Goal: Task Accomplishment & Management: Manage account settings

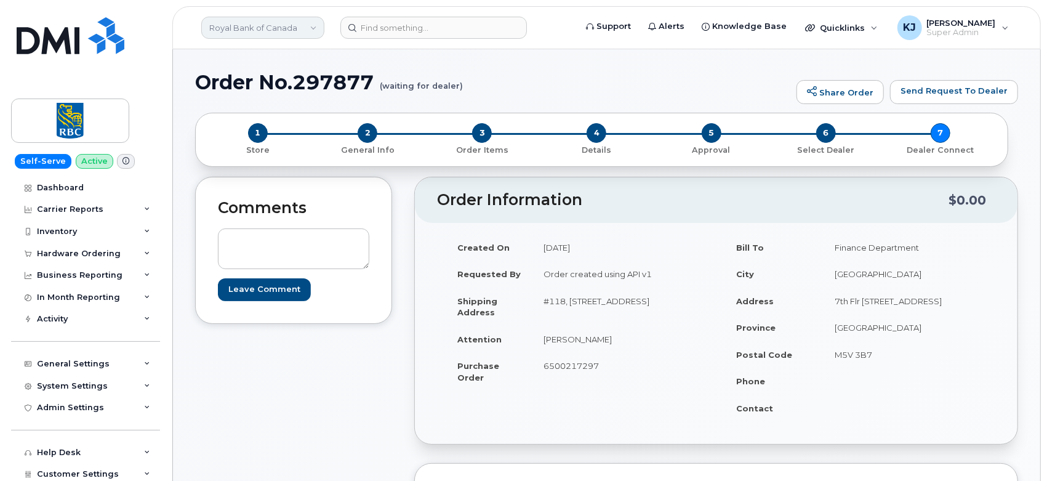
click at [277, 28] on link "Royal Bank of Canada" at bounding box center [262, 28] width 123 height 22
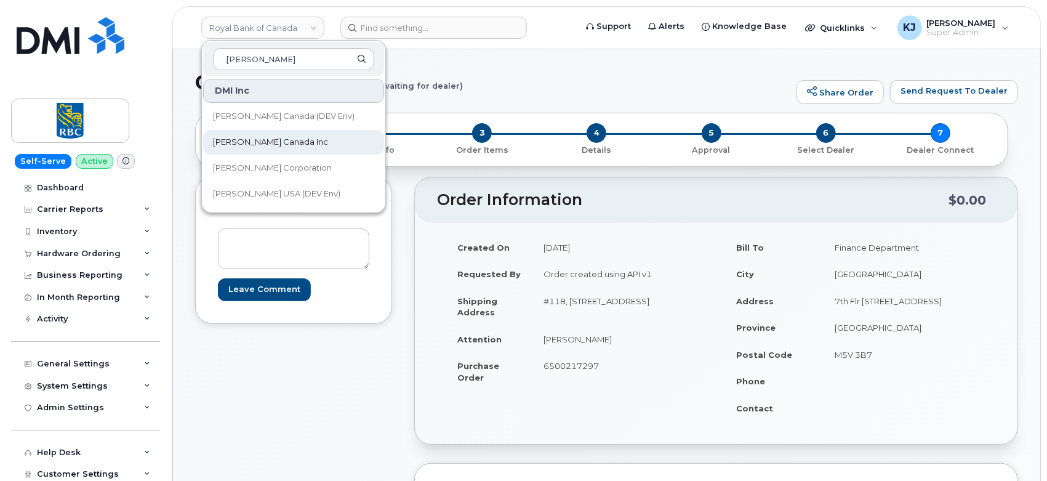
type input "kiewit"
click at [266, 145] on span "[PERSON_NAME] Canada Inc" at bounding box center [270, 142] width 115 height 12
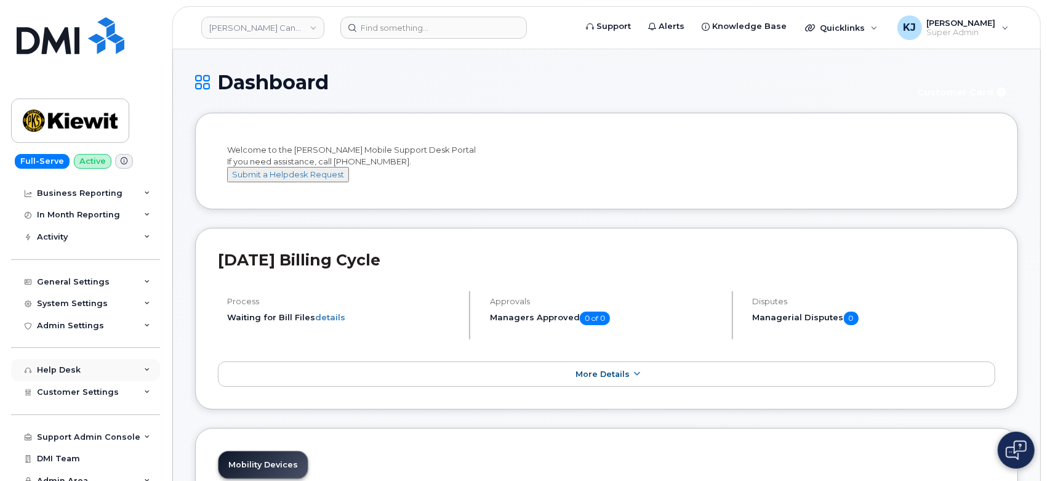
scroll to position [114, 0]
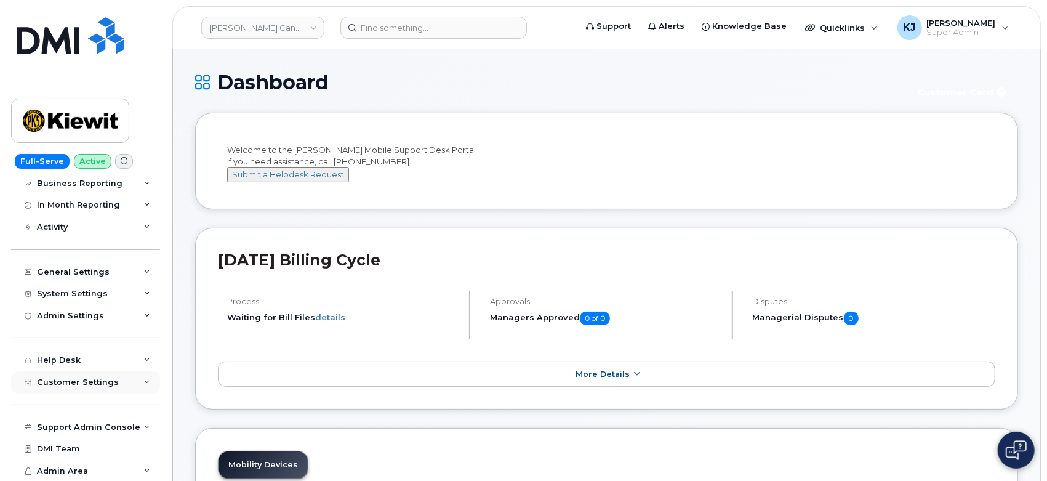
click at [92, 378] on span "Customer Settings" at bounding box center [78, 381] width 82 height 9
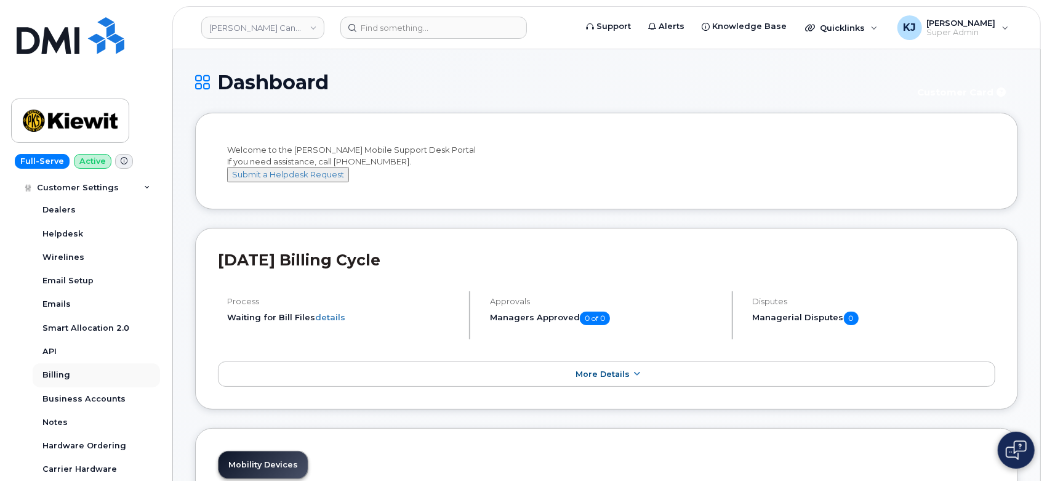
scroll to position [388, 0]
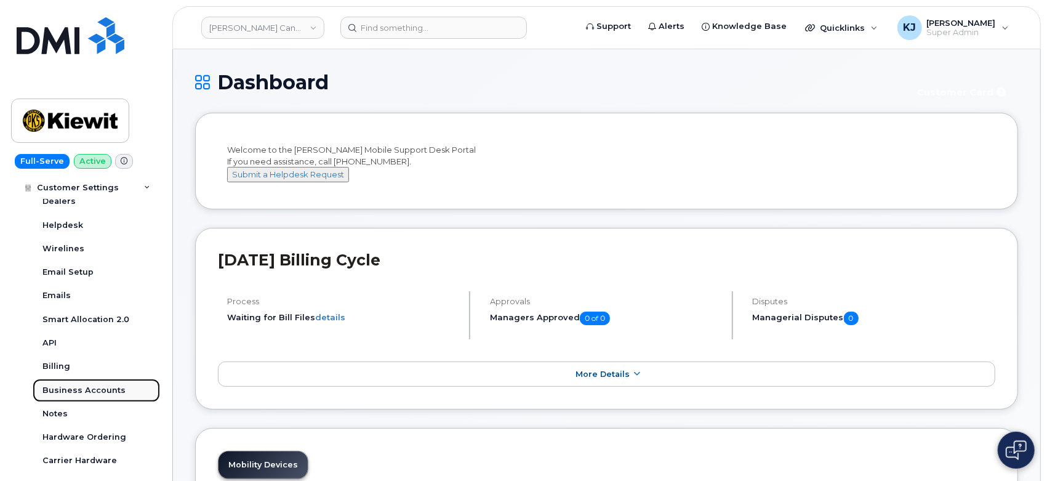
click at [93, 390] on div "Business Accounts" at bounding box center [83, 390] width 83 height 11
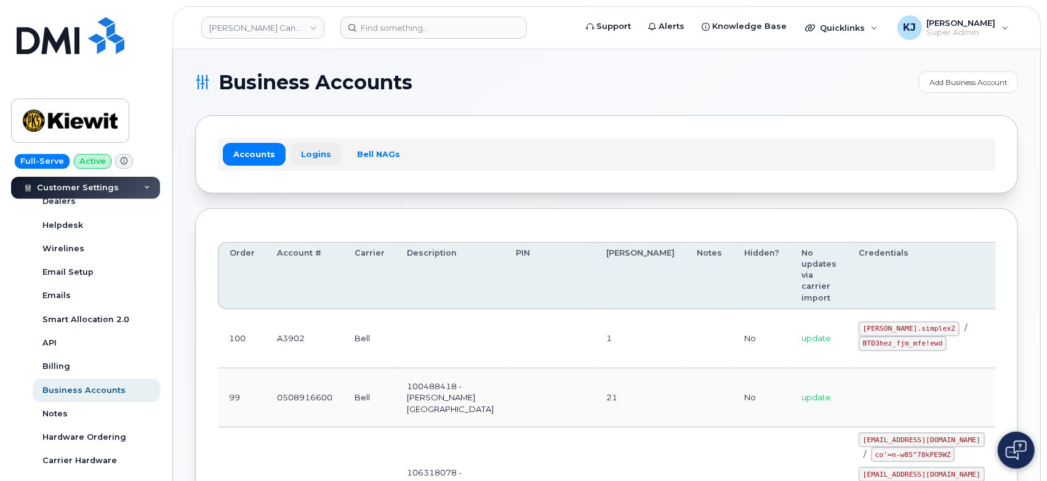
click at [300, 150] on link "Logins" at bounding box center [316, 154] width 51 height 22
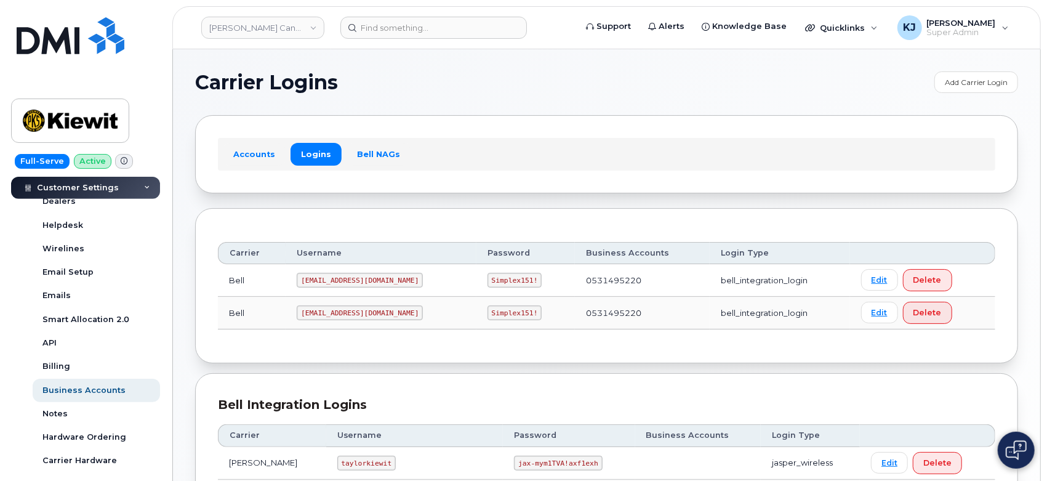
scroll to position [232, 0]
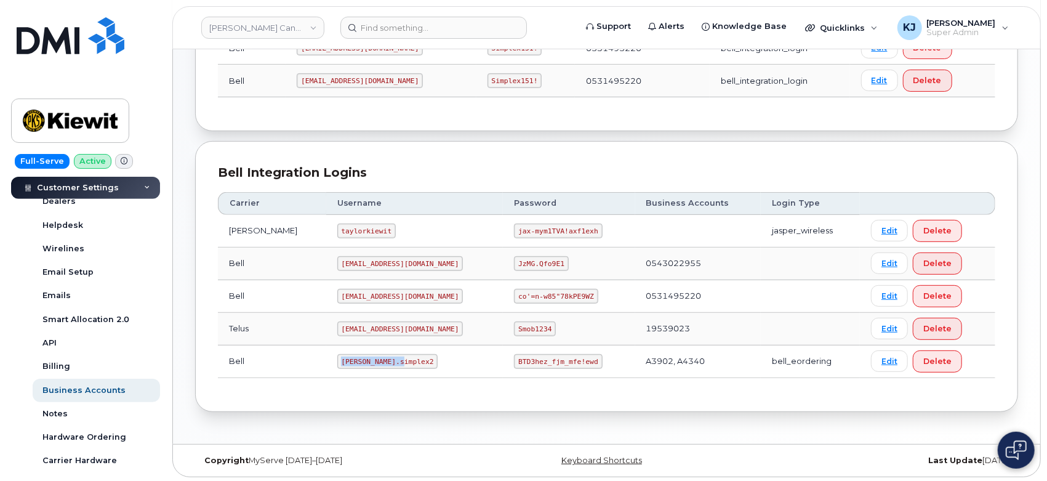
drag, startPoint x: 322, startPoint y: 358, endPoint x: 401, endPoint y: 370, distance: 80.3
click at [401, 370] on td "kiewit.simplex2" at bounding box center [414, 361] width 177 height 33
copy code "kiewit.simplex2"
click at [503, 367] on td "BTD3hez_fjm_mfe!ewd" at bounding box center [569, 361] width 132 height 33
drag, startPoint x: 481, startPoint y: 359, endPoint x: 571, endPoint y: 363, distance: 89.3
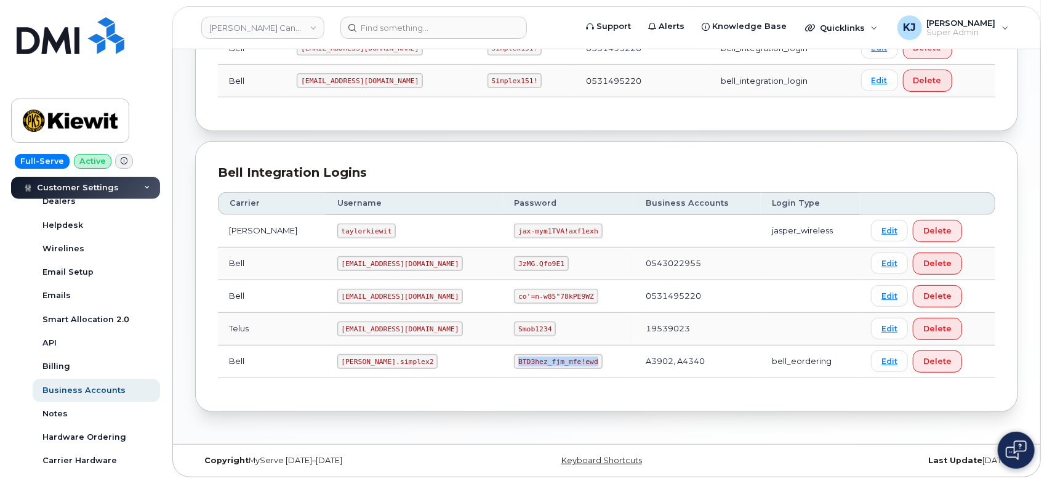
click at [571, 363] on td "BTD3hez_fjm_mfe!ewd" at bounding box center [569, 361] width 132 height 33
copy code "BTD3hez_fjm_mfe!ewd"
drag, startPoint x: 319, startPoint y: 359, endPoint x: 383, endPoint y: 363, distance: 64.1
click at [385, 363] on td "kiewit.simplex2" at bounding box center [414, 361] width 177 height 33
copy code "kiewit.simplex2"
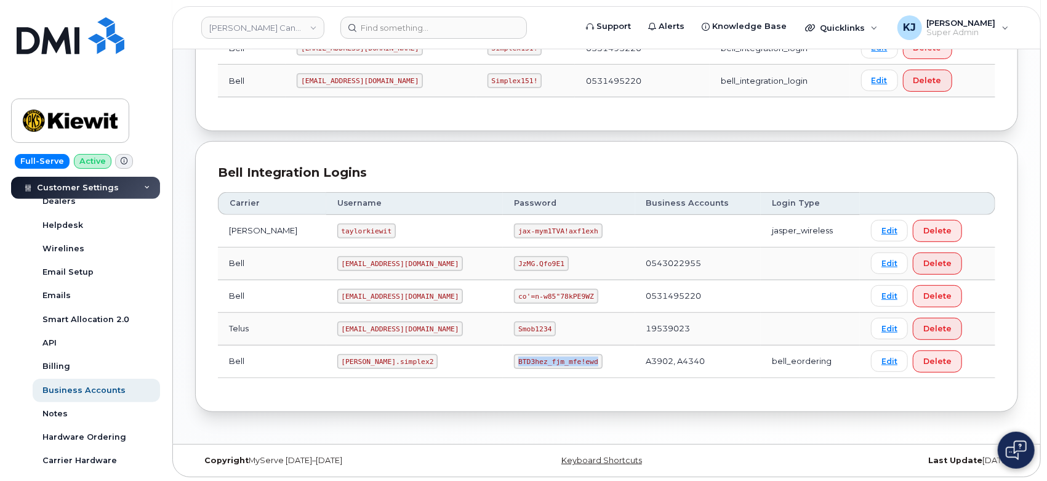
drag, startPoint x: 482, startPoint y: 358, endPoint x: 565, endPoint y: 364, distance: 83.3
click at [565, 364] on td "BTD3hez_fjm_mfe!ewd" at bounding box center [569, 361] width 132 height 33
copy code "BTD3hez_fjm_mfe!ewd"
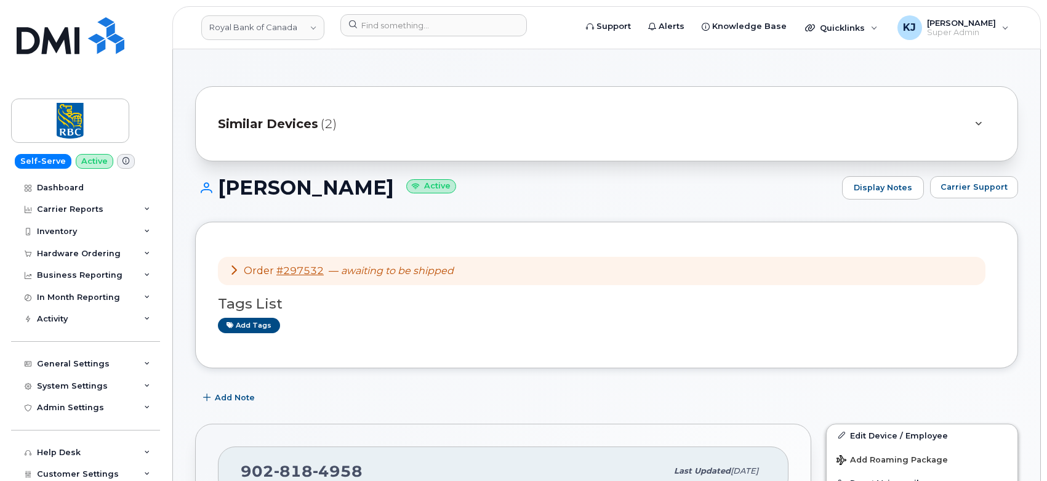
scroll to position [342, 0]
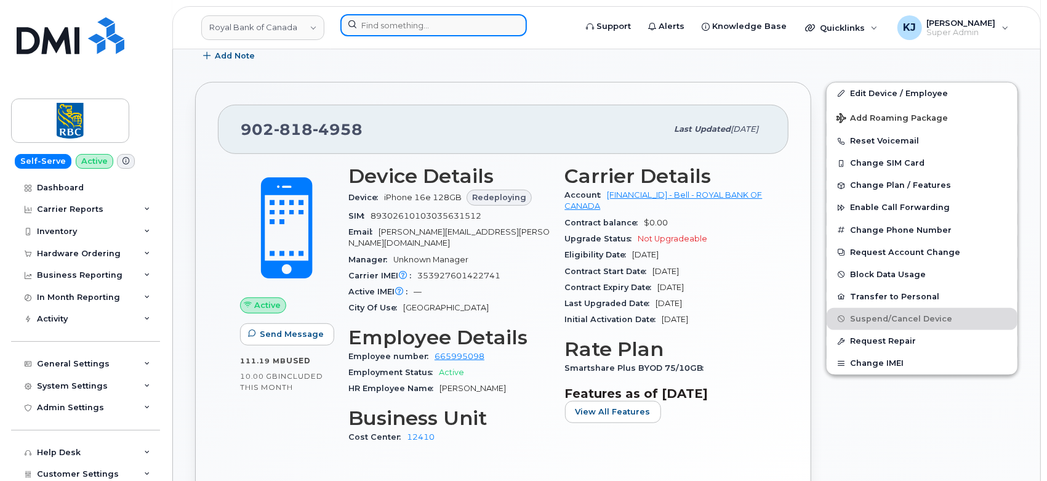
click at [396, 25] on input at bounding box center [433, 25] width 186 height 22
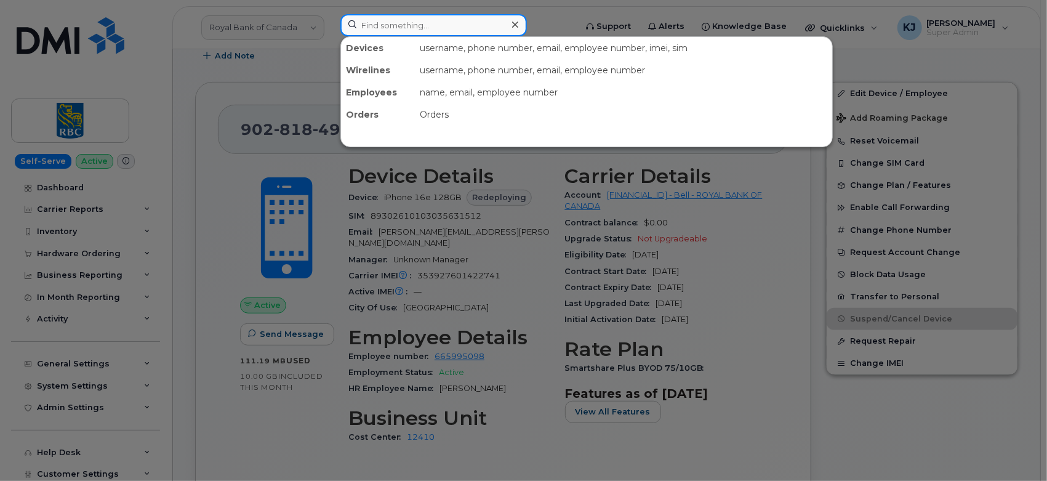
paste input "297618"
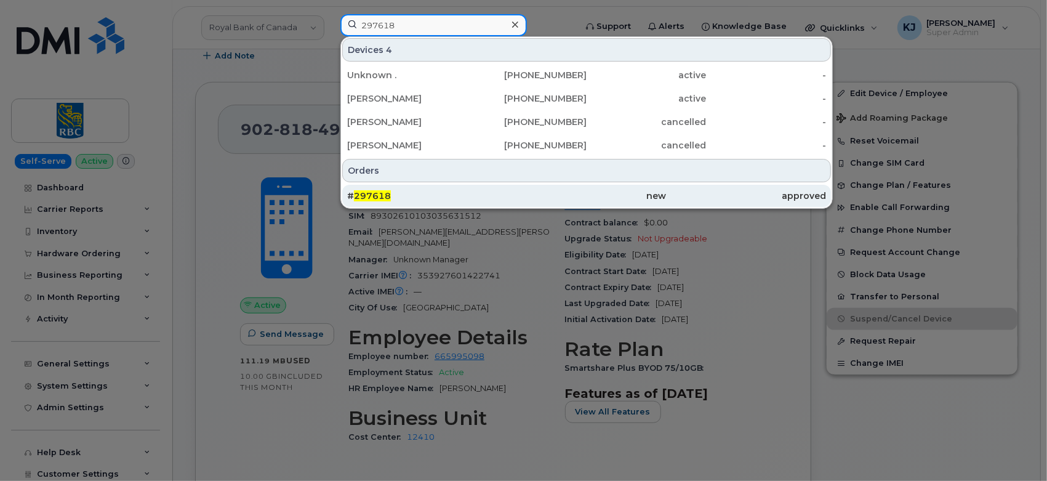
type input "297618"
click at [411, 191] on div "# 297618" at bounding box center [426, 196] width 159 height 12
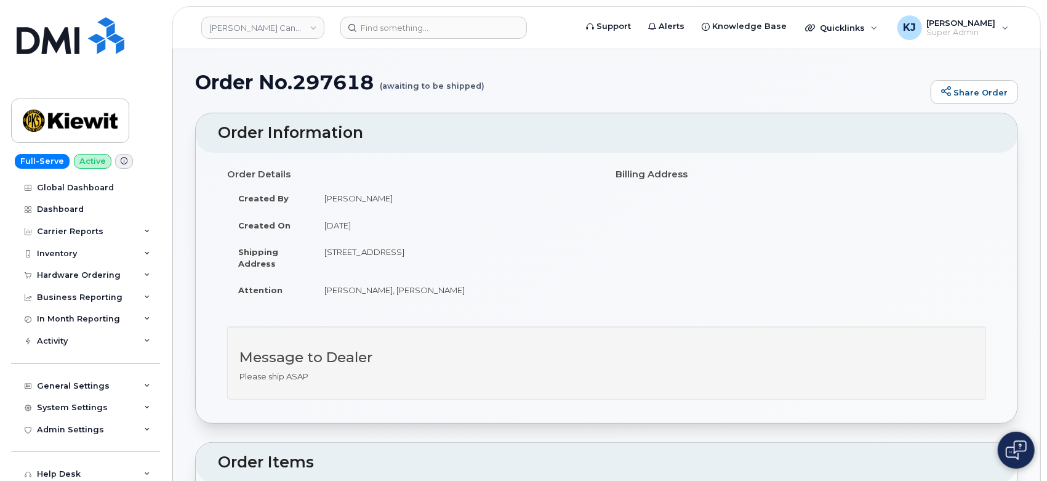
drag, startPoint x: 401, startPoint y: 174, endPoint x: 395, endPoint y: 105, distance: 68.7
click at [395, 106] on div "Order No.297618 (awaiting to be shipped) Share Order" at bounding box center [606, 91] width 823 height 41
drag, startPoint x: 226, startPoint y: 67, endPoint x: 231, endPoint y: 55, distance: 13.3
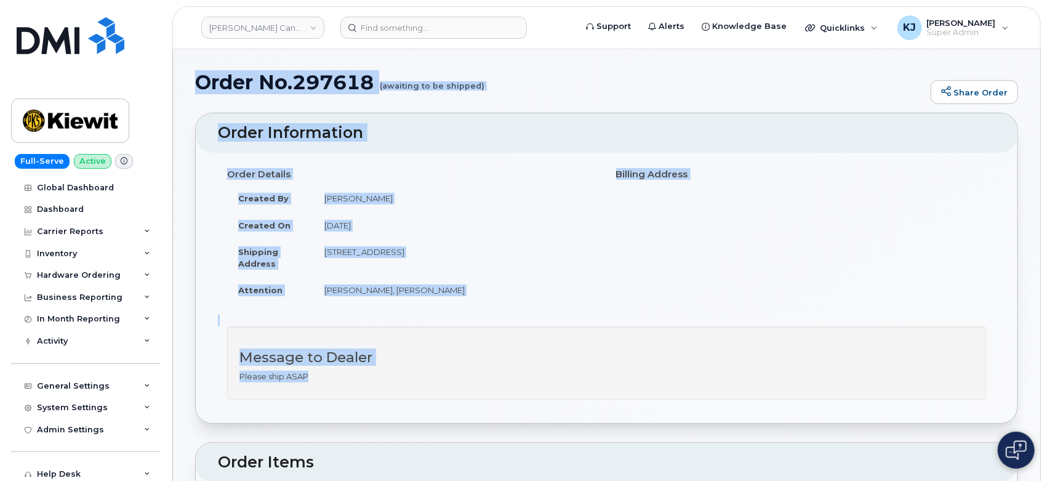
drag, startPoint x: 194, startPoint y: 82, endPoint x: 428, endPoint y: 394, distance: 389.5
click at [565, 309] on div "Order Details Created By Valerie Henderson Created On August 6, 2025 Shipping A…" at bounding box center [412, 239] width 389 height 151
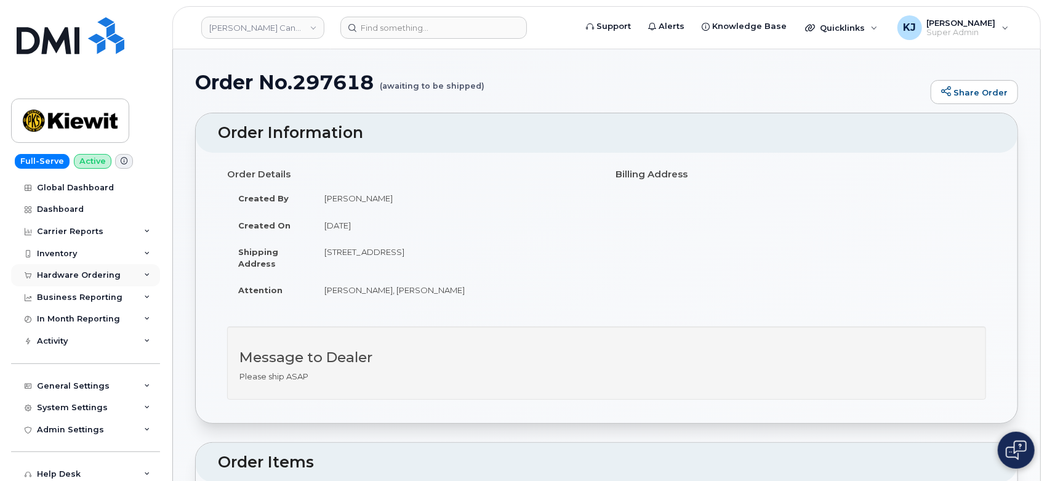
click at [93, 274] on div "Hardware Ordering" at bounding box center [79, 275] width 84 height 10
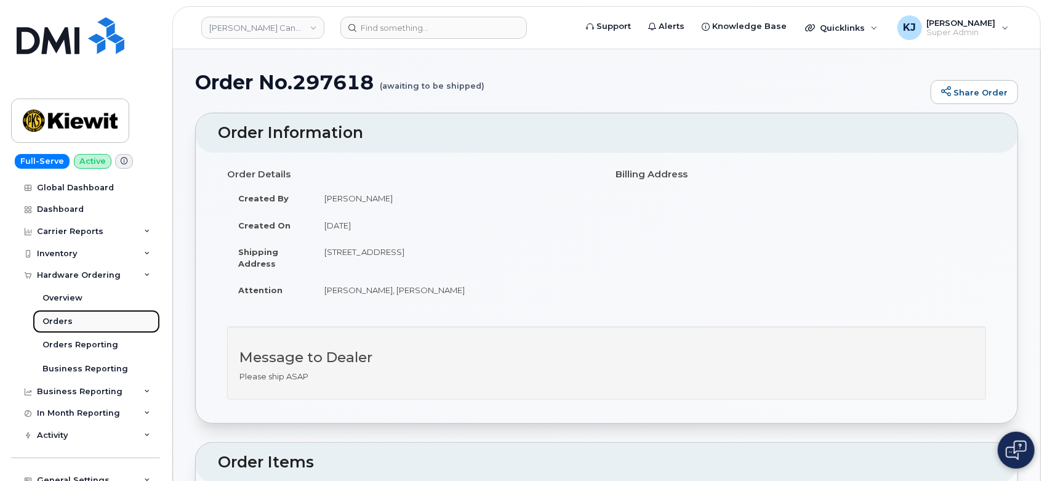
click at [92, 329] on link "Orders" at bounding box center [96, 321] width 127 height 23
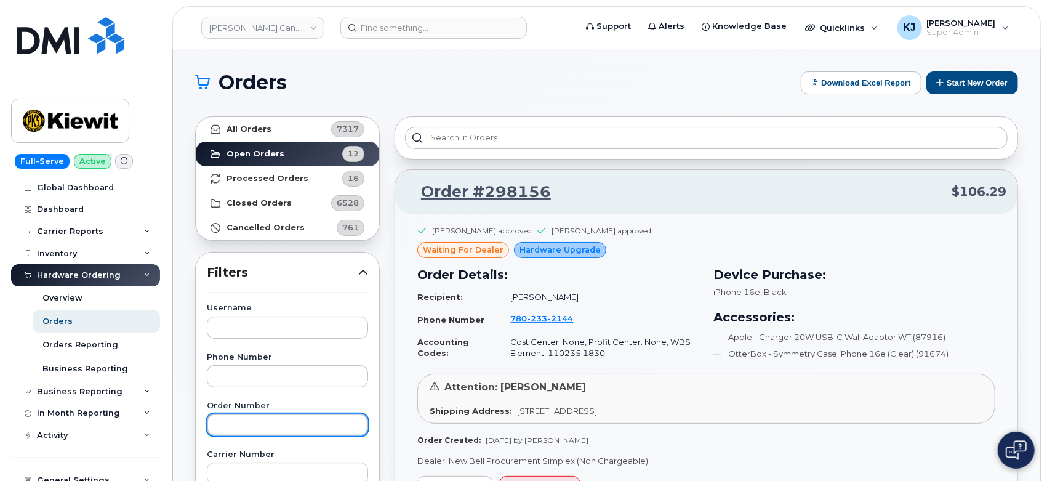
click at [280, 422] on input "text" at bounding box center [287, 425] width 161 height 22
paste input "297618"
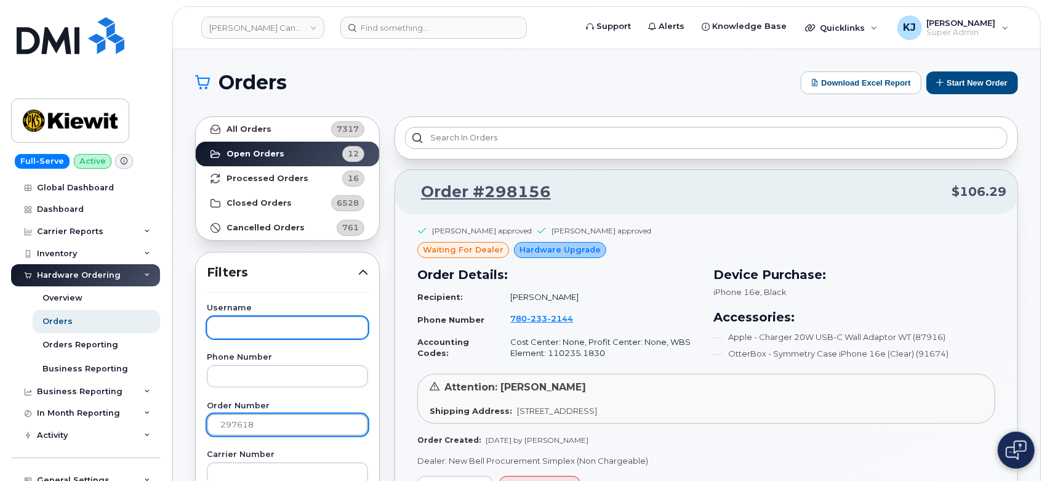
type input "297618"
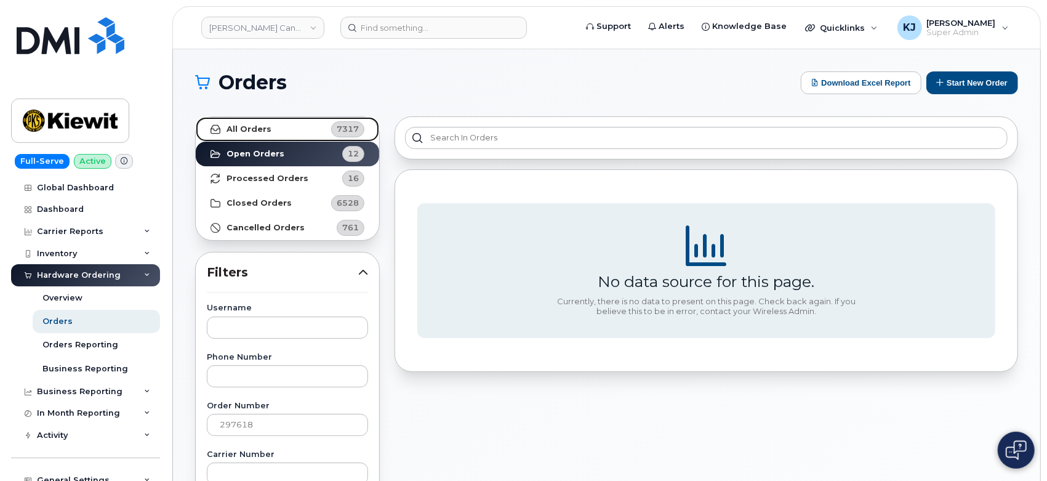
click at [299, 130] on link "All Orders 7317" at bounding box center [287, 129] width 183 height 25
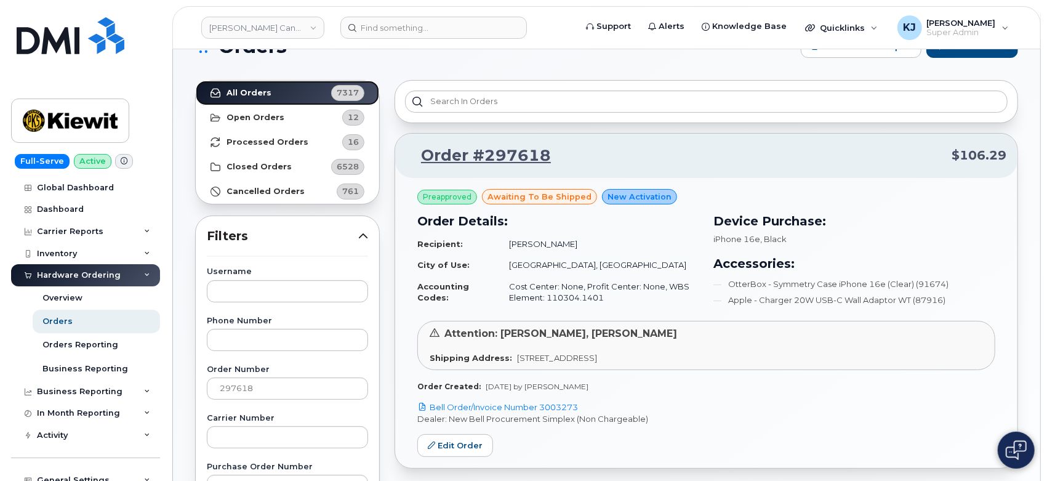
scroll to position [137, 0]
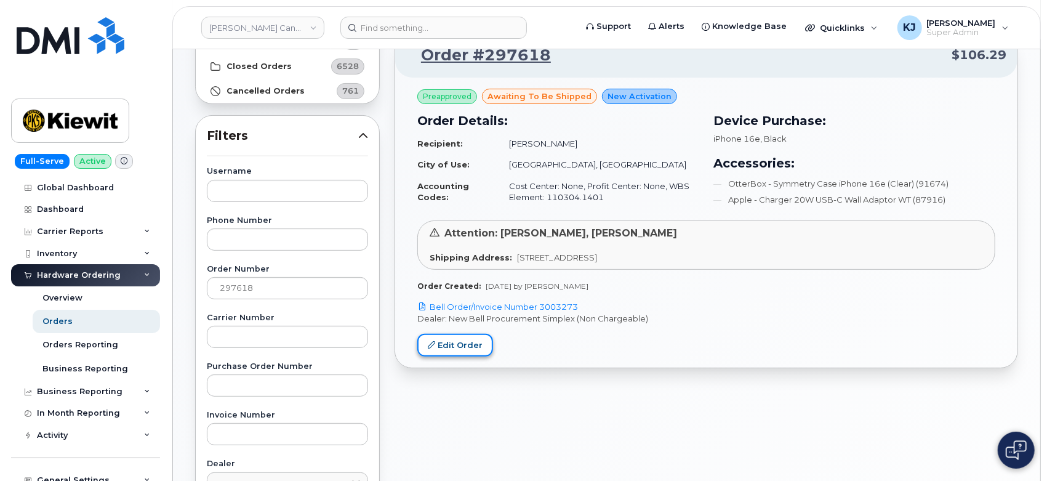
click at [459, 345] on link "Edit Order" at bounding box center [455, 345] width 76 height 23
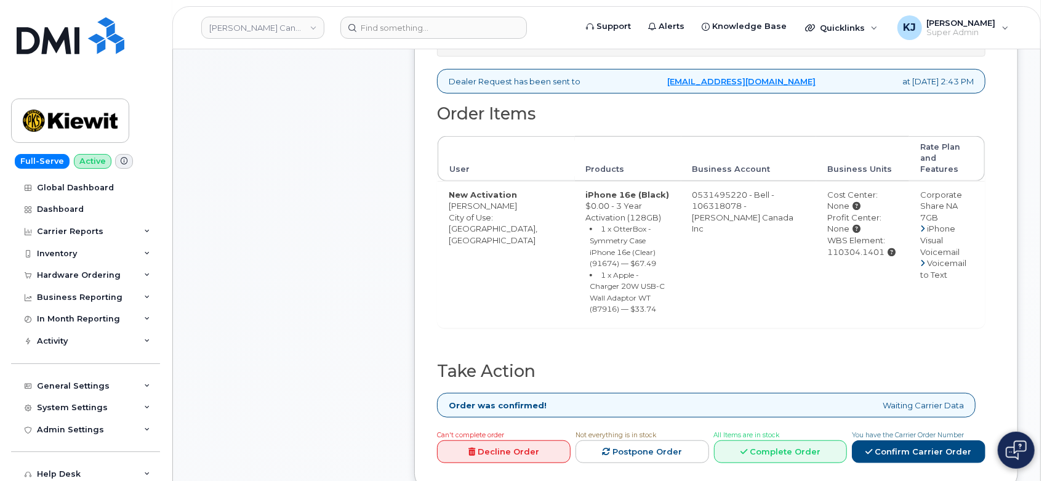
scroll to position [684, 0]
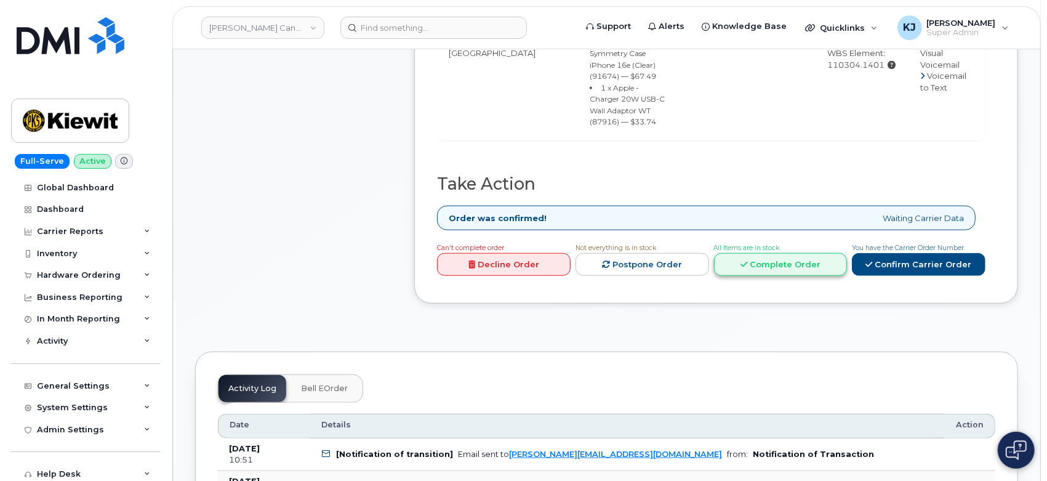
click at [756, 253] on link "Complete Order" at bounding box center [781, 264] width 134 height 23
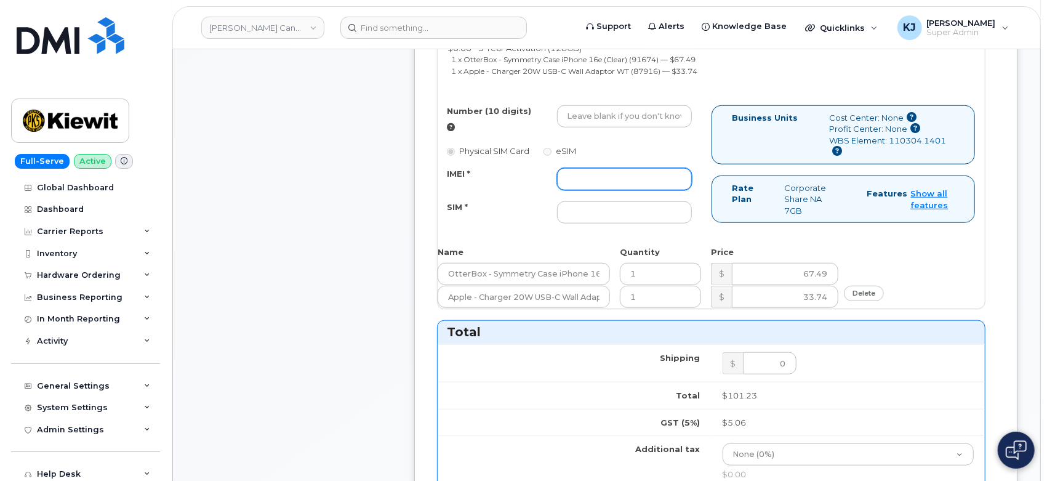
click at [598, 190] on input "IMEI *" at bounding box center [624, 179] width 135 height 22
paste input "89302610207416949524"
type input "89302610207416949524"
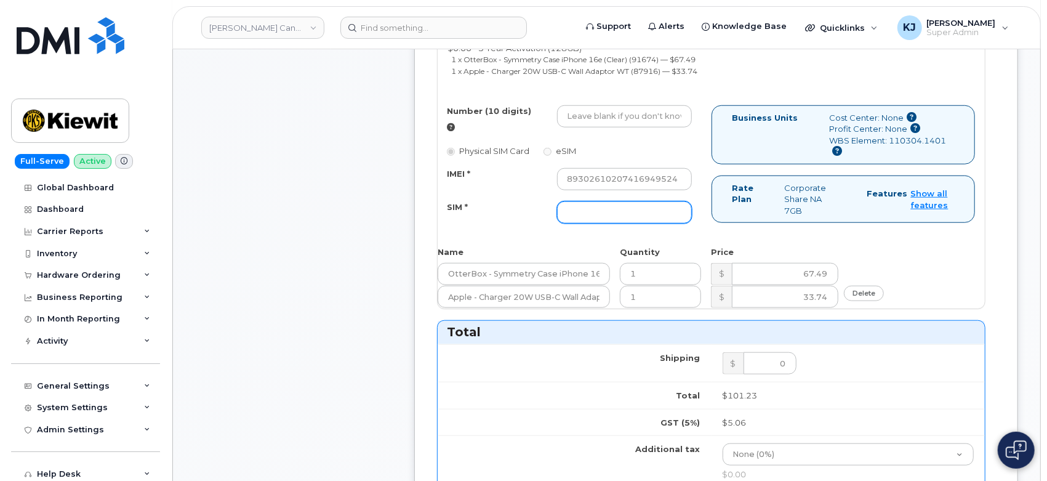
click at [582, 220] on input "SIM *" at bounding box center [624, 212] width 135 height 22
paste input "89302610207416949524"
type input "89302610207416949524"
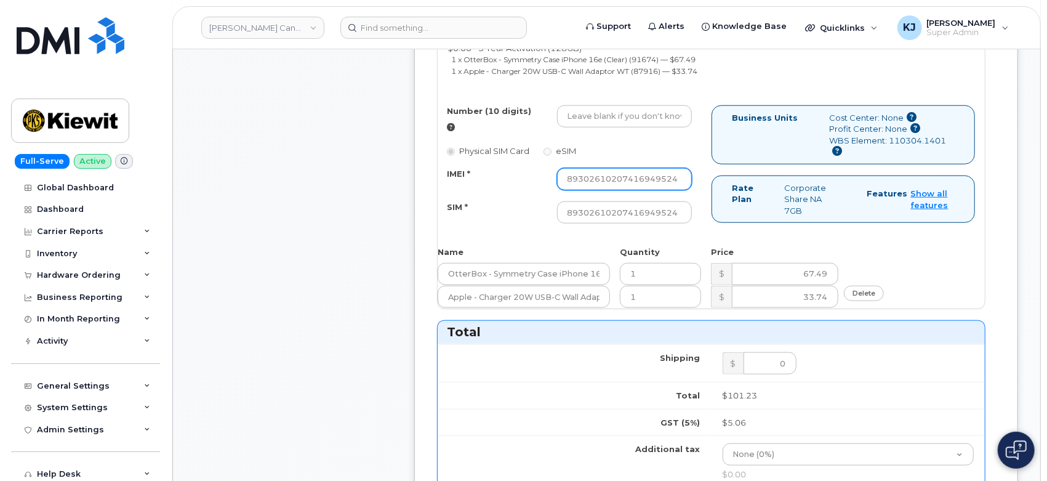
click at [614, 190] on input "89302610207416949524" at bounding box center [624, 179] width 135 height 22
paste input "35392760157607"
type input "353927601576074"
click at [625, 127] on input "Number (10 digits)" at bounding box center [624, 116] width 135 height 22
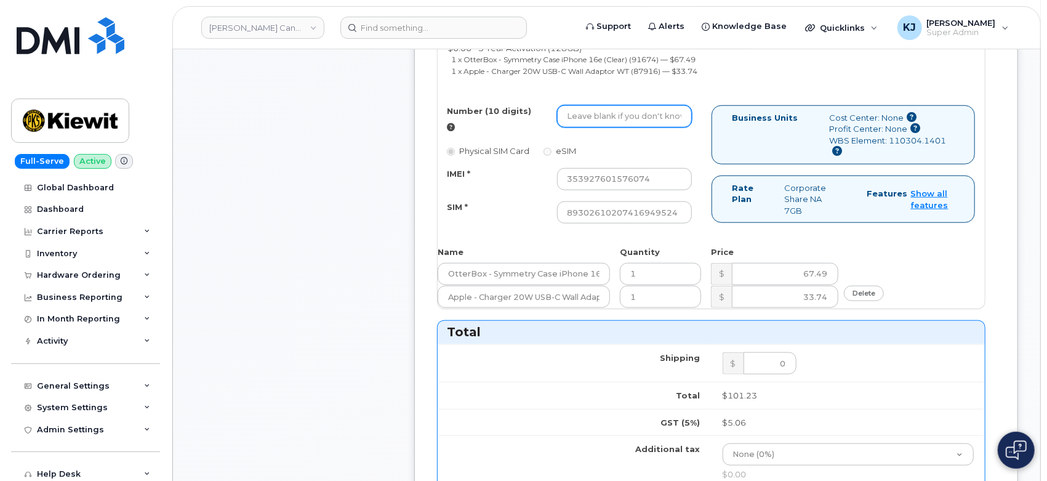
paste input "4038291575"
drag, startPoint x: 625, startPoint y: 141, endPoint x: 633, endPoint y: 151, distance: 13.2
click at [633, 151] on div "Number (10 digits) 4038291575 Physical SIM Card eSIM IMEI * 353927601576074 SIM…" at bounding box center [575, 170] width 274 height 130
click at [642, 127] on input "4038291575" at bounding box center [624, 116] width 135 height 22
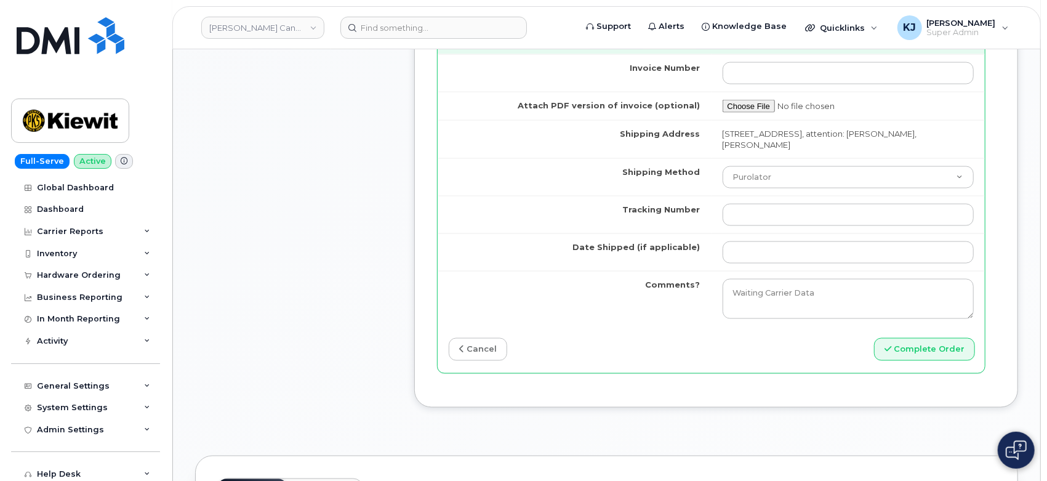
scroll to position [1299, 0]
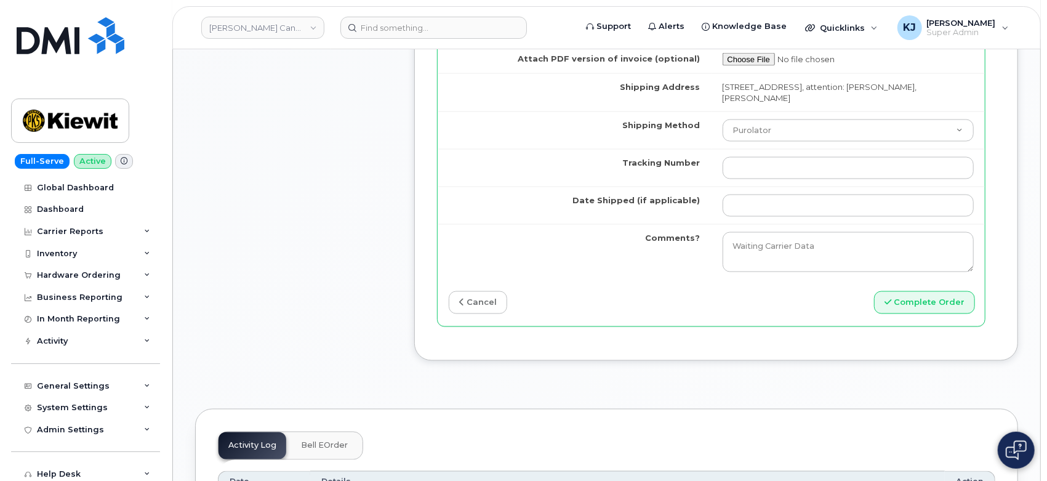
type input "4038291575"
click at [752, 179] on input "Tracking Number" at bounding box center [849, 168] width 252 height 22
paste input "466379550233"
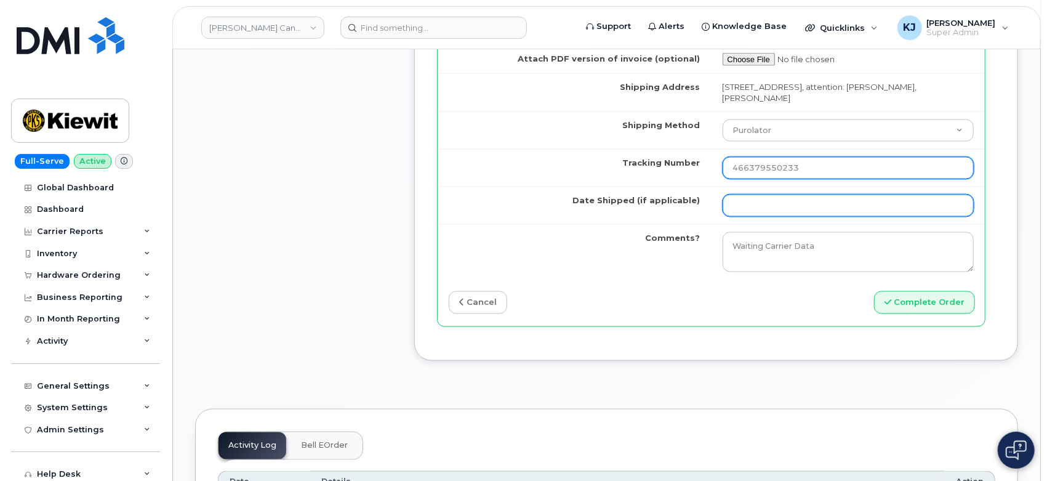
type input "466379550233"
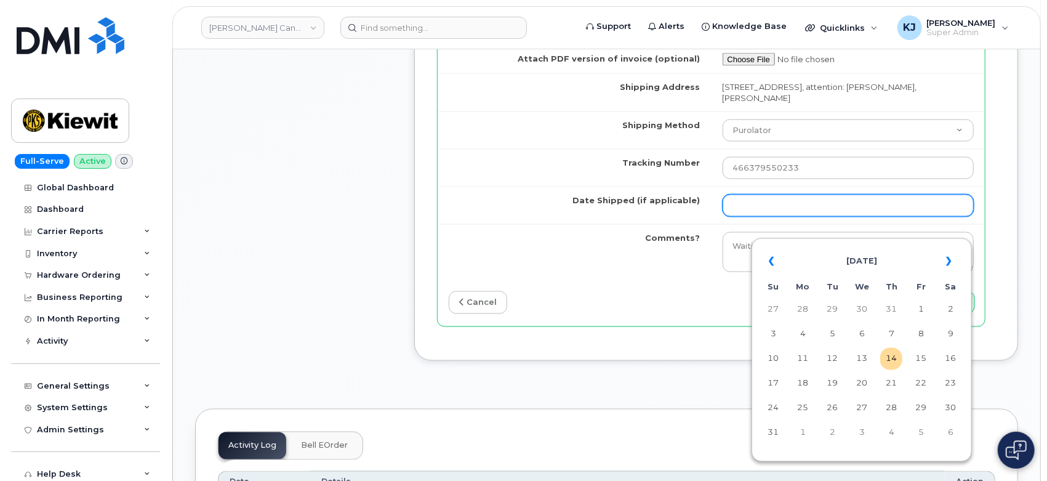
click at [768, 217] on input "Date Shipped (if applicable)" at bounding box center [849, 205] width 252 height 22
click at [801, 364] on td "11" at bounding box center [803, 359] width 22 height 22
type input "2025-08-11"
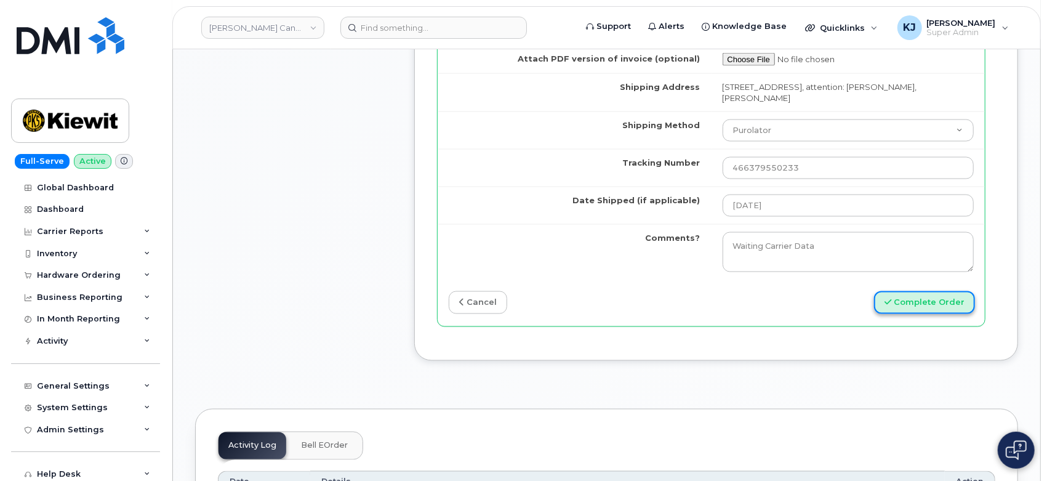
click at [904, 314] on button "Complete Order" at bounding box center [924, 302] width 101 height 23
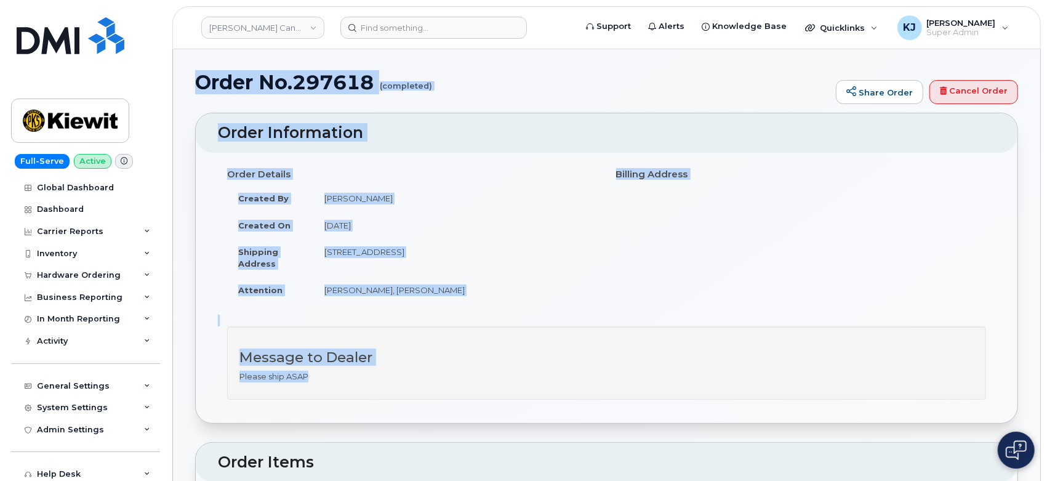
drag, startPoint x: 198, startPoint y: 74, endPoint x: 552, endPoint y: 387, distance: 472.7
copy div "Order No.297618 (completed) Share Order Cancel Order × Share This Order If you …"
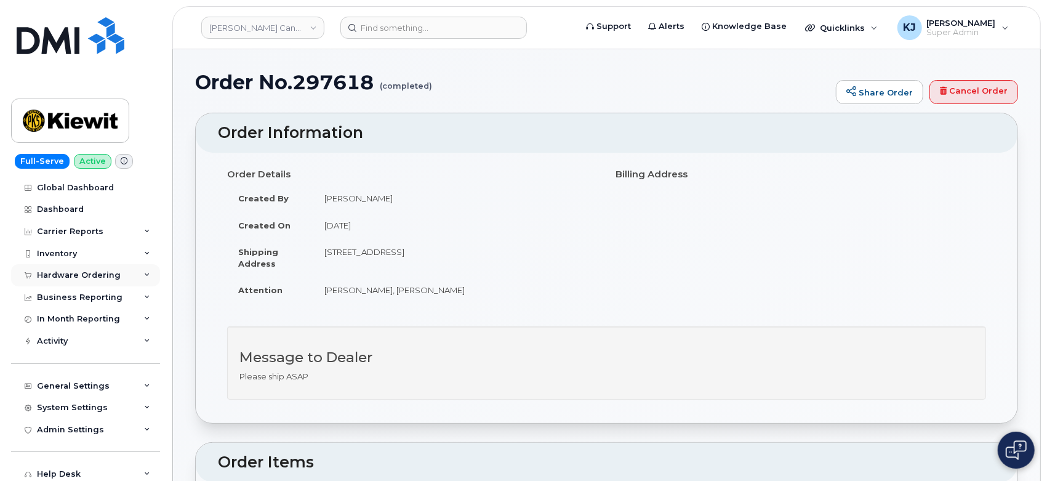
click at [127, 279] on div "Hardware Ordering" at bounding box center [85, 275] width 149 height 22
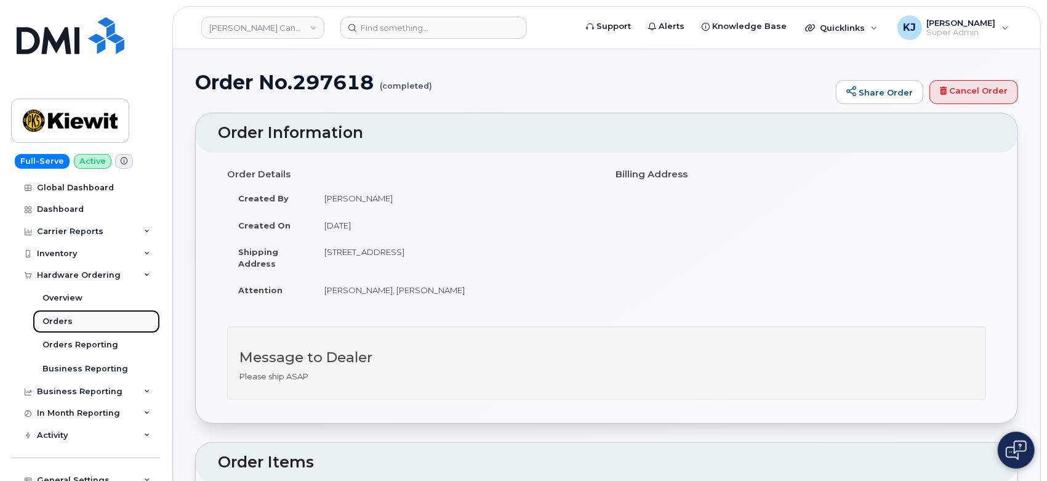
click at [76, 320] on link "Orders" at bounding box center [96, 321] width 127 height 23
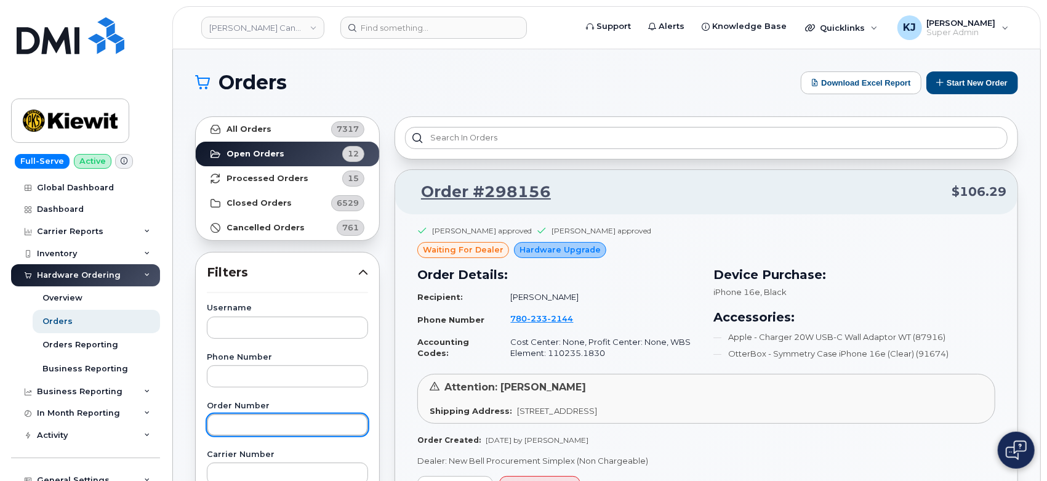
click at [256, 430] on input "text" at bounding box center [287, 425] width 161 height 22
paste input "297688"
type input "297688"
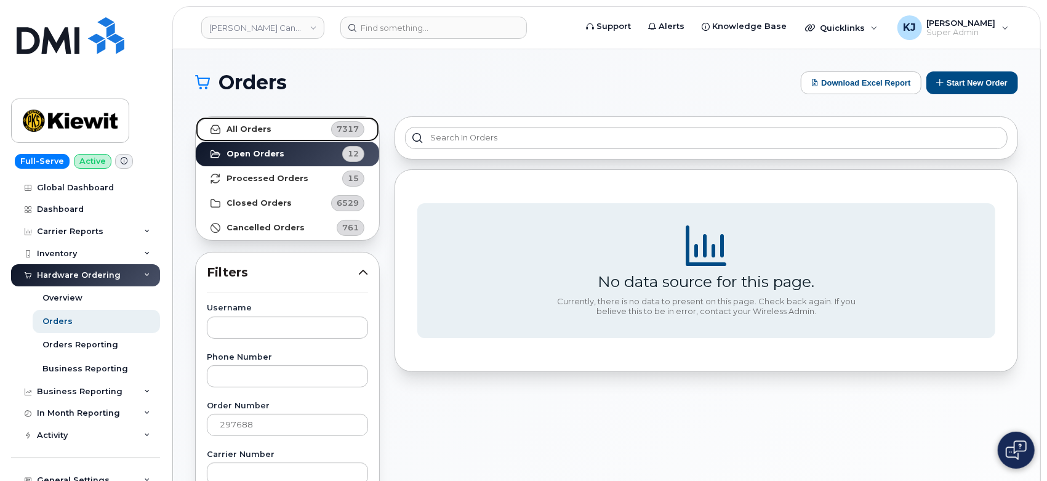
click at [268, 128] on link "All Orders 7317" at bounding box center [287, 129] width 183 height 25
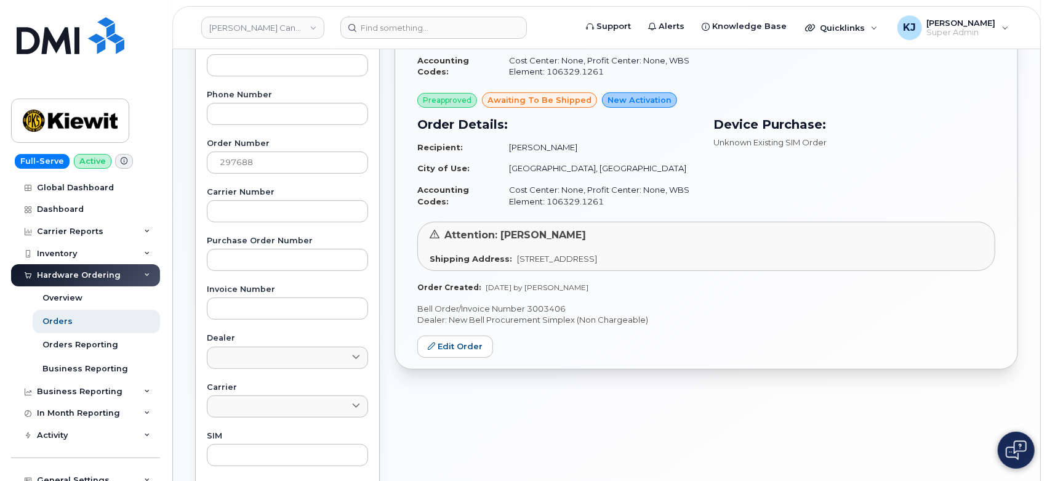
scroll to position [273, 0]
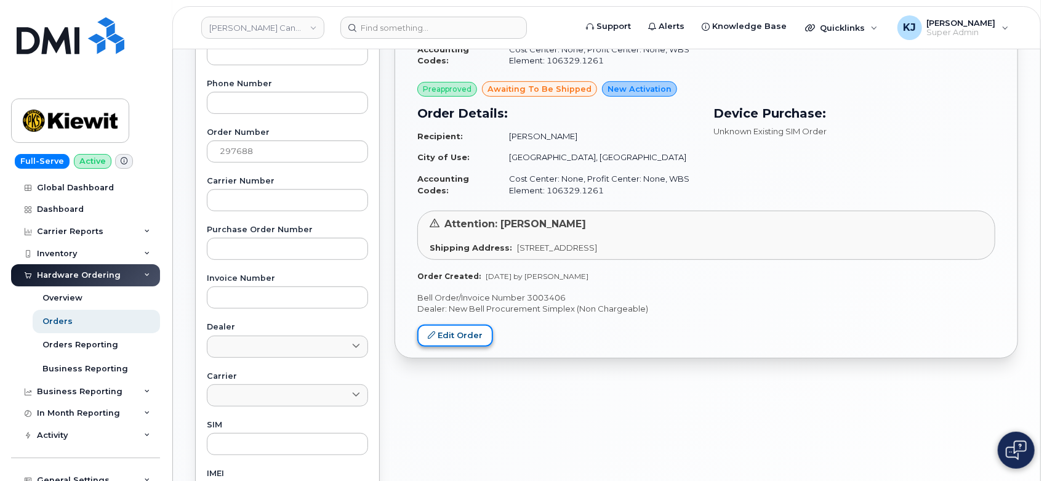
click at [468, 336] on link "Edit Order" at bounding box center [455, 335] width 76 height 23
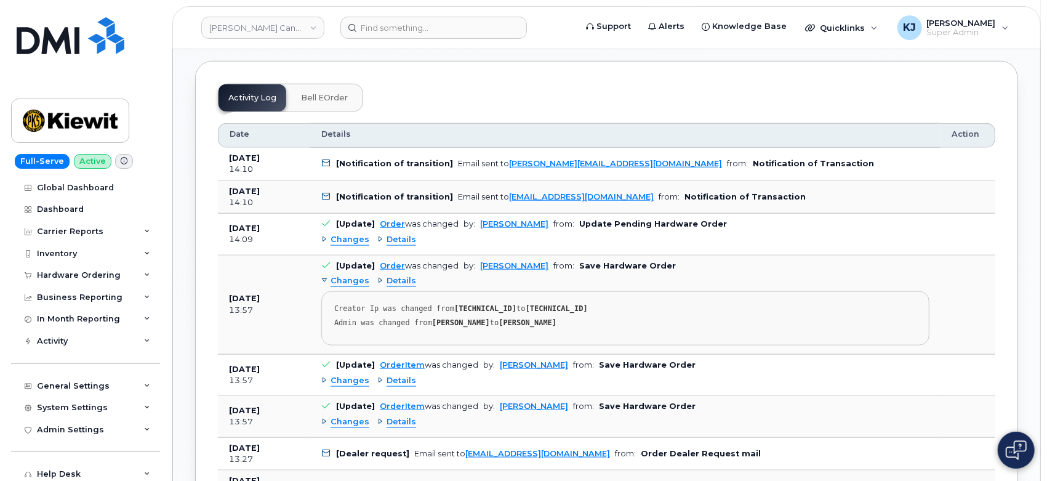
scroll to position [752, 0]
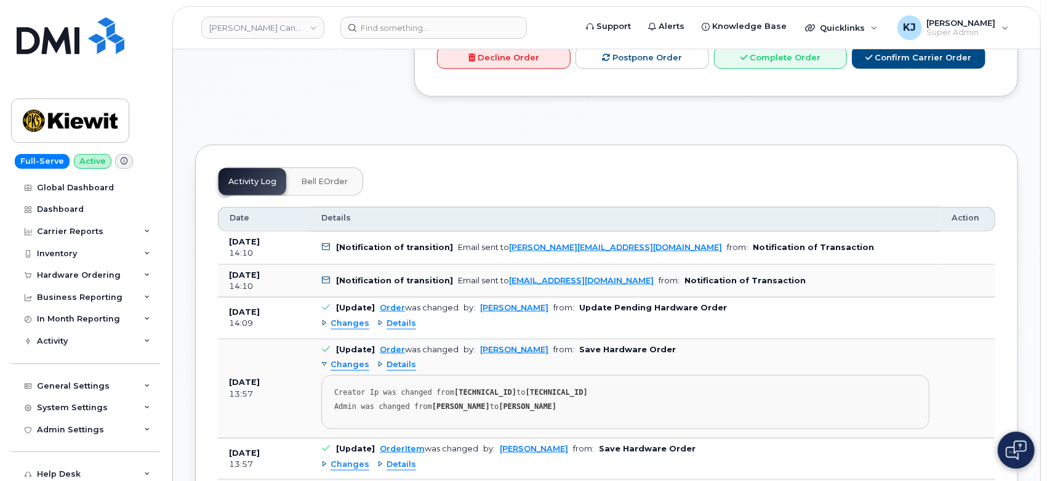
click at [389, 318] on span "Details" at bounding box center [402, 324] width 30 height 12
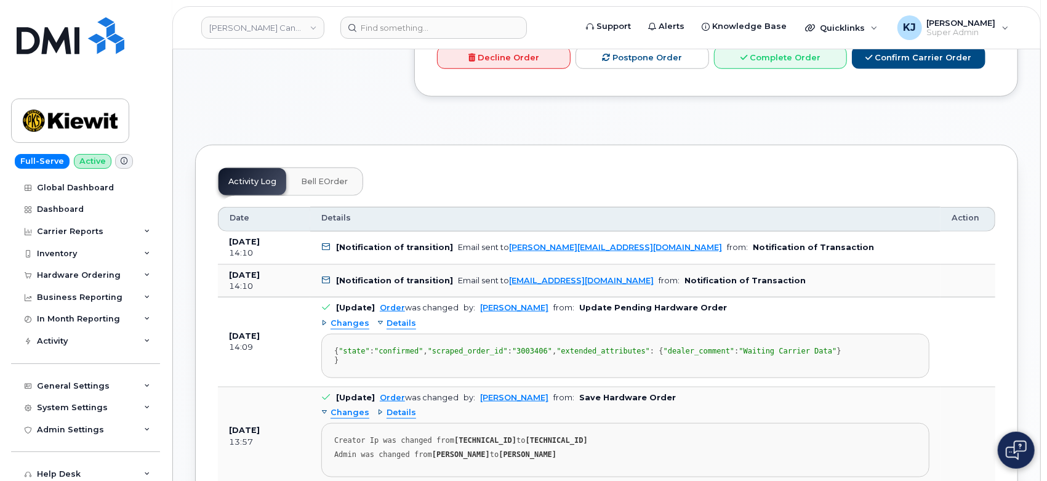
click at [512, 347] on span ""3003406"" at bounding box center [532, 351] width 40 height 9
copy span "3003406"
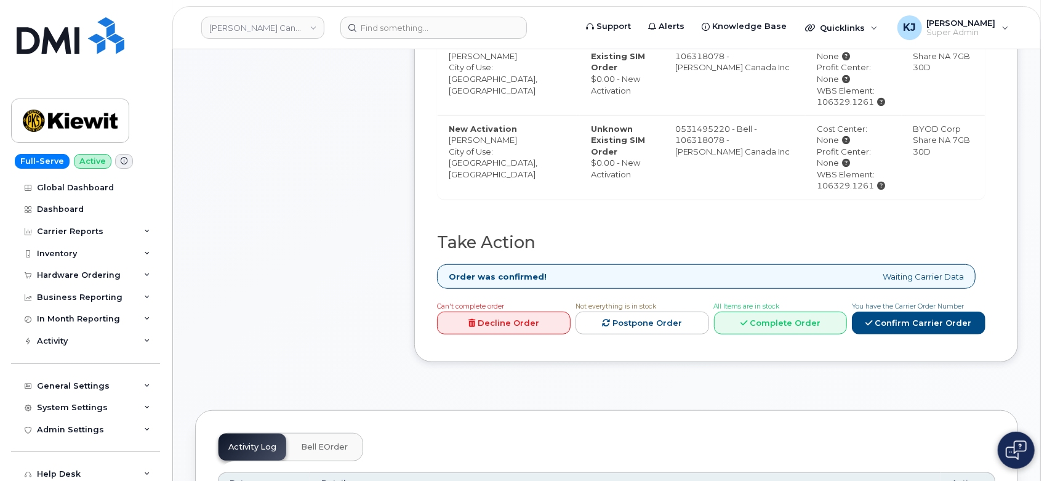
scroll to position [478, 0]
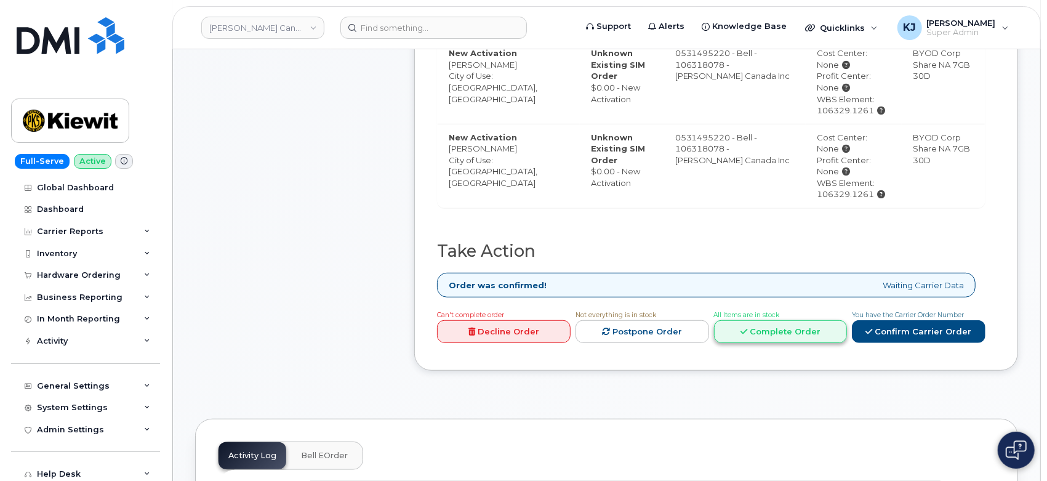
click at [808, 320] on link "Complete Order" at bounding box center [781, 331] width 134 height 23
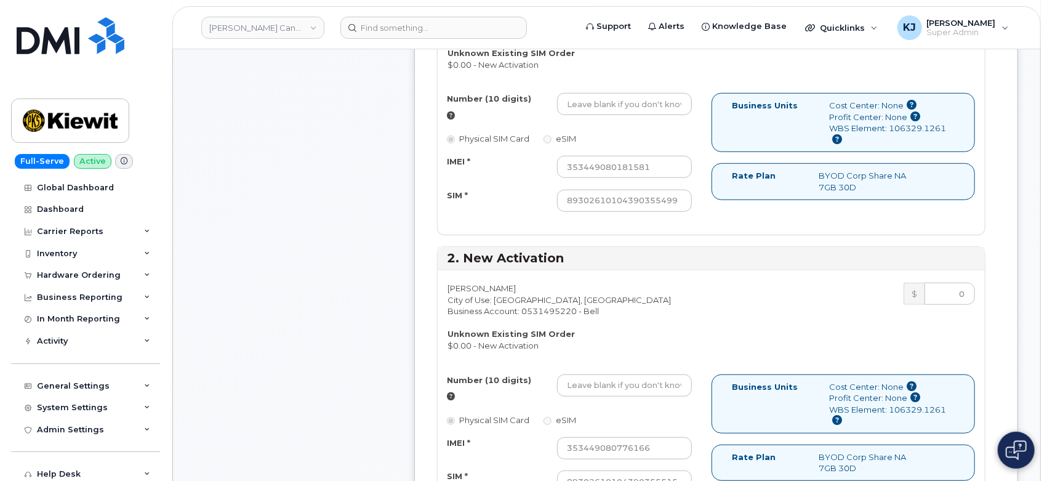
scroll to position [684, 0]
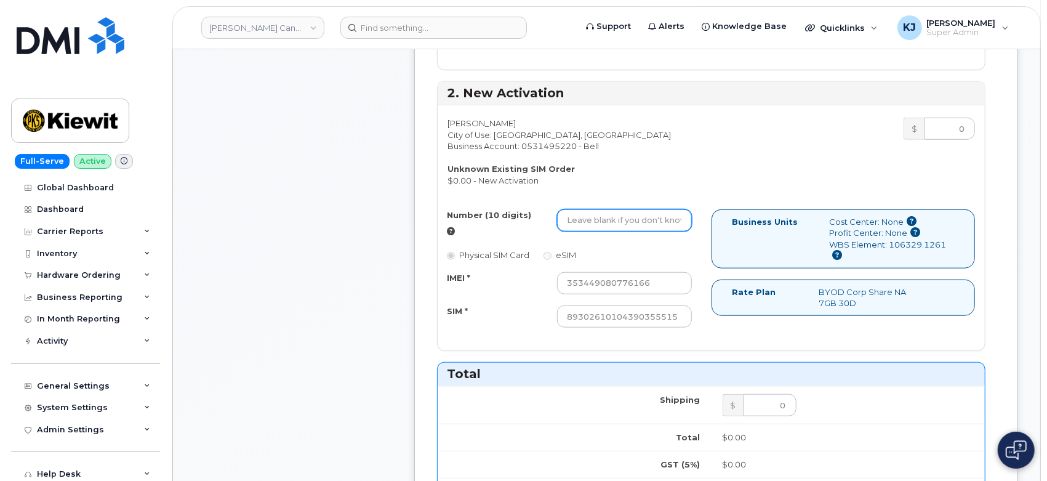
click at [627, 215] on input "Number (10 digits)" at bounding box center [624, 220] width 135 height 22
paste input "7808938828"
type input "7808938828"
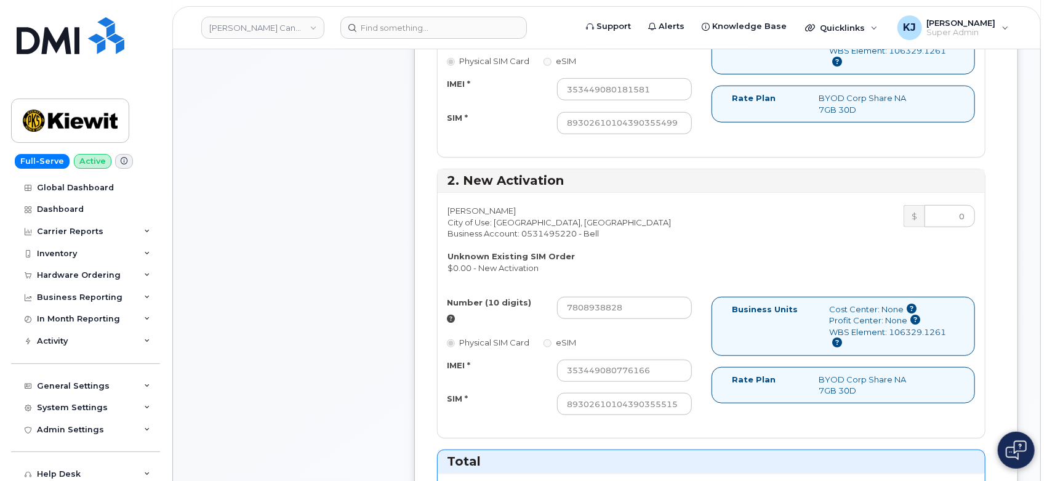
scroll to position [615, 0]
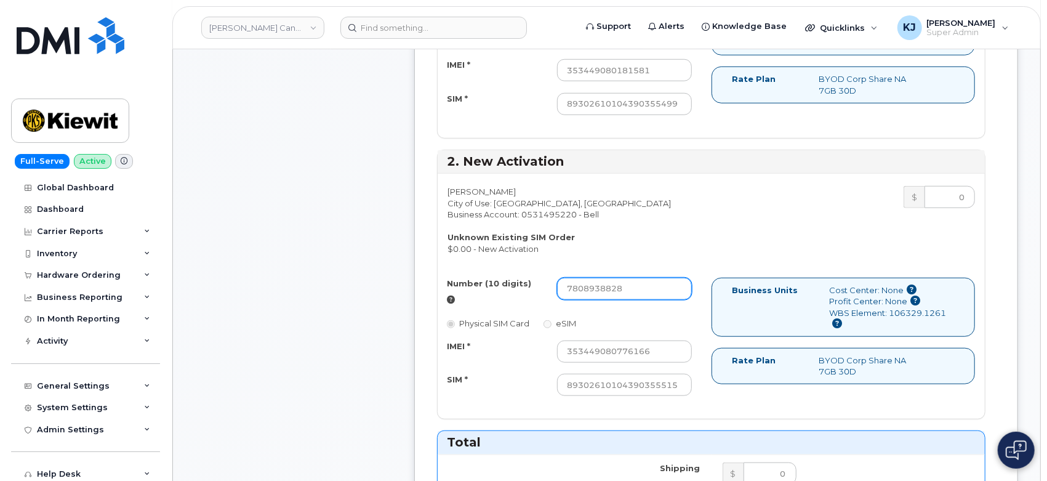
drag, startPoint x: 624, startPoint y: 284, endPoint x: 430, endPoint y: 270, distance: 195.0
click at [430, 270] on div "Dealer Request has been sent to procurement@myserve.ca at Aug 07, 2025 1:27 PM …" at bounding box center [716, 426] width 604 height 1297
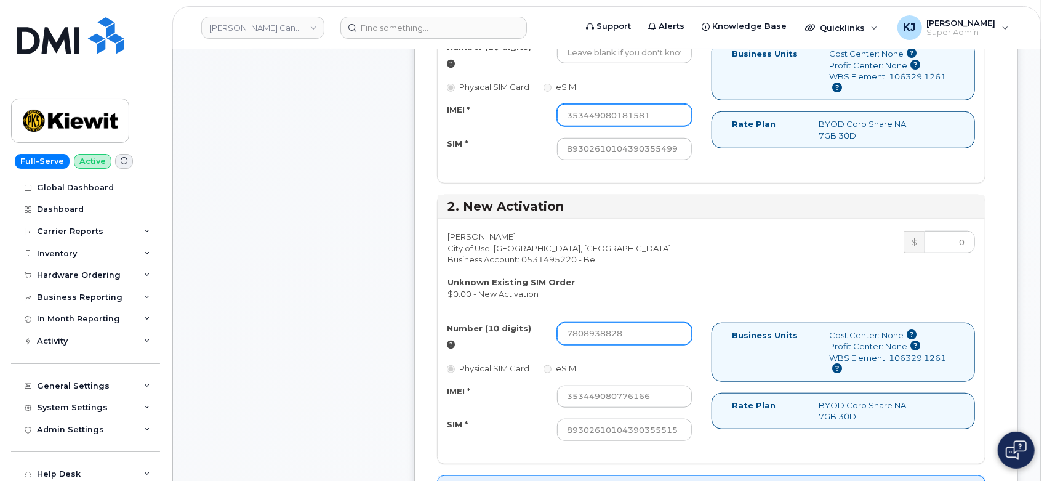
scroll to position [547, 0]
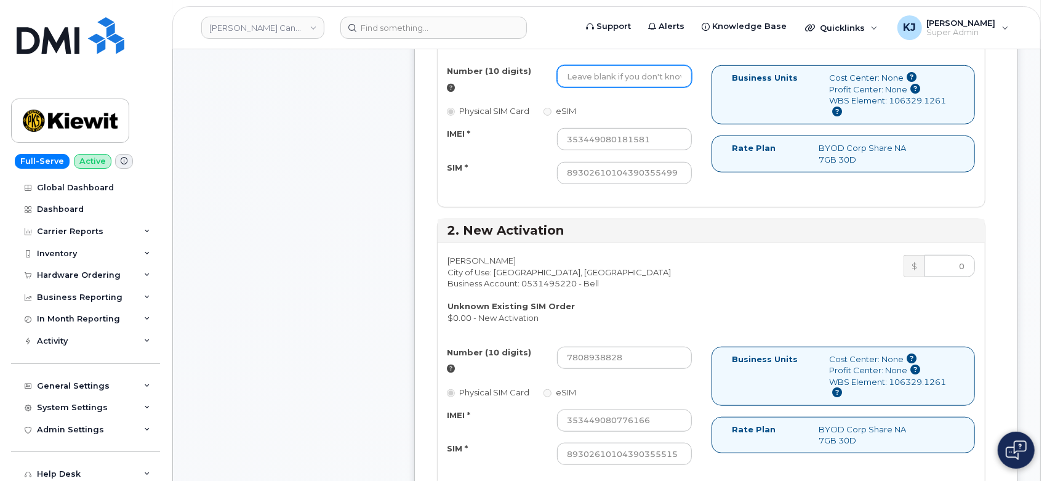
click at [625, 73] on input "Number (10 digits)" at bounding box center [624, 76] width 135 height 22
paste input "7808938828"
drag, startPoint x: 633, startPoint y: 74, endPoint x: 237, endPoint y: 76, distance: 396.4
click at [237, 76] on div "Comments Leave Comment Order Information $0.00 Created By Ione Partin Created O…" at bounding box center [606, 396] width 823 height 1533
paste input "2647194"
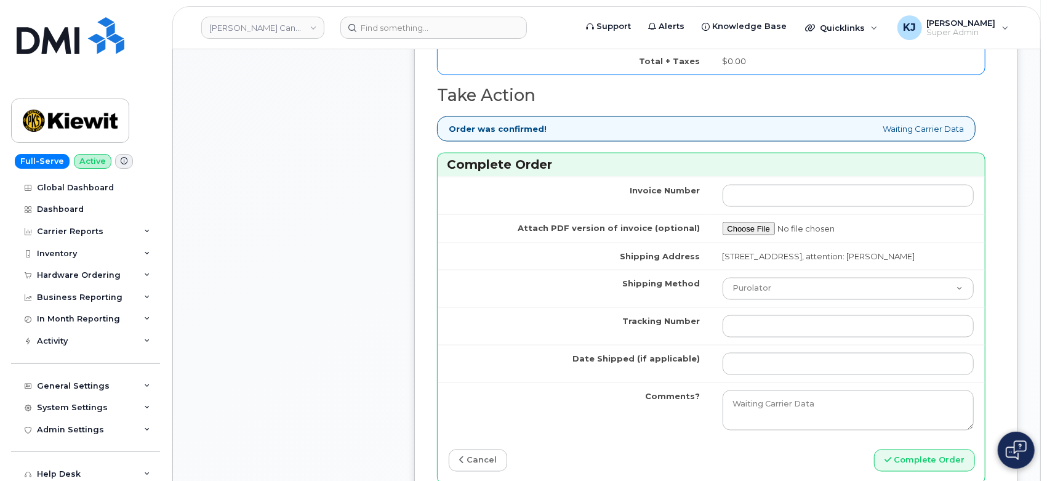
scroll to position [1231, 0]
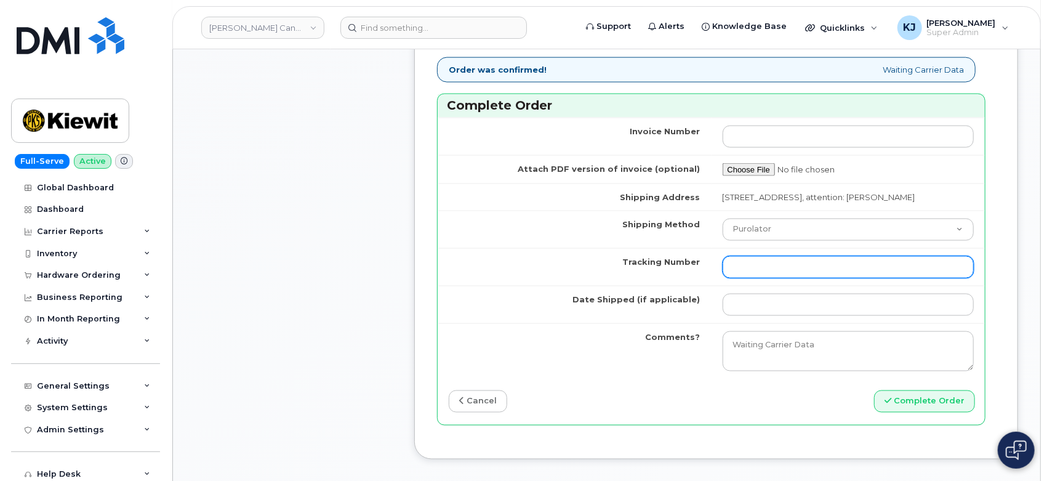
type input "7802647194"
click at [759, 258] on input "Tracking Number" at bounding box center [849, 267] width 252 height 22
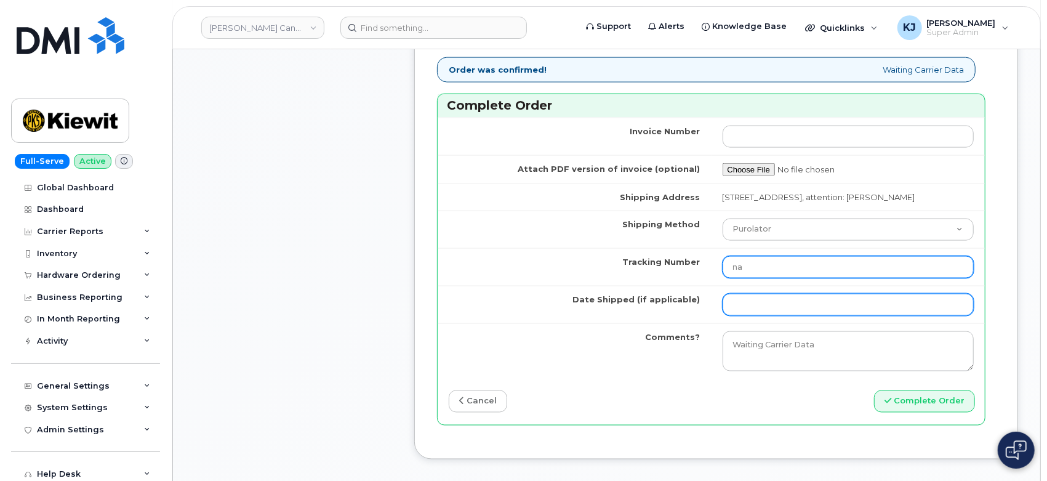
type input "na"
click at [752, 304] on input "Date Shipped (if applicable)" at bounding box center [849, 305] width 252 height 22
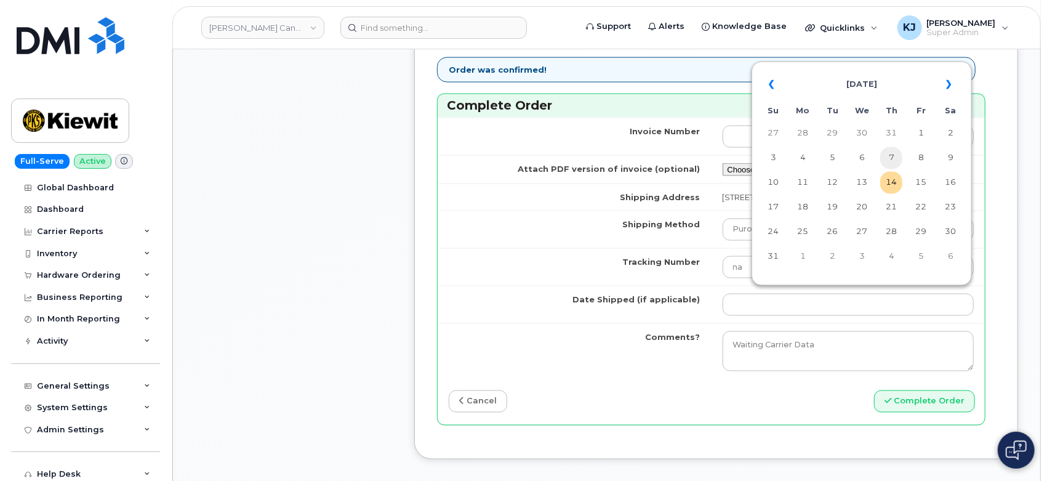
click at [888, 159] on td "7" at bounding box center [891, 158] width 22 height 22
type input "[DATE]"
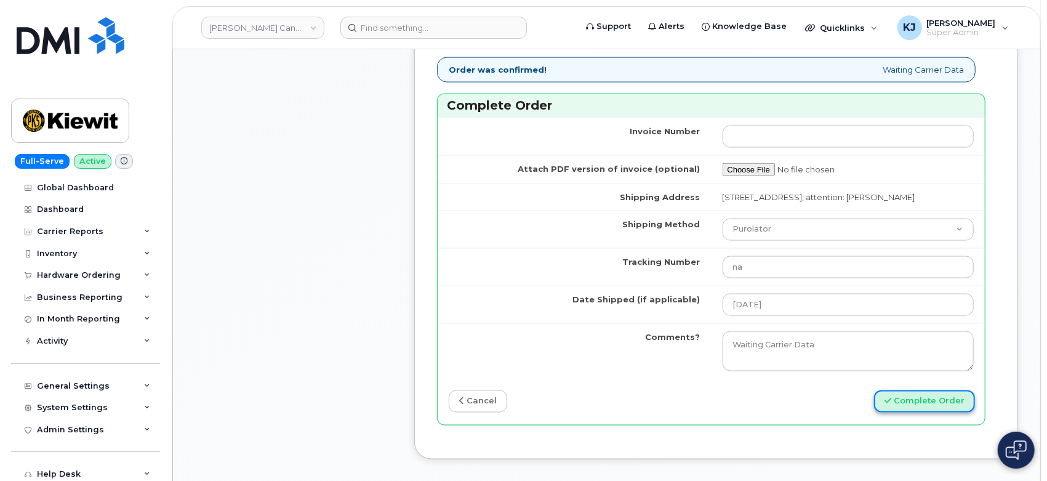
click at [905, 396] on button "Complete Order" at bounding box center [924, 401] width 101 height 23
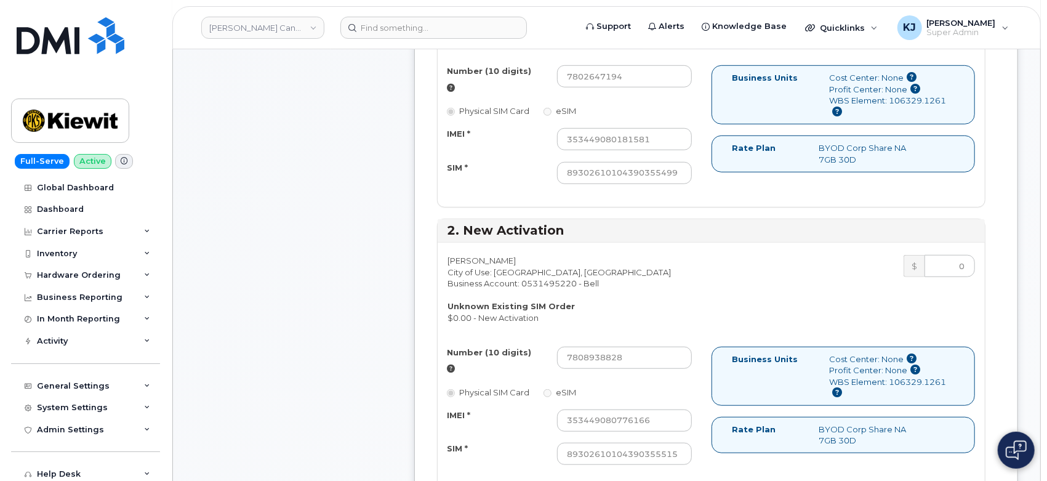
scroll to position [410, 0]
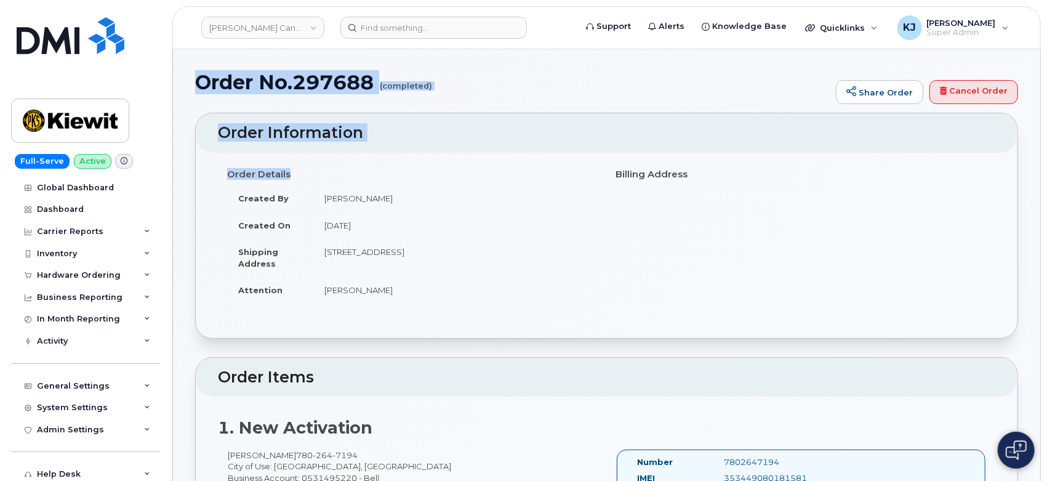
drag, startPoint x: 198, startPoint y: 78, endPoint x: 499, endPoint y: 309, distance: 379.7
copy div "Order No.297688 (completed) Share Order Cancel Order × Share This Order If you …"
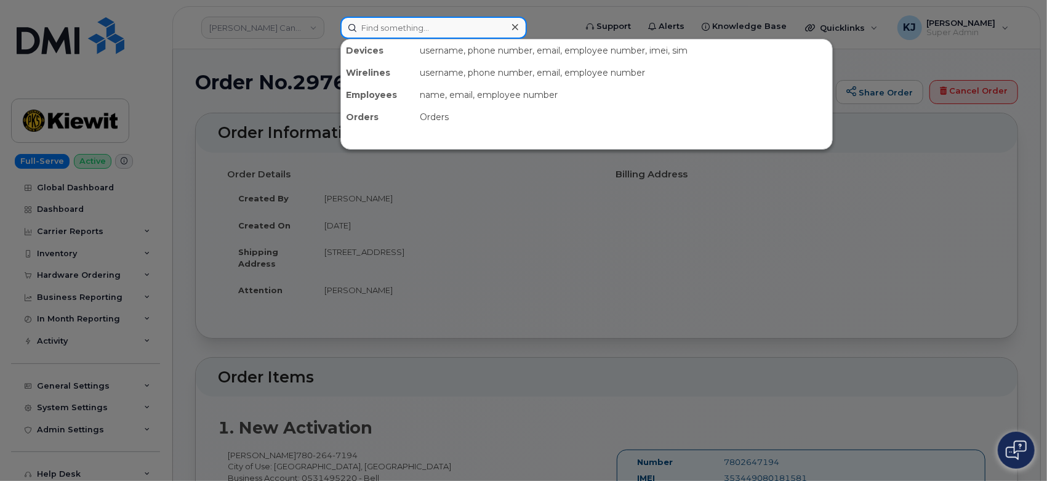
click at [390, 23] on input at bounding box center [433, 28] width 186 height 22
paste input "297553"
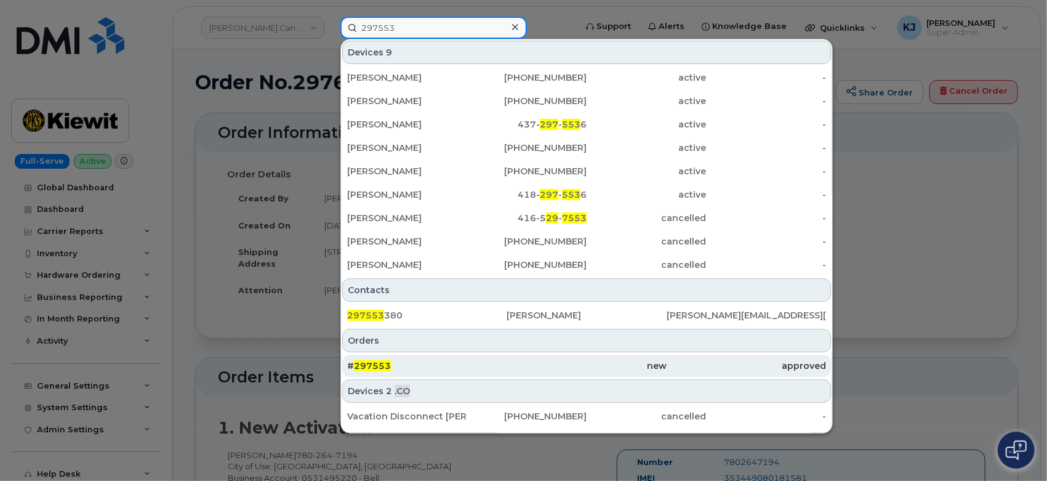
type input "297553"
click at [471, 355] on link "# 297553 new approved" at bounding box center [586, 366] width 489 height 22
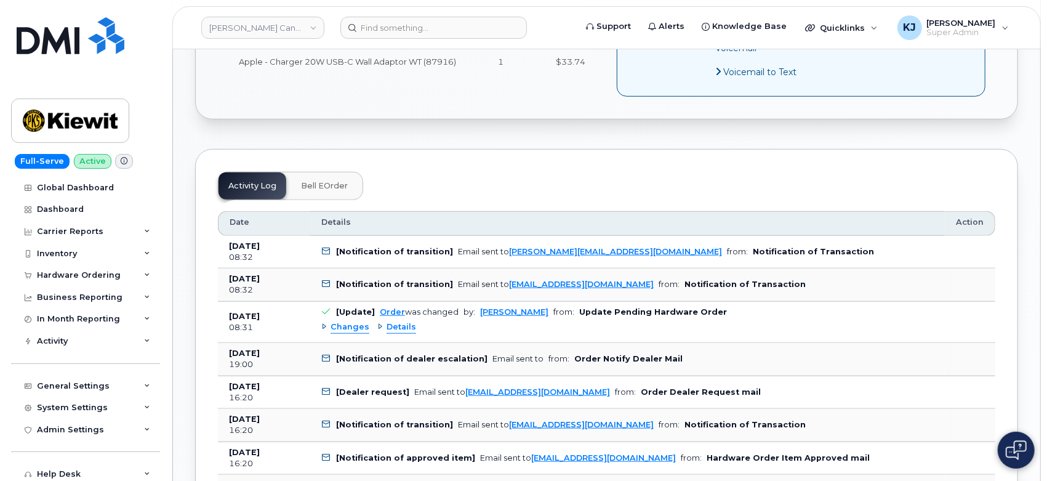
scroll to position [478, 0]
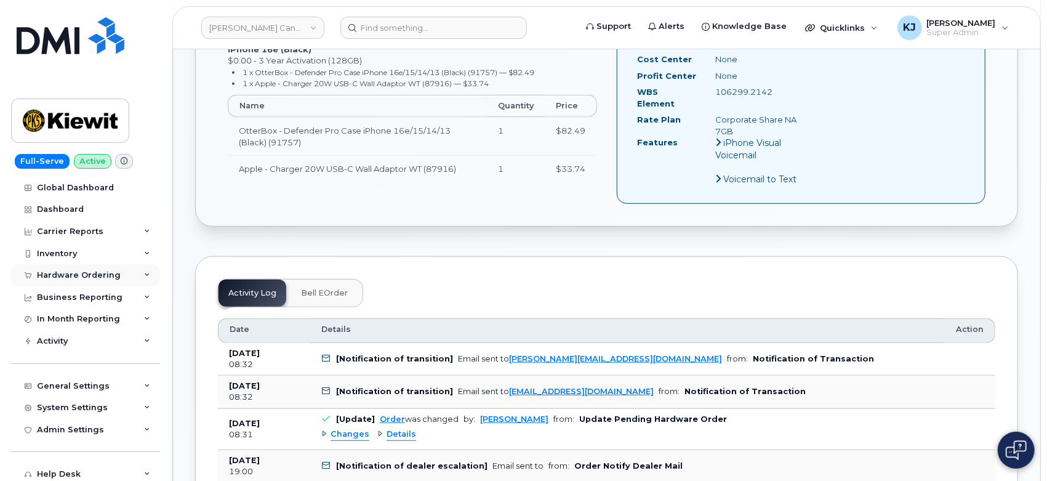
click at [97, 274] on div "Hardware Ordering" at bounding box center [79, 275] width 84 height 10
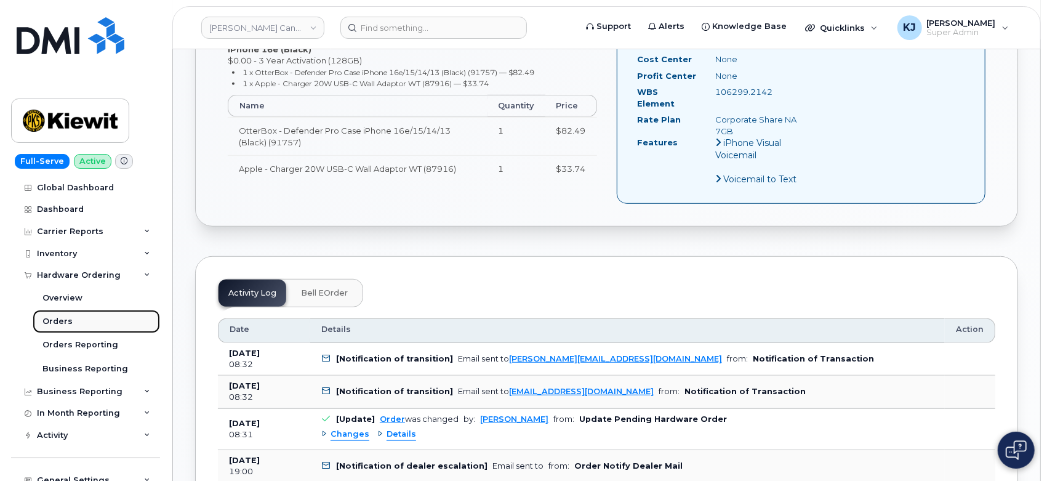
click at [87, 322] on link "Orders" at bounding box center [96, 321] width 127 height 23
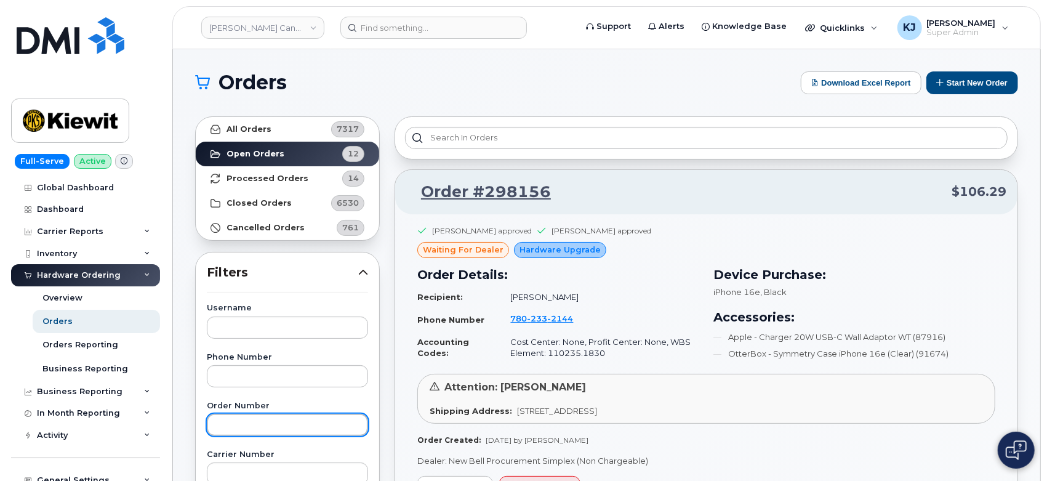
click at [246, 418] on input "text" at bounding box center [287, 425] width 161 height 22
paste input "297553"
type input "297553"
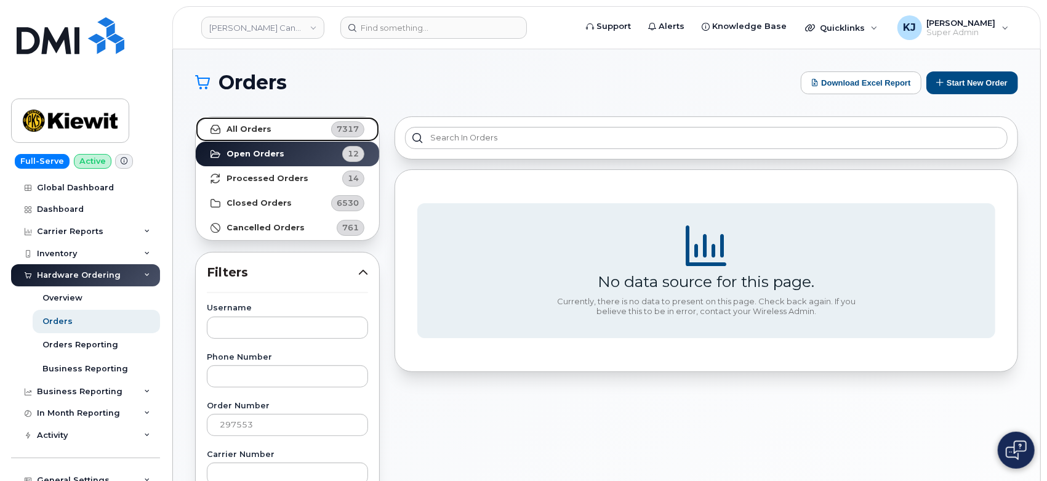
click at [252, 135] on link "All Orders 7317" at bounding box center [287, 129] width 183 height 25
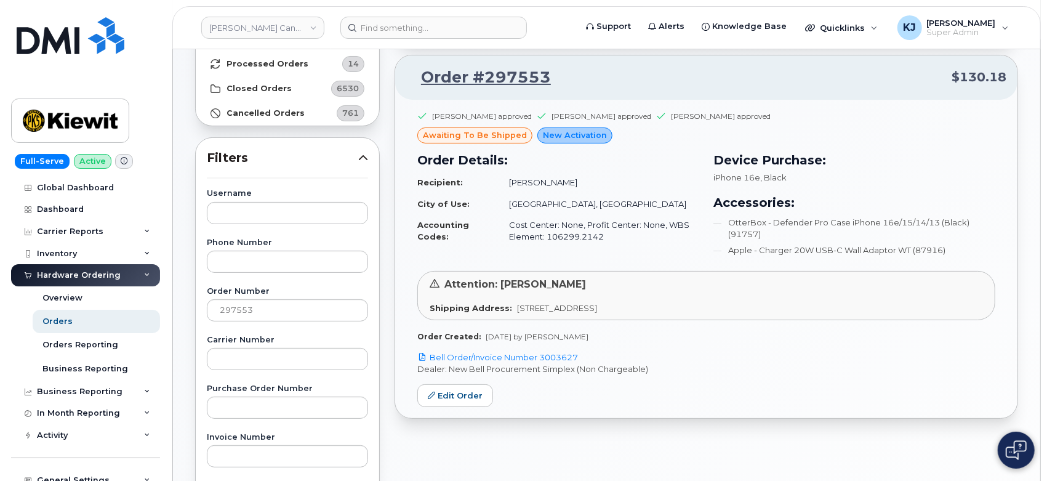
scroll to position [137, 0]
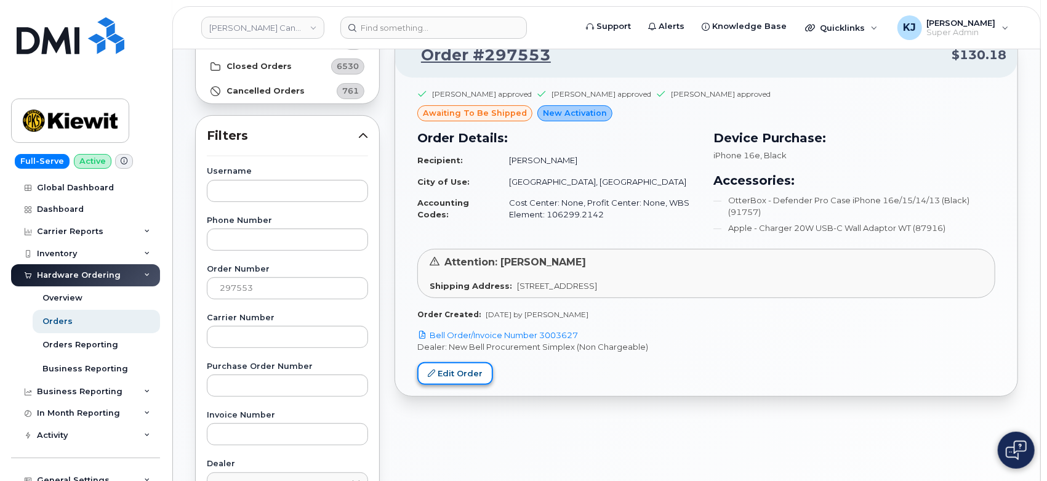
click at [468, 370] on link "Edit Order" at bounding box center [455, 373] width 76 height 23
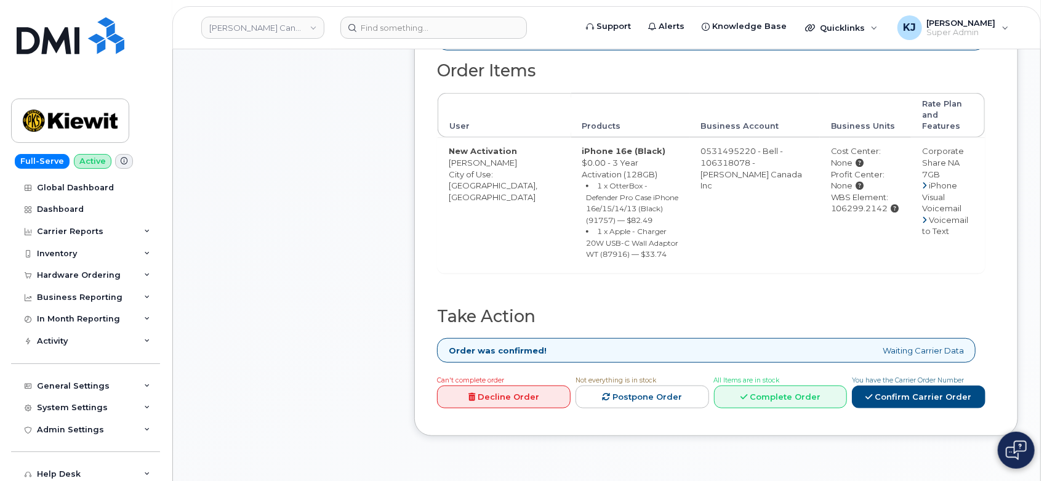
scroll to position [547, 0]
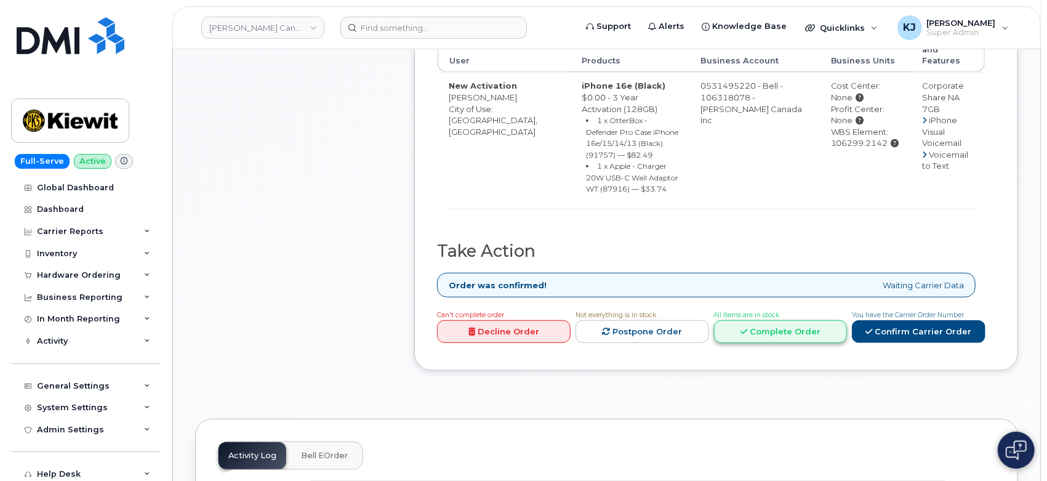
click at [778, 320] on link "Complete Order" at bounding box center [781, 331] width 134 height 23
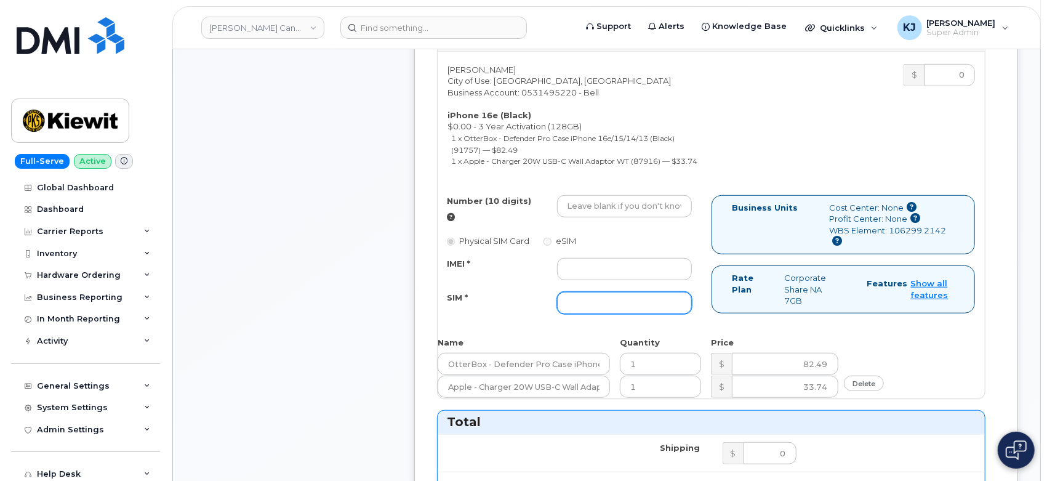
click at [620, 309] on input "SIM *" at bounding box center [624, 303] width 135 height 22
paste input "89302610207416789516"
type input "89302610207416789516"
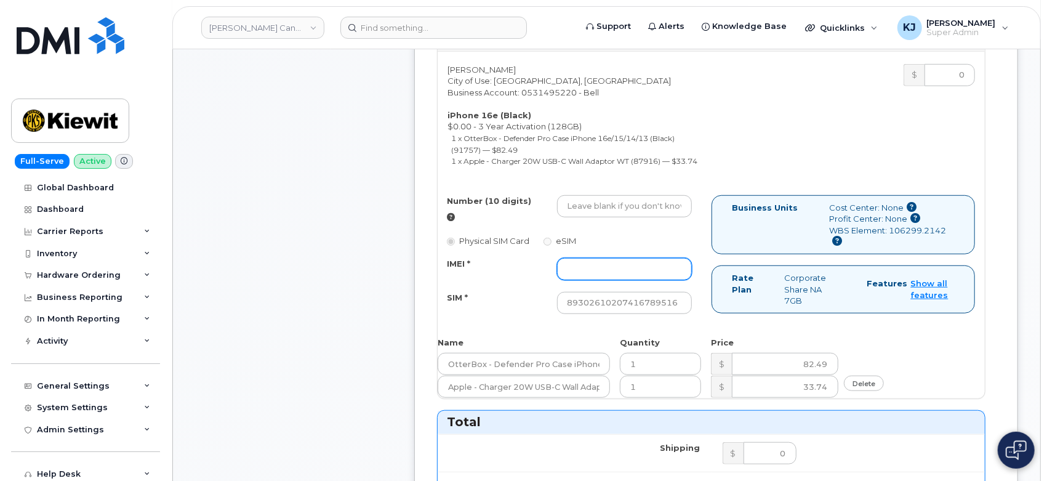
click at [591, 278] on input "IMEI *" at bounding box center [624, 269] width 135 height 22
paste input "353927601442269"
type input "353927601442269"
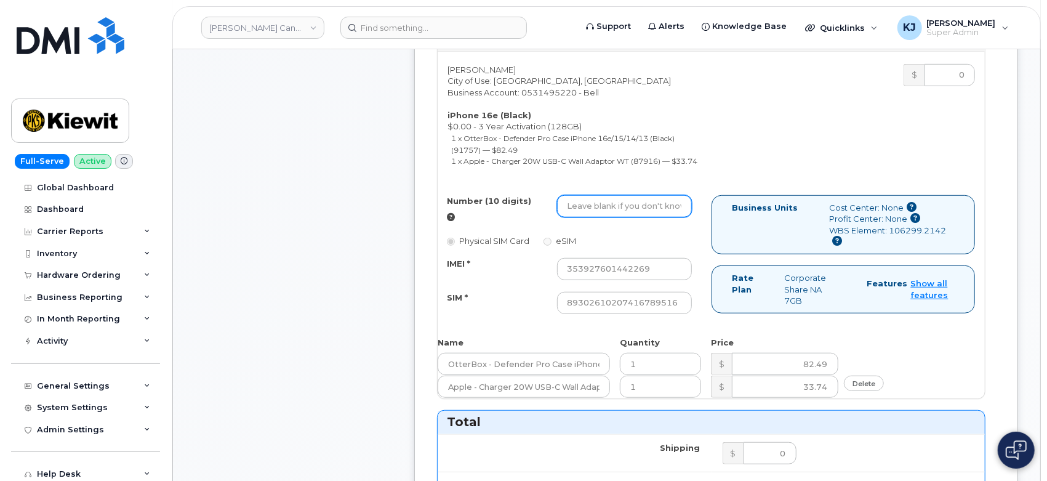
click at [593, 210] on input "Number (10 digits)" at bounding box center [624, 206] width 135 height 22
paste input "2362683103"
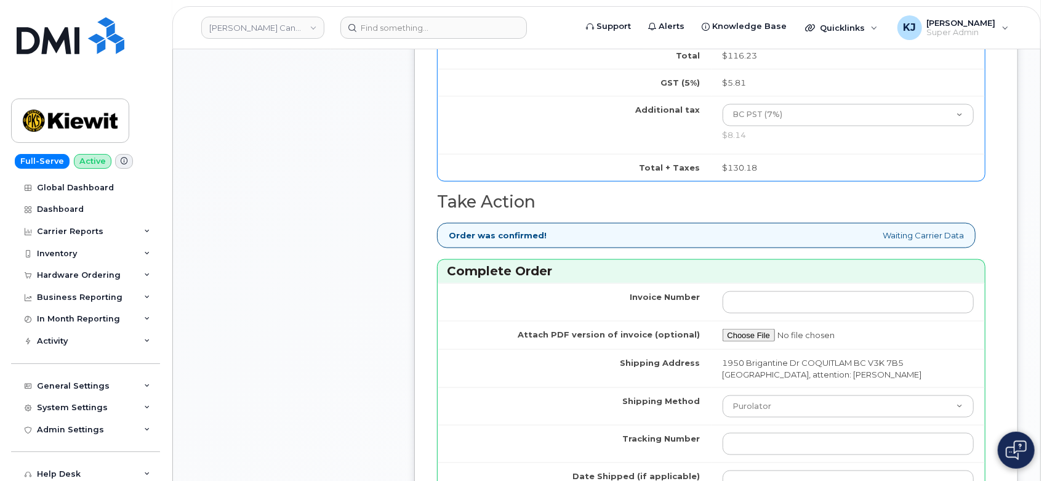
scroll to position [1162, 0]
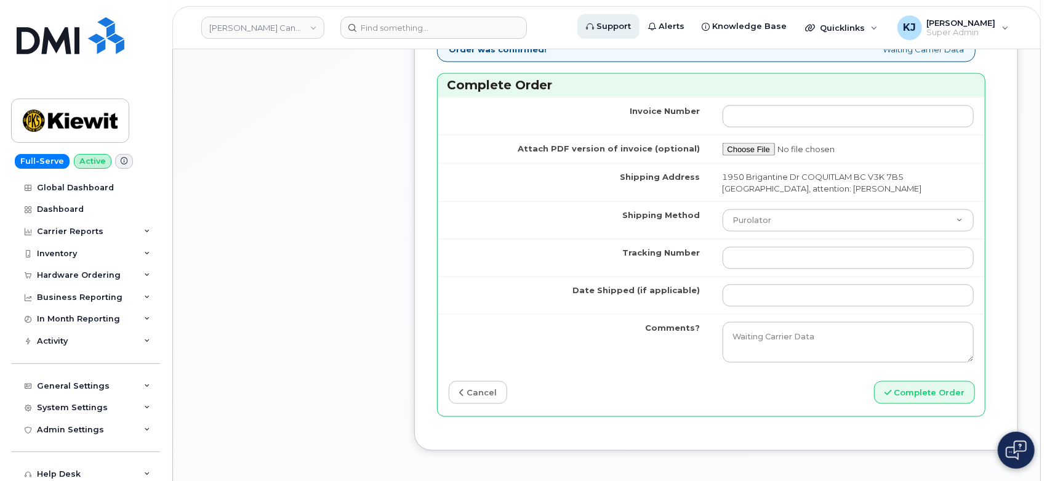
type input "2362683103"
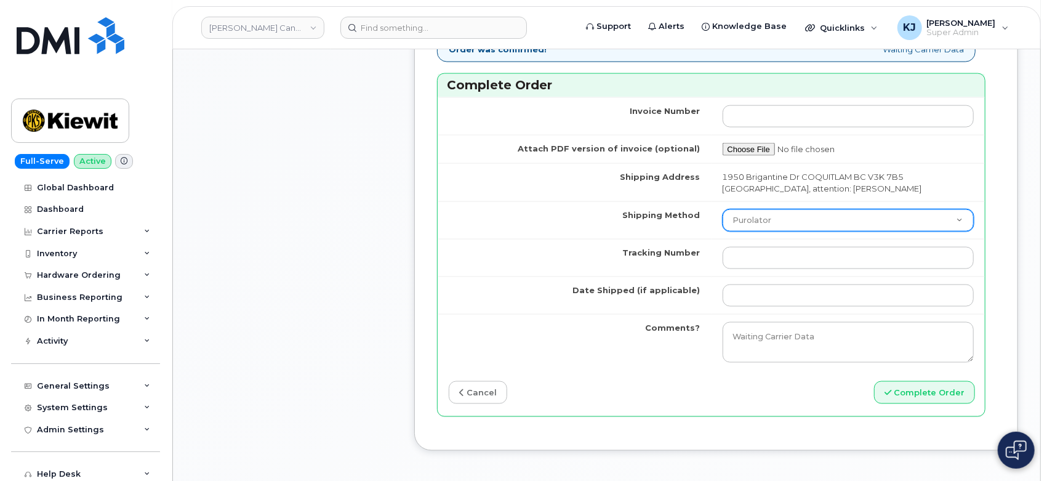
drag, startPoint x: 779, startPoint y: 229, endPoint x: 774, endPoint y: 238, distance: 10.2
click at [779, 229] on select "Purolator UPS FedEx Canada Post Courier Other Drop Off Pick Up" at bounding box center [849, 220] width 252 height 22
select select "FedEx"
click at [723, 218] on select "Purolator UPS FedEx Canada Post Courier Other Drop Off Pick Up" at bounding box center [849, 220] width 252 height 22
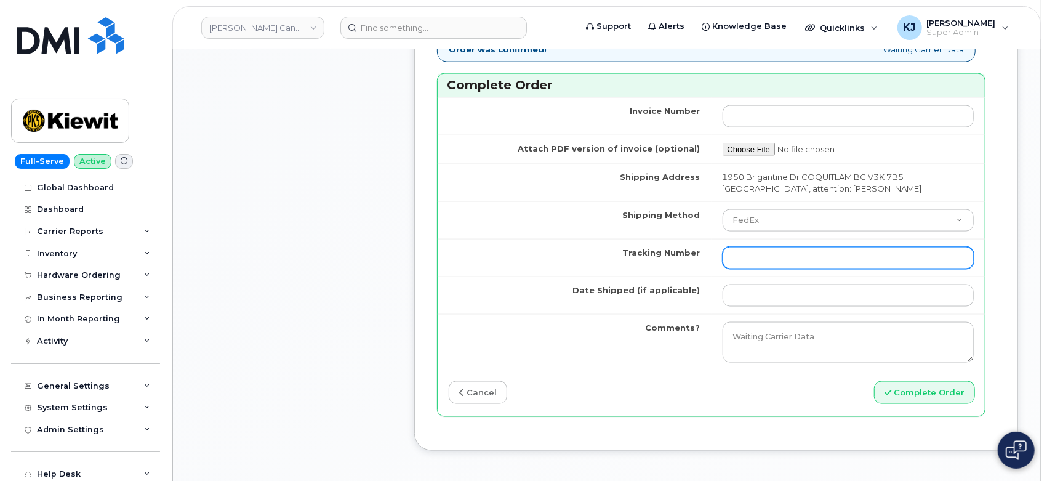
click at [758, 265] on input "Tracking Number" at bounding box center [849, 258] width 252 height 22
paste input "457221877934"
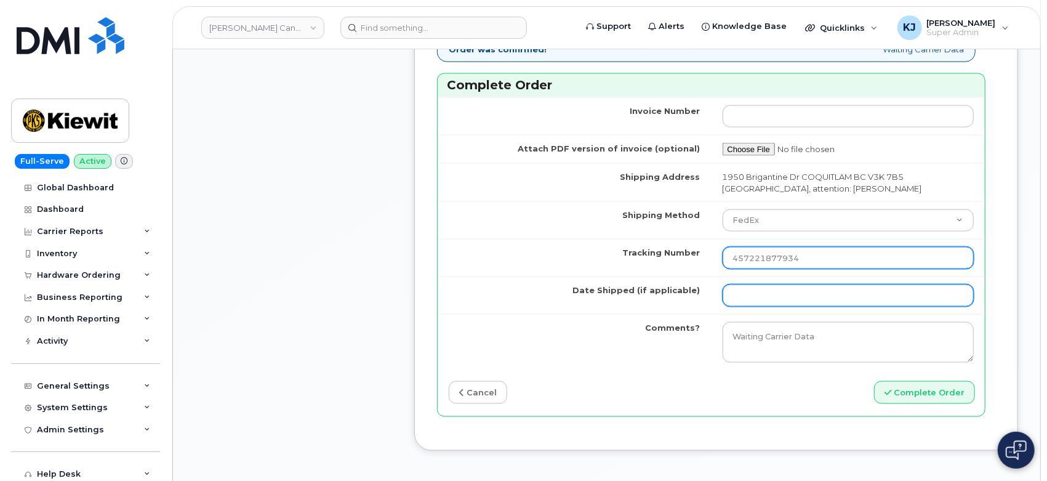
type input "457221877934"
click at [756, 307] on input "Date Shipped (if applicable)" at bounding box center [849, 295] width 252 height 22
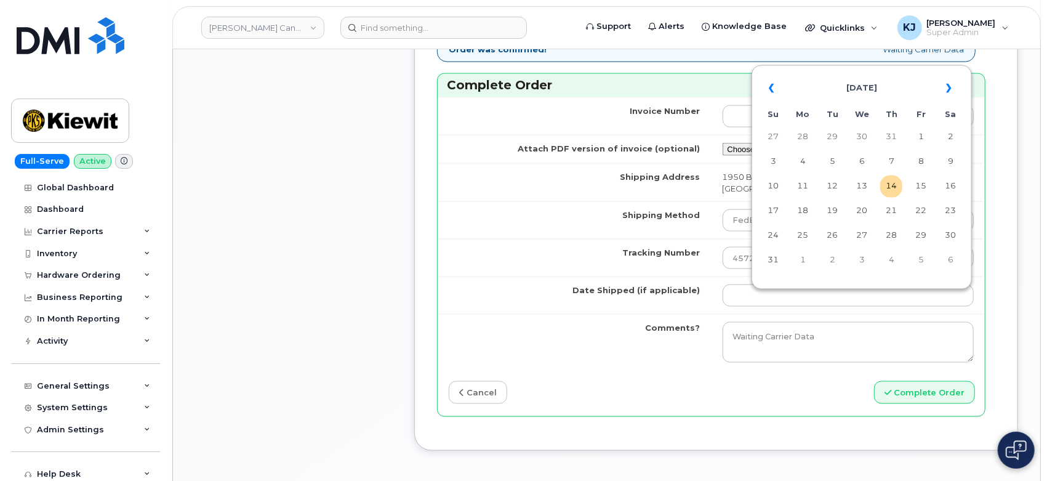
click at [836, 185] on td "12" at bounding box center [832, 186] width 22 height 22
type input "2025-08-12"
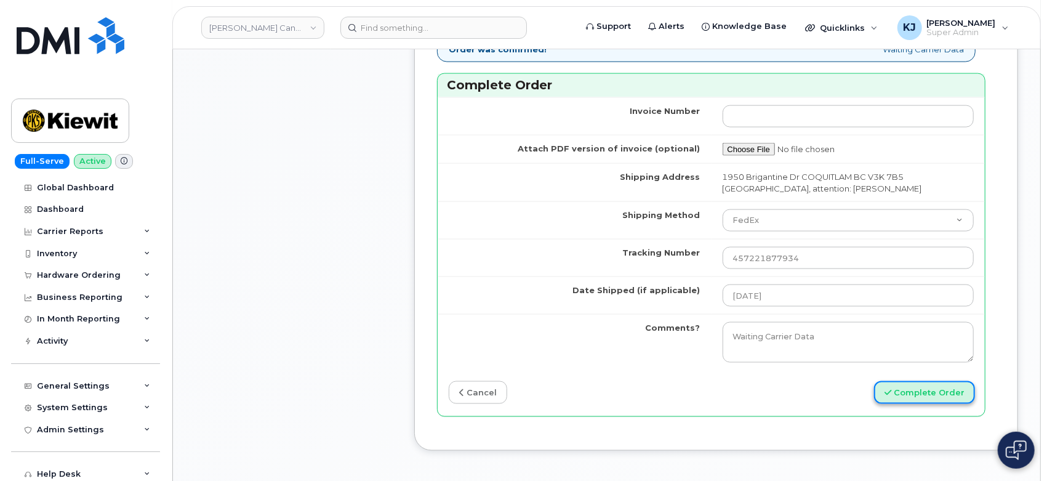
click at [897, 404] on button "Complete Order" at bounding box center [924, 392] width 101 height 23
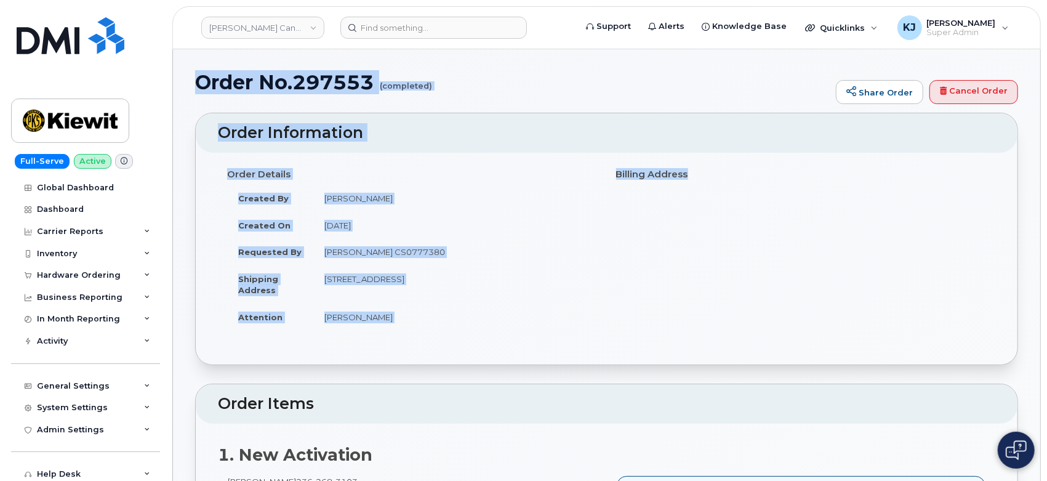
drag, startPoint x: 201, startPoint y: 83, endPoint x: 439, endPoint y: 339, distance: 348.8
copy div "Order No.297553 (completed) Share Order Cancel Order × Share This Order If you …"
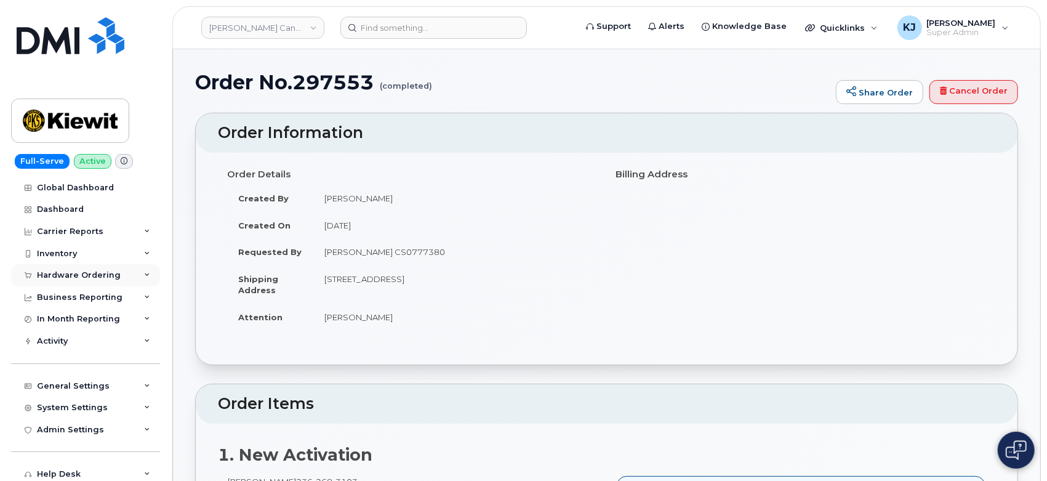
click at [89, 280] on div "Hardware Ordering" at bounding box center [85, 275] width 149 height 22
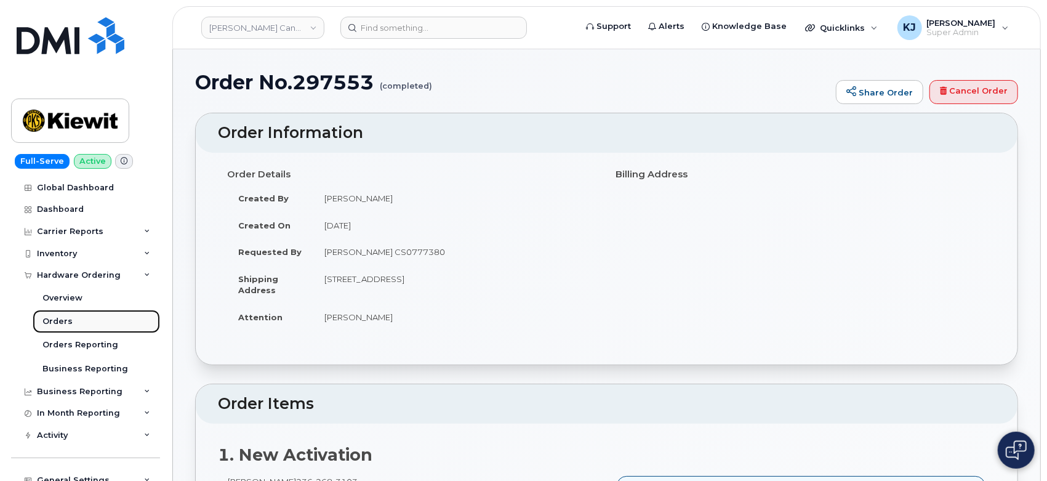
click at [60, 323] on div "Orders" at bounding box center [57, 321] width 30 height 11
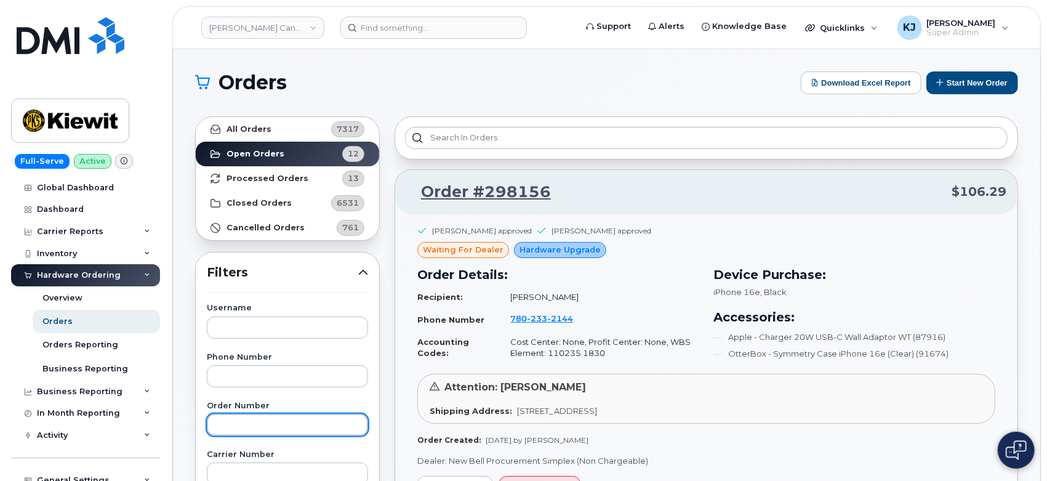
click at [259, 425] on input "text" at bounding box center [287, 425] width 161 height 22
paste input "297851"
type input "297851"
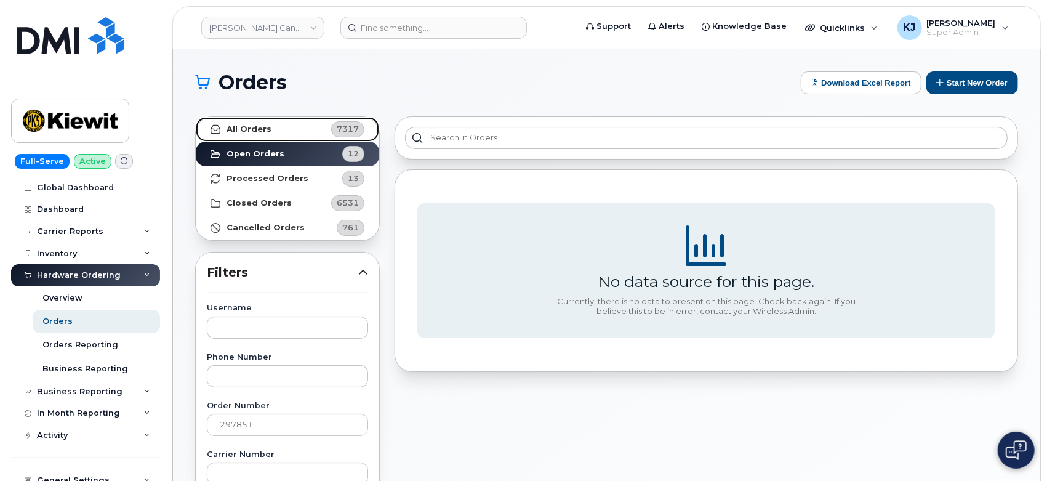
click at [291, 132] on link "All Orders 7317" at bounding box center [287, 129] width 183 height 25
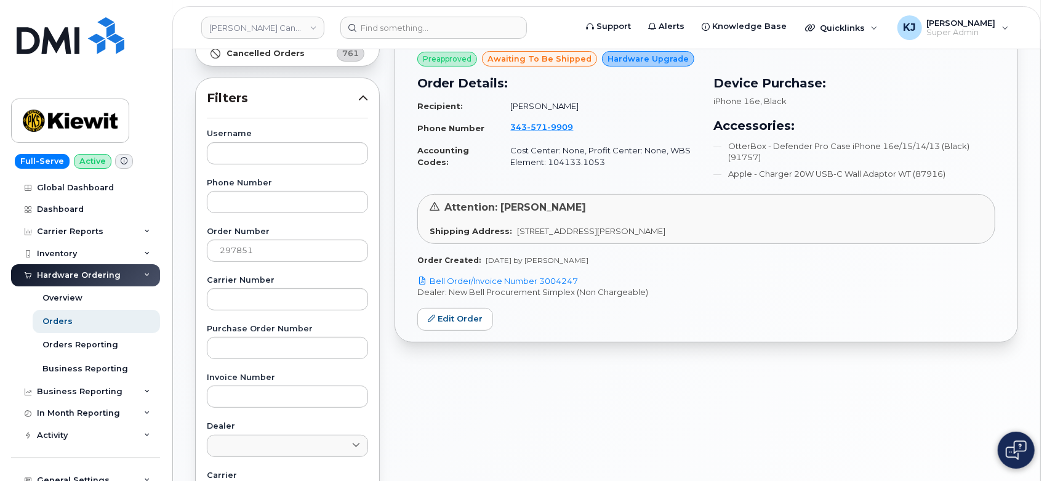
scroll to position [273, 0]
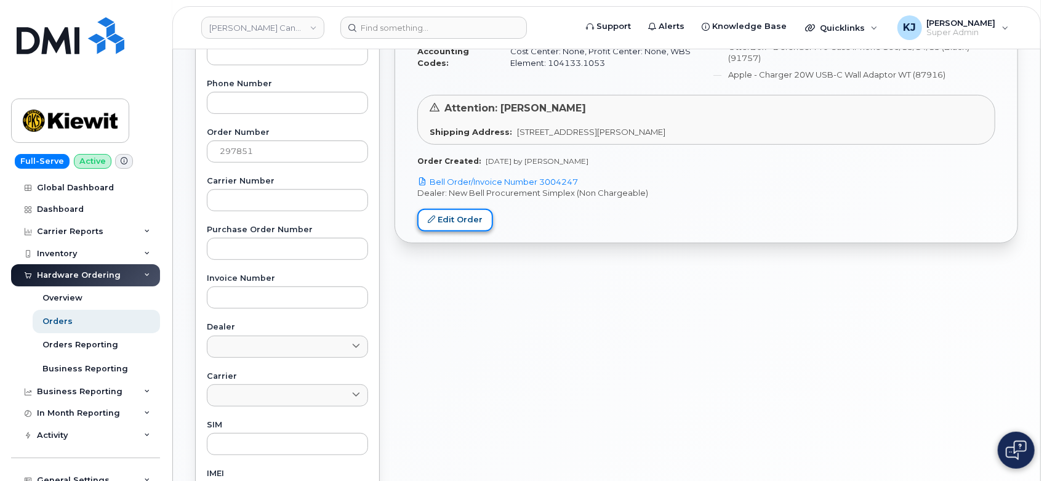
click at [465, 210] on link "Edit Order" at bounding box center [455, 220] width 76 height 23
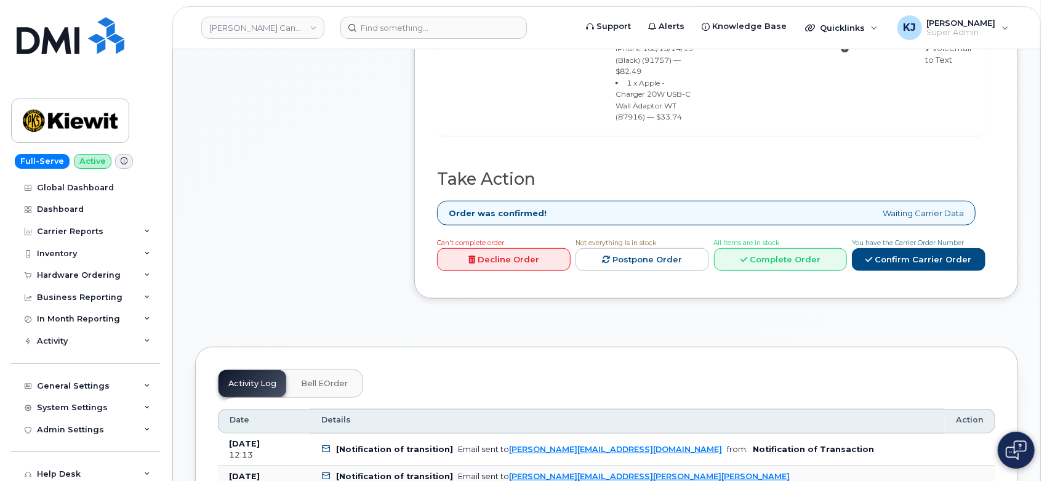
scroll to position [410, 0]
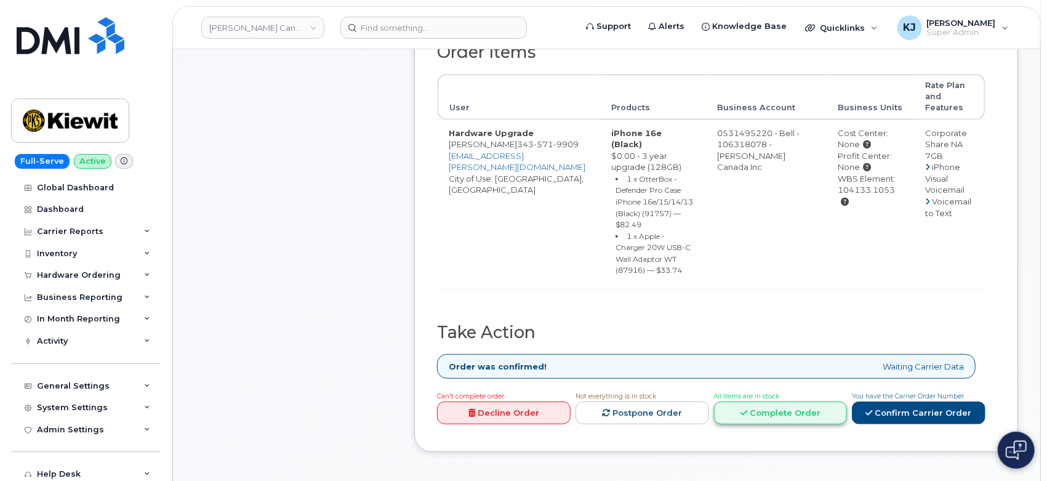
click at [798, 401] on link "Complete Order" at bounding box center [781, 412] width 134 height 23
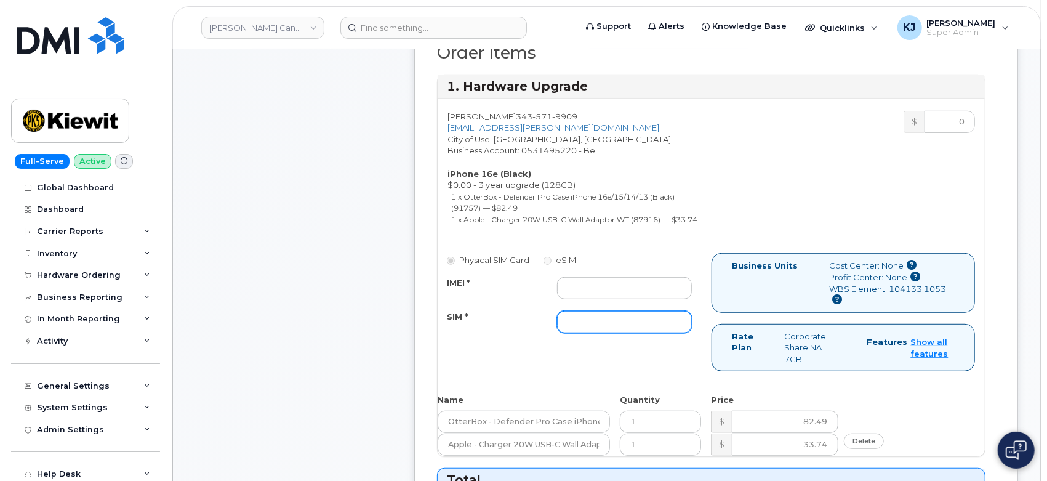
click at [581, 329] on input "SIM *" at bounding box center [624, 322] width 135 height 22
paste input "89302610207416906581"
type input "89302610207416906581"
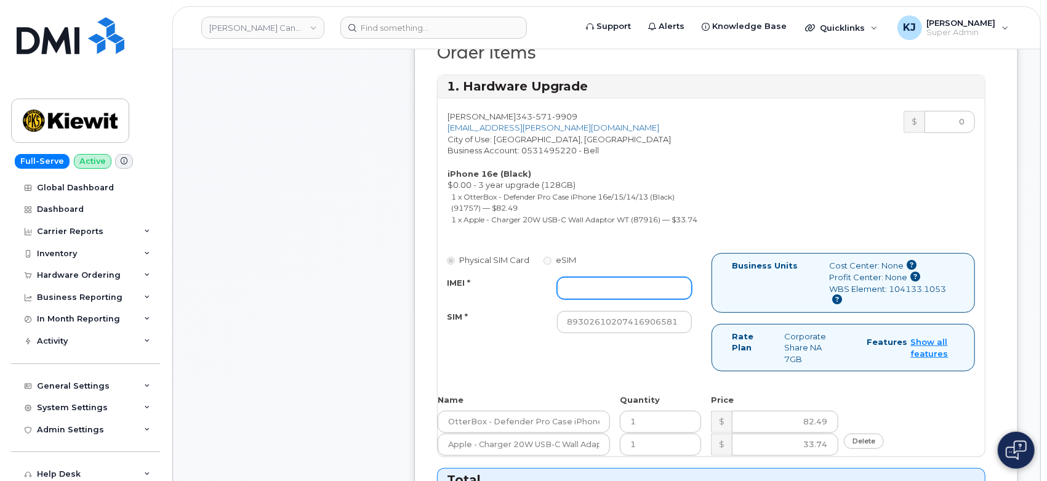
click at [602, 299] on input "IMEI *" at bounding box center [624, 288] width 135 height 22
paste input "353927601611533"
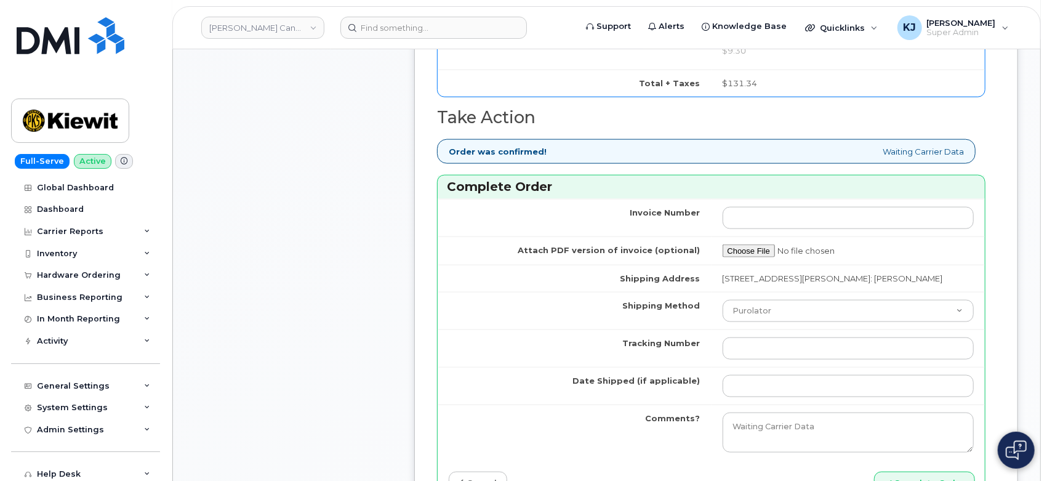
scroll to position [1094, 0]
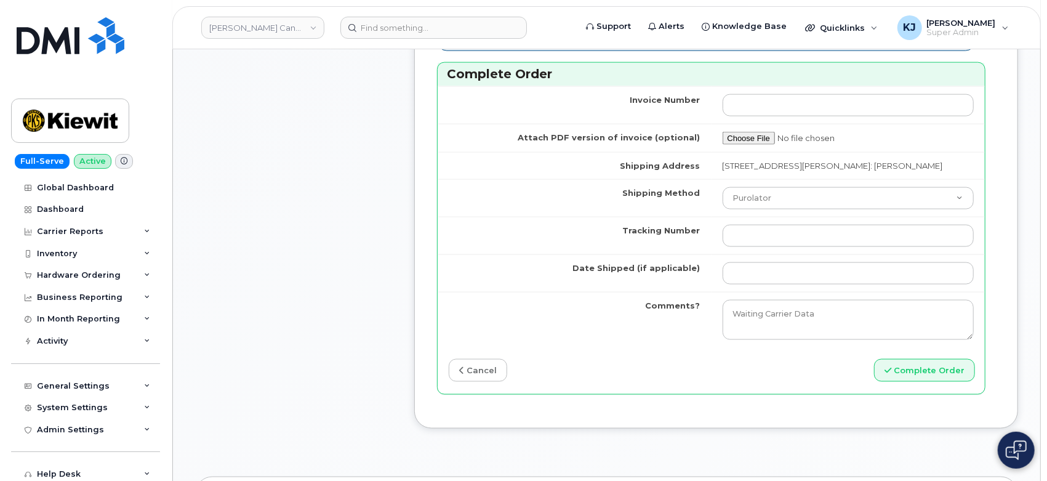
type input "353927601611533"
click at [753, 247] on input "Tracking Number" at bounding box center [849, 236] width 252 height 22
paste input "520010534714"
drag, startPoint x: 751, startPoint y: 255, endPoint x: 614, endPoint y: 265, distance: 137.6
click at [614, 254] on tr "Tracking Number 520010534714" at bounding box center [711, 236] width 547 height 38
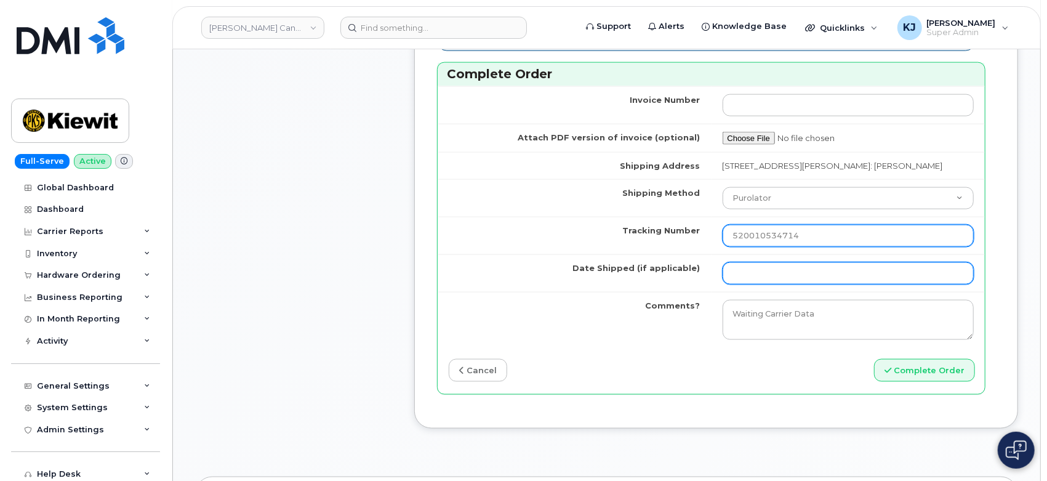
type input "520010534714"
click at [731, 284] on input "Date Shipped (if applicable)" at bounding box center [849, 273] width 252 height 22
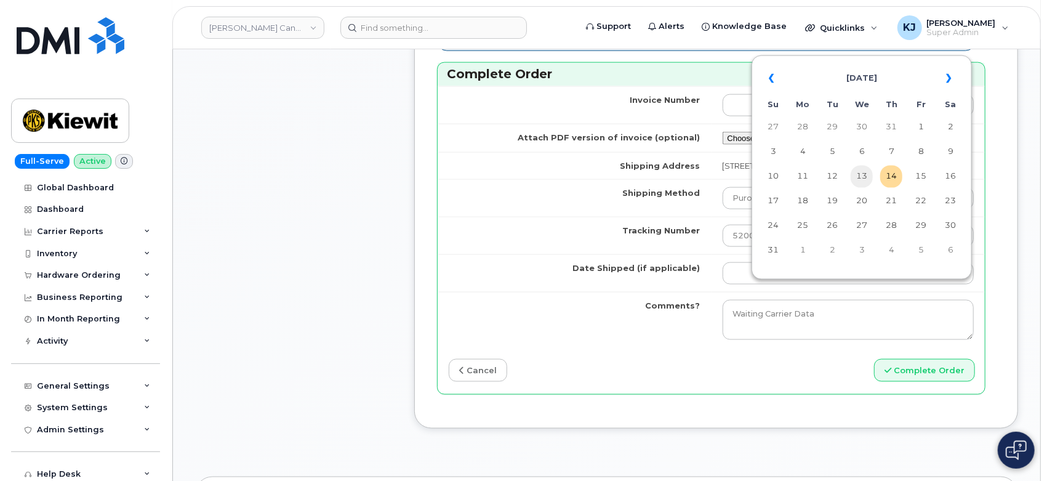
click at [867, 175] on td "13" at bounding box center [862, 177] width 22 height 22
type input "[DATE]"
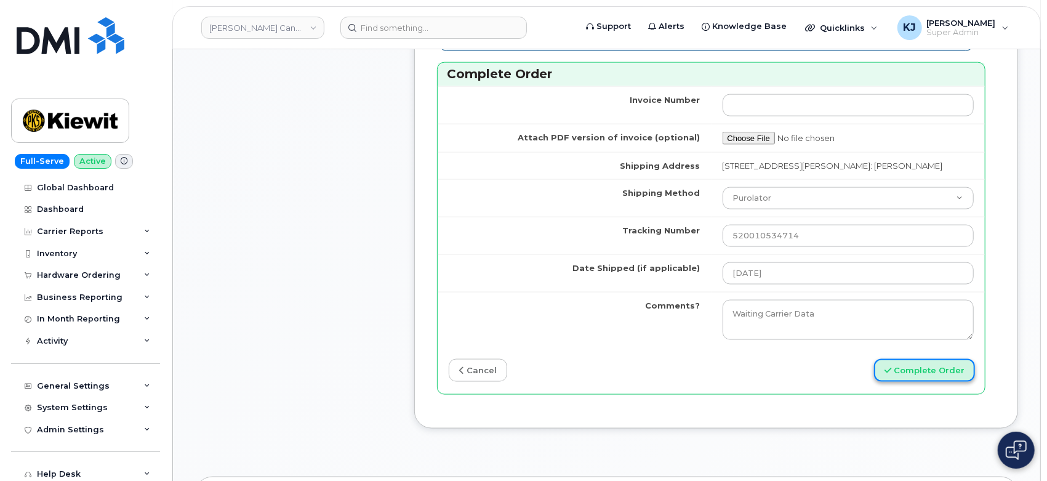
click at [927, 382] on button "Complete Order" at bounding box center [924, 370] width 101 height 23
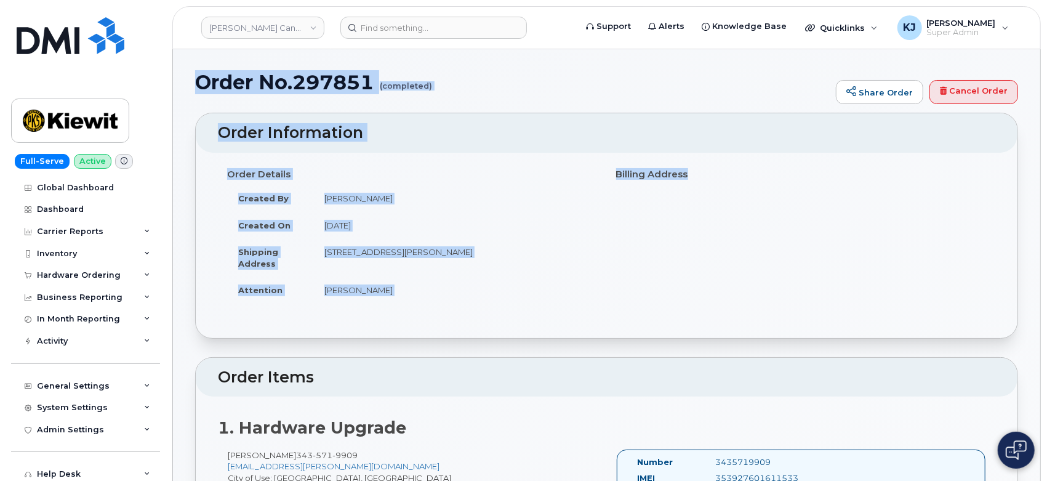
drag, startPoint x: 199, startPoint y: 80, endPoint x: 492, endPoint y: 315, distance: 374.8
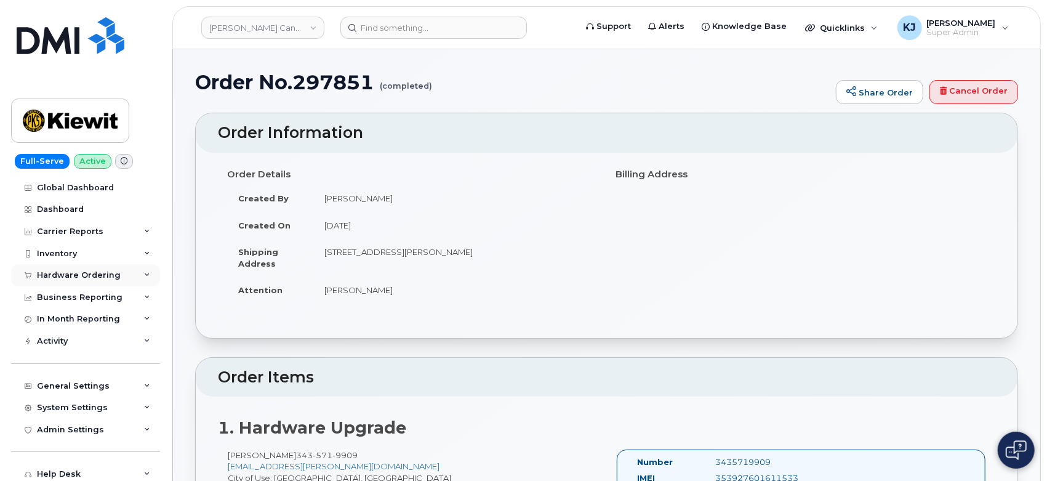
click at [107, 270] on div "Hardware Ordering" at bounding box center [79, 275] width 84 height 10
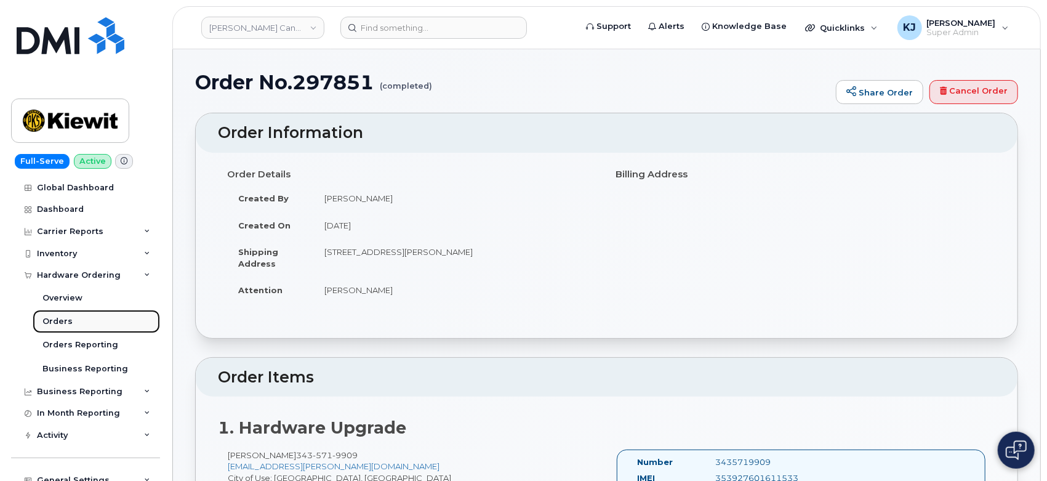
click at [58, 324] on div "Orders" at bounding box center [57, 321] width 30 height 11
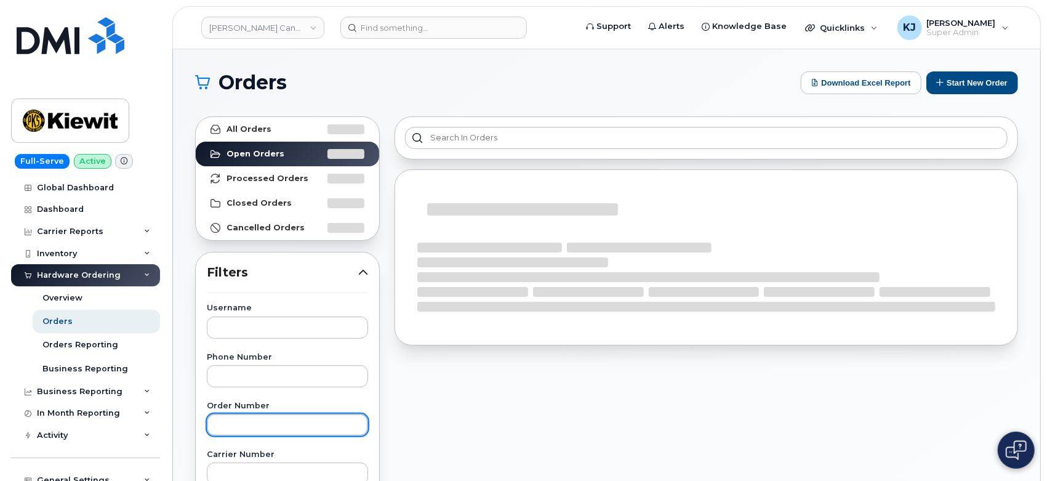
click at [269, 417] on input "text" at bounding box center [287, 425] width 161 height 22
paste input "297782"
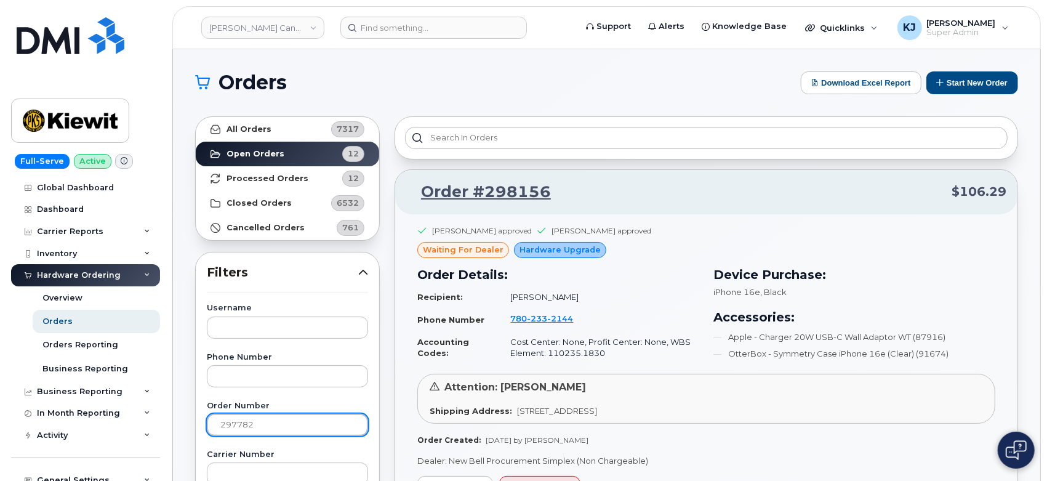
type input "297782"
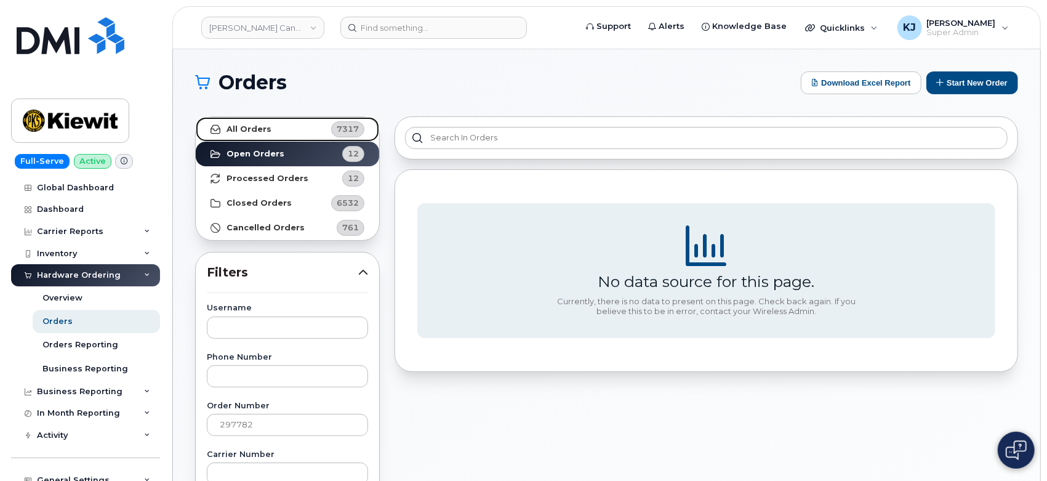
click at [312, 130] on link "All Orders 7317" at bounding box center [287, 129] width 183 height 25
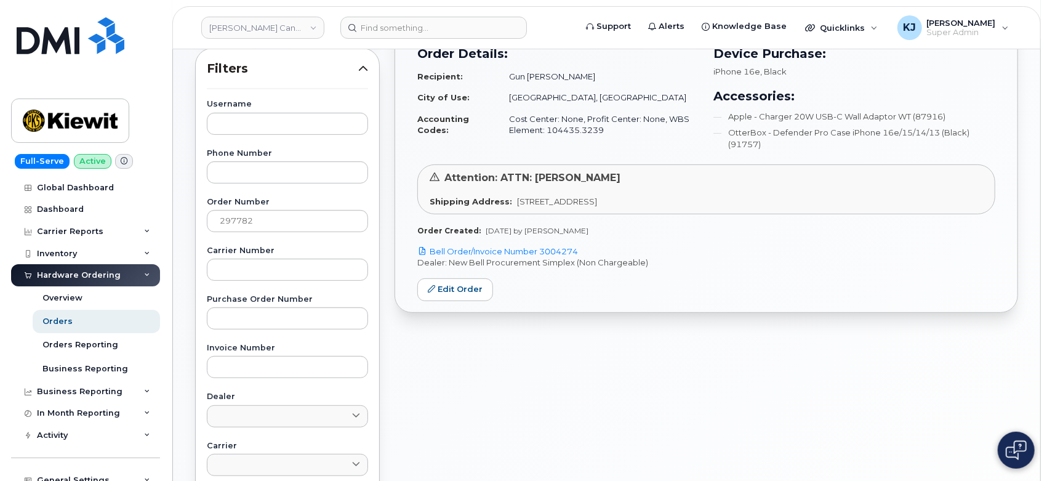
scroll to position [205, 0]
click at [455, 284] on link "Edit Order" at bounding box center [455, 288] width 76 height 23
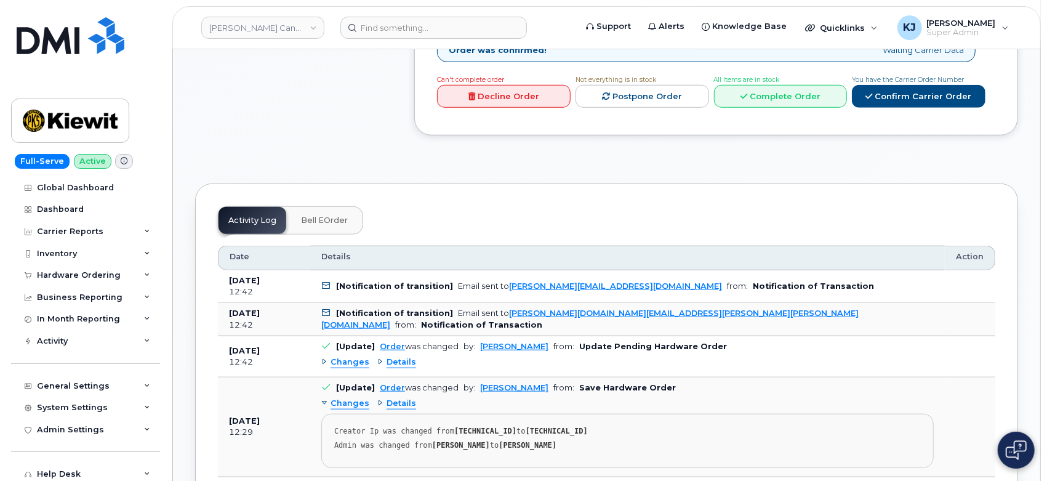
scroll to position [445, 0]
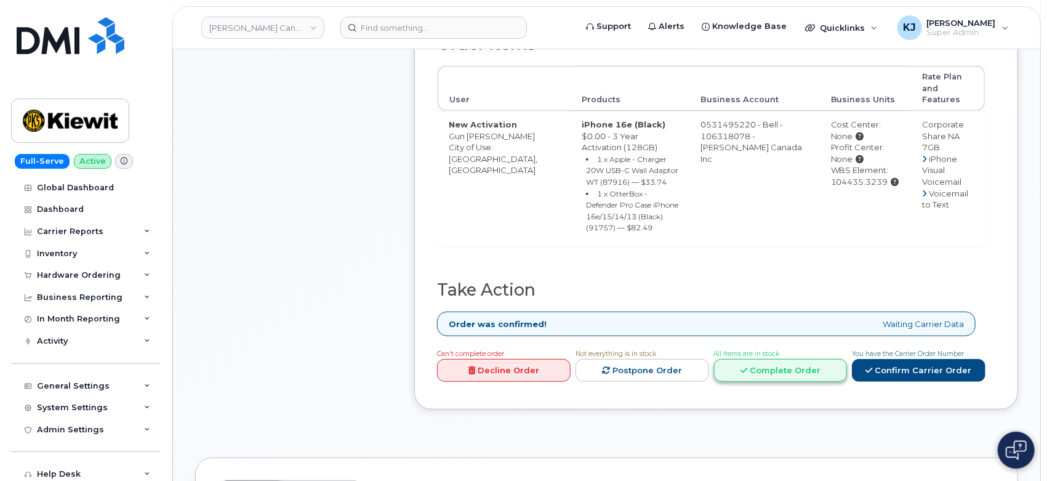
click at [790, 359] on link "Complete Order" at bounding box center [781, 370] width 134 height 23
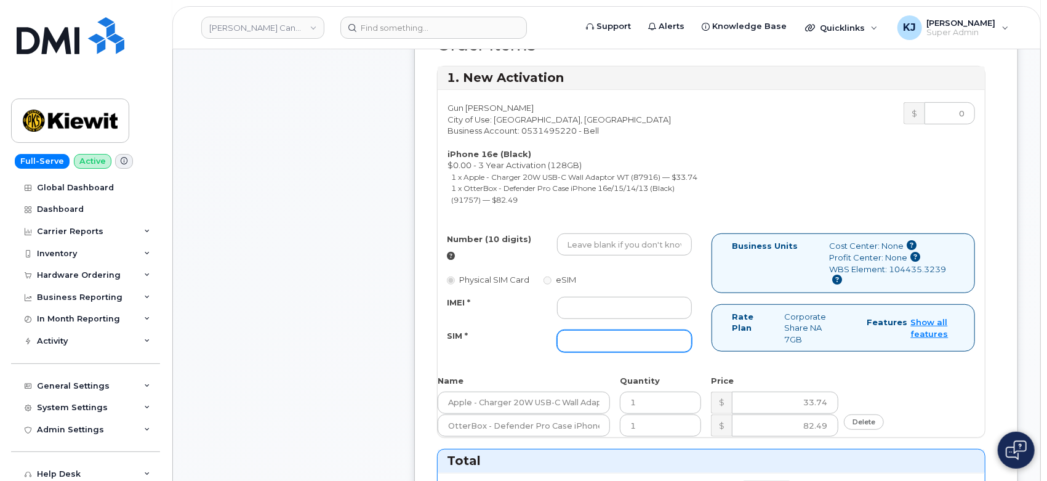
click at [643, 348] on input "SIM *" at bounding box center [624, 341] width 135 height 22
paste input "89302610207416906649"
type input "89302610207416906649"
click at [614, 311] on input "IMEI *" at bounding box center [624, 308] width 135 height 22
paste input "353927601593392"
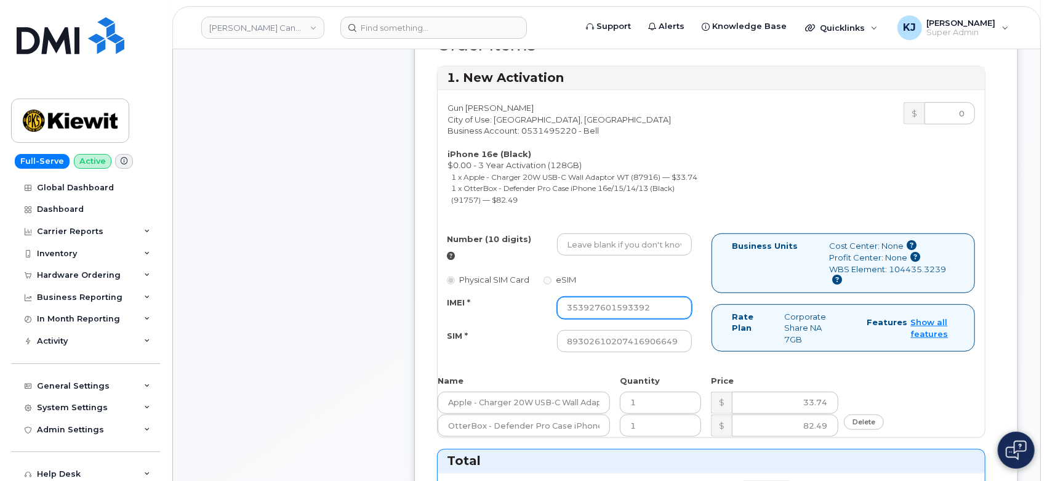
type input "353927601593392"
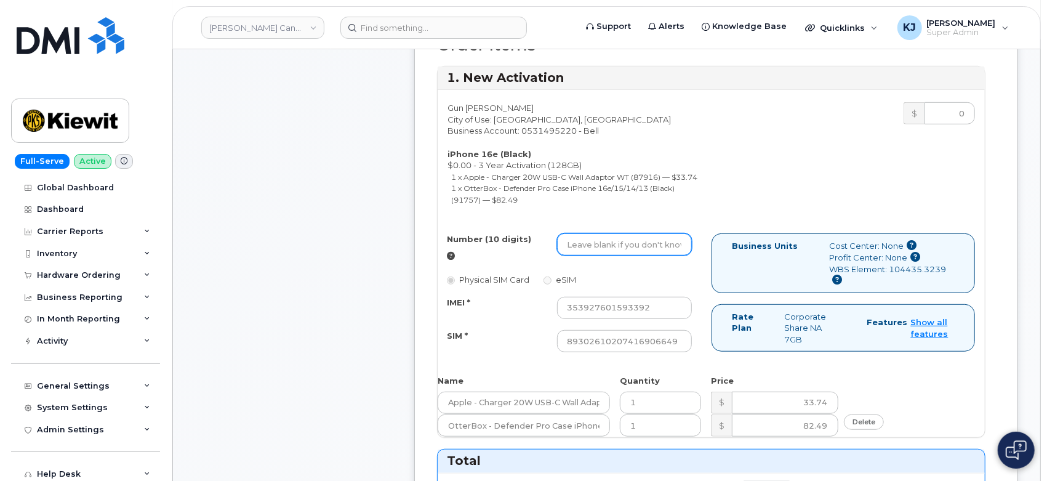
click at [624, 255] on input "Number (10 digits)" at bounding box center [624, 244] width 135 height 22
paste input "7053387528"
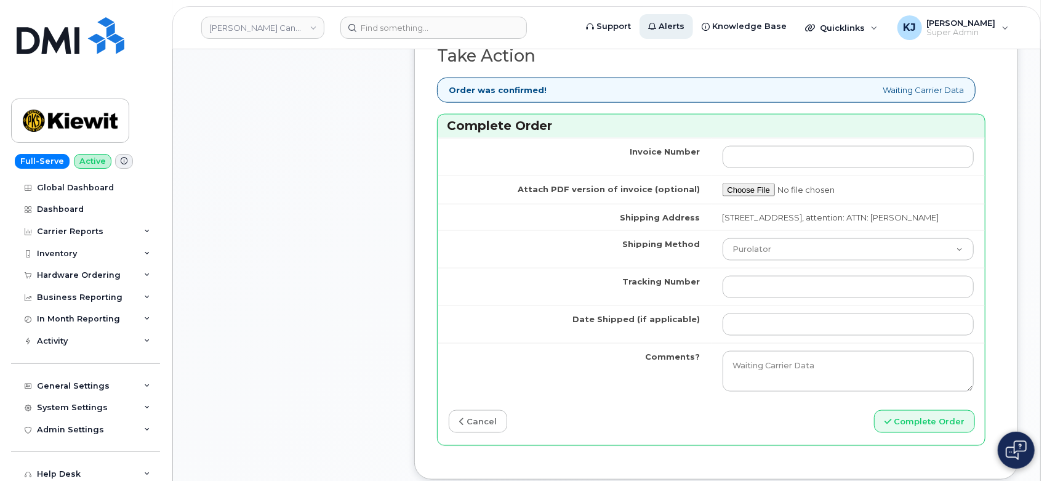
scroll to position [1060, 0]
type input "7053387528"
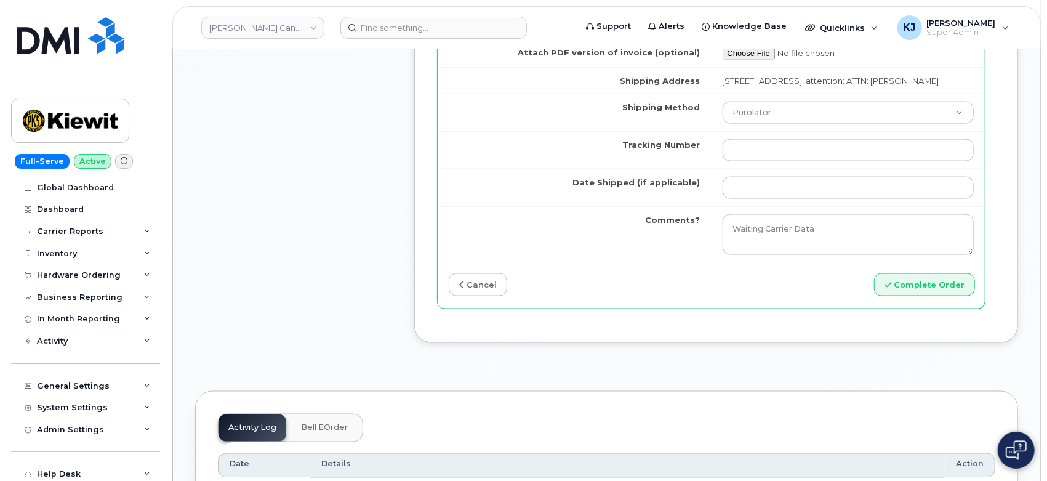
scroll to position [1197, 0]
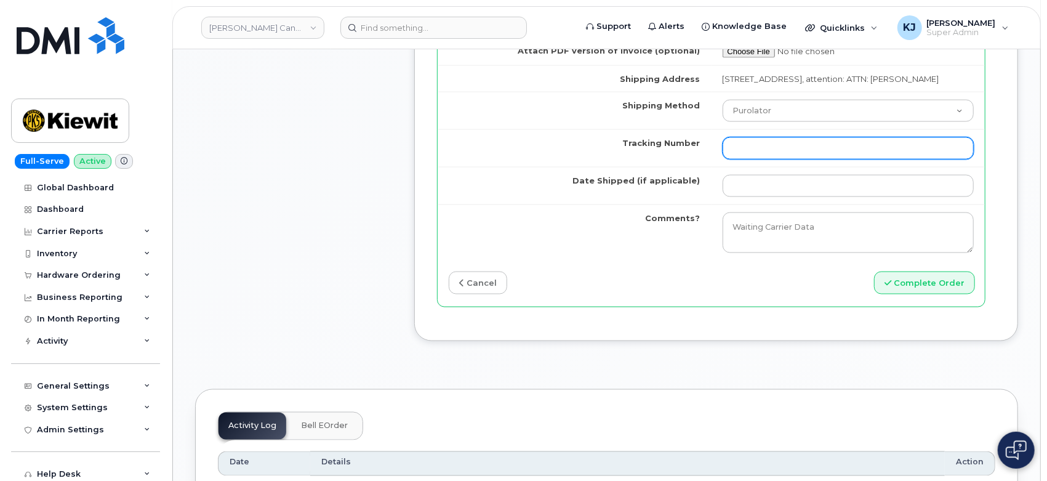
click at [755, 159] on input "Tracking Number" at bounding box center [849, 148] width 252 height 22
paste input "520010563390"
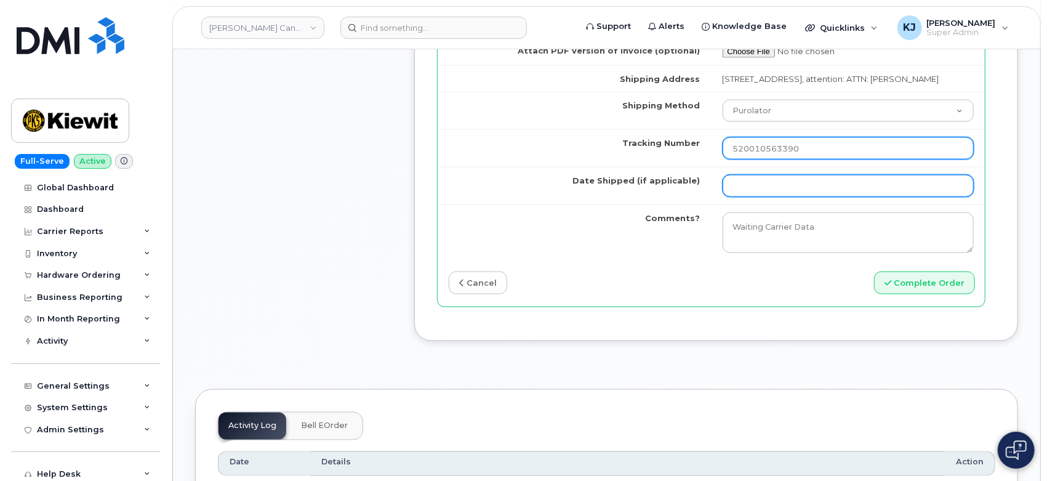
type input "520010563390"
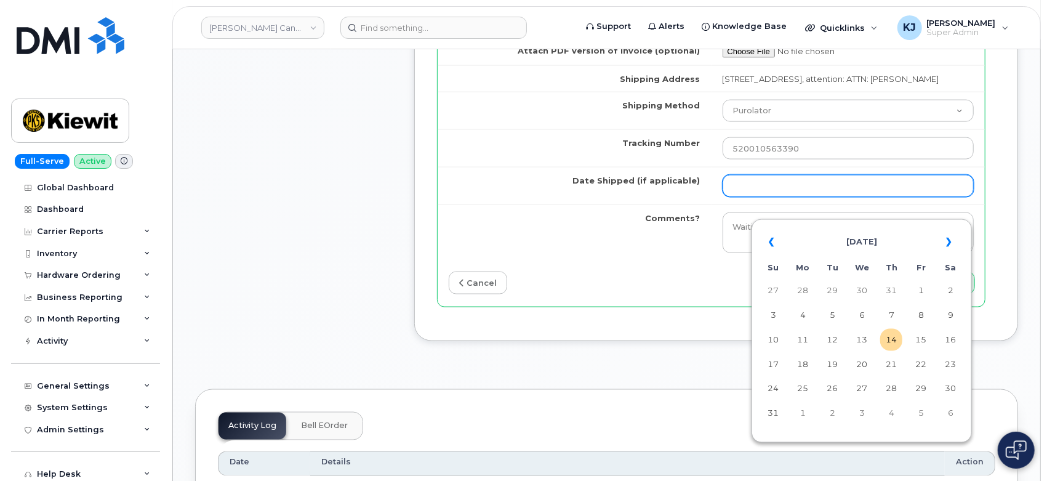
click at [758, 197] on input "Date Shipped (if applicable)" at bounding box center [849, 186] width 252 height 22
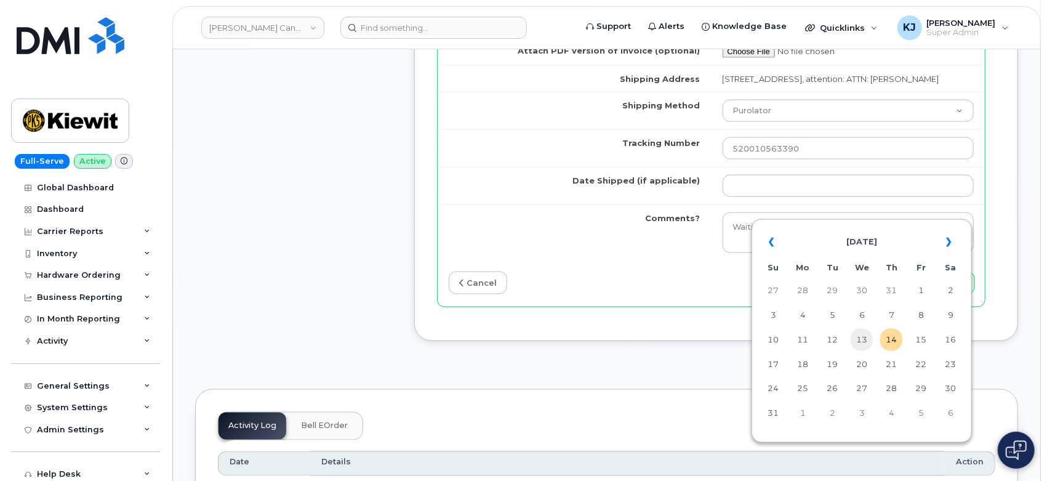
click at [857, 337] on td "13" at bounding box center [862, 340] width 22 height 22
type input "[DATE]"
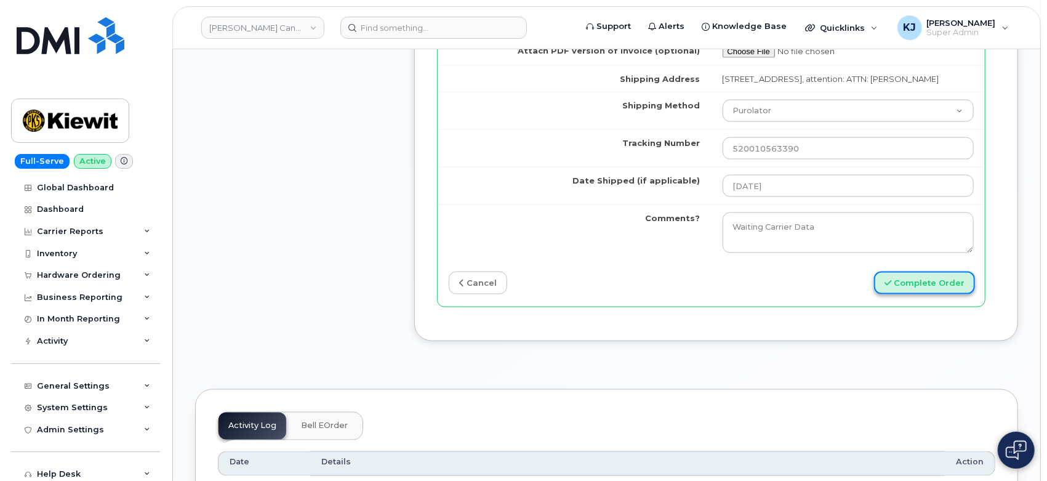
click at [936, 294] on button "Complete Order" at bounding box center [924, 282] width 101 height 23
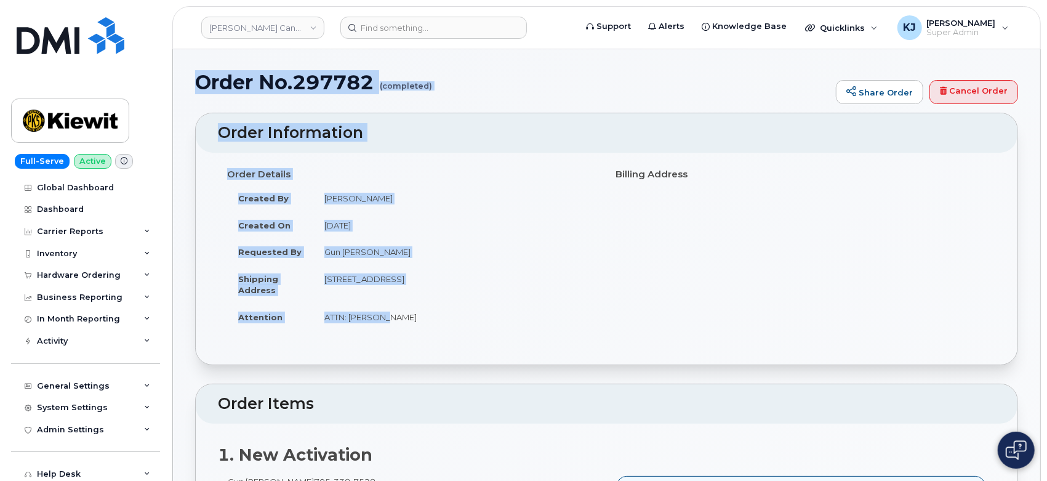
drag, startPoint x: 197, startPoint y: 79, endPoint x: 501, endPoint y: 324, distance: 390.8
copy div "Order No.297782 (completed) Share Order Cancel Order × Share This Order If you …"
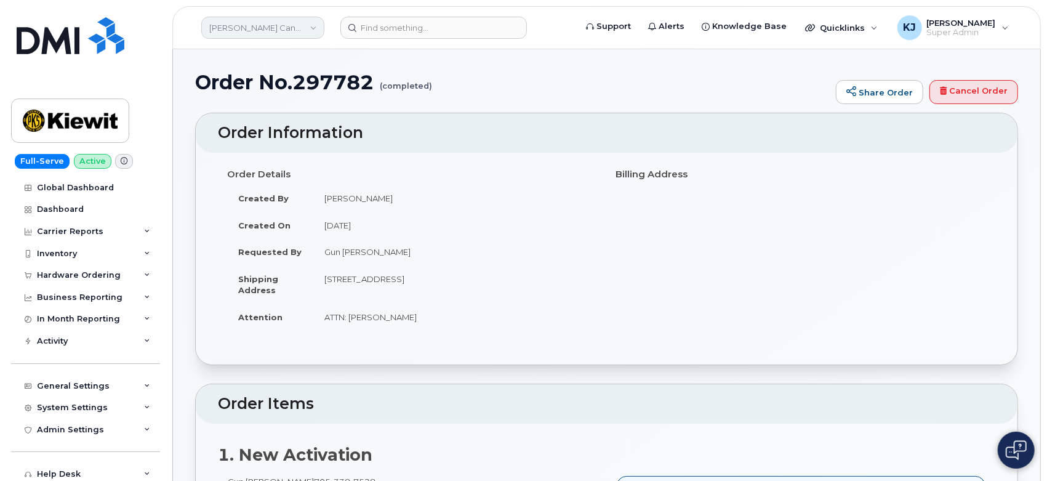
click at [287, 19] on link "[PERSON_NAME] Canada Inc" at bounding box center [262, 28] width 123 height 22
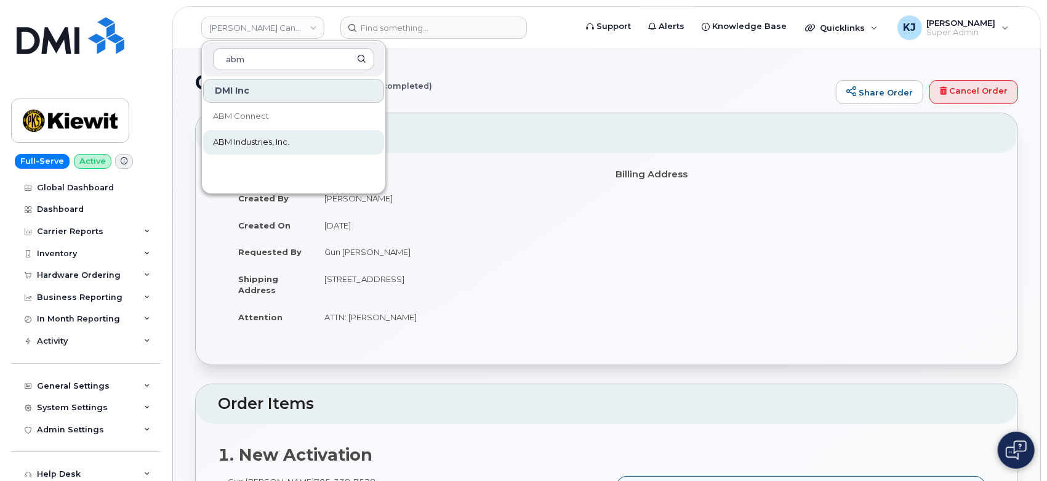
type input "abm"
click at [281, 138] on span "ABM Industries, Inc." at bounding box center [251, 142] width 76 height 12
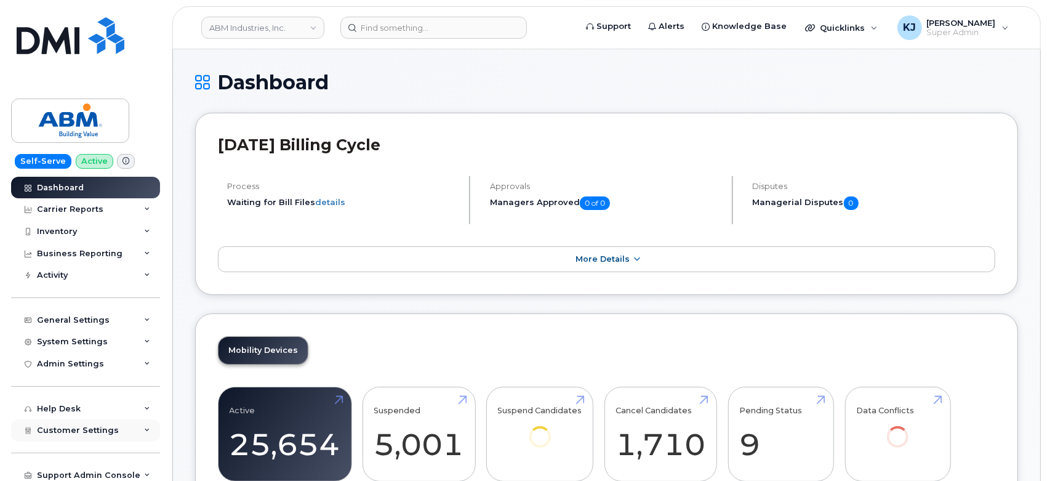
click at [113, 425] on span "Customer Settings" at bounding box center [78, 429] width 82 height 9
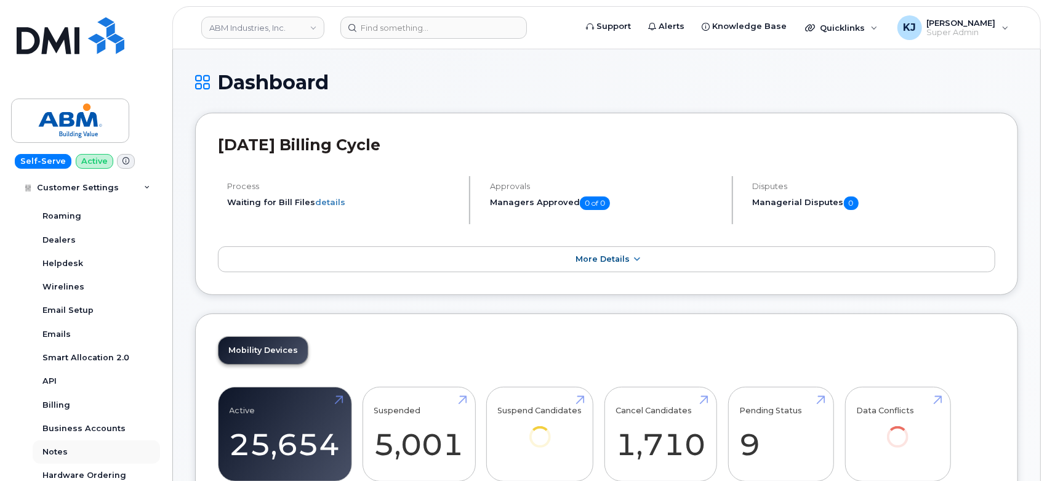
scroll to position [342, 0]
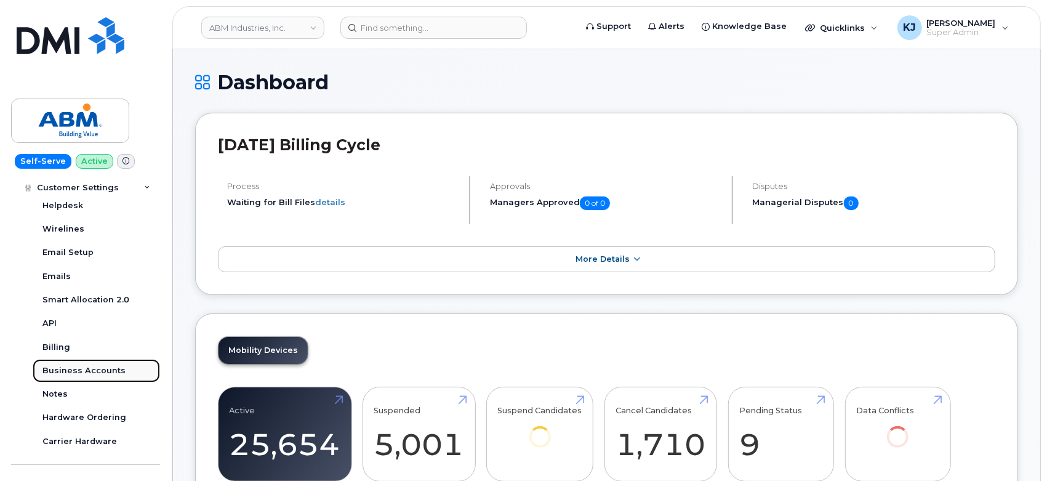
click at [85, 366] on div "Business Accounts" at bounding box center [83, 370] width 83 height 11
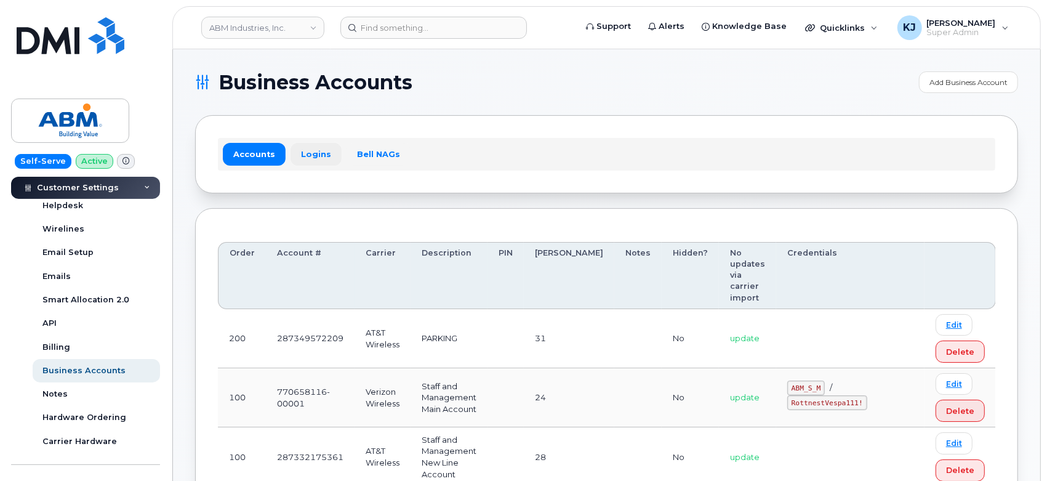
click at [314, 153] on link "Logins" at bounding box center [316, 154] width 51 height 22
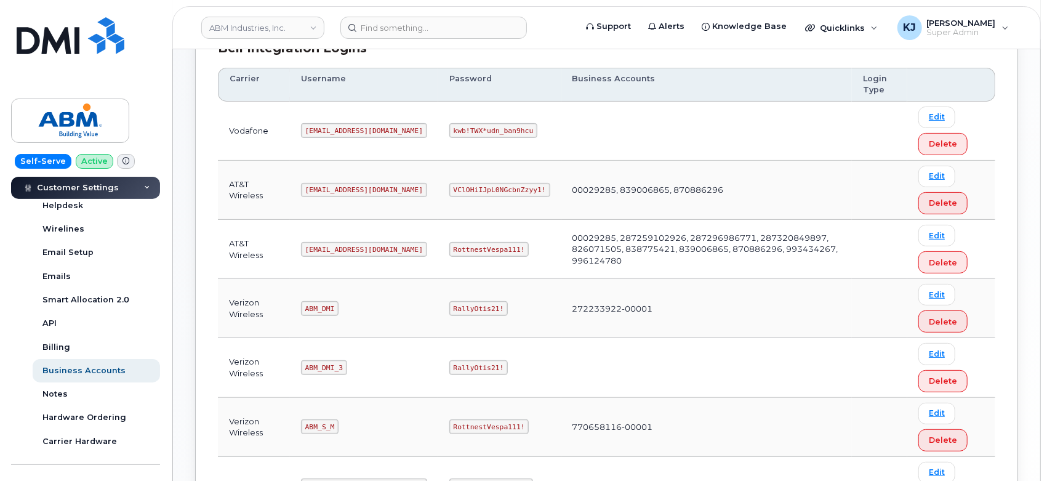
scroll to position [192, 0]
drag, startPoint x: 303, startPoint y: 245, endPoint x: 368, endPoint y: 255, distance: 65.4
click at [368, 255] on td "abm@dminc.com" at bounding box center [364, 248] width 148 height 59
copy code "abm@dminc.com"
drag, startPoint x: 409, startPoint y: 245, endPoint x: 473, endPoint y: 250, distance: 64.8
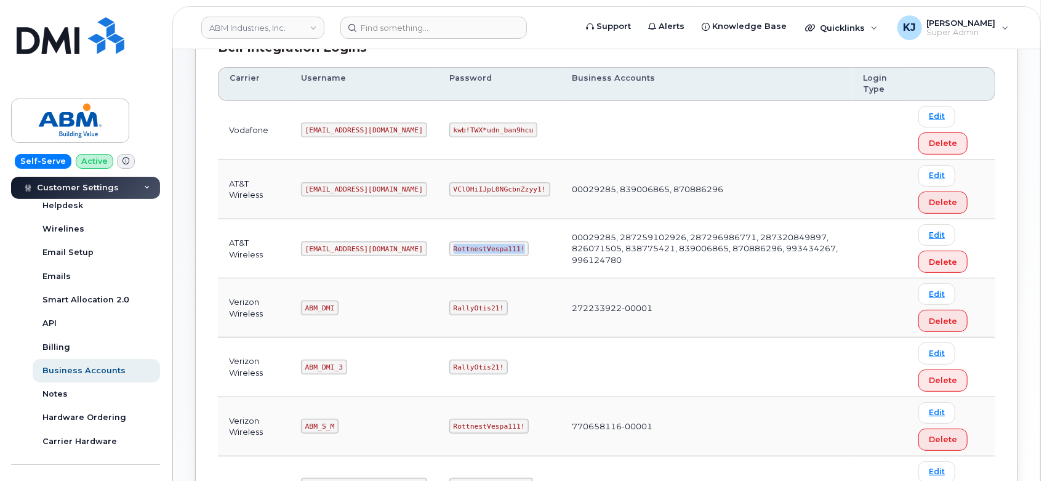
click at [473, 250] on code "RottnestVespa111!" at bounding box center [489, 248] width 80 height 15
copy code "RottnestVespa111!"
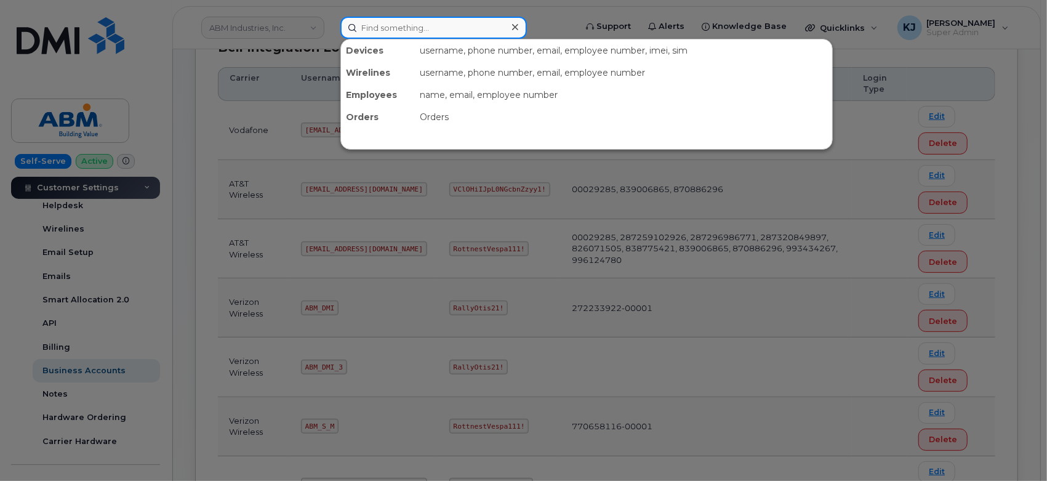
click at [431, 23] on input at bounding box center [433, 28] width 186 height 22
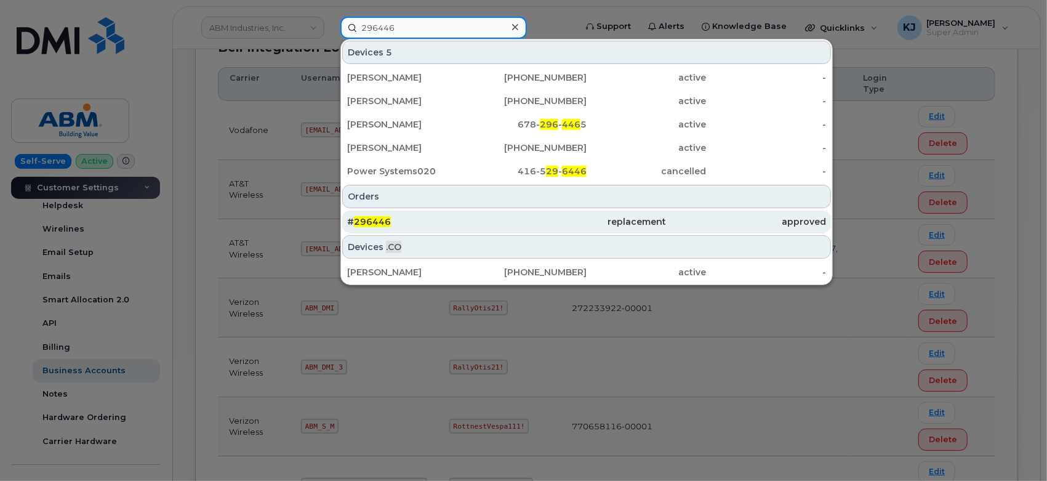
type input "296446"
click at [446, 220] on div "# 296446" at bounding box center [426, 221] width 159 height 12
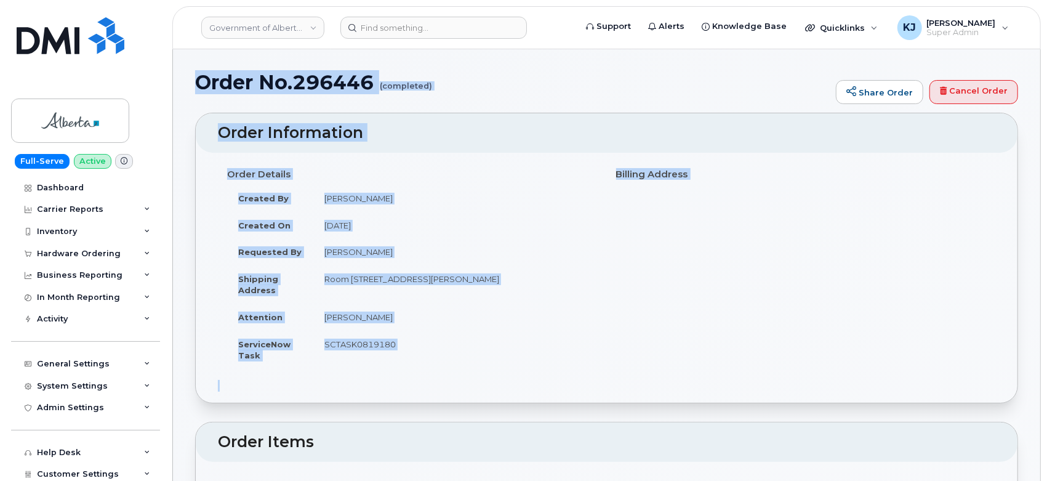
drag, startPoint x: 202, startPoint y: 82, endPoint x: 538, endPoint y: 380, distance: 449.1
copy div "Order No.296446 (completed) Share Order Cancel Order × Share This Order If you …"
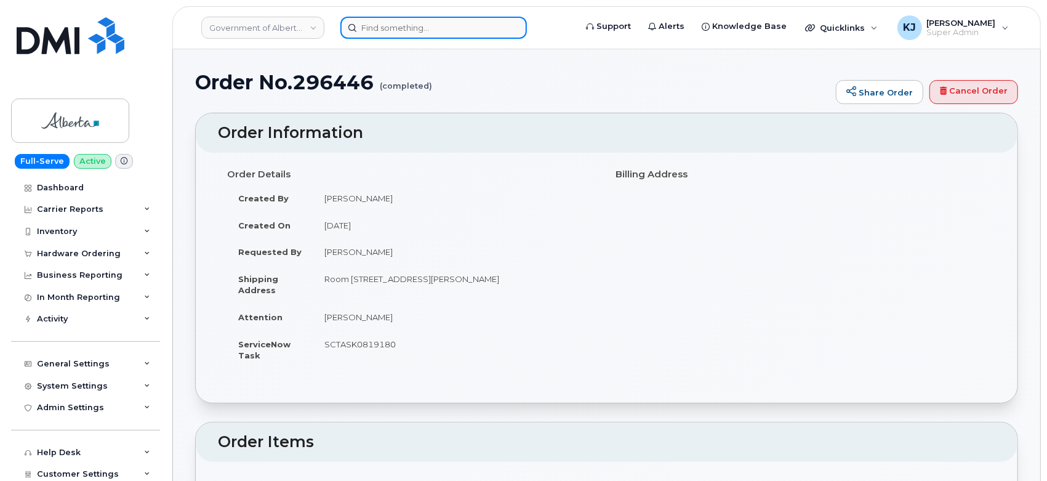
click at [412, 20] on input at bounding box center [433, 28] width 186 height 22
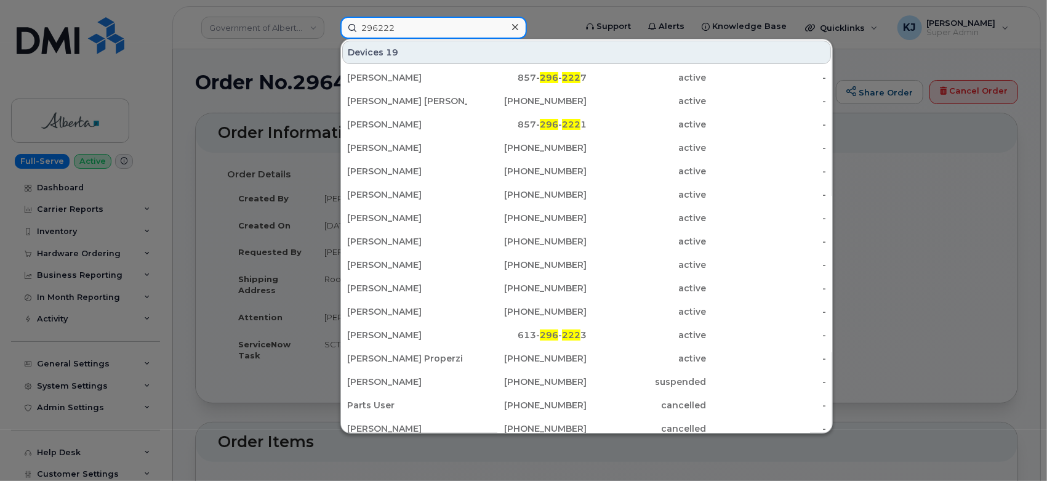
type input "296222"
click at [510, 26] on div at bounding box center [515, 27] width 18 height 18
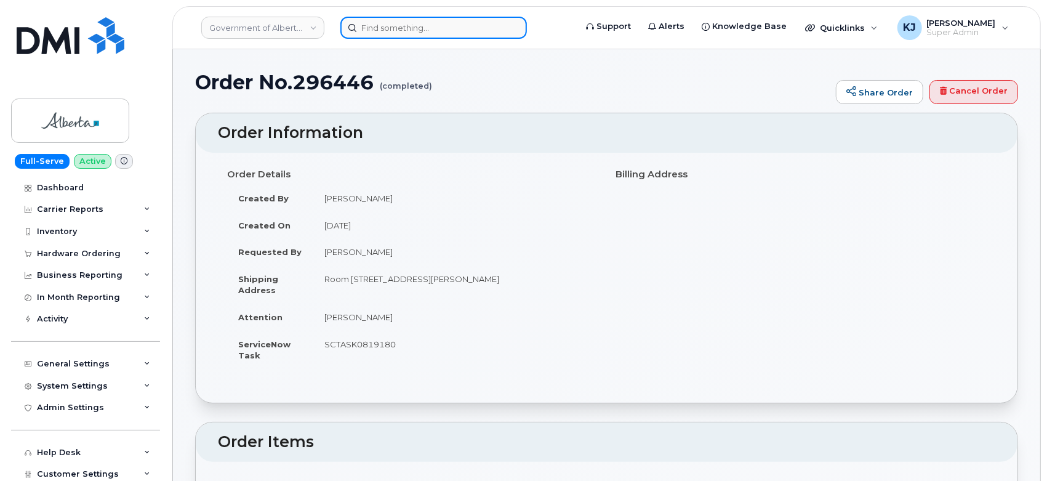
click at [430, 23] on input at bounding box center [433, 28] width 186 height 22
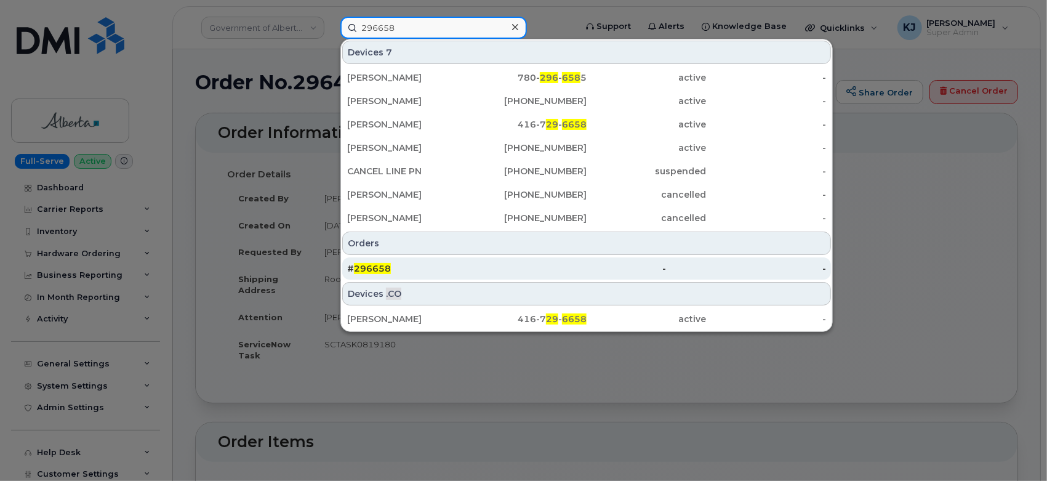
type input "296658"
click at [423, 270] on div "# 296658" at bounding box center [426, 268] width 159 height 12
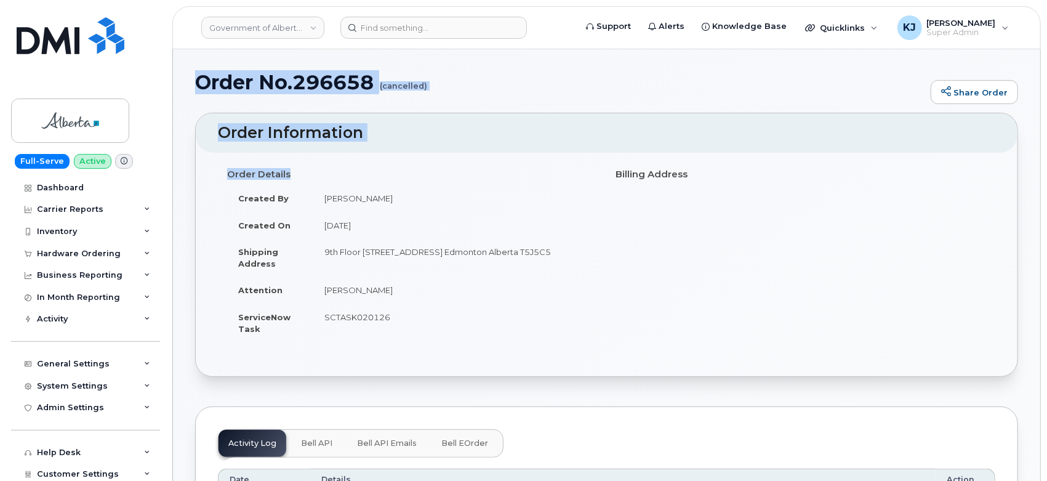
drag, startPoint x: 200, startPoint y: 76, endPoint x: 647, endPoint y: 336, distance: 516.8
copy div "Order No.296658 (cancelled) Share Order × Share This Order If you want to allow…"
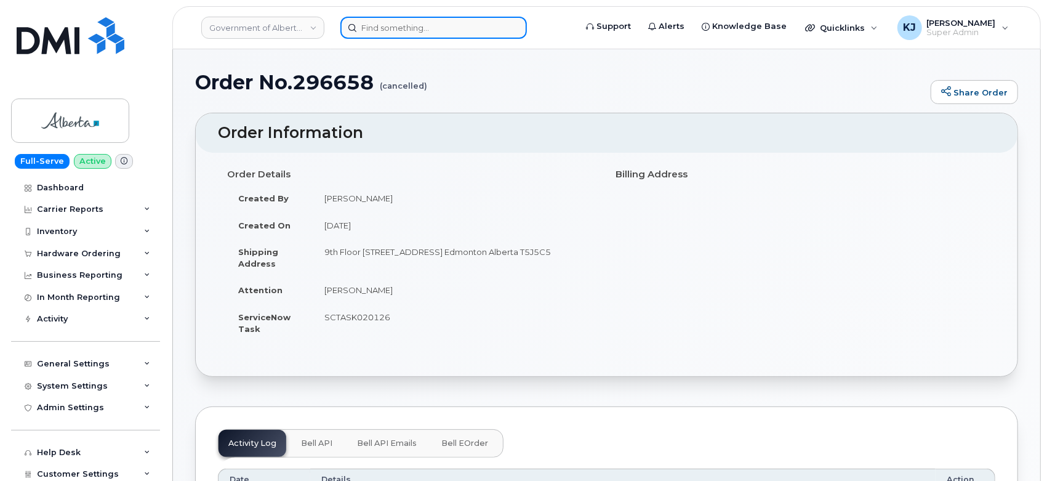
click at [388, 26] on input at bounding box center [433, 28] width 186 height 22
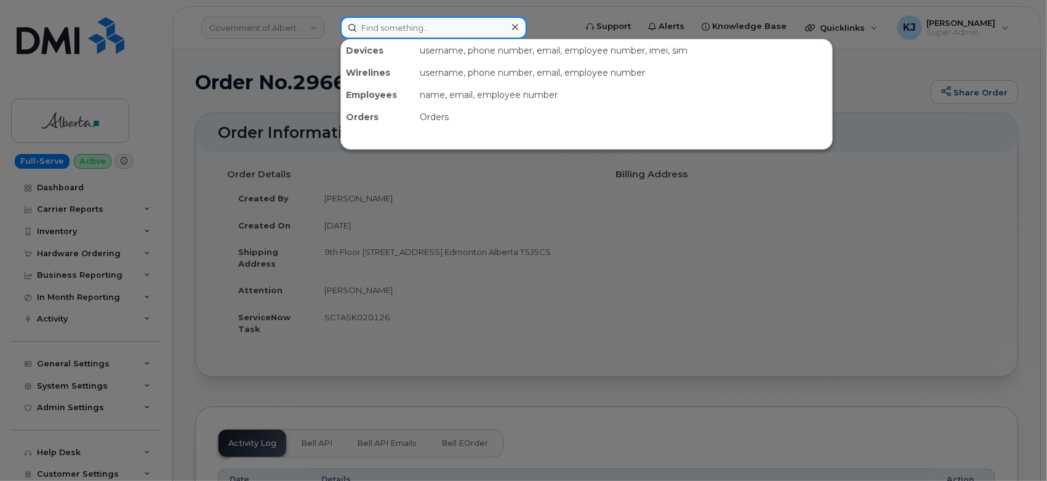
paste input "115639"
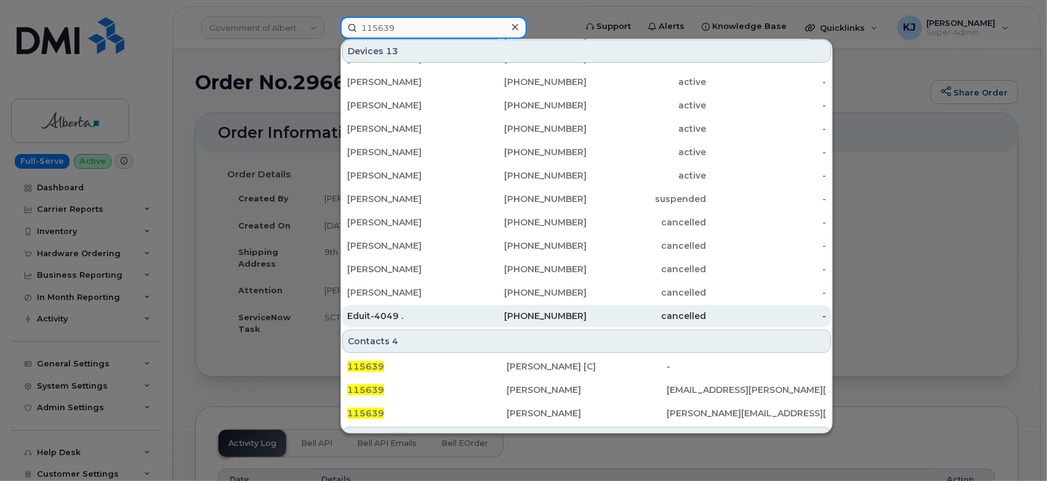
scroll to position [84, 0]
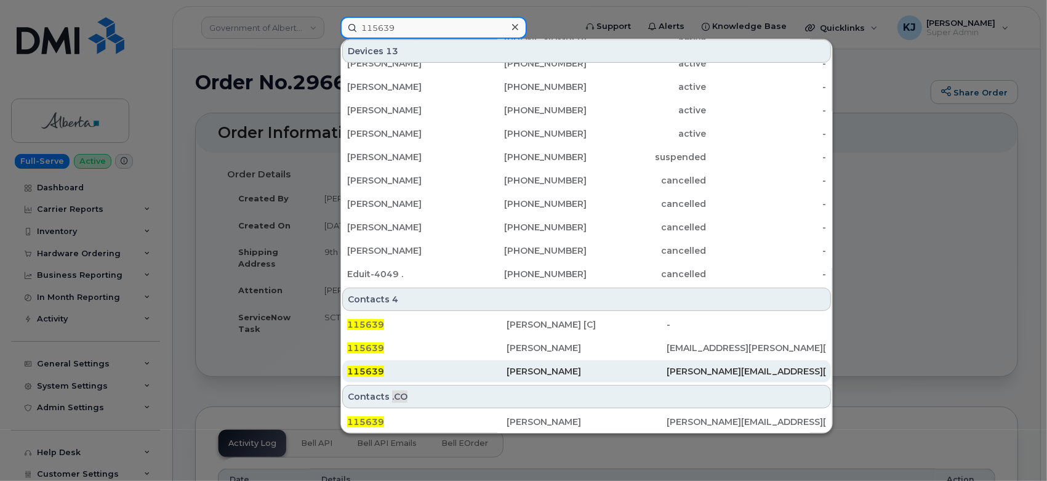
type input "115639"
click at [424, 374] on div "115639" at bounding box center [426, 371] width 159 height 12
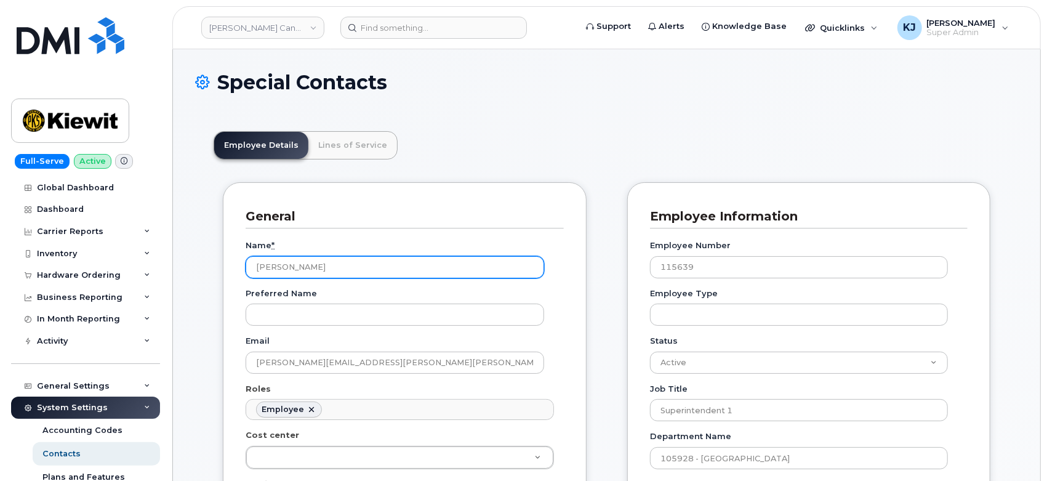
scroll to position [38, 0]
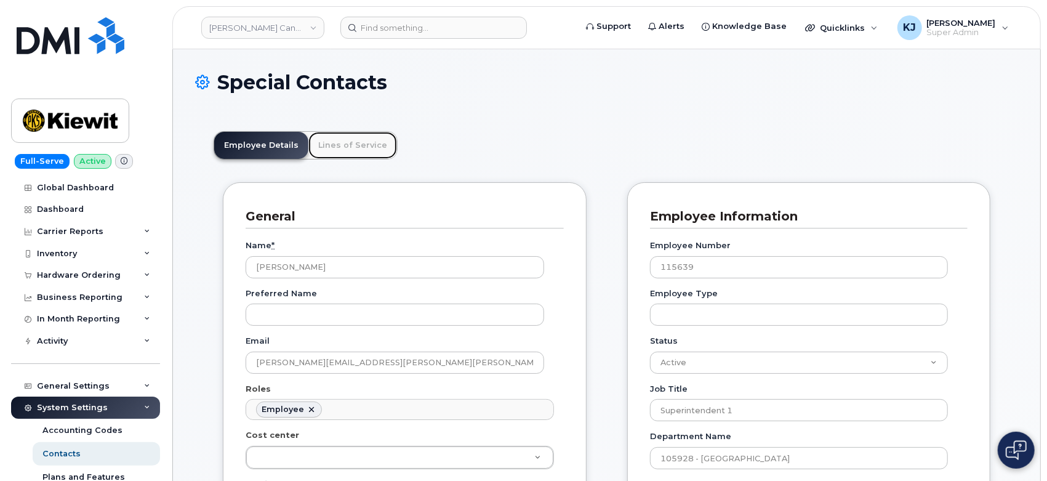
click at [362, 142] on link "Lines of Service" at bounding box center [352, 145] width 89 height 27
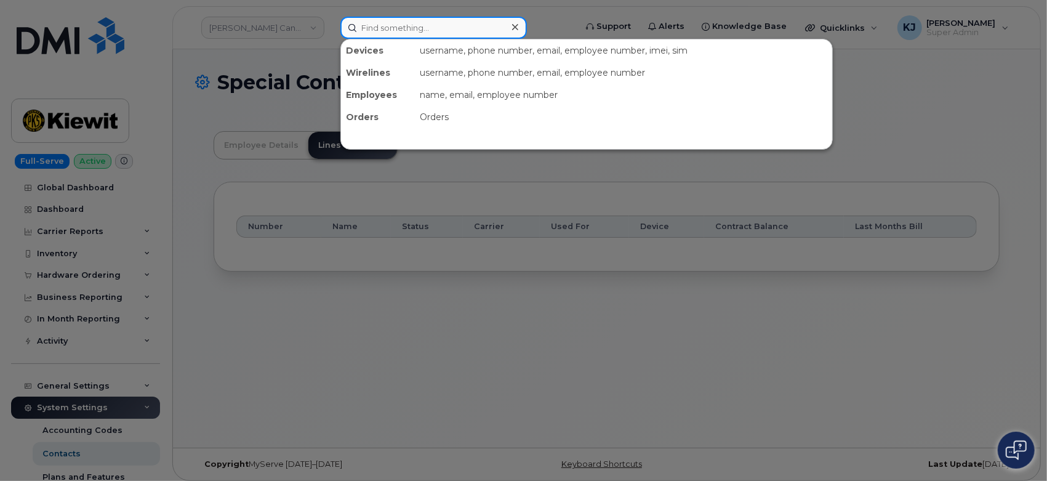
click at [403, 28] on input at bounding box center [433, 28] width 186 height 22
paste input "115639"
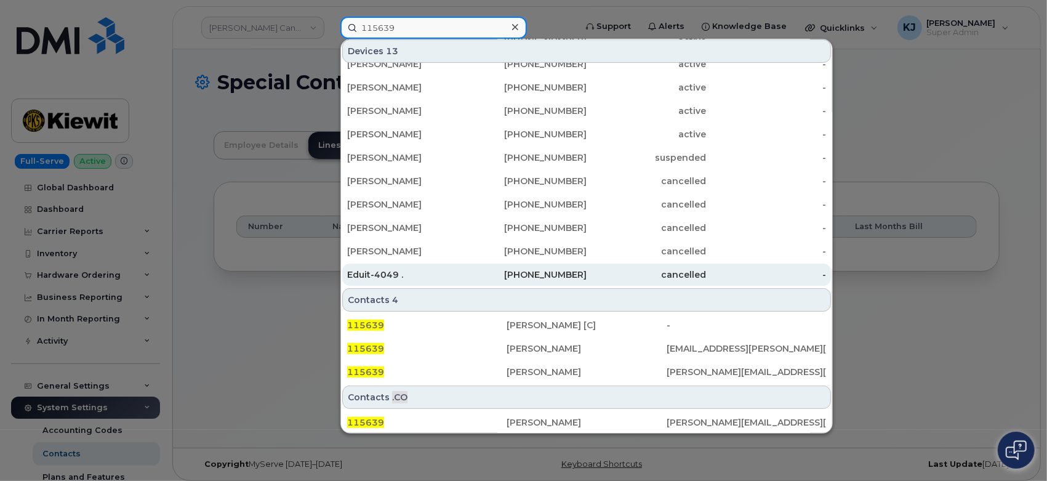
scroll to position [84, 0]
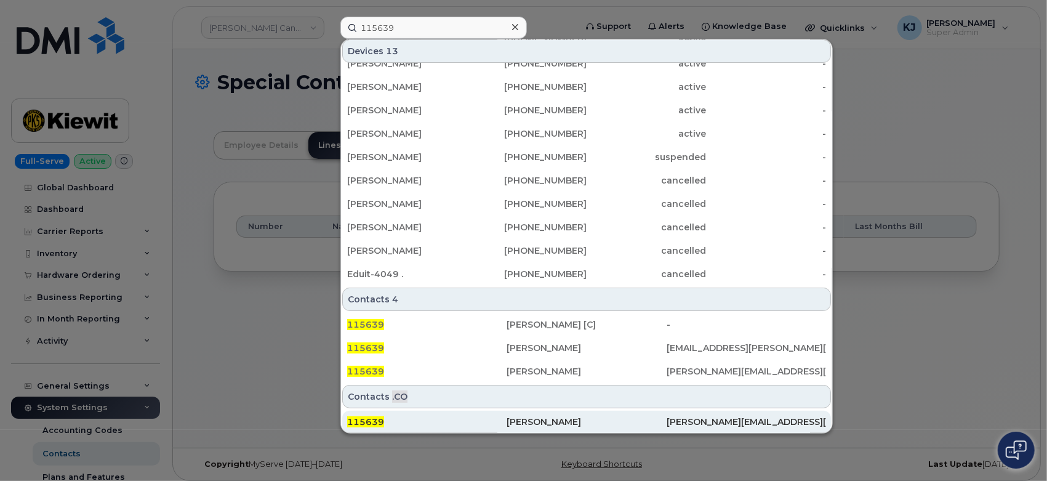
click at [479, 426] on div "115639" at bounding box center [426, 421] width 159 height 12
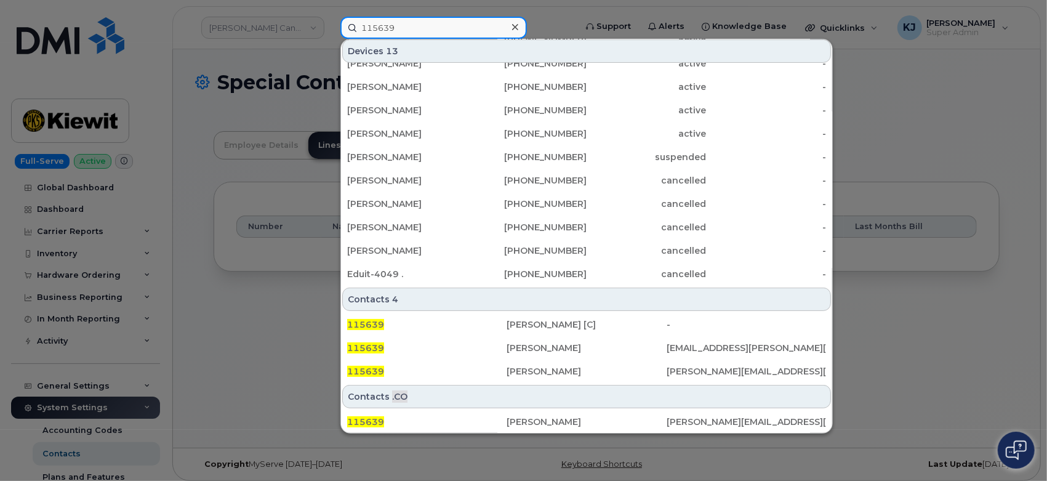
drag, startPoint x: 459, startPoint y: 25, endPoint x: 116, endPoint y: 3, distance: 343.5
click at [331, 17] on div "115639 Devices 13 [PERSON_NAME] [PHONE_NUMBER] active - [PERSON_NAME] [PHONE_NU…" at bounding box center [454, 28] width 247 height 22
paste input "[PERSON_NAME]"
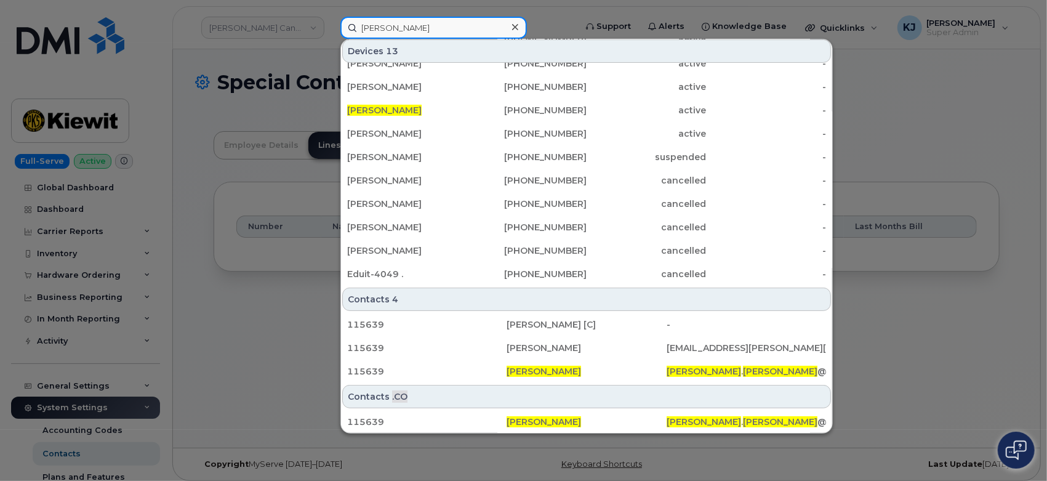
scroll to position [0, 0]
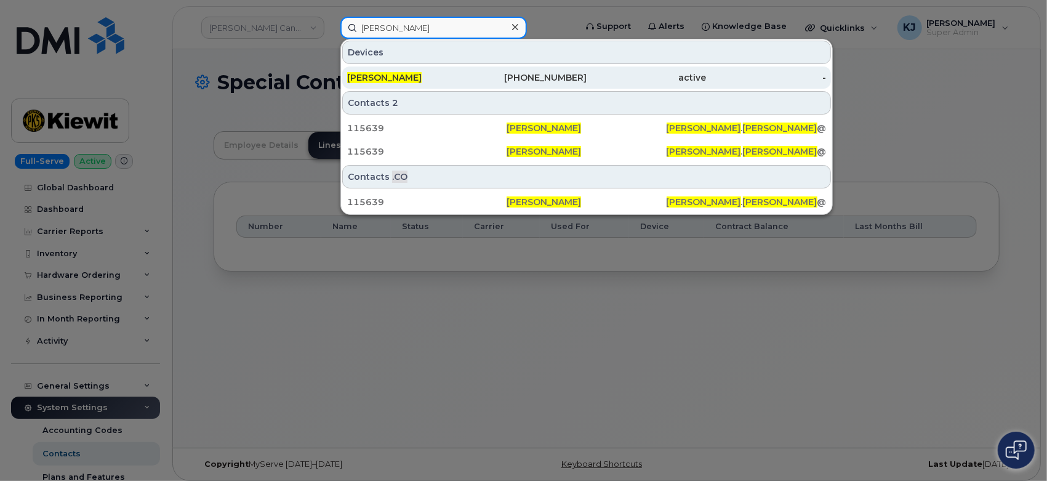
type input "[PERSON_NAME]"
click at [483, 73] on div "505-975-8250" at bounding box center [527, 77] width 120 height 12
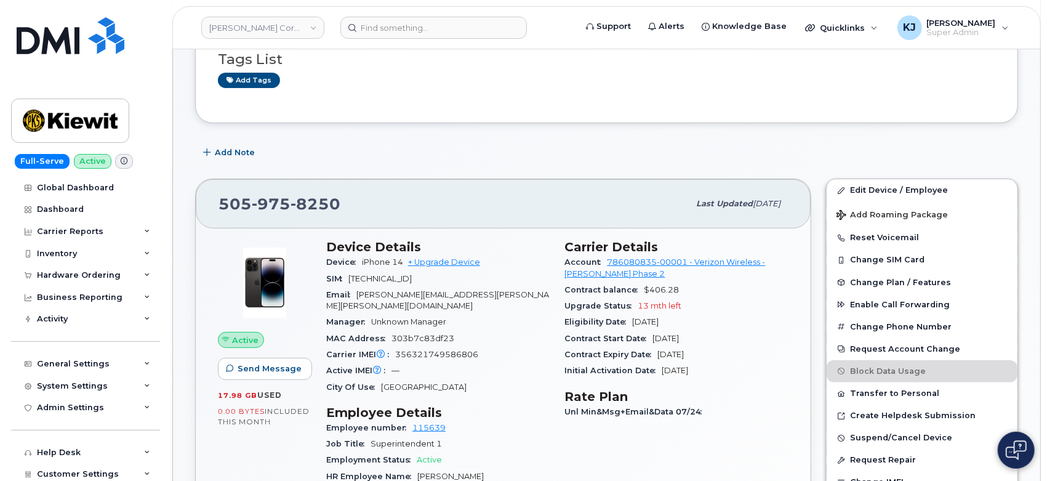
scroll to position [137, 0]
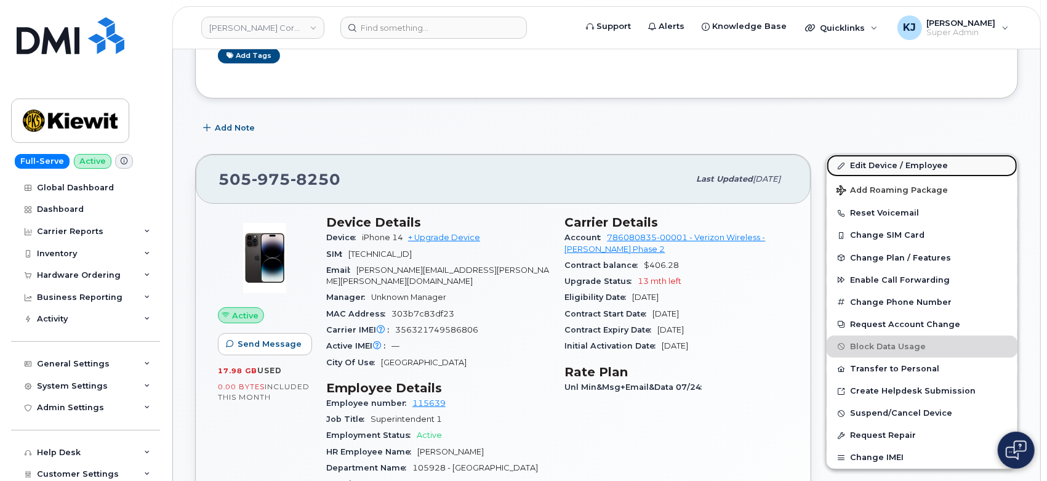
click at [874, 165] on link "Edit Device / Employee" at bounding box center [922, 165] width 191 height 22
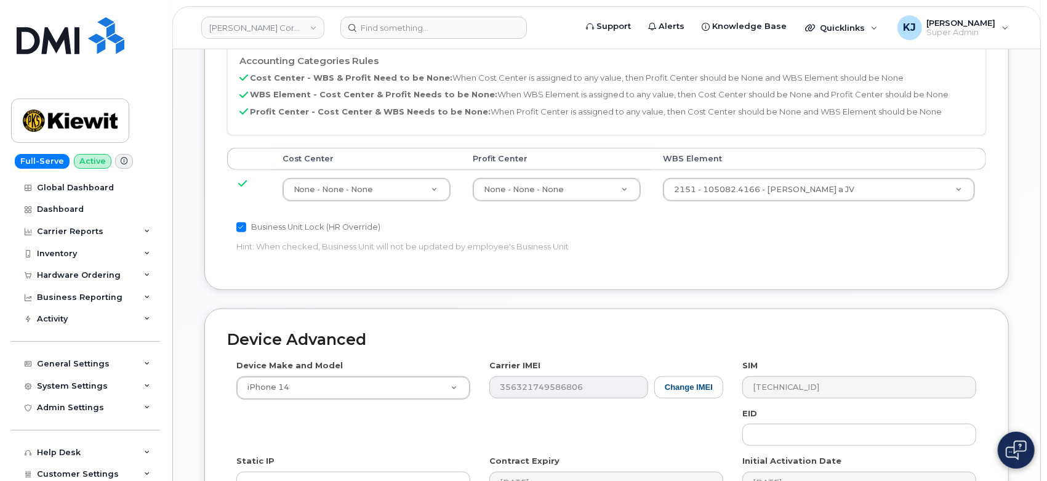
scroll to position [615, 0]
click at [687, 188] on input "105928.1903" at bounding box center [822, 191] width 280 height 18
type input "105928.1903"
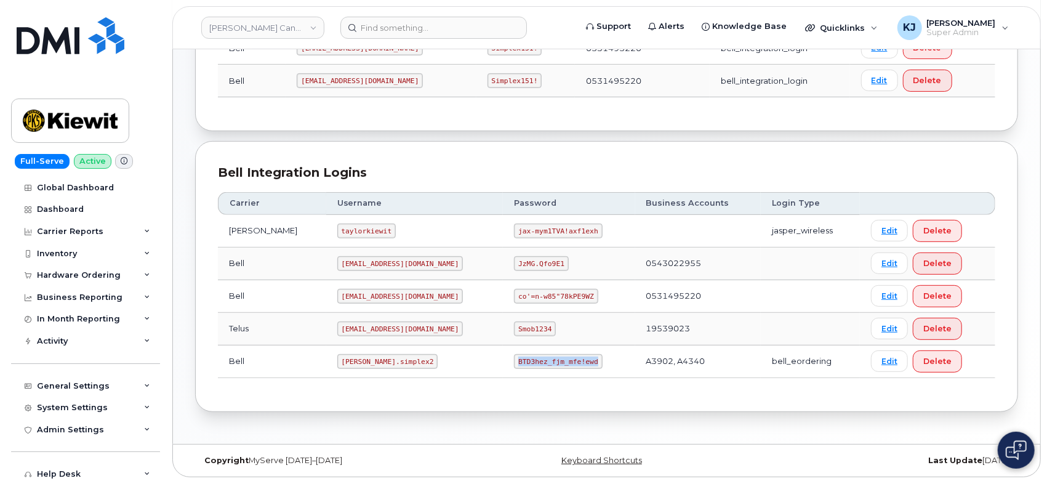
scroll to position [388, 0]
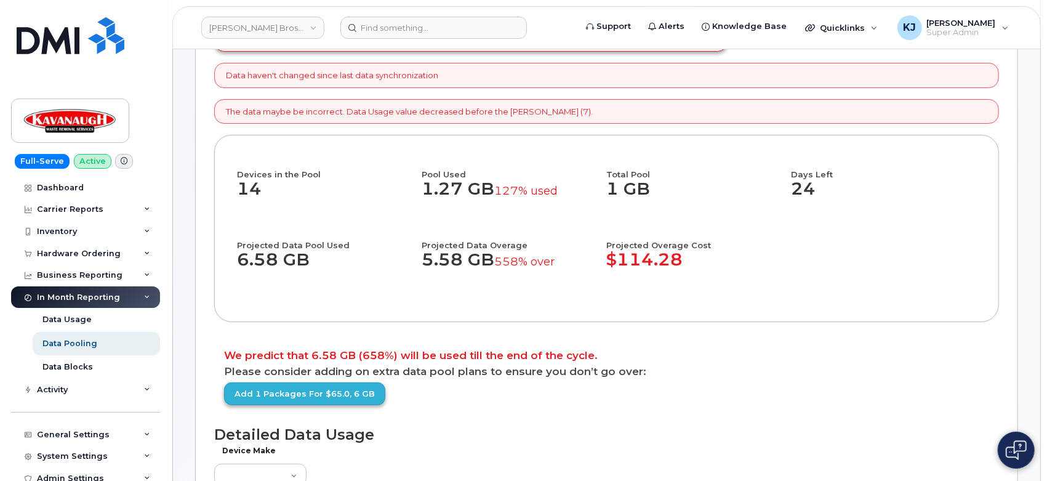
scroll to position [137, 0]
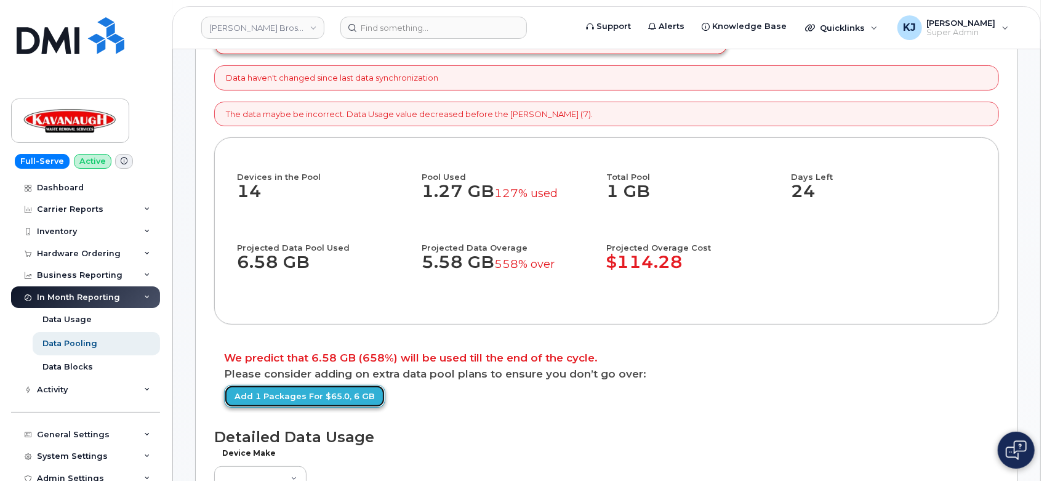
click at [331, 407] on link "Add 1 packages for $65.0, 6 GB" at bounding box center [304, 396] width 161 height 23
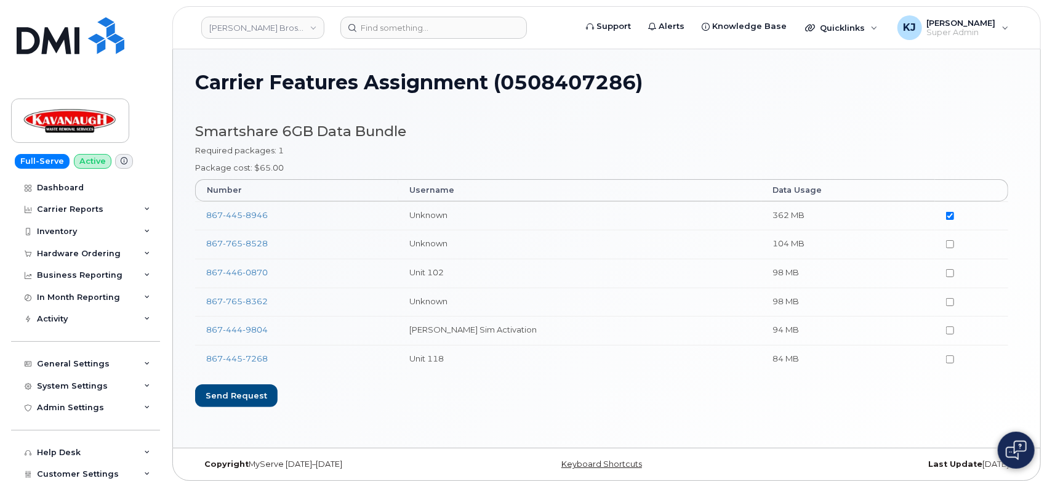
scroll to position [6, 0]
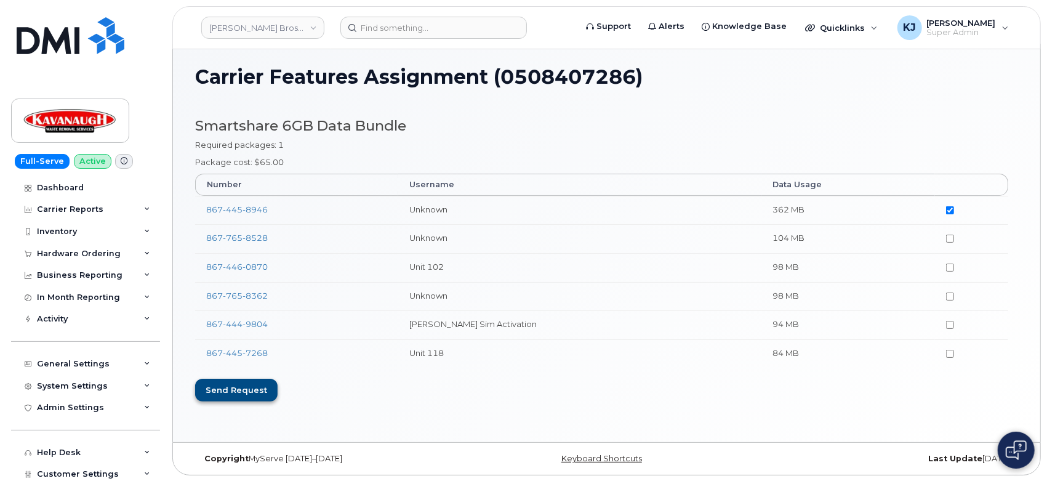
click at [254, 393] on div "Send request" at bounding box center [236, 390] width 82 height 23
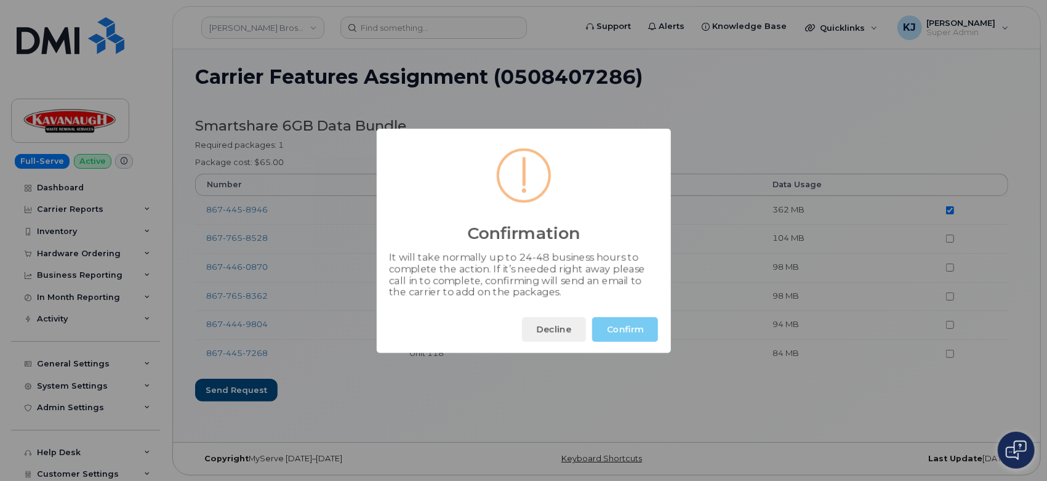
click at [621, 335] on button "Confirm" at bounding box center [625, 329] width 66 height 25
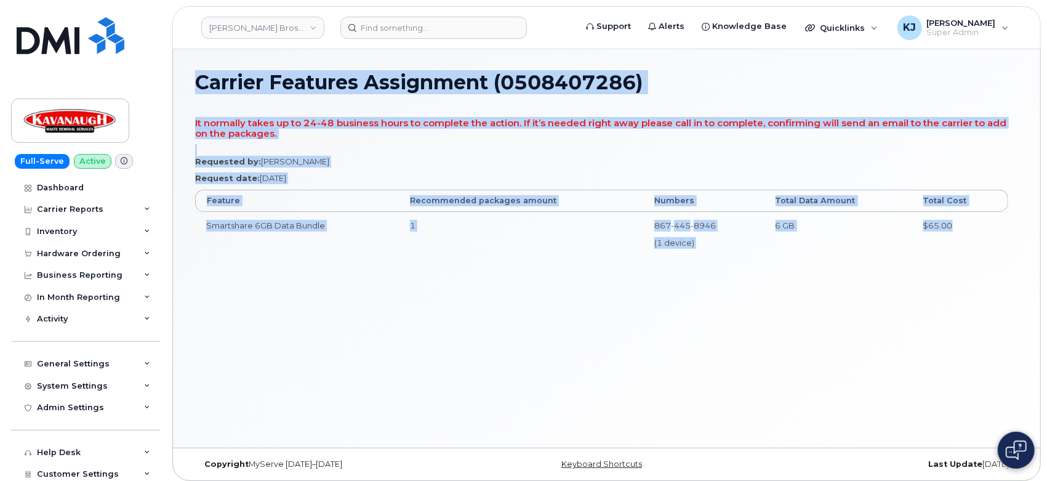
drag, startPoint x: 198, startPoint y: 78, endPoint x: 974, endPoint y: 225, distance: 789.5
click at [974, 225] on div "Carrier Features Assignment (0508407286) It normally takes up to 24-48 business…" at bounding box center [606, 248] width 867 height 398
copy div "Carrier Features Assignment (0508407286) It normally takes up to 24-48 business…"
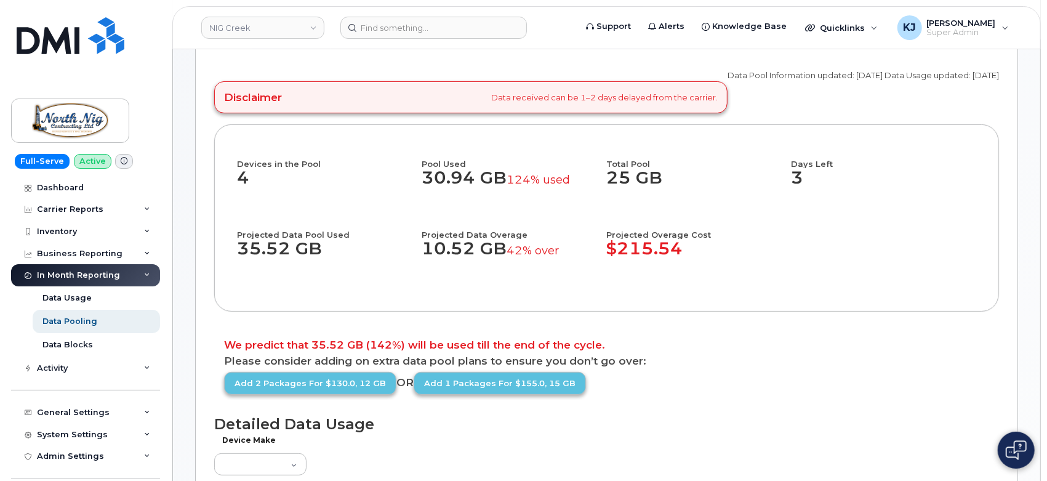
scroll to position [137, 0]
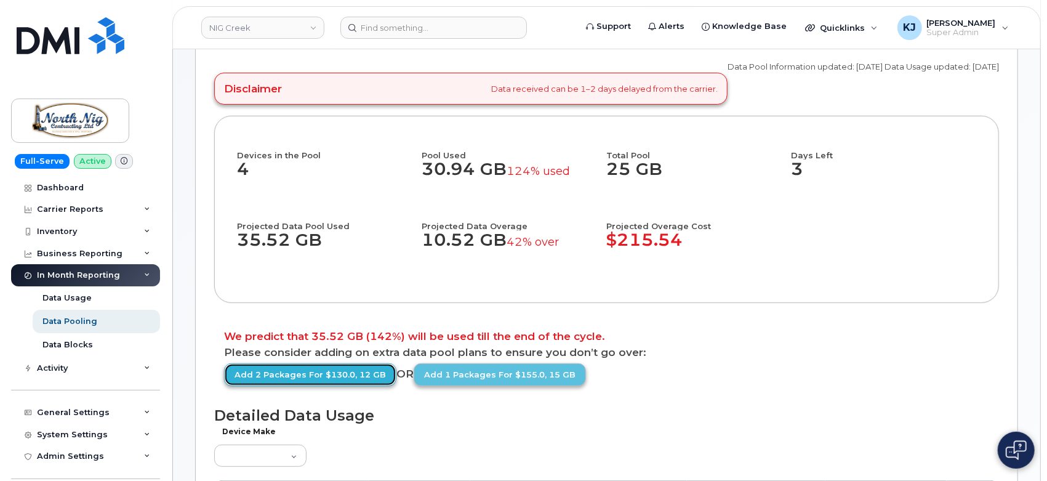
click at [346, 386] on link "Add 2 packages for $130.0, 12 GB" at bounding box center [310, 374] width 172 height 23
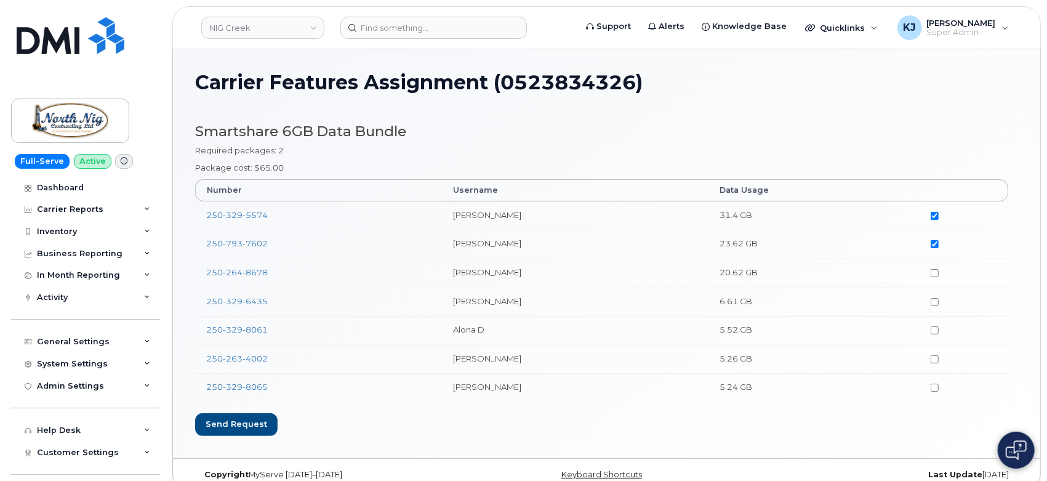
scroll to position [18, 0]
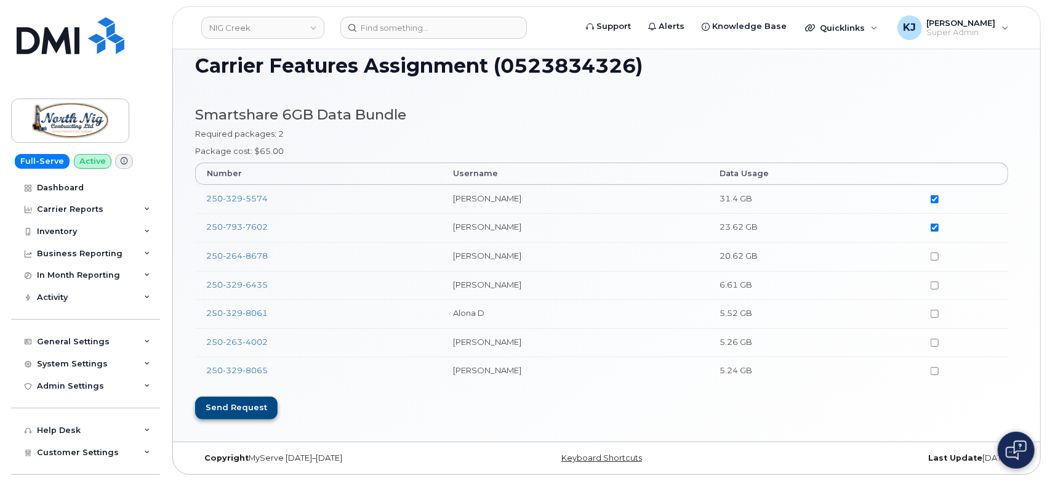
click at [237, 414] on div "Send request" at bounding box center [236, 407] width 82 height 23
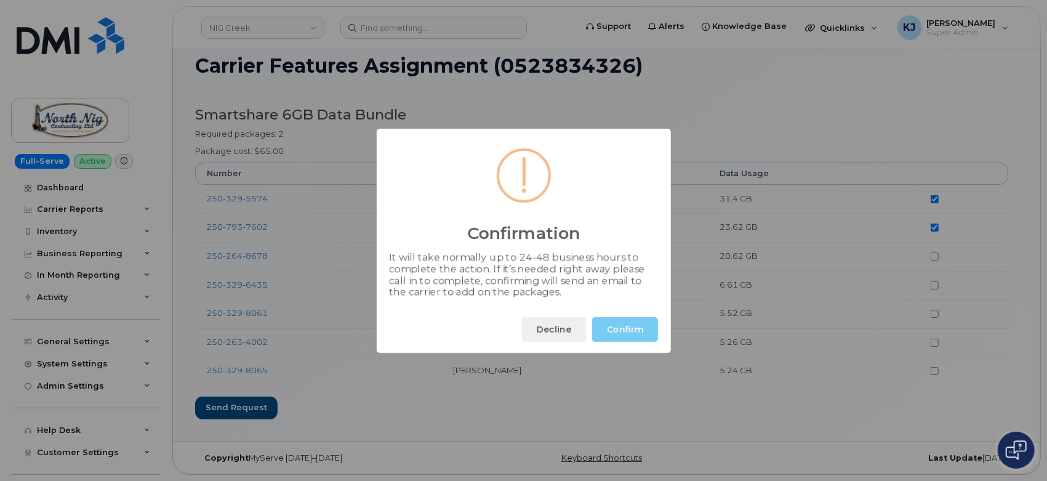
click at [617, 337] on button "Confirm" at bounding box center [625, 329] width 66 height 25
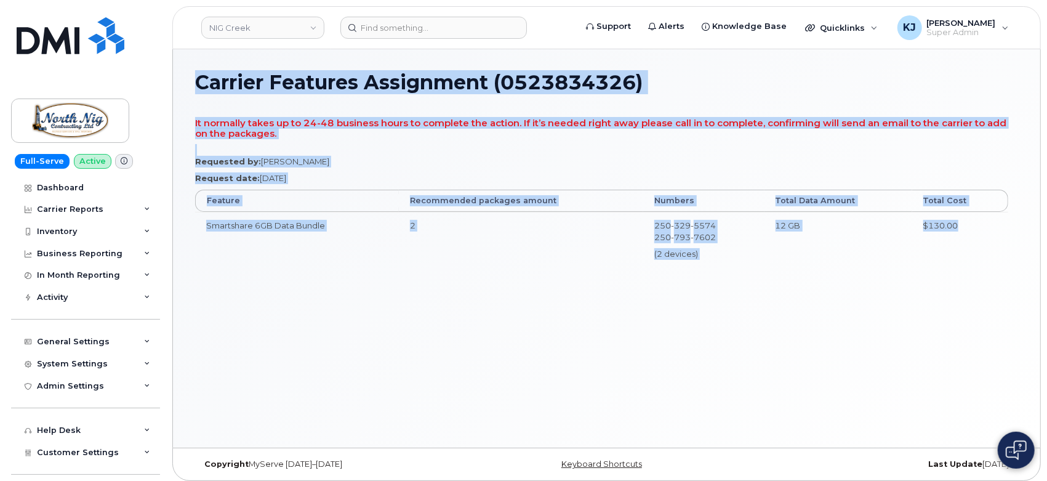
drag, startPoint x: 201, startPoint y: 87, endPoint x: 971, endPoint y: 228, distance: 782.7
click at [971, 228] on div "Carrier Features Assignment (0523834326) It normally takes up to 24-48 business…" at bounding box center [606, 248] width 867 height 398
copy div "Carrier Features Assignment (0523834326) It normally takes up to 24-48 business…"
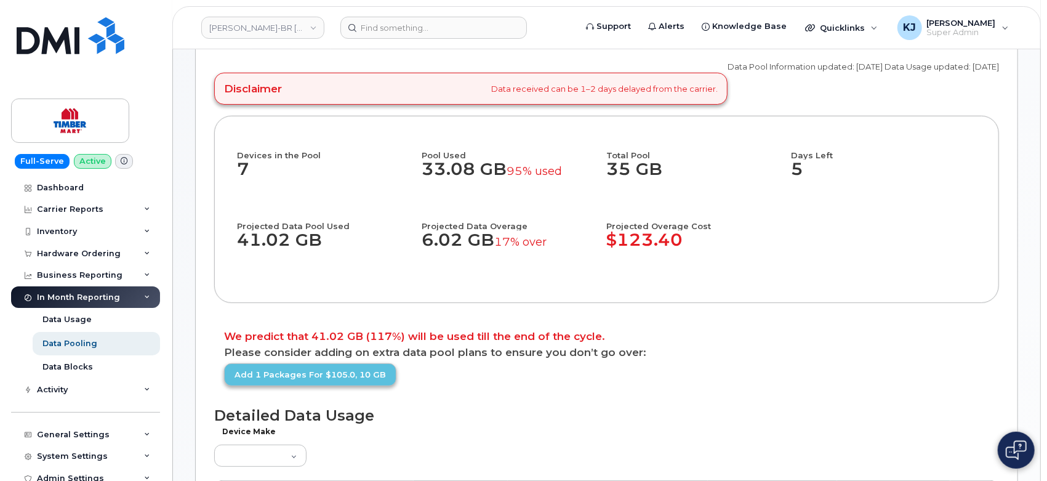
scroll to position [273, 0]
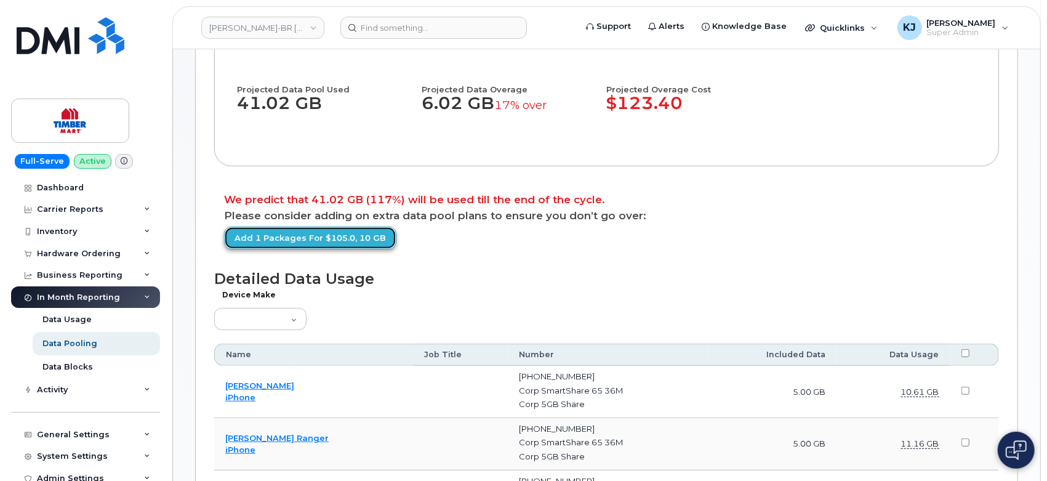
click at [355, 249] on link "Add 1 packages for $105.0, 10 GB" at bounding box center [310, 237] width 172 height 23
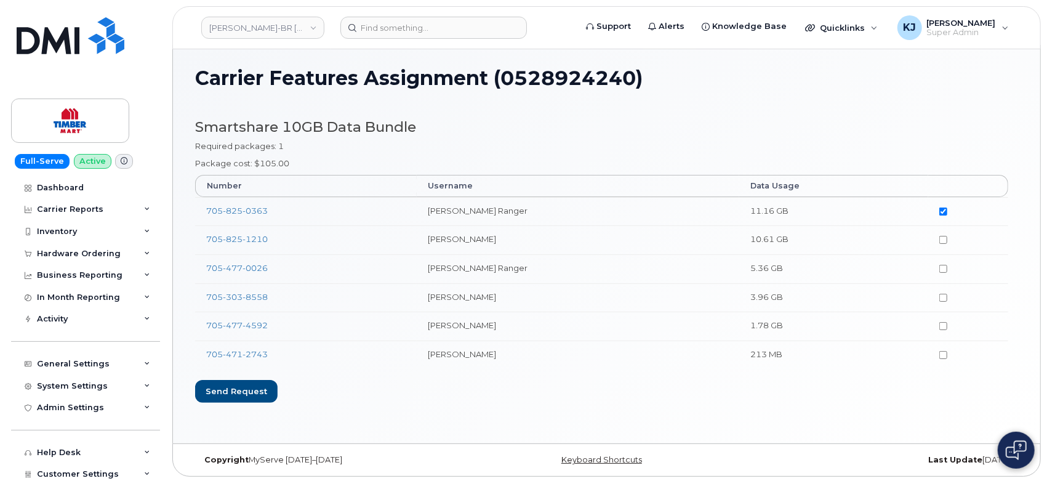
scroll to position [6, 0]
click at [234, 390] on div "Send request" at bounding box center [236, 390] width 82 height 23
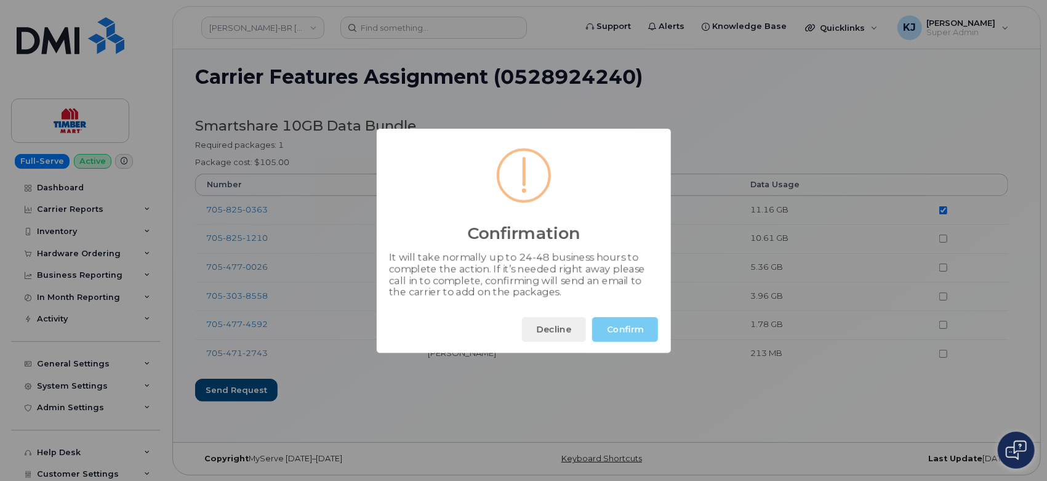
click at [623, 328] on button "Confirm" at bounding box center [625, 329] width 66 height 25
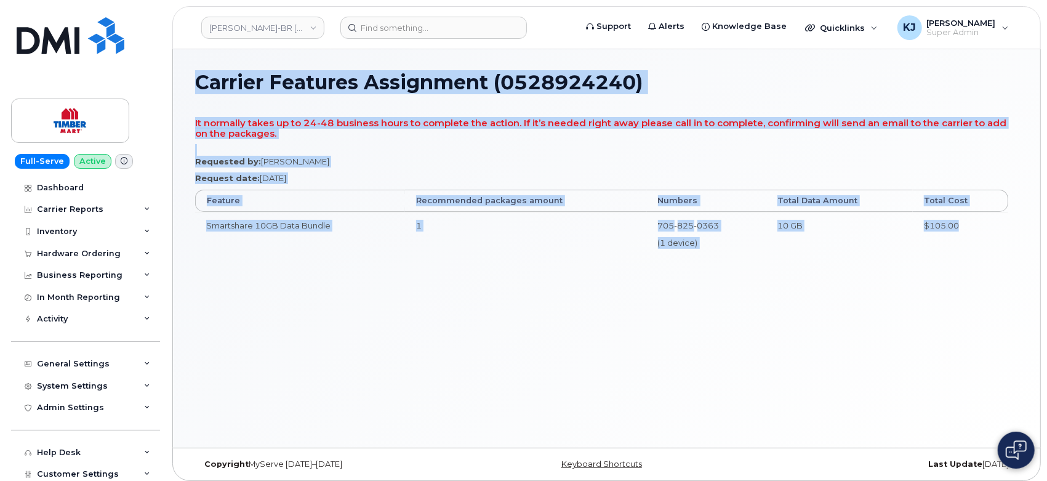
drag, startPoint x: 194, startPoint y: 78, endPoint x: 977, endPoint y: 240, distance: 799.6
click at [977, 240] on div "Carrier Features Assignment (0528924240) It normally takes up to 24-48 business…" at bounding box center [606, 248] width 867 height 398
copy div "Carrier Features Assignment (0528924240) It normally takes up to 24-48 business…"
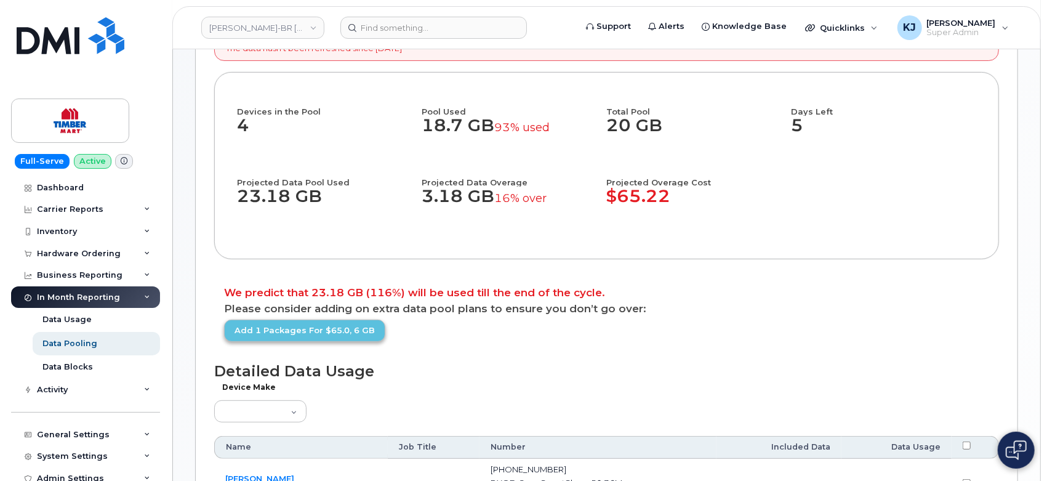
scroll to position [273, 0]
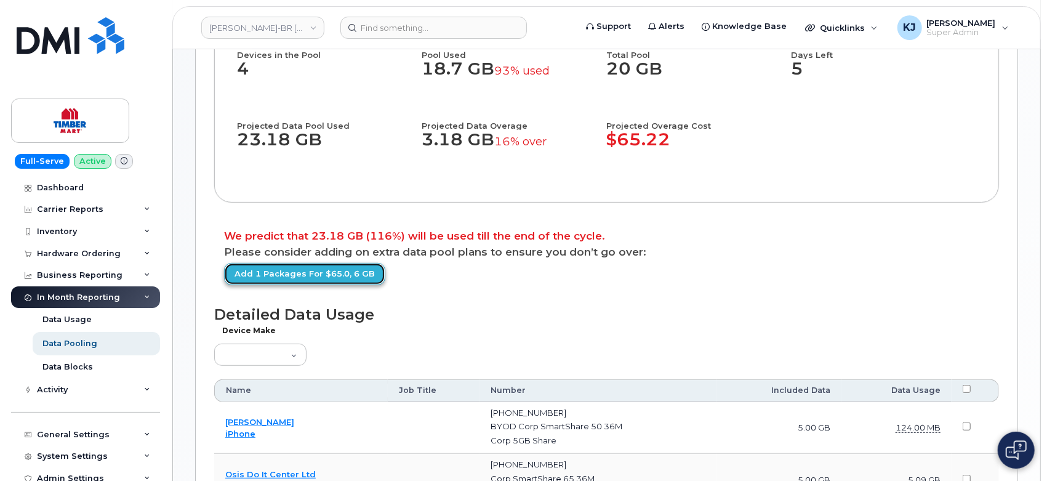
click at [366, 286] on link "Add 1 packages for $65.0, 6 GB" at bounding box center [304, 274] width 161 height 23
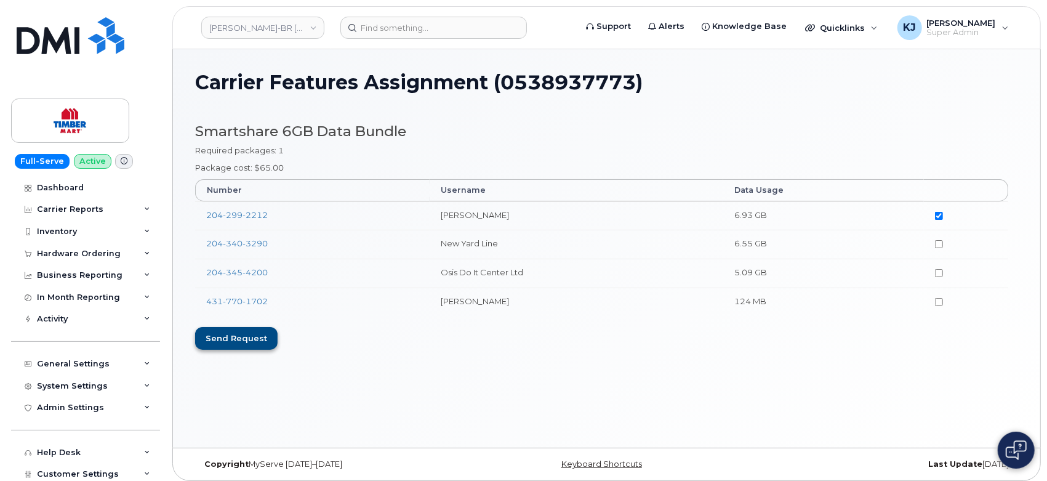
click at [243, 343] on div "Send request" at bounding box center [236, 338] width 82 height 23
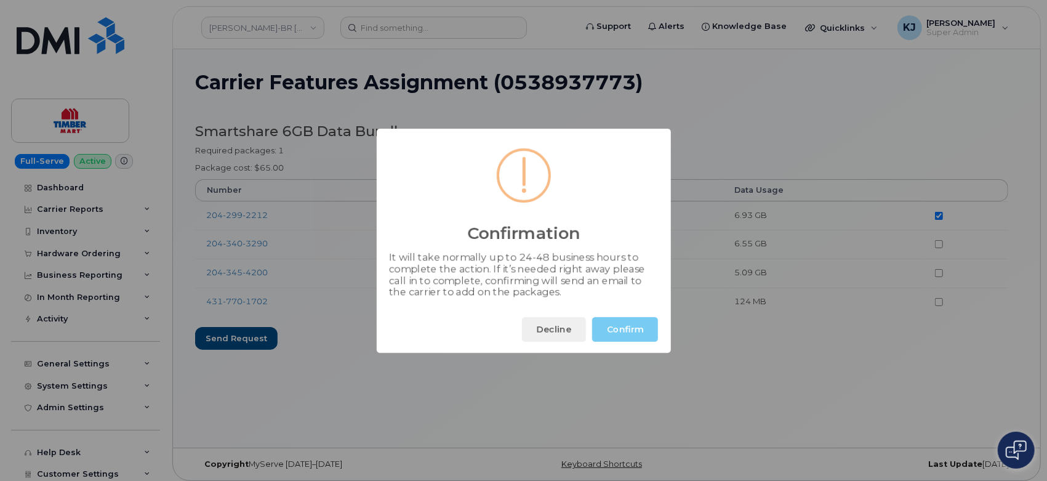
click at [619, 329] on button "Confirm" at bounding box center [625, 329] width 66 height 25
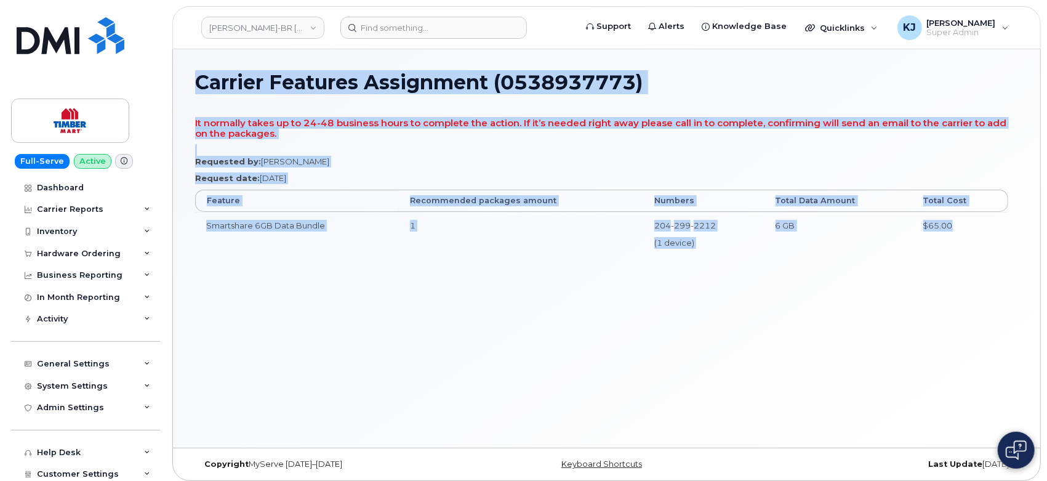
drag, startPoint x: 200, startPoint y: 83, endPoint x: 993, endPoint y: 228, distance: 806.4
click at [993, 228] on div "Carrier Features Assignment (0538937773) It normally takes up to 24-48 business…" at bounding box center [606, 248] width 867 height 398
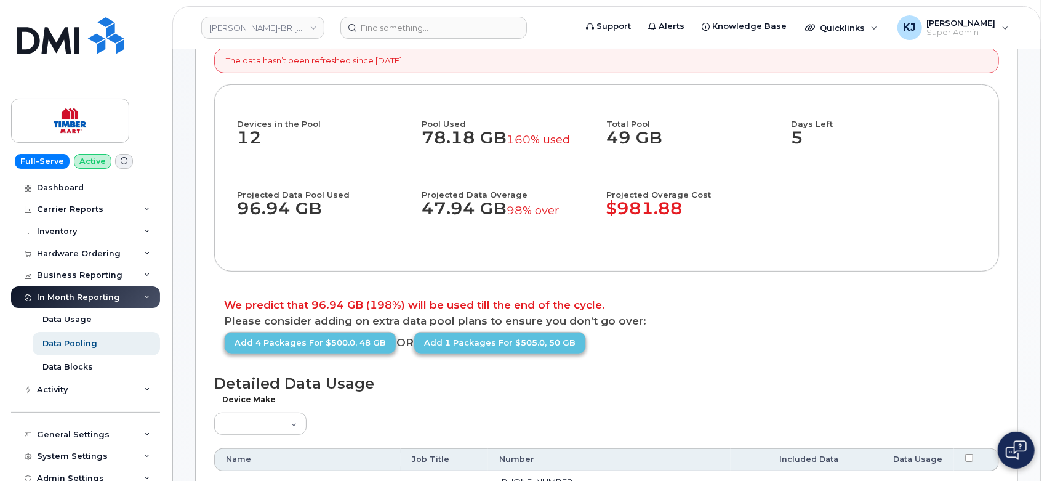
scroll to position [205, 0]
click at [351, 354] on link "Add 4 packages for $500.0, 48 GB" at bounding box center [310, 342] width 172 height 23
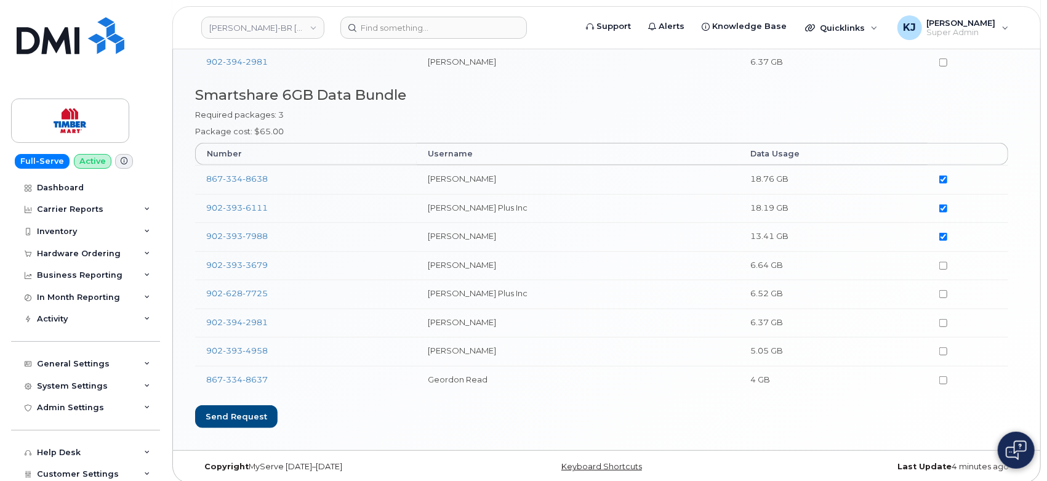
scroll to position [310, 0]
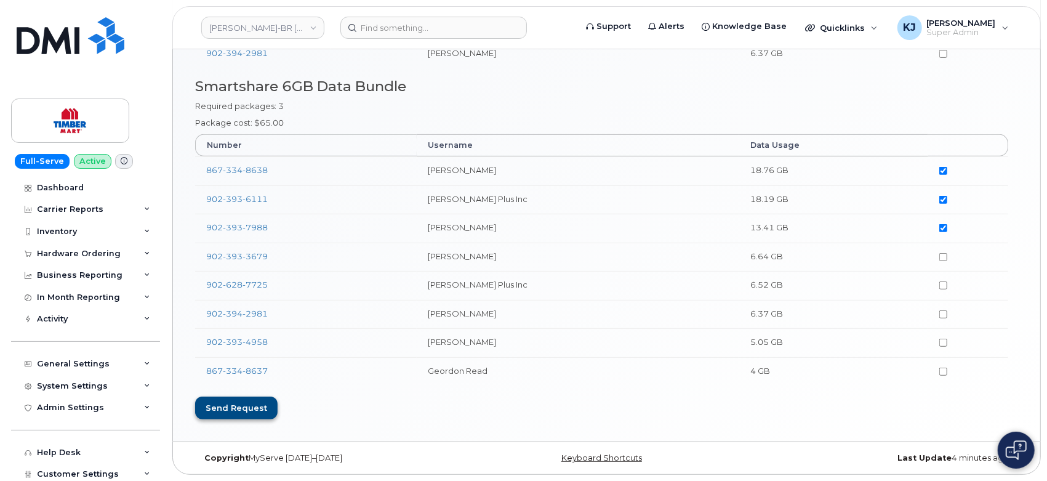
click at [261, 405] on div "Send request" at bounding box center [236, 407] width 82 height 23
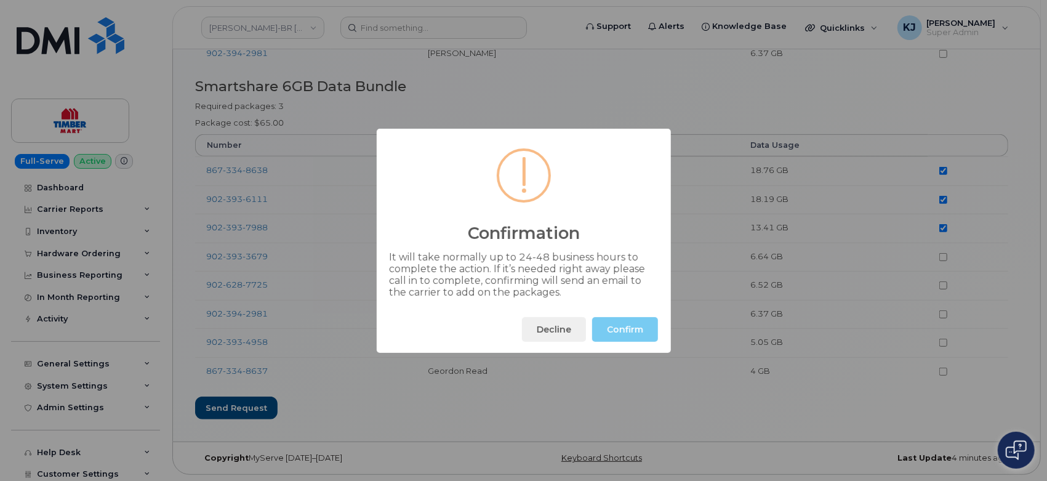
click at [622, 329] on button "Confirm" at bounding box center [625, 329] width 66 height 25
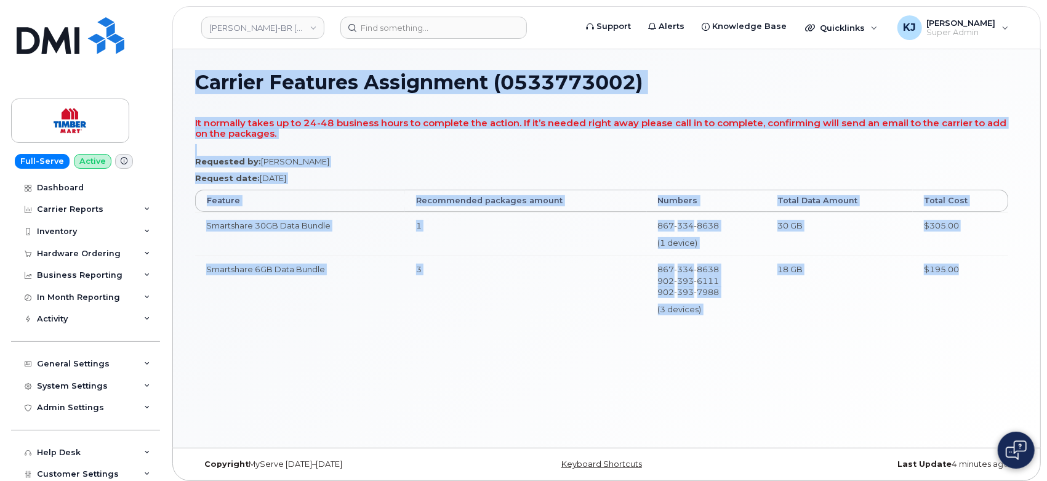
drag, startPoint x: 200, startPoint y: 79, endPoint x: 945, endPoint y: 268, distance: 768.2
click at [975, 278] on div "Carrier Features Assignment (0533773002) It normally takes up to 24-48 business…" at bounding box center [606, 248] width 867 height 398
copy div "Carrier Features Assignment (0533773002) It normally takes up to 24-48 business…"
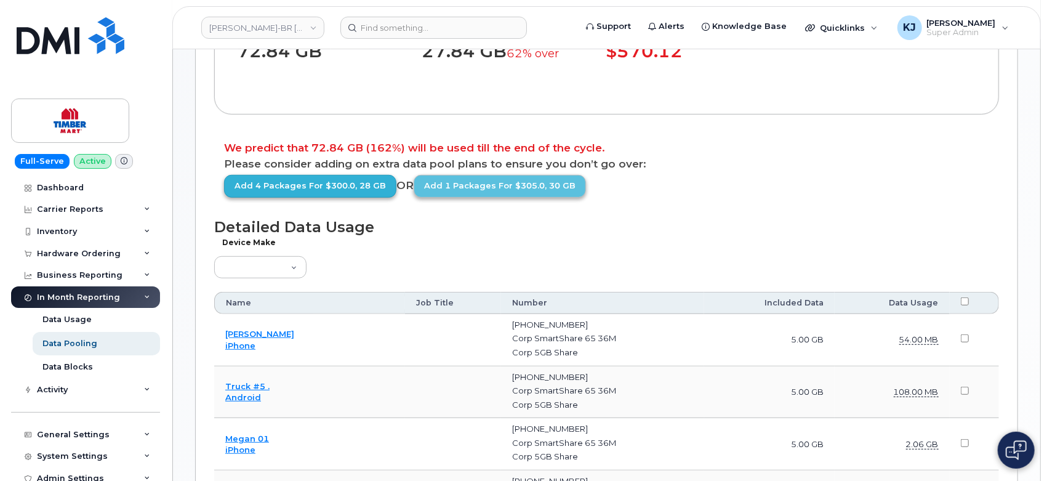
scroll to position [410, 0]
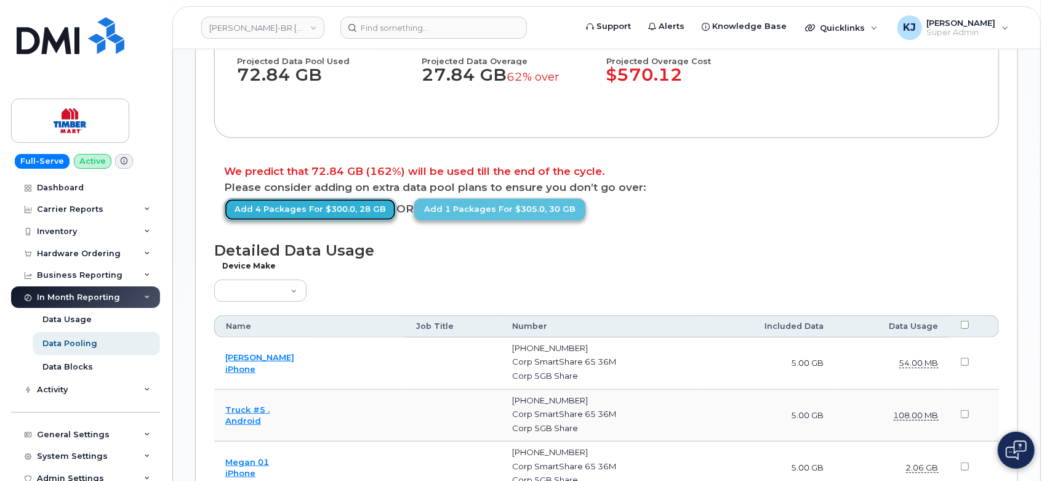
click at [332, 221] on link "Add 4 packages for $300.0, 28 GB" at bounding box center [310, 209] width 172 height 23
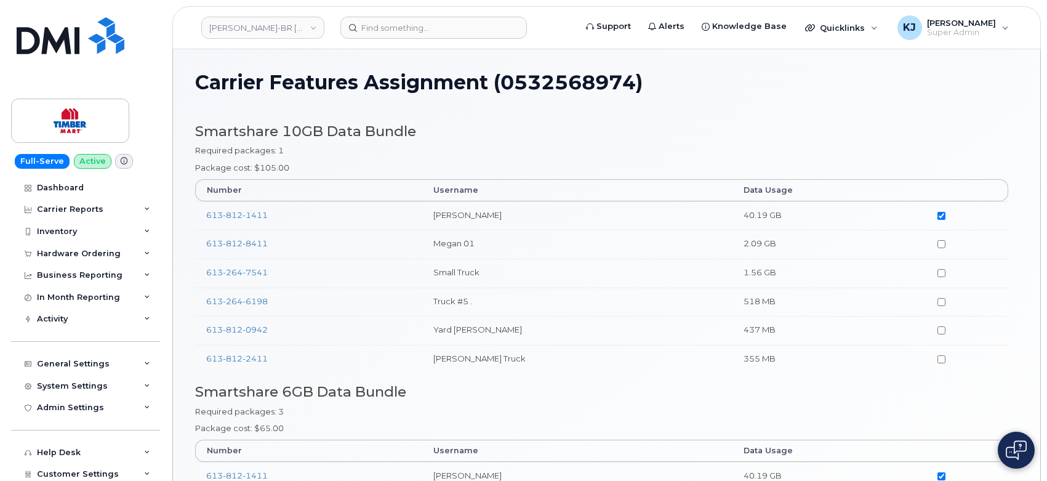
scroll to position [310, 0]
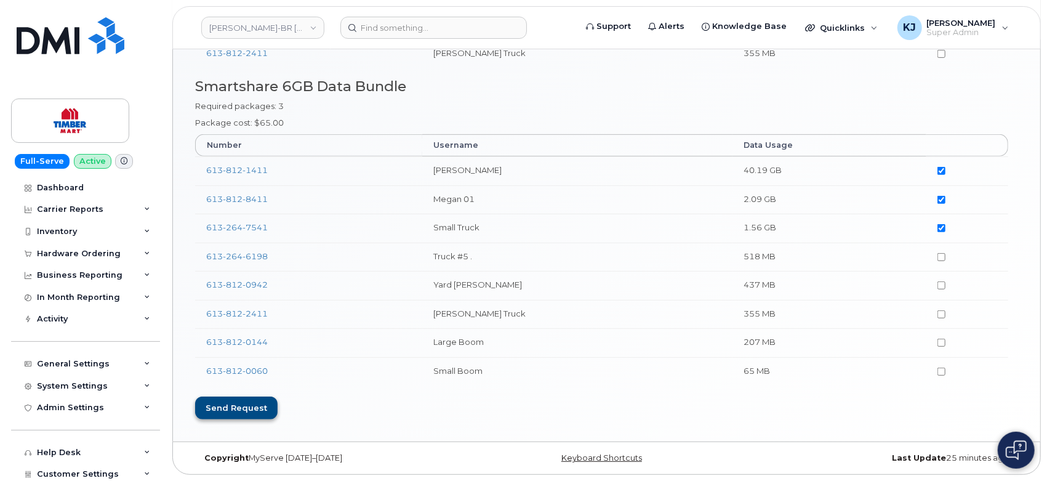
click at [236, 407] on div "Send request" at bounding box center [236, 407] width 82 height 23
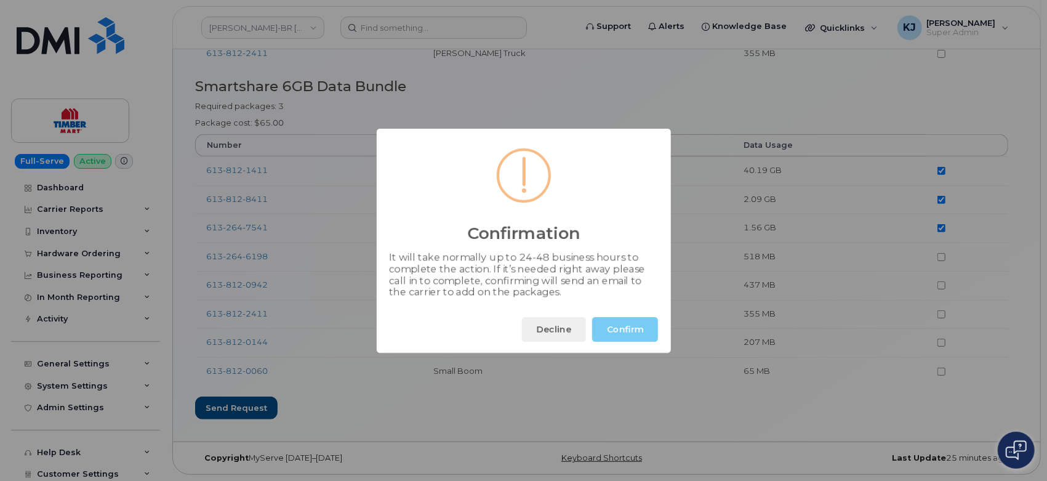
click at [622, 325] on button "Confirm" at bounding box center [625, 329] width 66 height 25
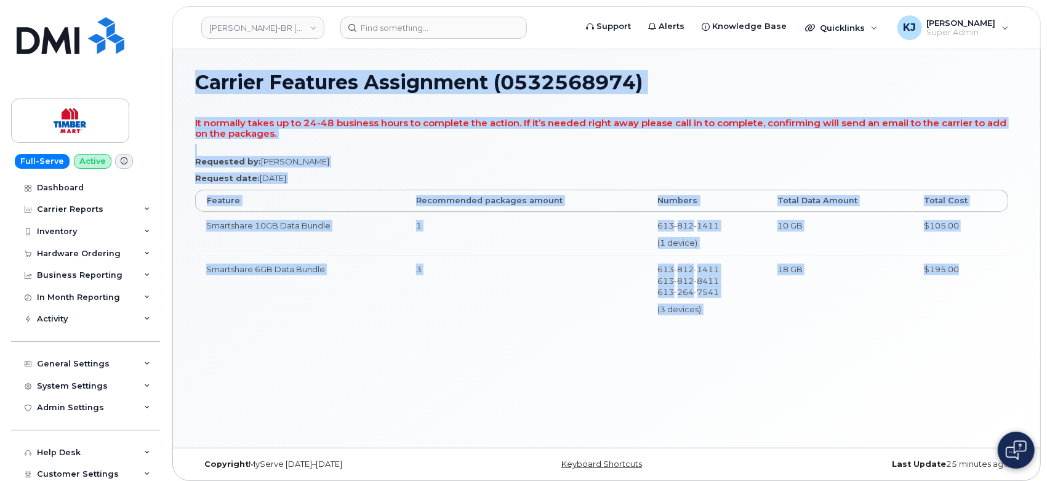
drag, startPoint x: 276, startPoint y: 90, endPoint x: 981, endPoint y: 297, distance: 735.0
click at [981, 297] on div "Carrier Features Assignment (0532568974) It normally takes up to 24-48 business…" at bounding box center [606, 248] width 867 height 398
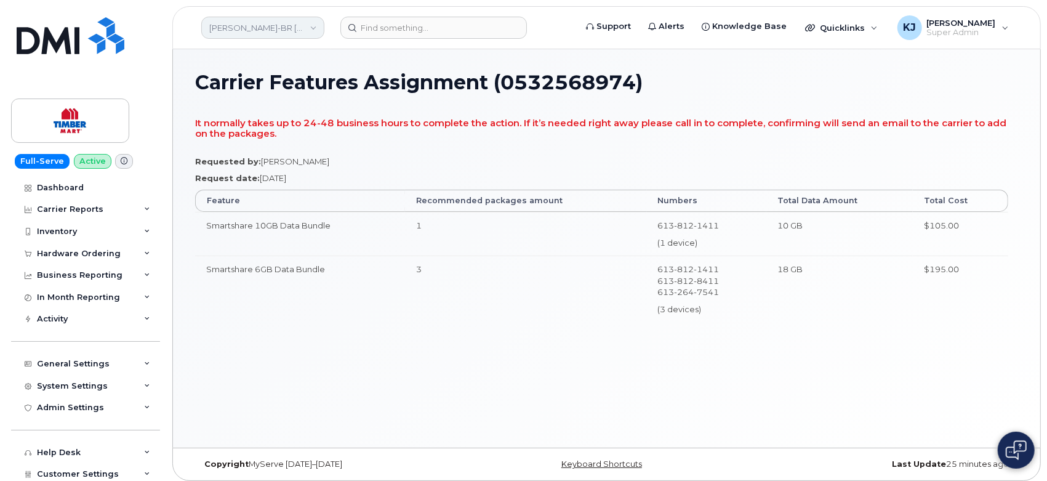
click at [254, 24] on link "[PERSON_NAME]-BR [PERSON_NAME] Ltd" at bounding box center [262, 28] width 123 height 22
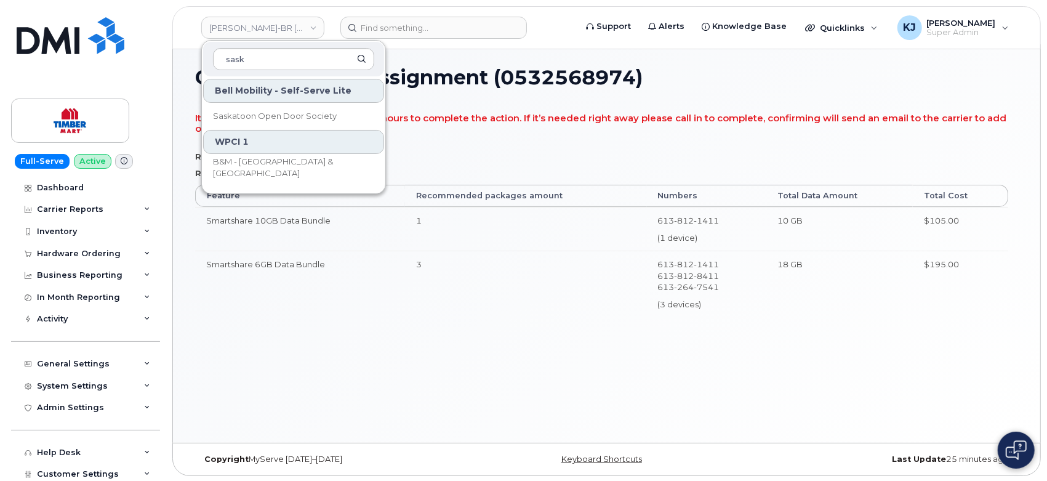
scroll to position [6, 0]
type input "sask"
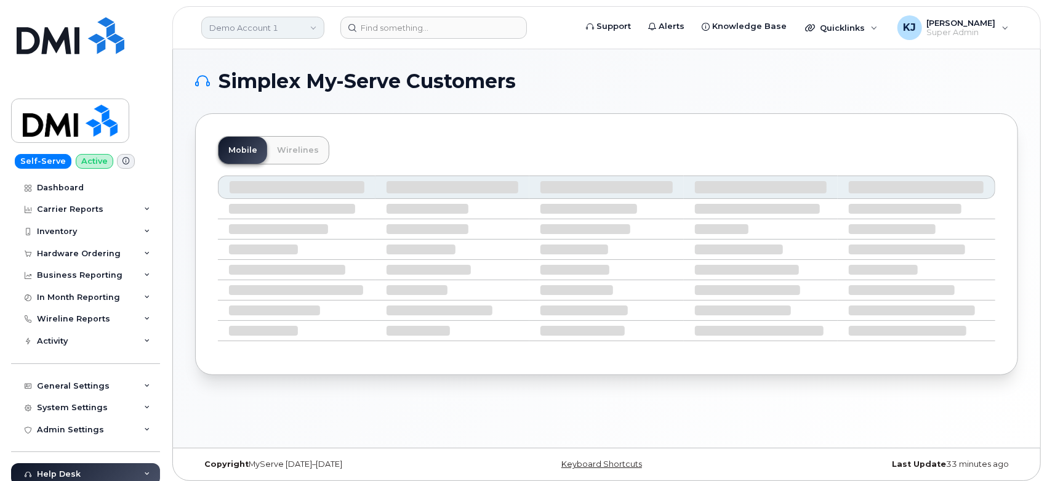
click at [271, 30] on link "Demo Account 1" at bounding box center [262, 28] width 123 height 22
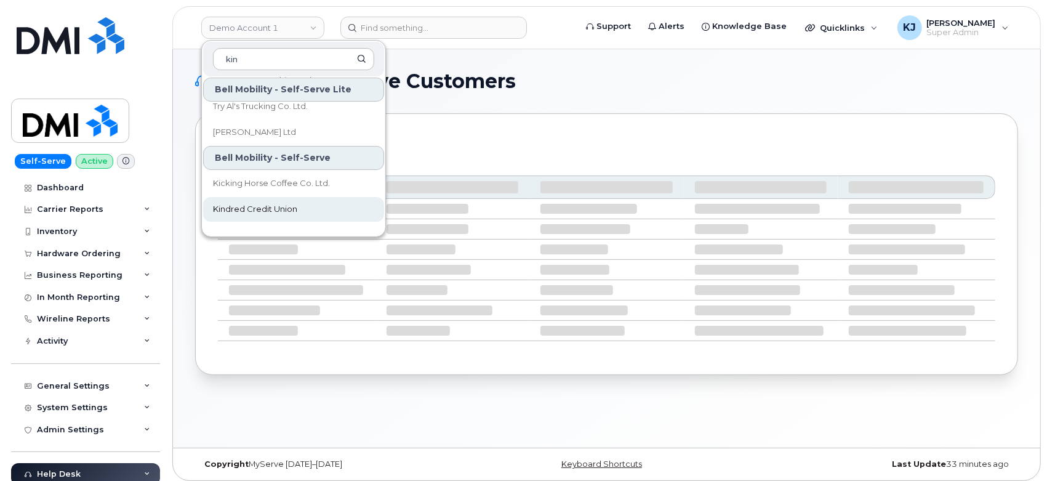
scroll to position [95, 0]
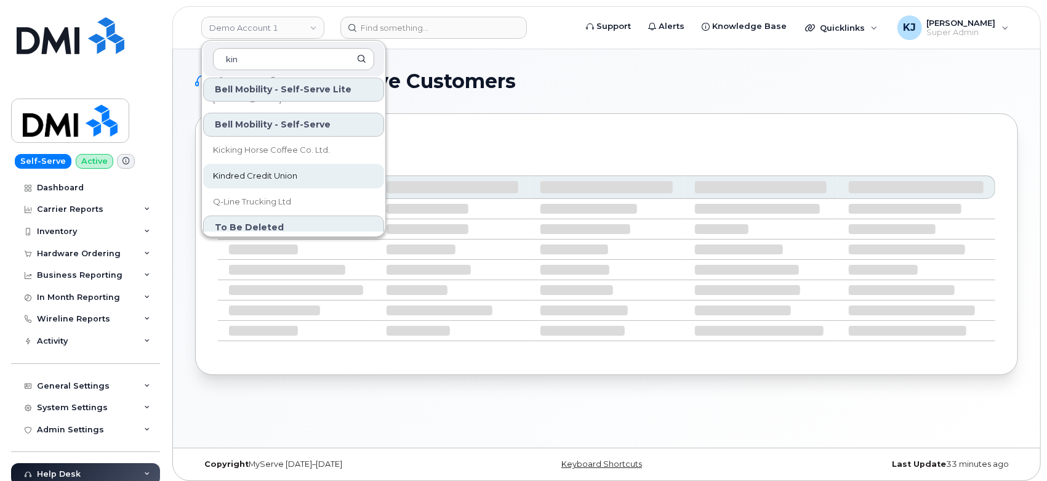
type input "kin"
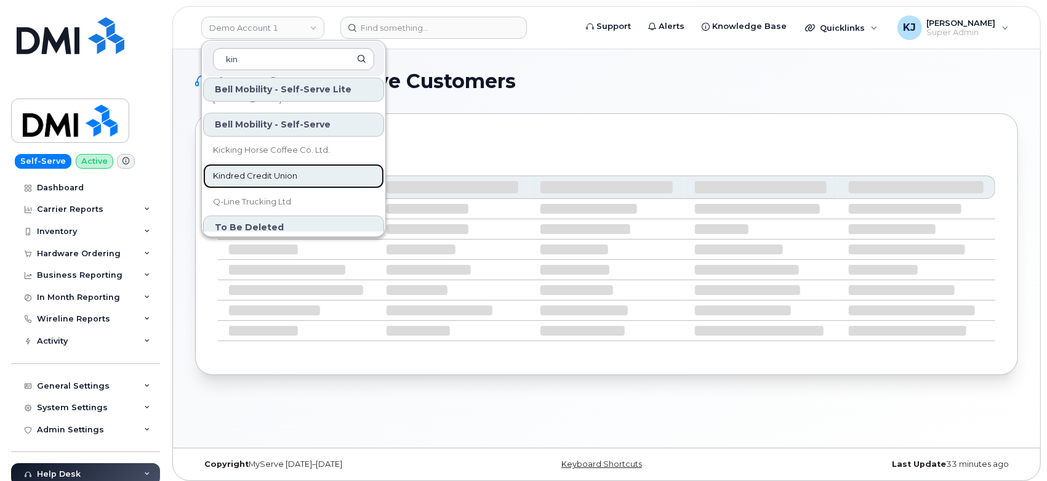
click at [303, 180] on link "Kindred Credit Union" at bounding box center [293, 176] width 181 height 25
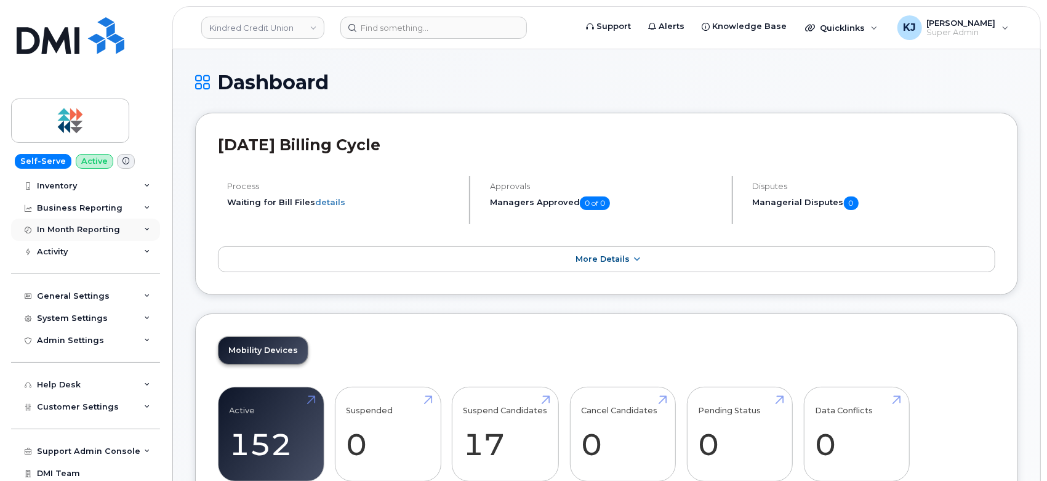
scroll to position [68, 0]
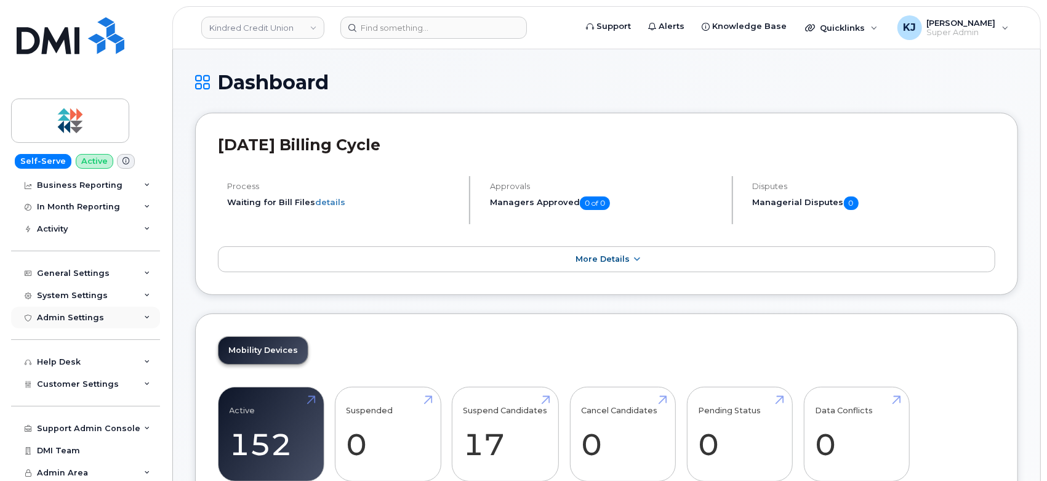
click at [124, 321] on div "Admin Settings" at bounding box center [85, 318] width 149 height 22
drag, startPoint x: 101, startPoint y: 427, endPoint x: 108, endPoint y: 412, distance: 16.5
click at [102, 428] on div "Help Desk" at bounding box center [85, 433] width 149 height 22
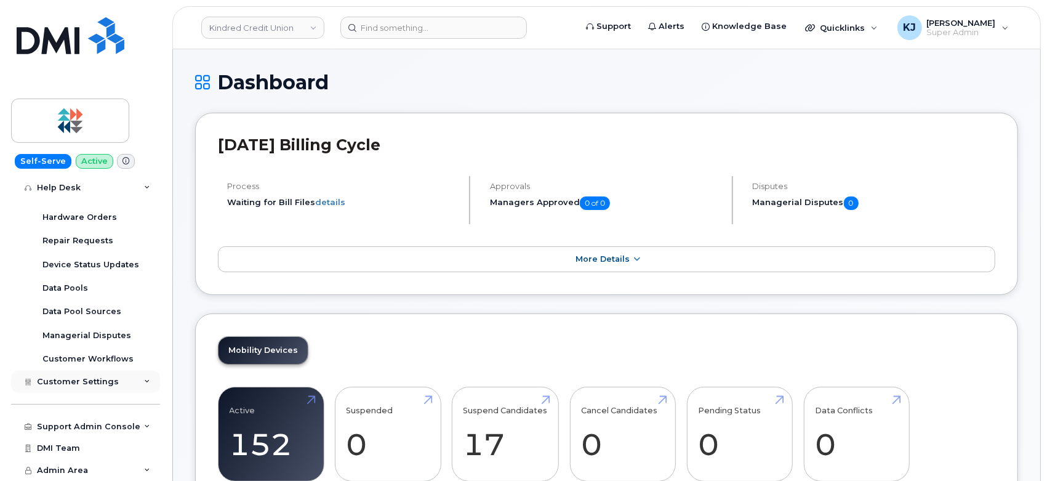
click at [94, 385] on span "Customer Settings" at bounding box center [78, 381] width 82 height 9
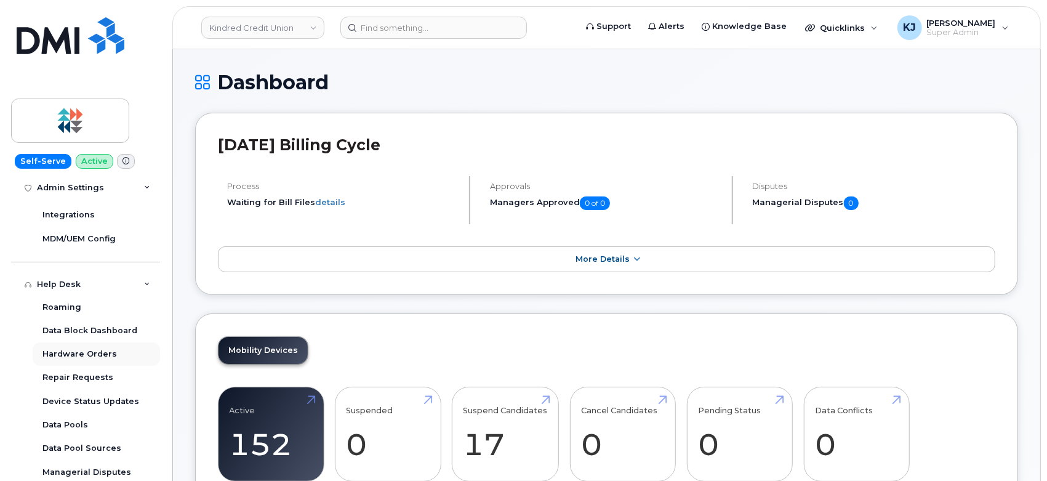
scroll to position [79, 0]
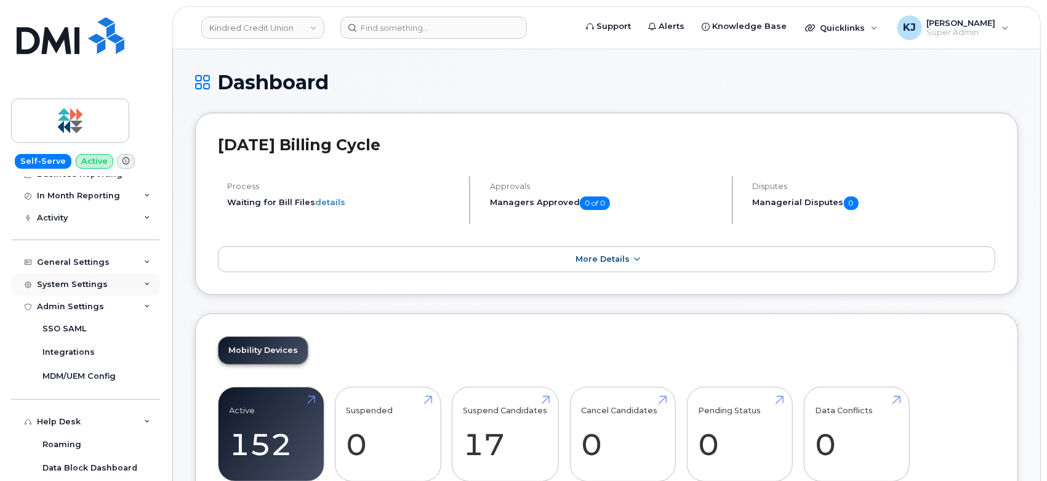
click at [113, 287] on div "System Settings" at bounding box center [85, 284] width 149 height 22
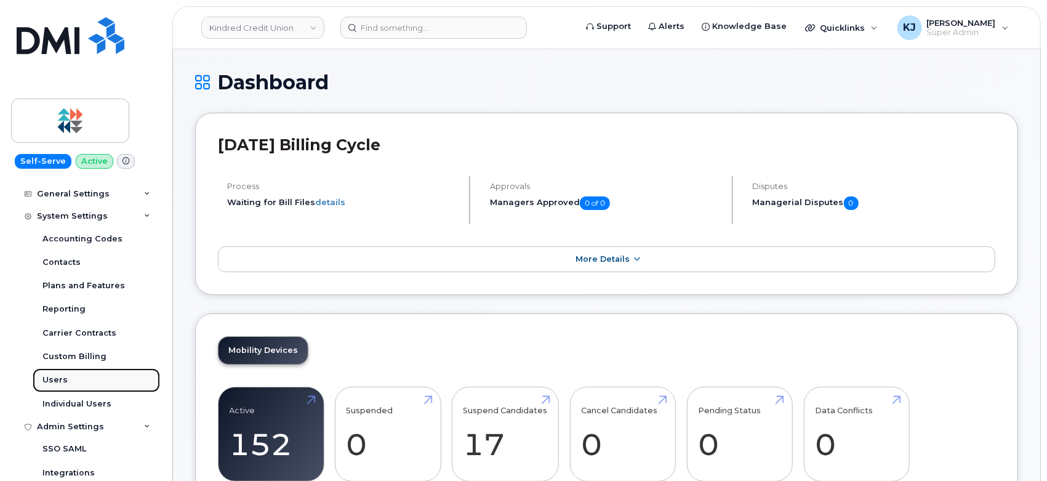
click at [62, 378] on div "Users" at bounding box center [54, 379] width 25 height 11
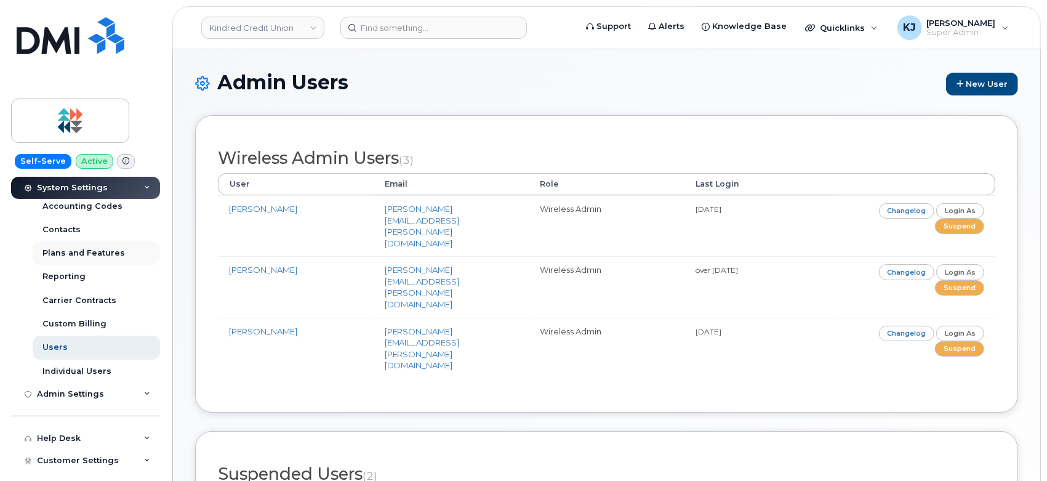
scroll to position [122, 0]
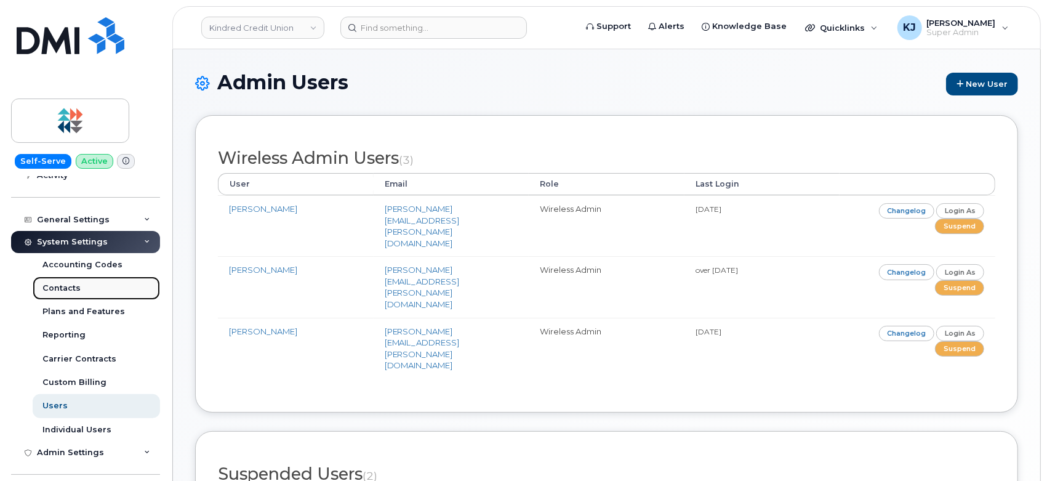
click at [69, 289] on div "Contacts" at bounding box center [61, 288] width 38 height 11
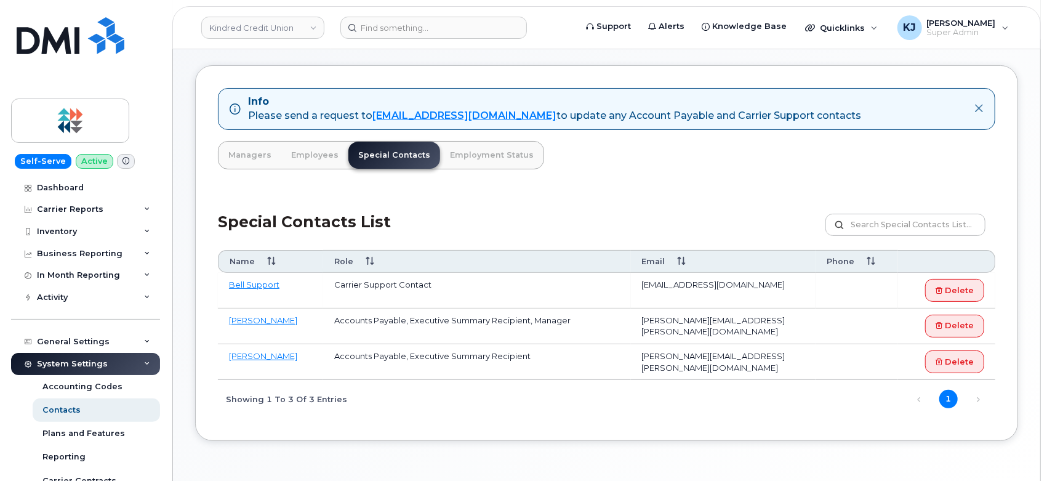
scroll to position [88, 0]
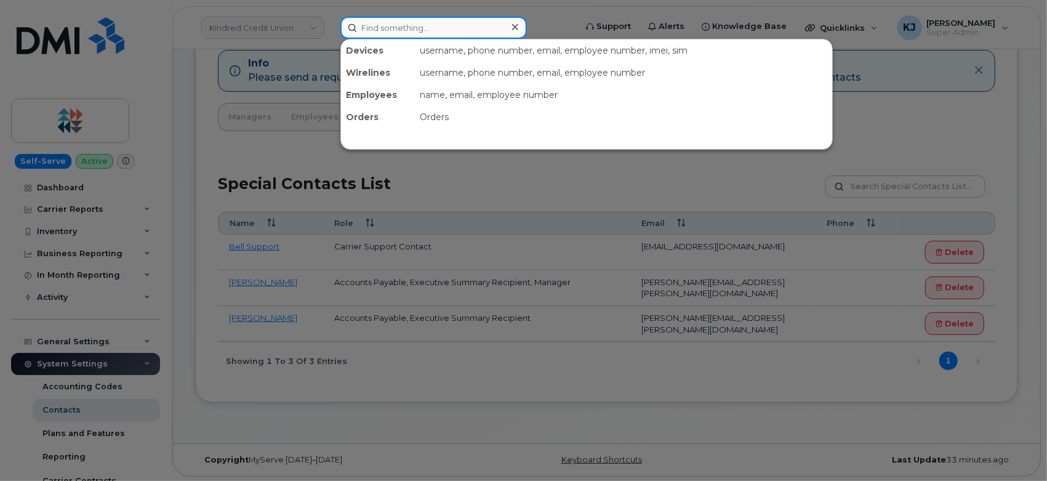
click at [382, 28] on input at bounding box center [433, 28] width 186 height 22
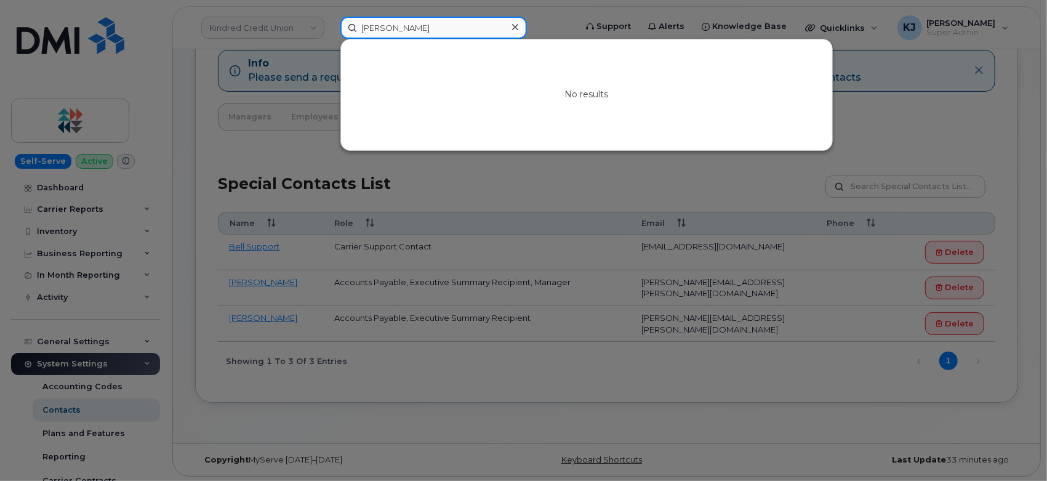
type input "Daisy Sung"
click at [513, 22] on icon at bounding box center [515, 27] width 6 height 10
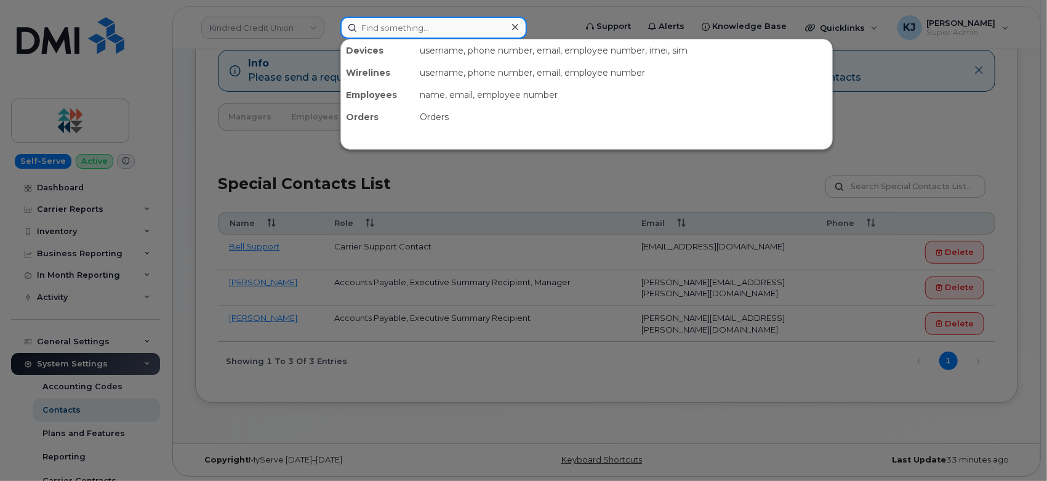
click at [458, 32] on input at bounding box center [433, 28] width 186 height 22
paste input "4383345430"
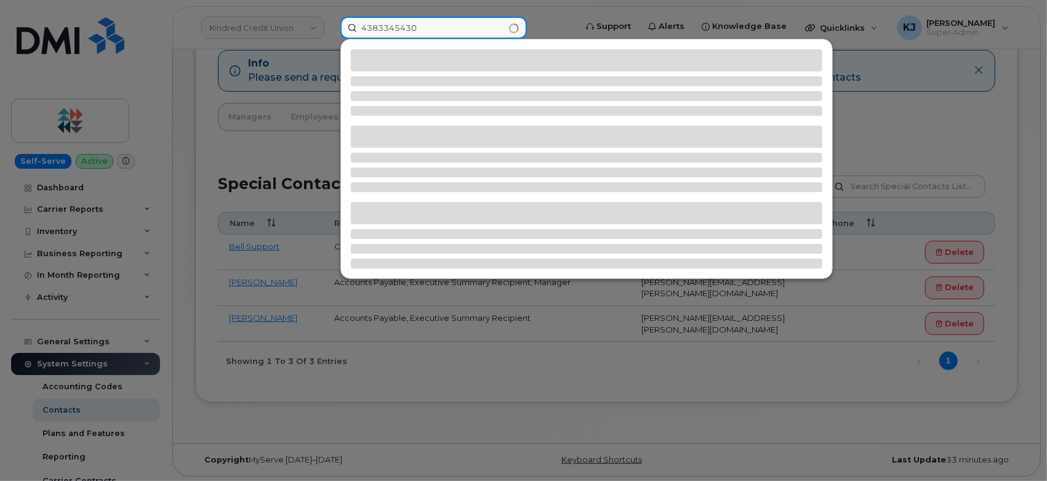
type input "4383345430"
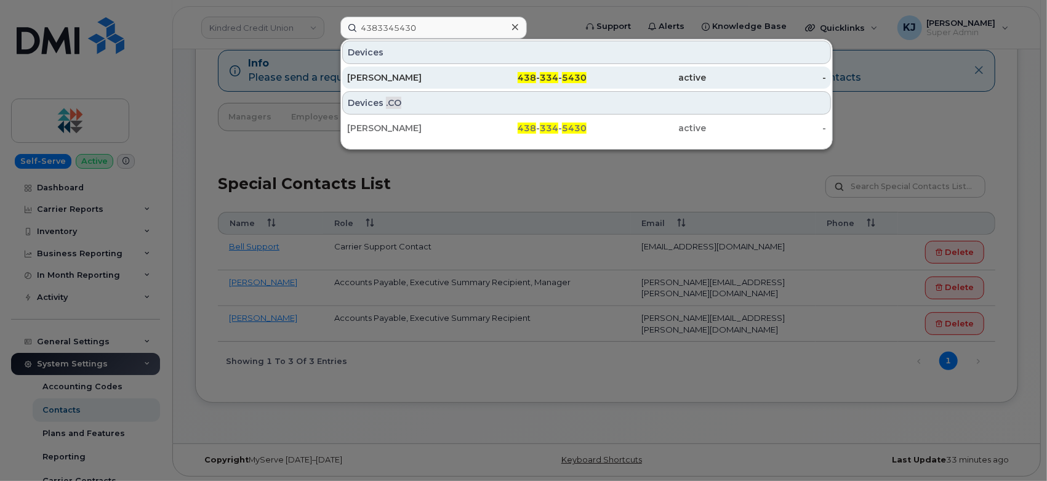
click at [487, 81] on div "438 - 334 - 5430" at bounding box center [527, 77] width 120 height 12
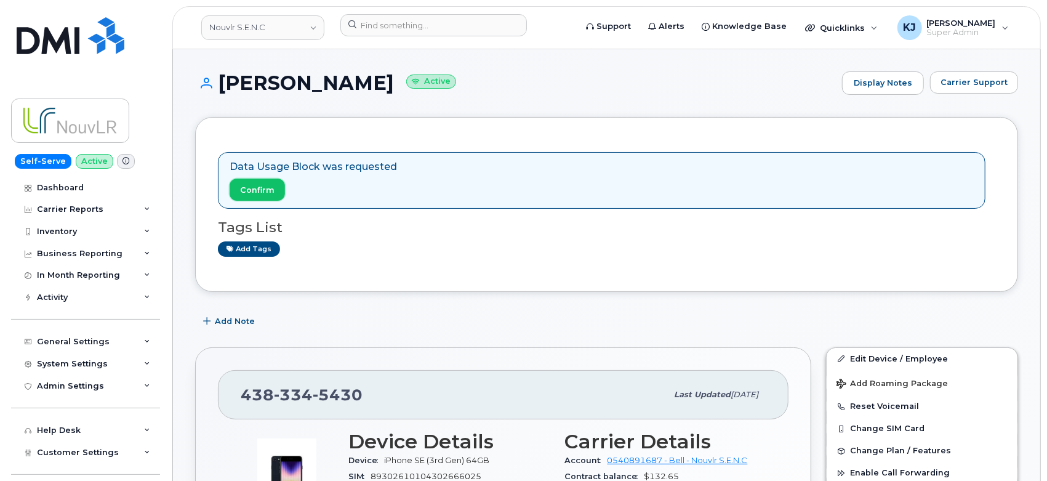
click at [266, 191] on span "Confirm" at bounding box center [257, 190] width 34 height 12
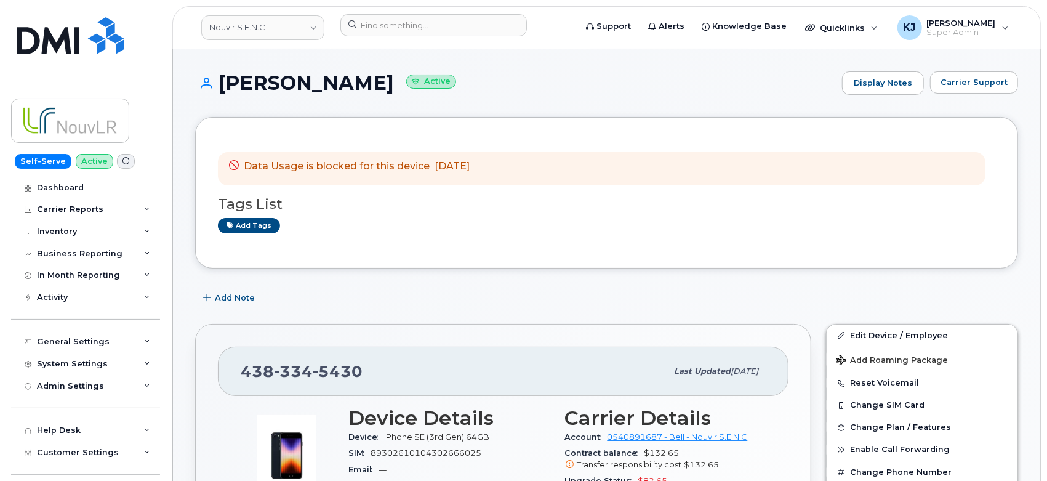
drag, startPoint x: 218, startPoint y: 79, endPoint x: 555, endPoint y: 175, distance: 349.5
copy div "Jayaprakash Chandrasekaran Active Display Notes Carrier Support Data Usage is b…"
click at [231, 7] on header "Nouvlr S.E.N.C Support Alerts Knowledge Base Quicklinks Suspend / Cancel Device…" at bounding box center [606, 27] width 868 height 43
click at [238, 18] on link "Nouvlr S.E.N.C" at bounding box center [262, 27] width 123 height 25
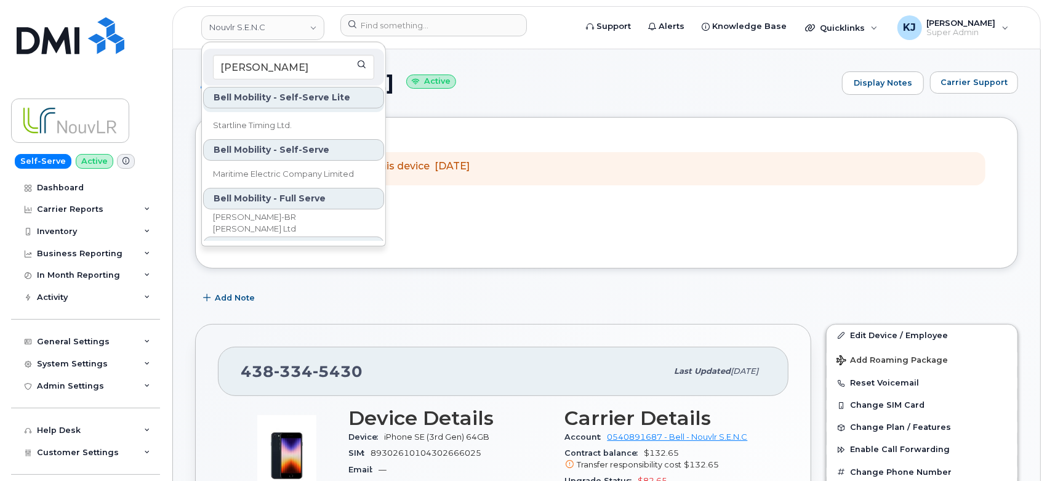
scroll to position [119, 0]
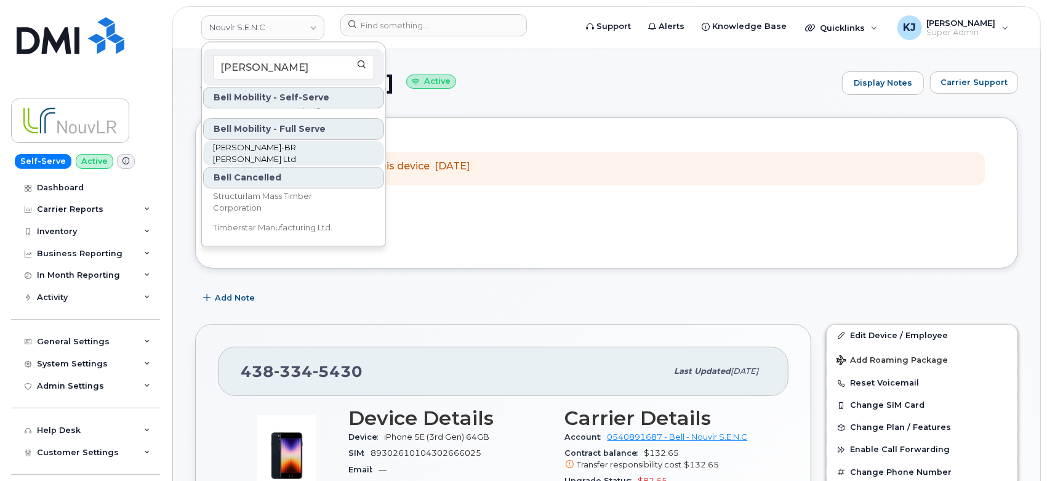
type input "tim"
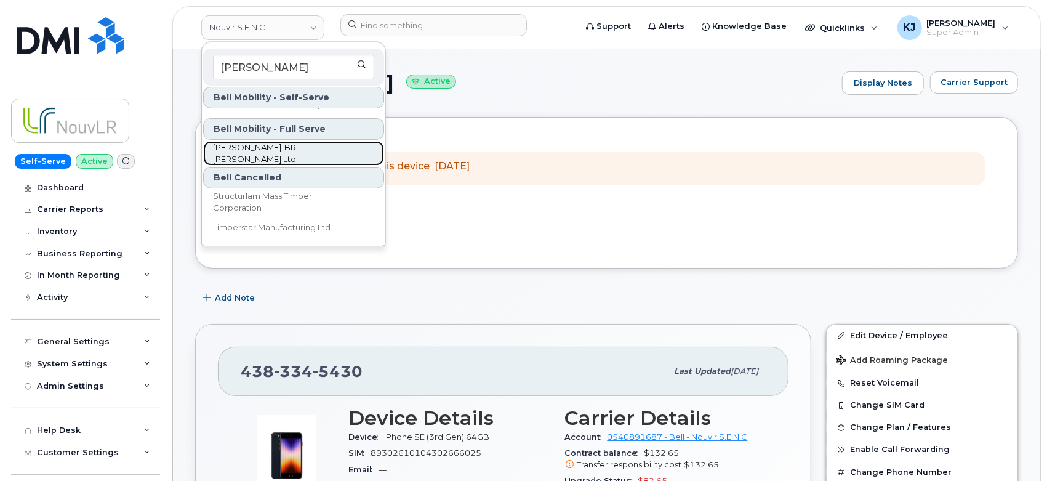
click at [273, 154] on span "TIM-BR Marts Ltd" at bounding box center [284, 154] width 142 height 24
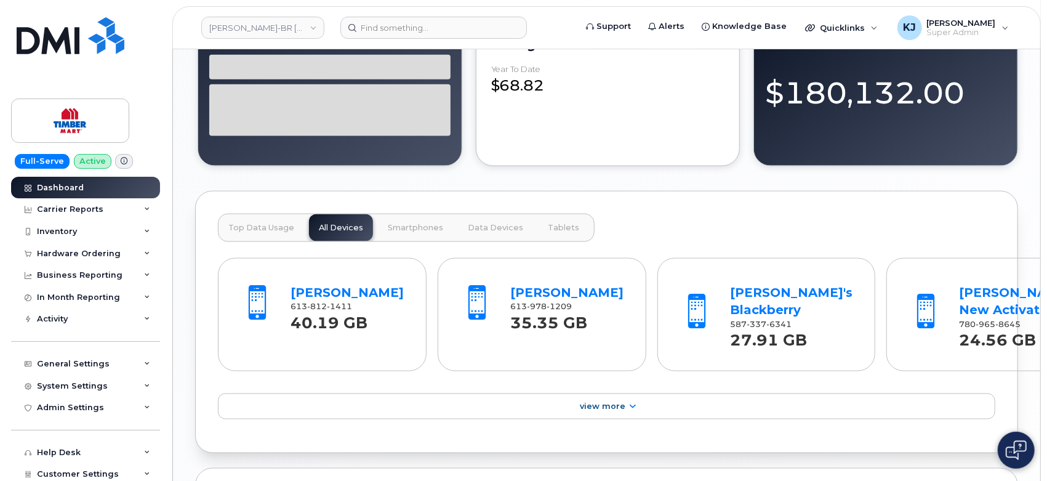
scroll to position [1231, 0]
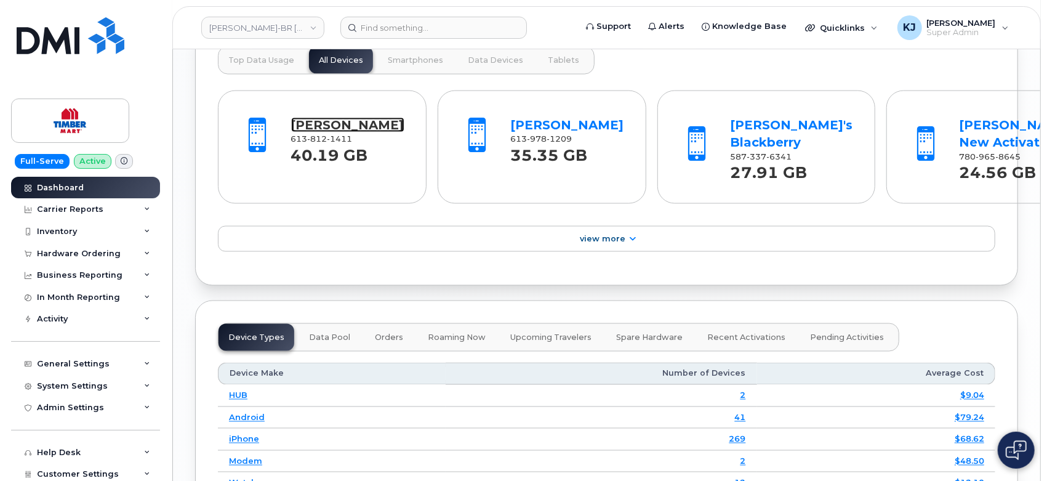
click at [316, 132] on link "[PERSON_NAME]" at bounding box center [347, 125] width 113 height 15
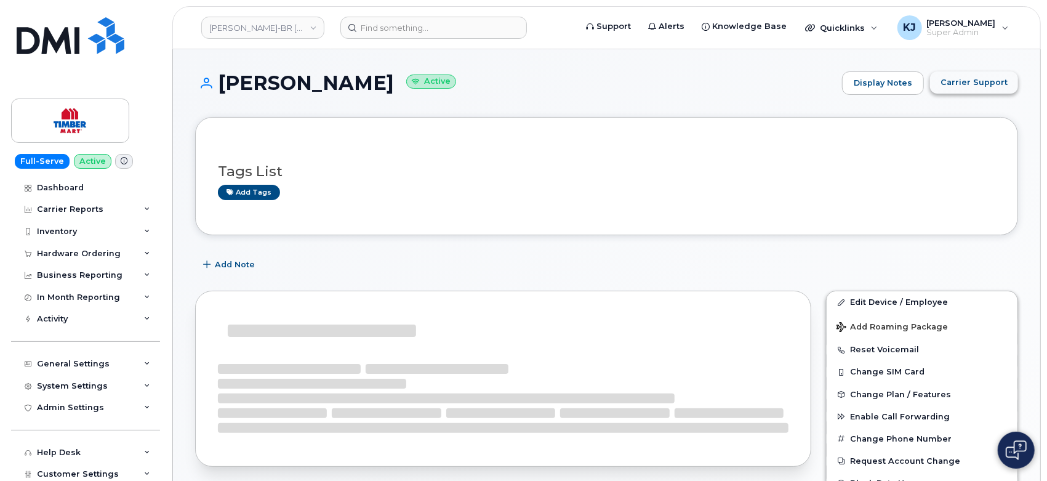
click at [966, 87] on span "Carrier Support" at bounding box center [973, 82] width 67 height 12
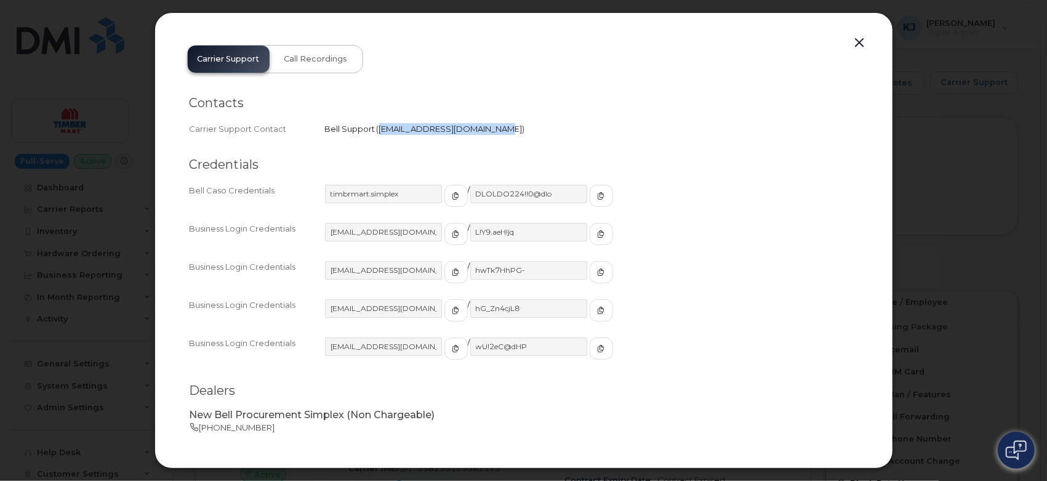
drag, startPoint x: 380, startPoint y: 127, endPoint x: 482, endPoint y: 119, distance: 101.8
click at [482, 147] on div "Contacts Carrier Support Contact Bell Support   wirelessclientcare@bell.ca" at bounding box center [524, 265] width 668 height 236
copy span "wirelessclientcare@bell.ca"
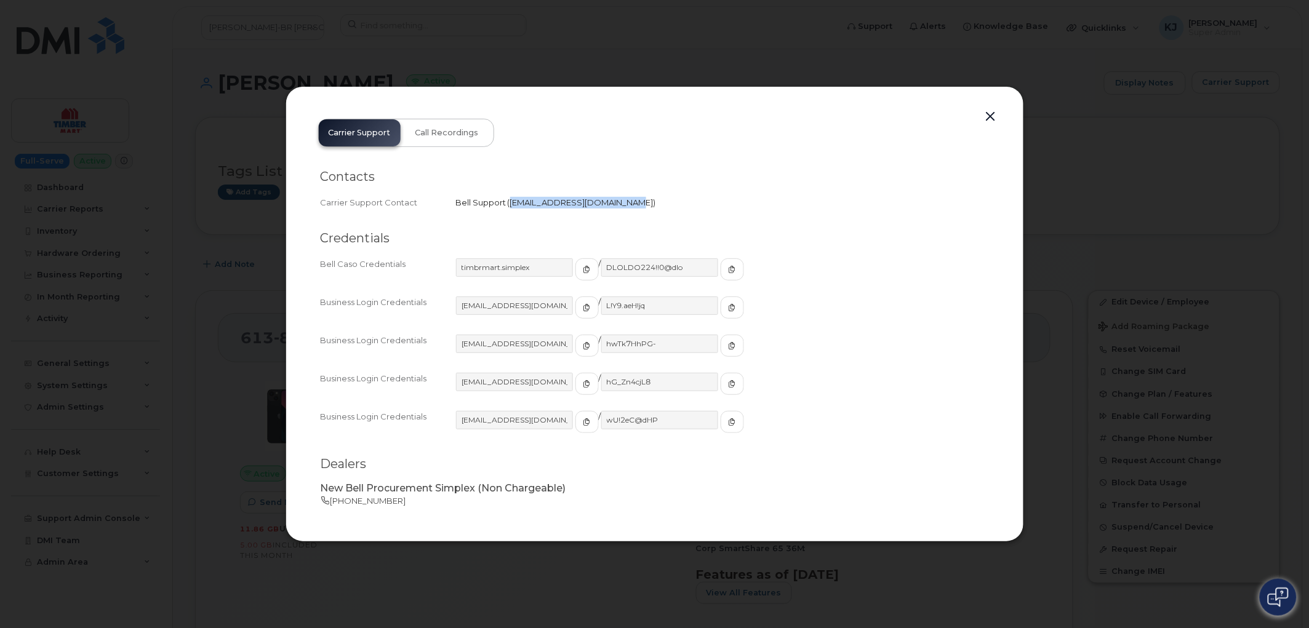
copy span "wirelessclientcare@bell.ca"
click at [999, 113] on button "button" at bounding box center [991, 116] width 18 height 17
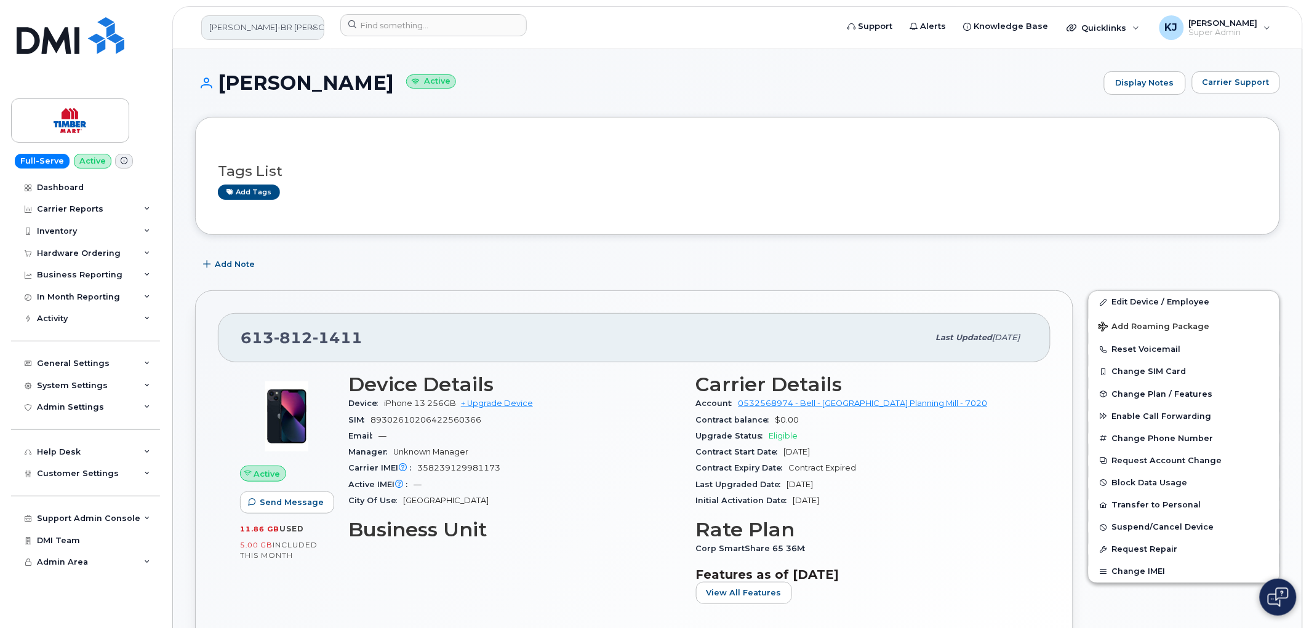
click at [245, 31] on link "TIM-BR Marts Ltd" at bounding box center [262, 27] width 123 height 25
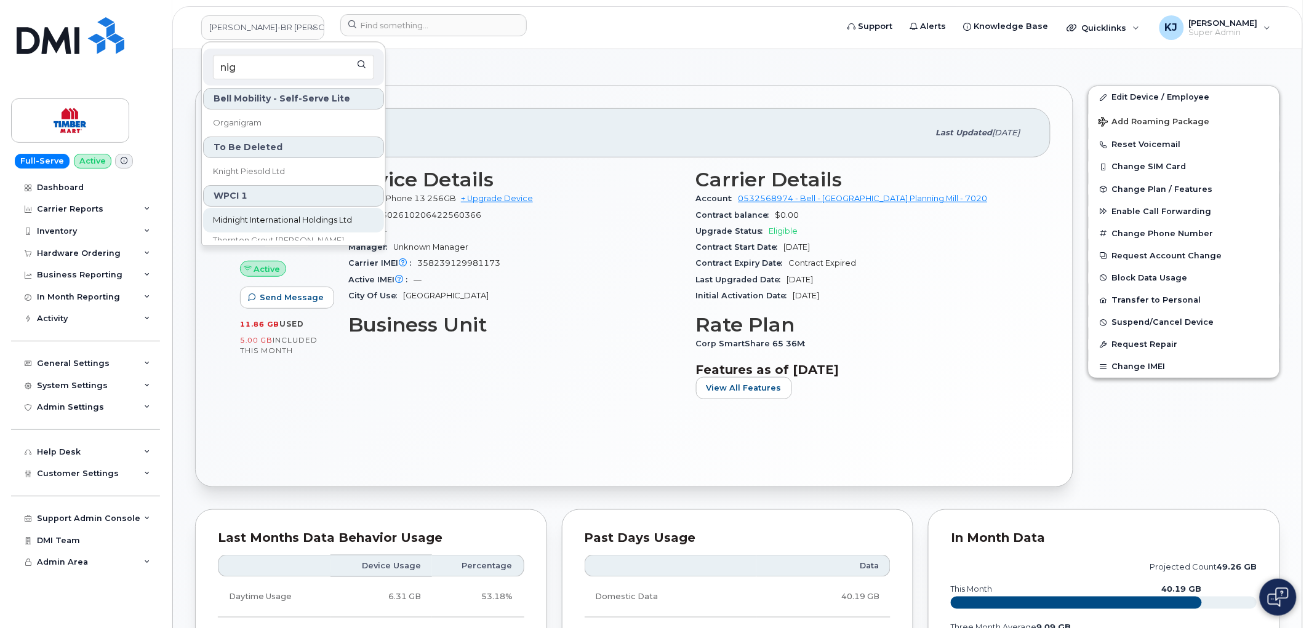
scroll to position [68, 0]
type input "nig"
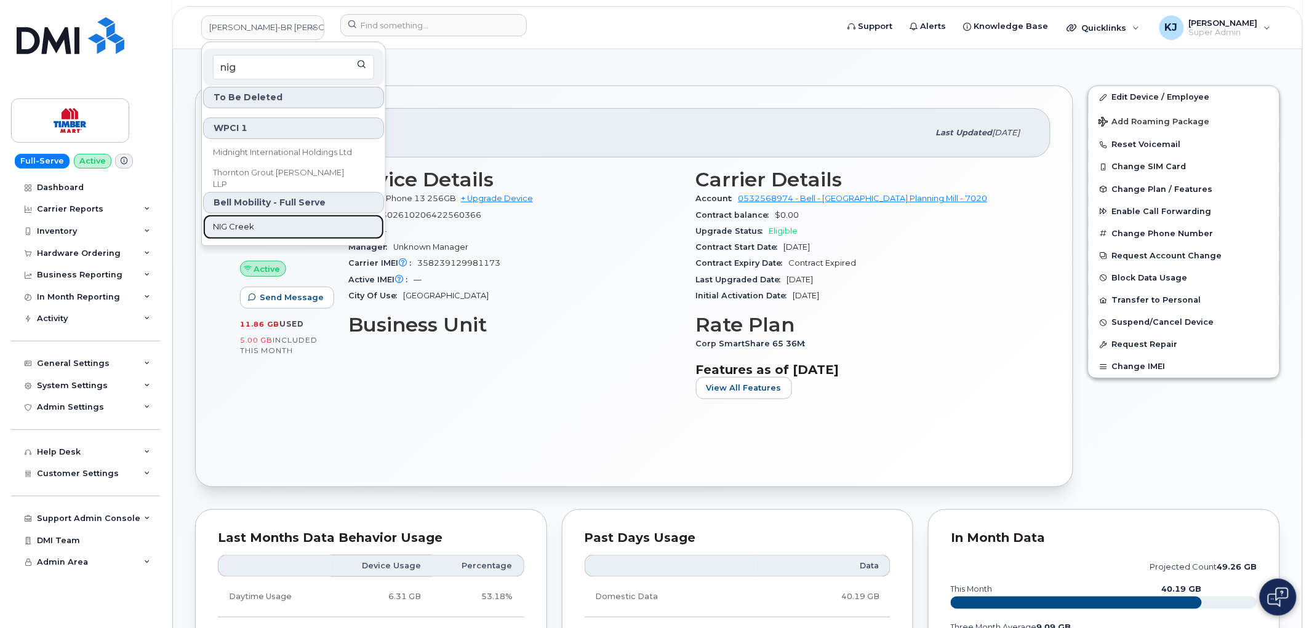
click at [276, 220] on link "NIG Creek" at bounding box center [293, 227] width 181 height 25
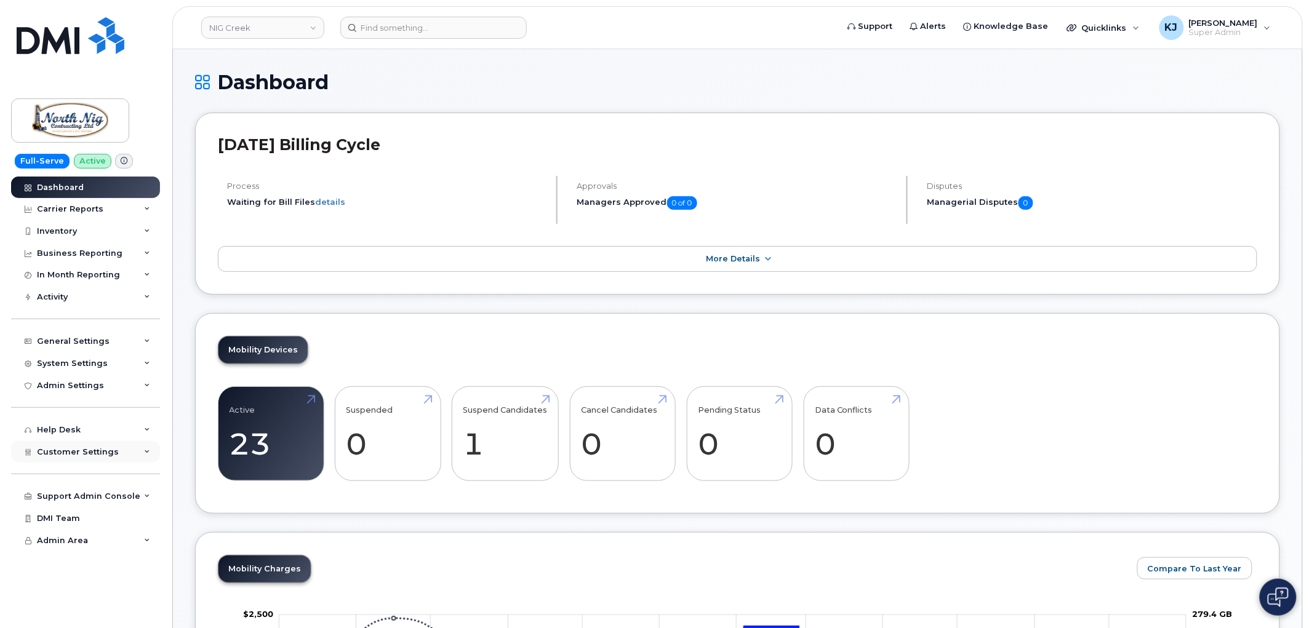
click at [120, 452] on div "Customer Settings" at bounding box center [85, 452] width 149 height 22
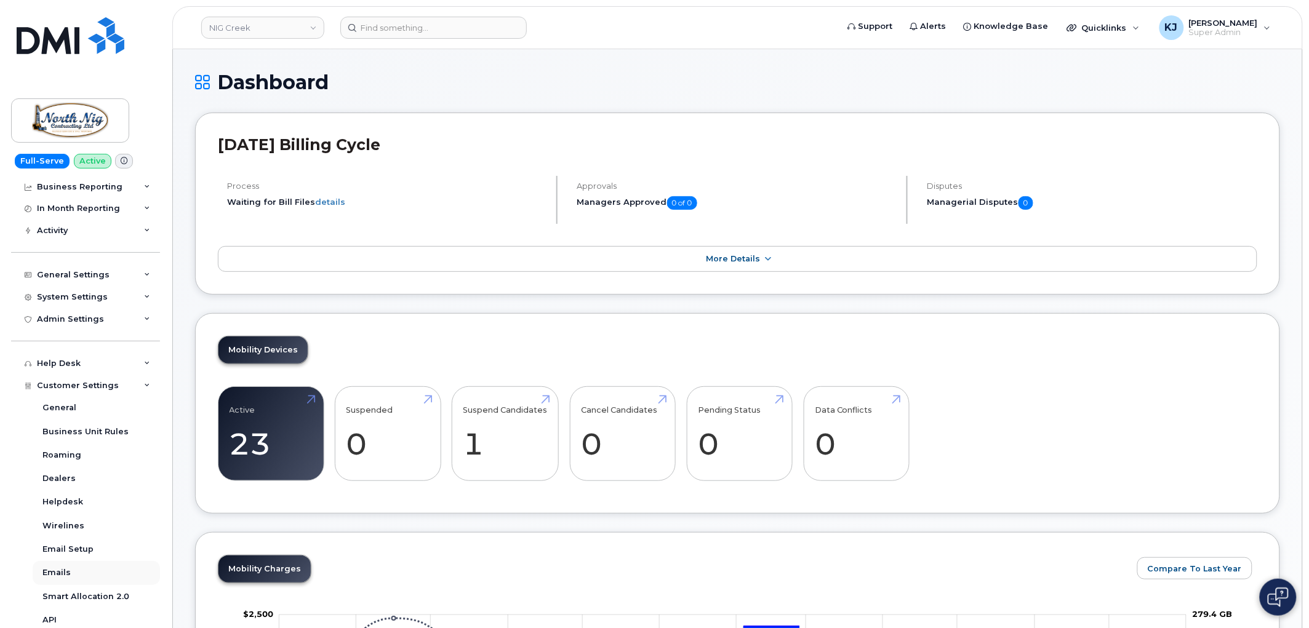
scroll to position [205, 0]
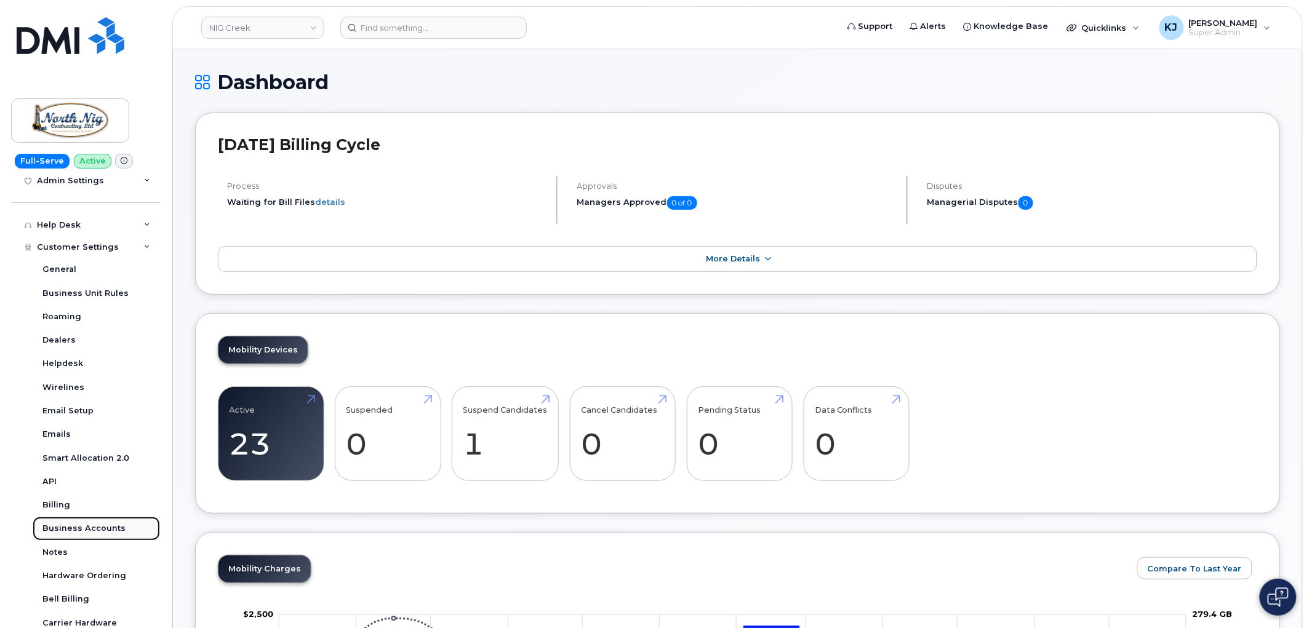
click at [102, 524] on div "Business Accounts" at bounding box center [83, 528] width 83 height 11
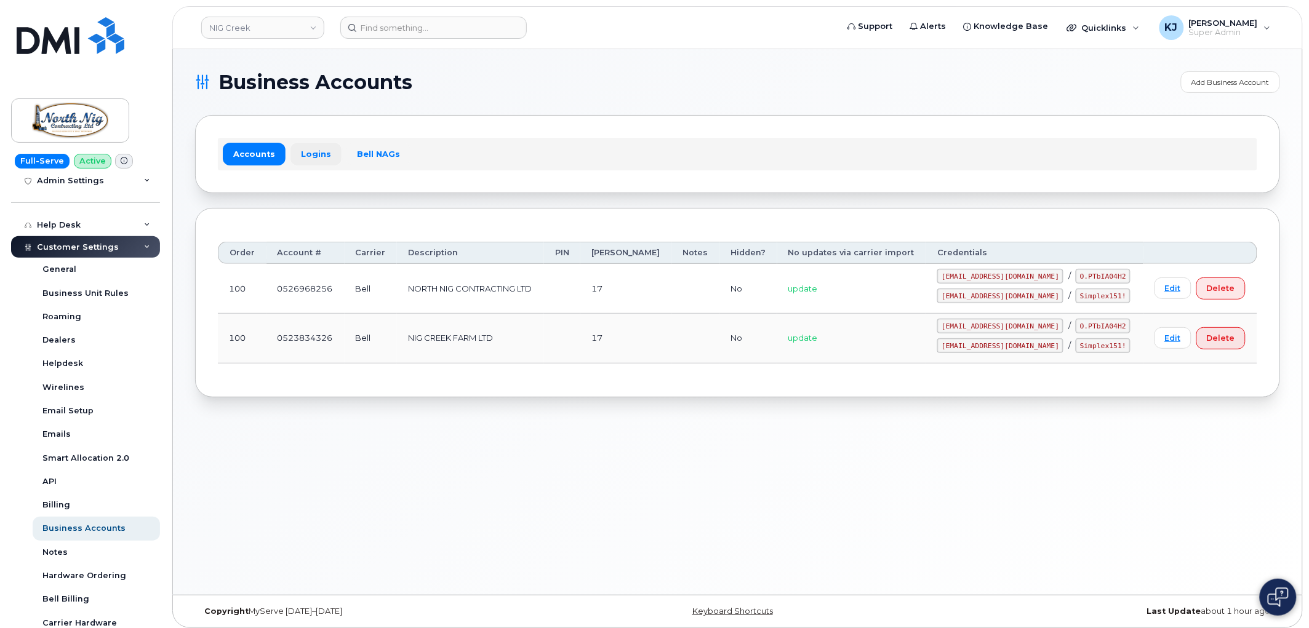
click at [316, 157] on link "Logins" at bounding box center [316, 154] width 51 height 22
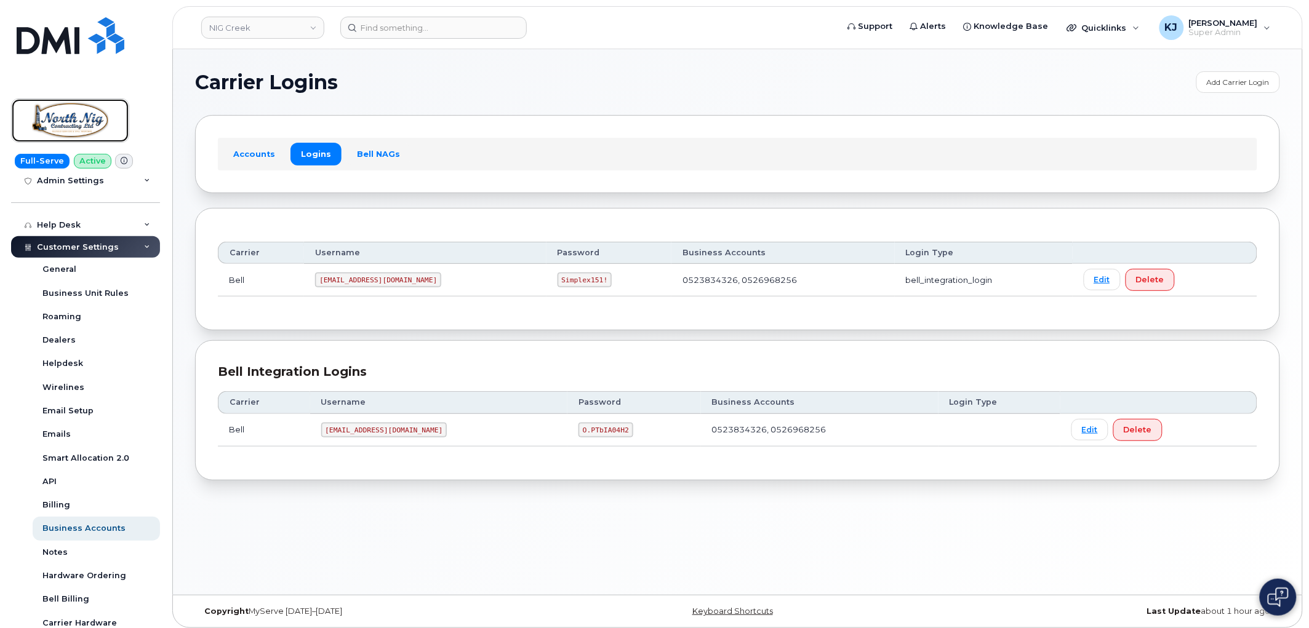
click at [75, 123] on img at bounding box center [70, 121] width 95 height 36
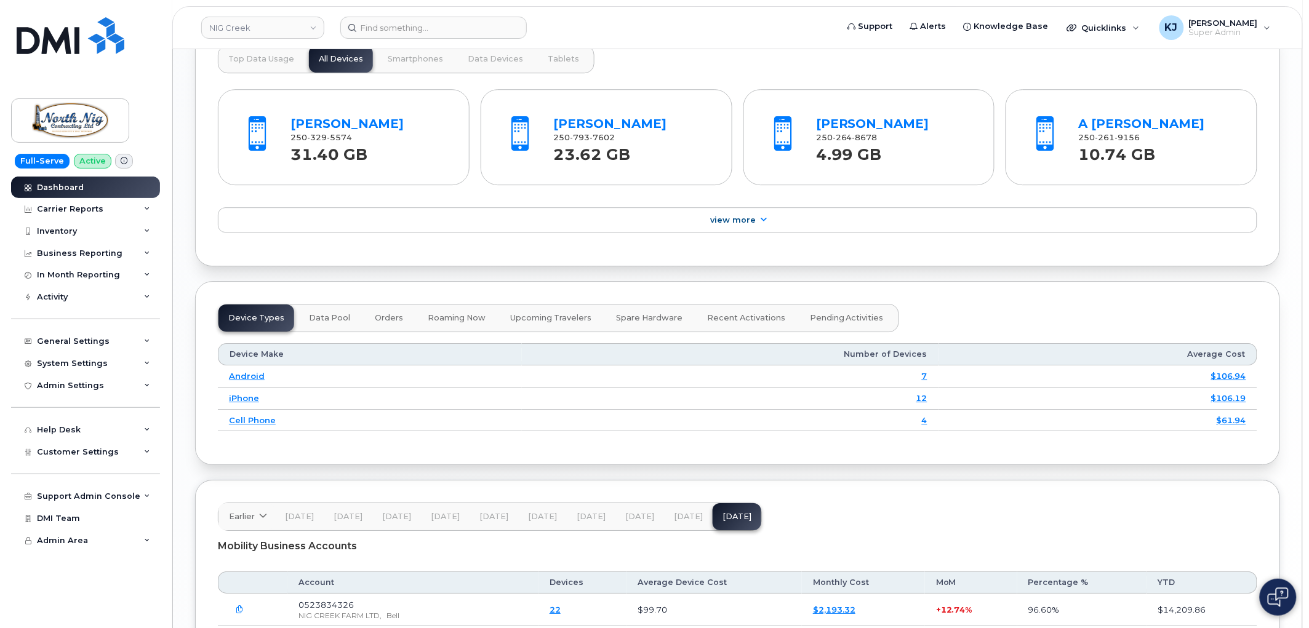
scroll to position [1106, 0]
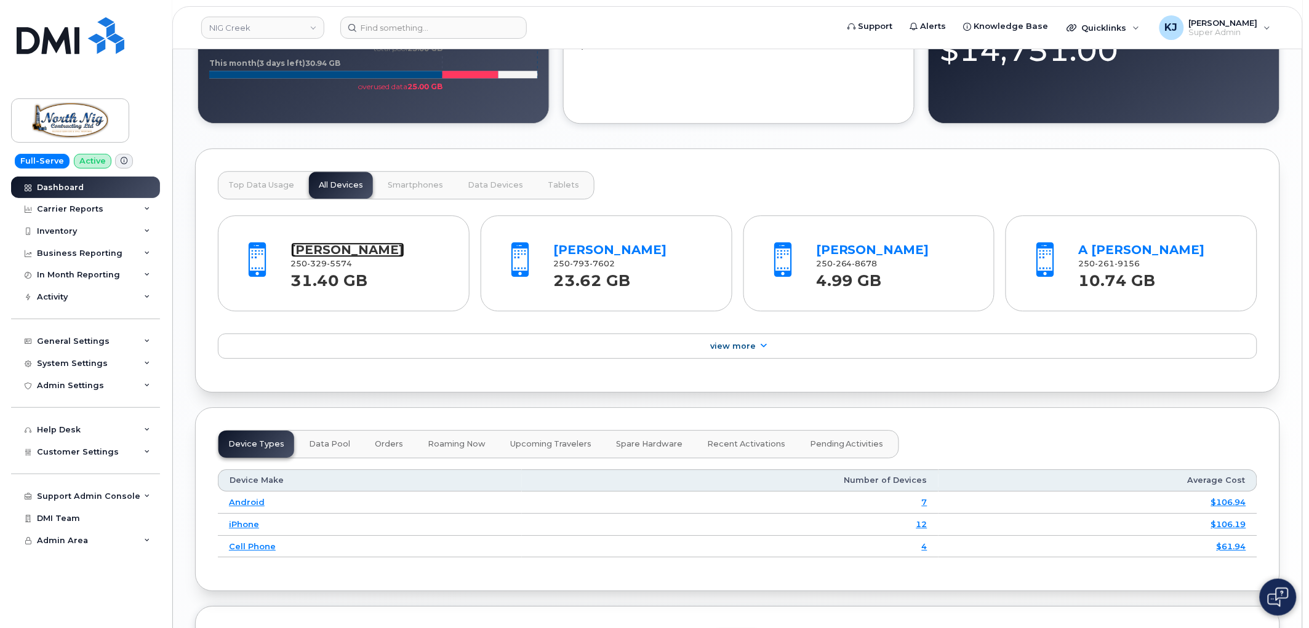
click at [362, 251] on link "Arthur Roscher" at bounding box center [347, 250] width 113 height 15
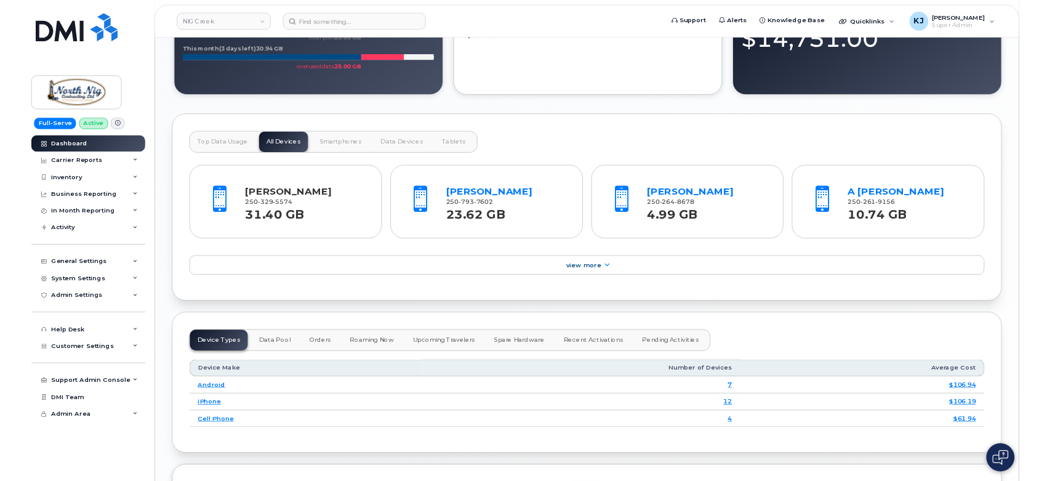
scroll to position [1107, 0]
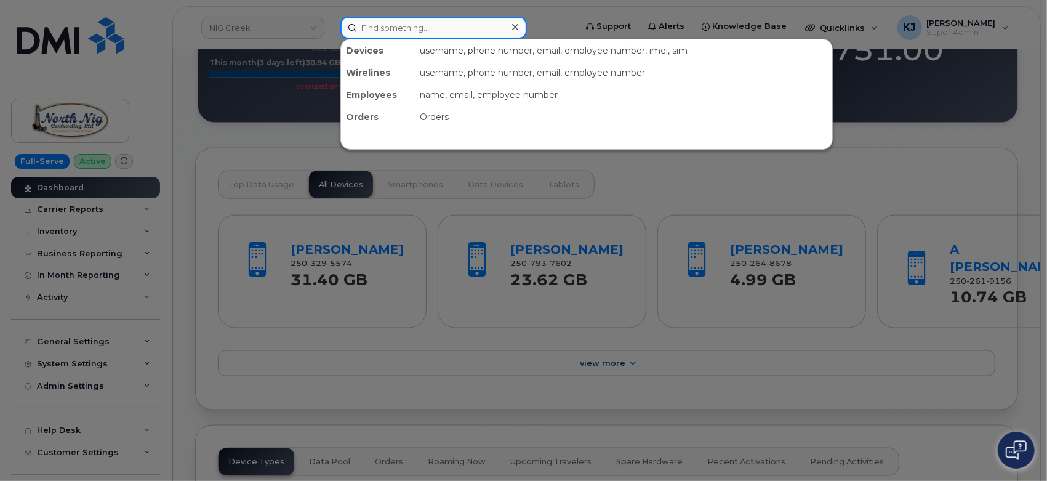
click at [387, 24] on input at bounding box center [433, 28] width 186 height 22
paste input "297964"
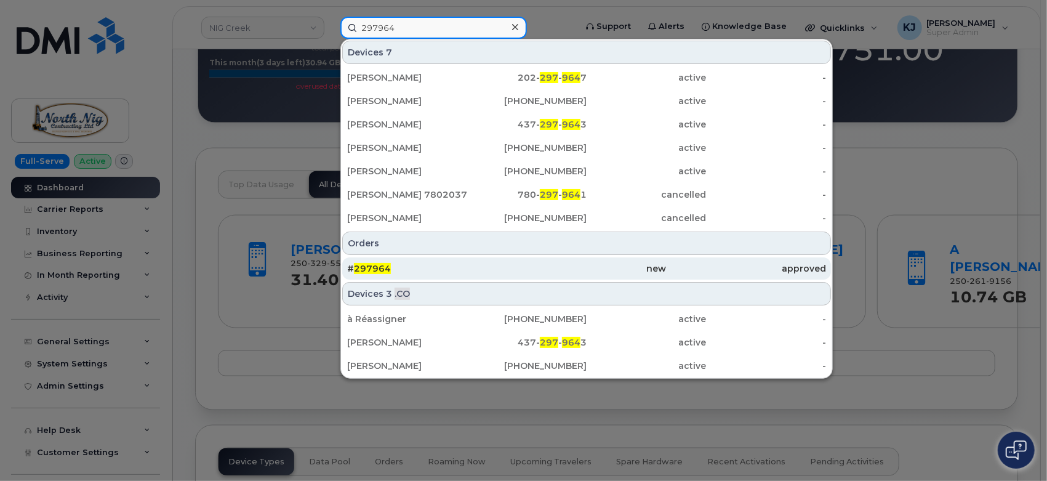
type input "297964"
click at [414, 272] on div "# 297964" at bounding box center [426, 268] width 159 height 12
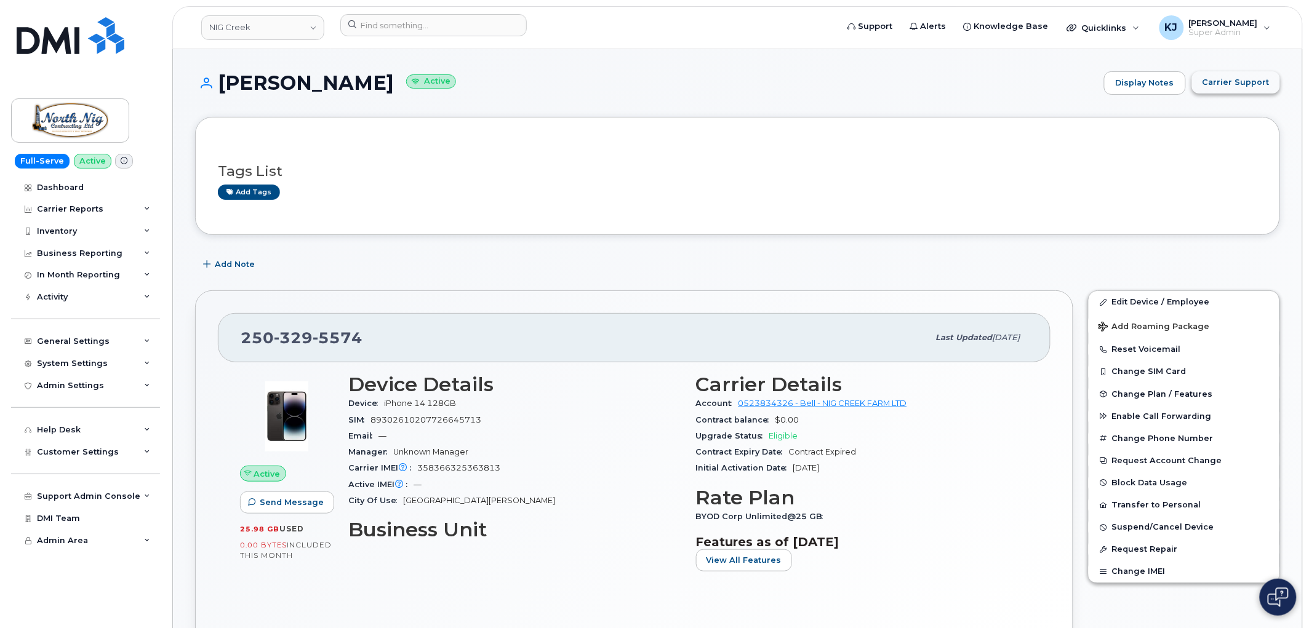
click at [1248, 77] on span "Carrier Support" at bounding box center [1236, 82] width 67 height 12
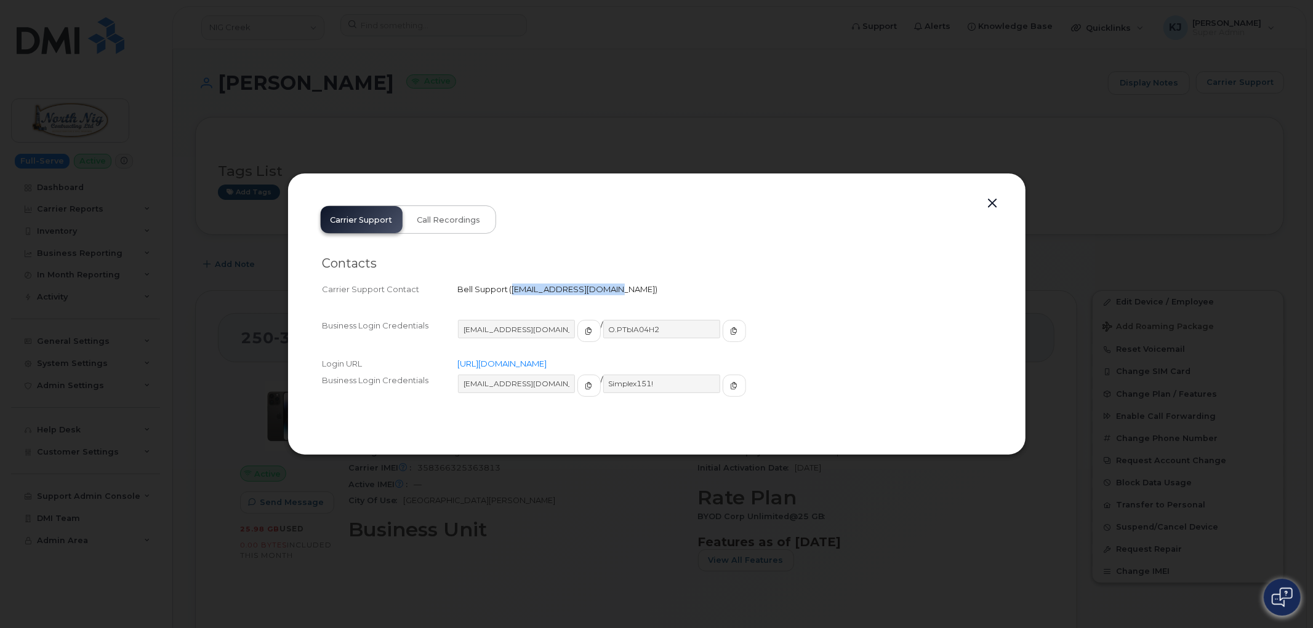
drag, startPoint x: 512, startPoint y: 288, endPoint x: 602, endPoint y: 289, distance: 89.9
click at [602, 289] on span "corpclientcare@bell.ca" at bounding box center [584, 289] width 148 height 10
copy span "corpclientcare@bell.ca"
click at [993, 198] on button "button" at bounding box center [993, 203] width 18 height 17
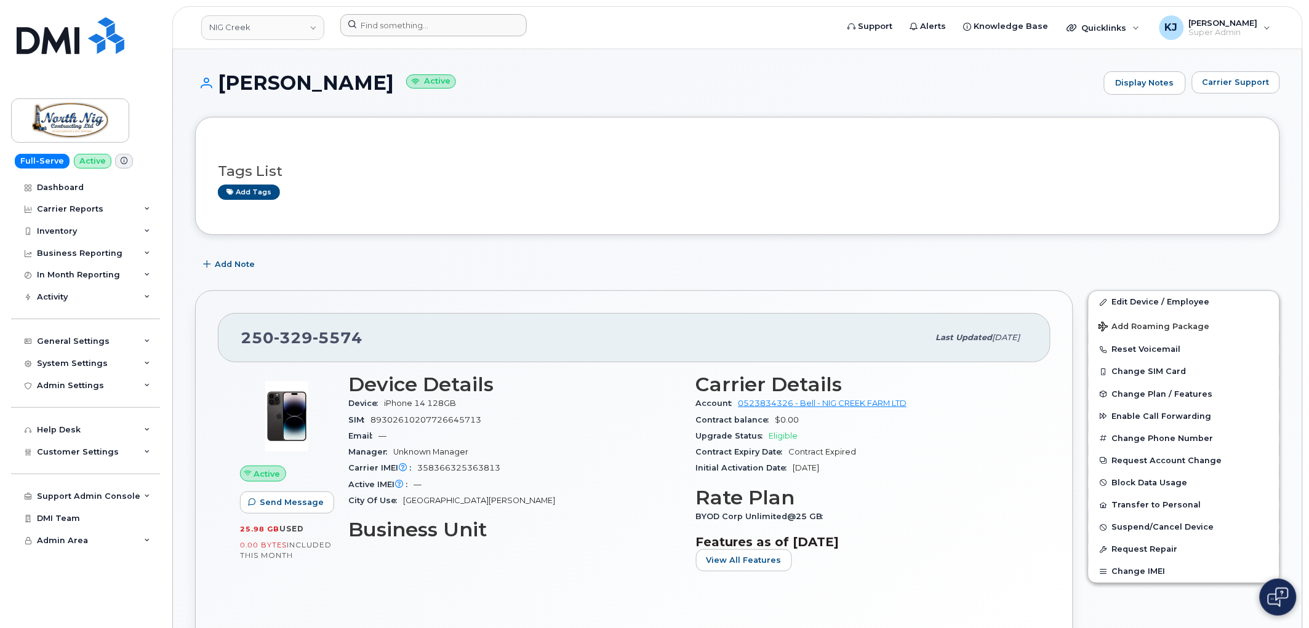
drag, startPoint x: 425, startPoint y: 37, endPoint x: 427, endPoint y: 30, distance: 7.5
click at [425, 36] on div at bounding box center [585, 27] width 509 height 27
click at [429, 26] on input at bounding box center [433, 25] width 186 height 22
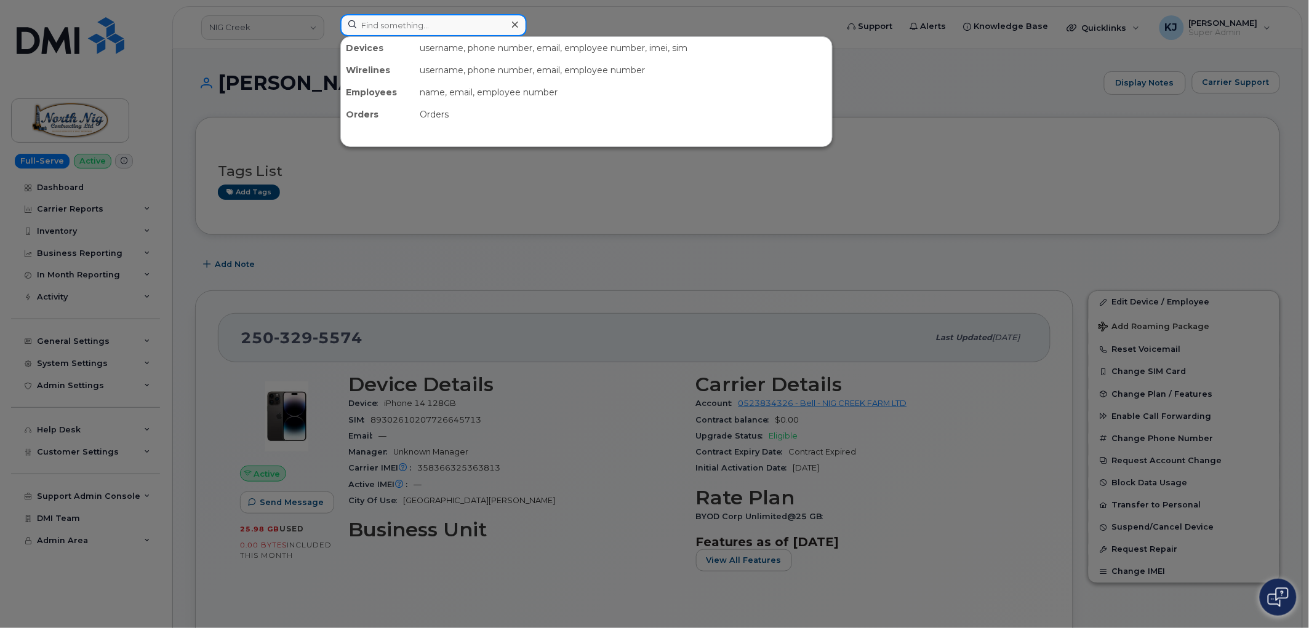
paste input "[PERSON_NAME]"
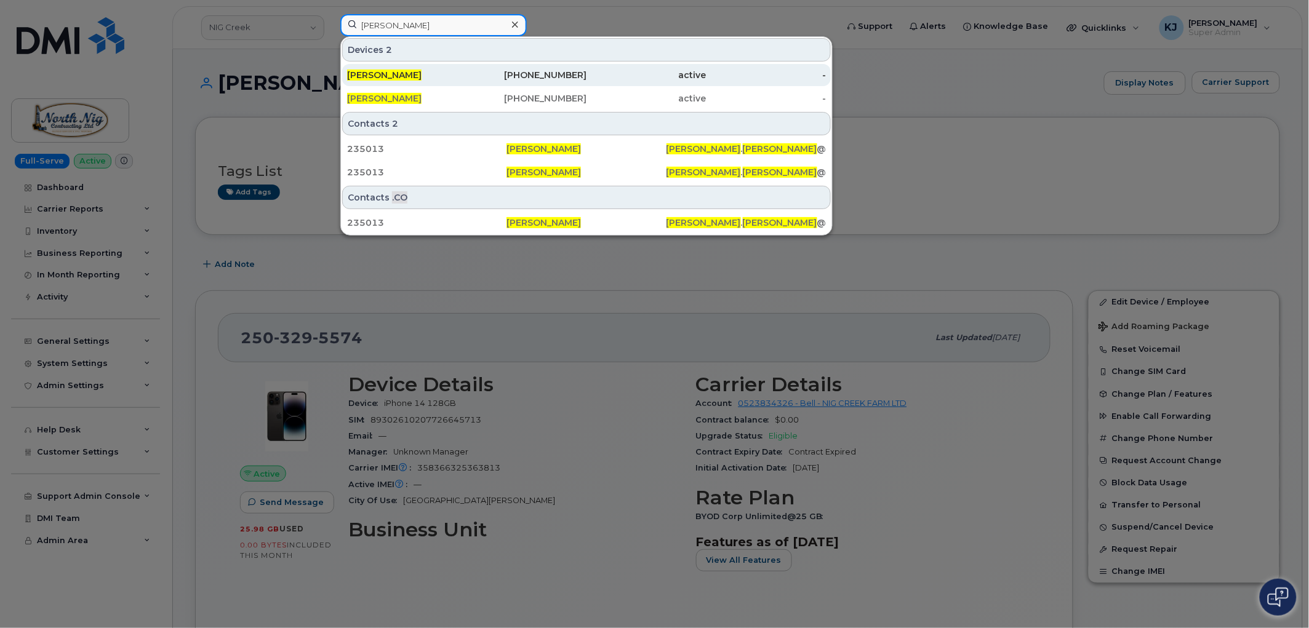
type input "[PERSON_NAME]"
click at [587, 82] on div "916-417-5918" at bounding box center [647, 75] width 120 height 22
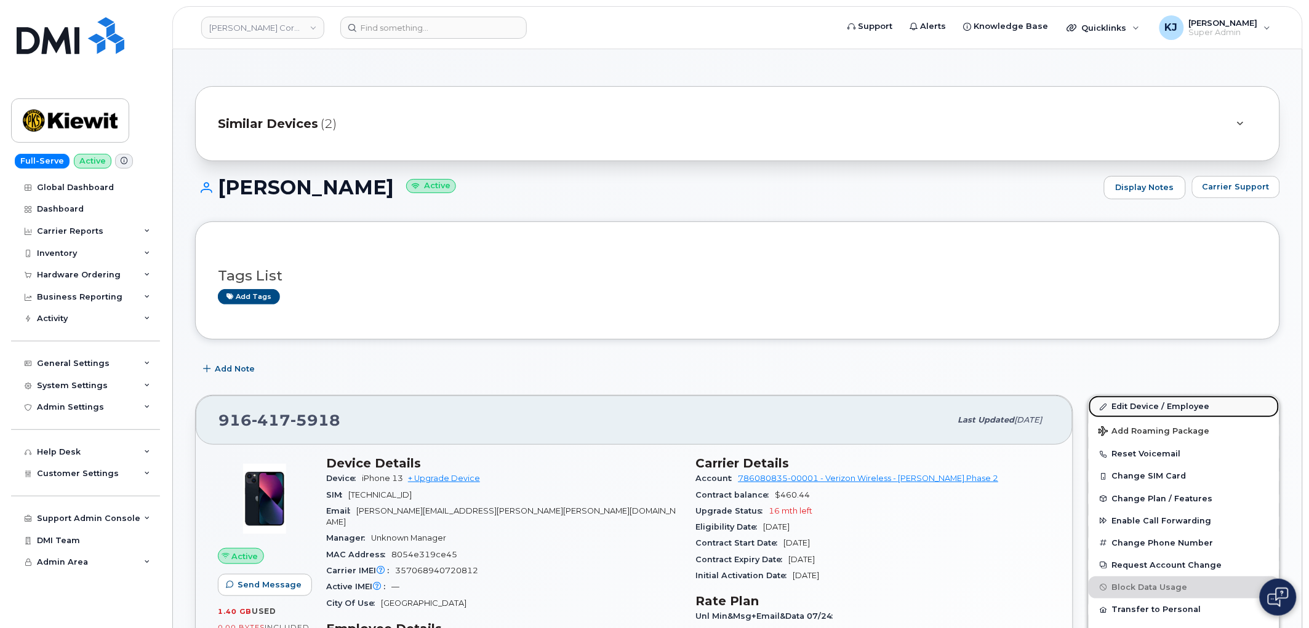
click at [1179, 410] on link "Edit Device / Employee" at bounding box center [1184, 407] width 191 height 22
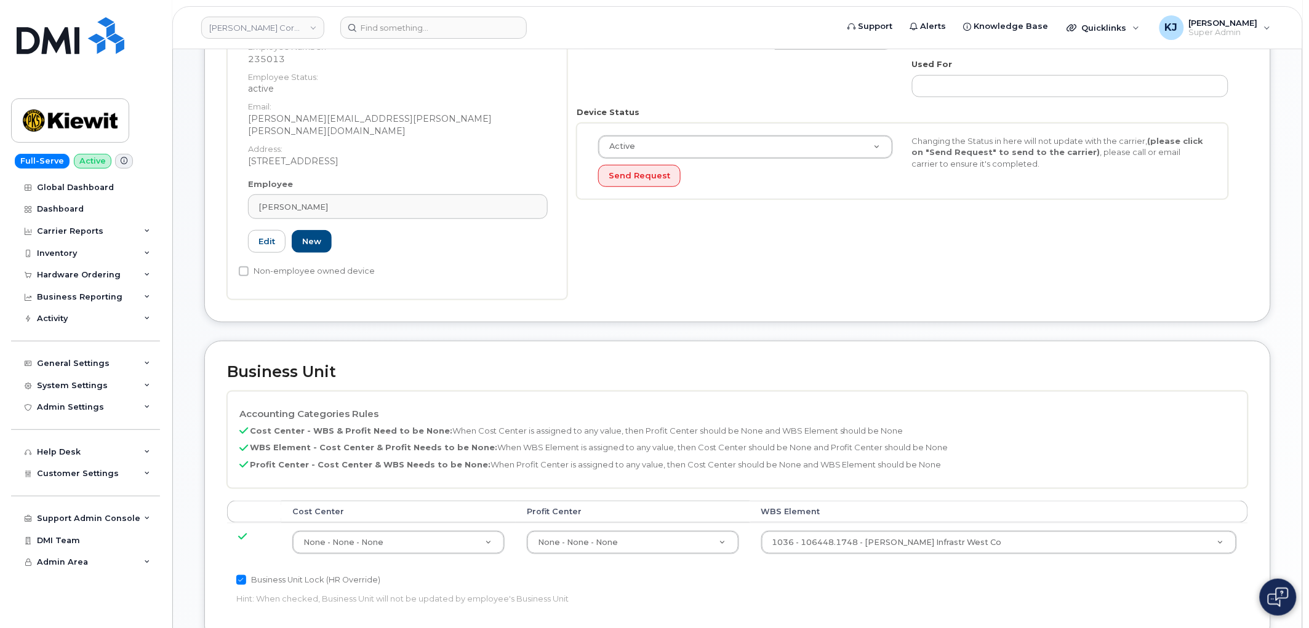
scroll to position [478, 0]
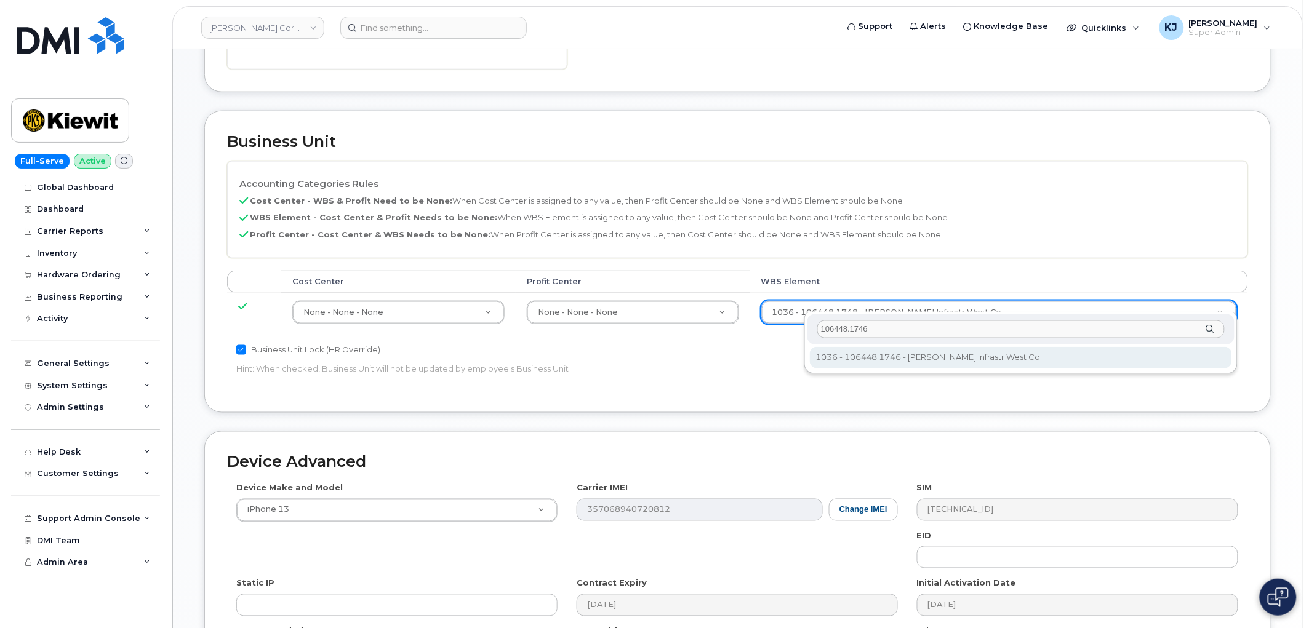
type input "106448.1746"
type input "35500599"
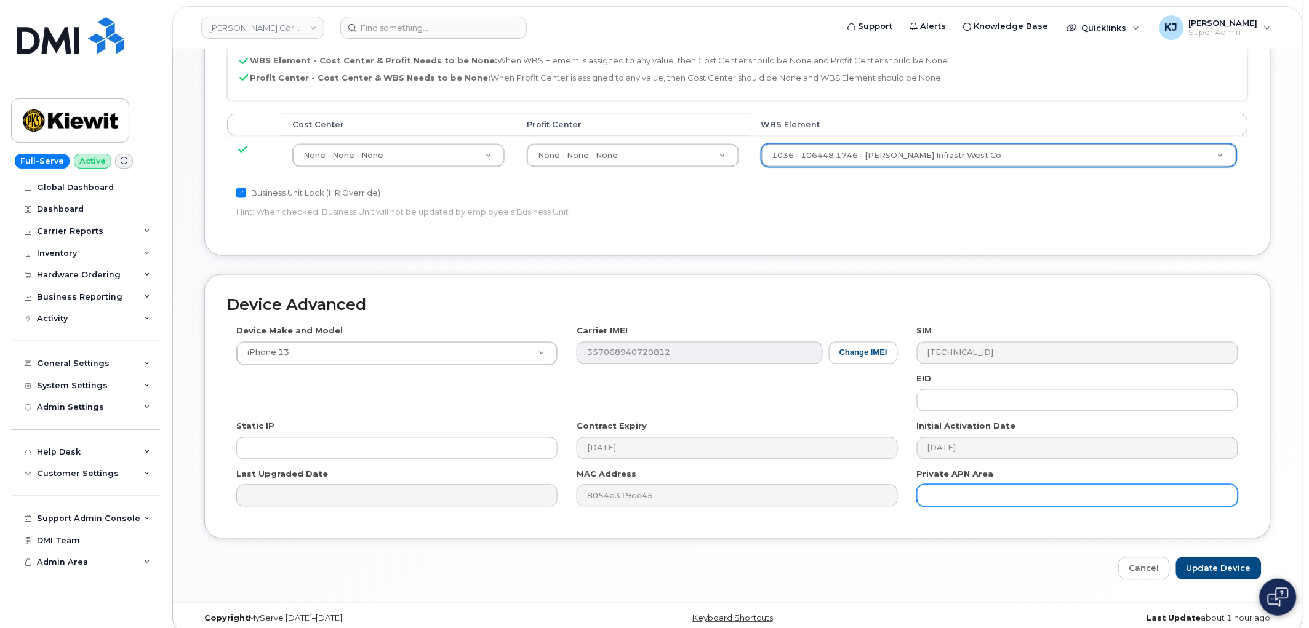
scroll to position [637, 0]
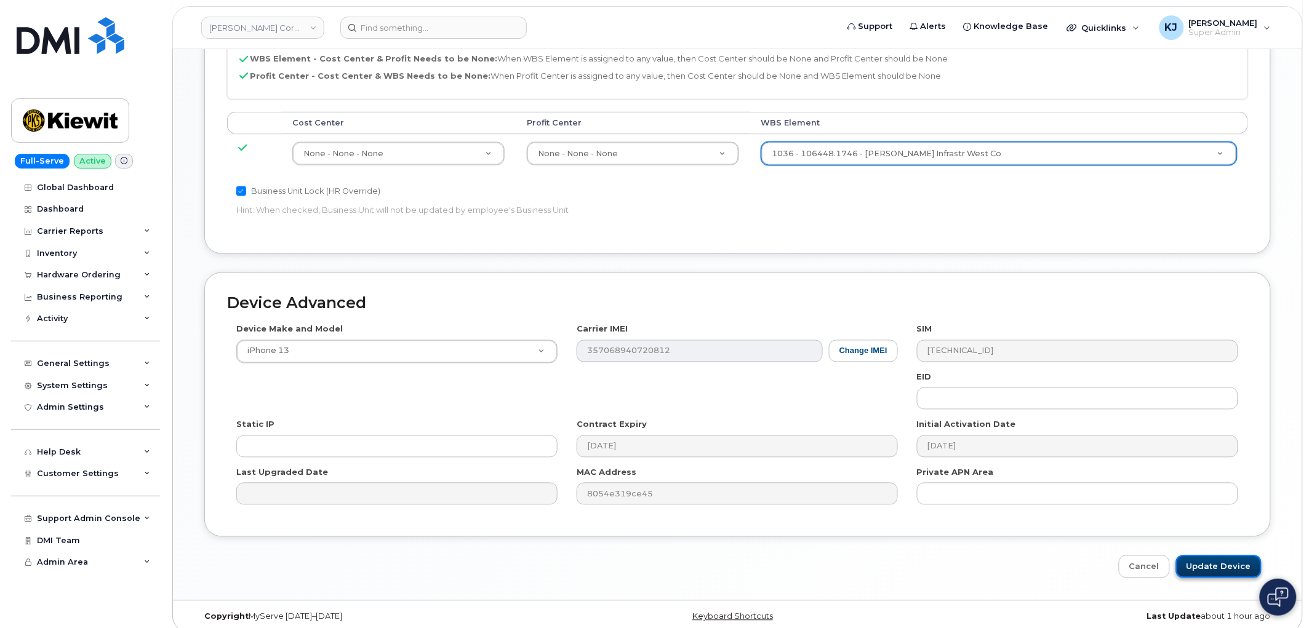
click at [1213, 556] on input "Update Device" at bounding box center [1219, 567] width 86 height 23
type input "Saving..."
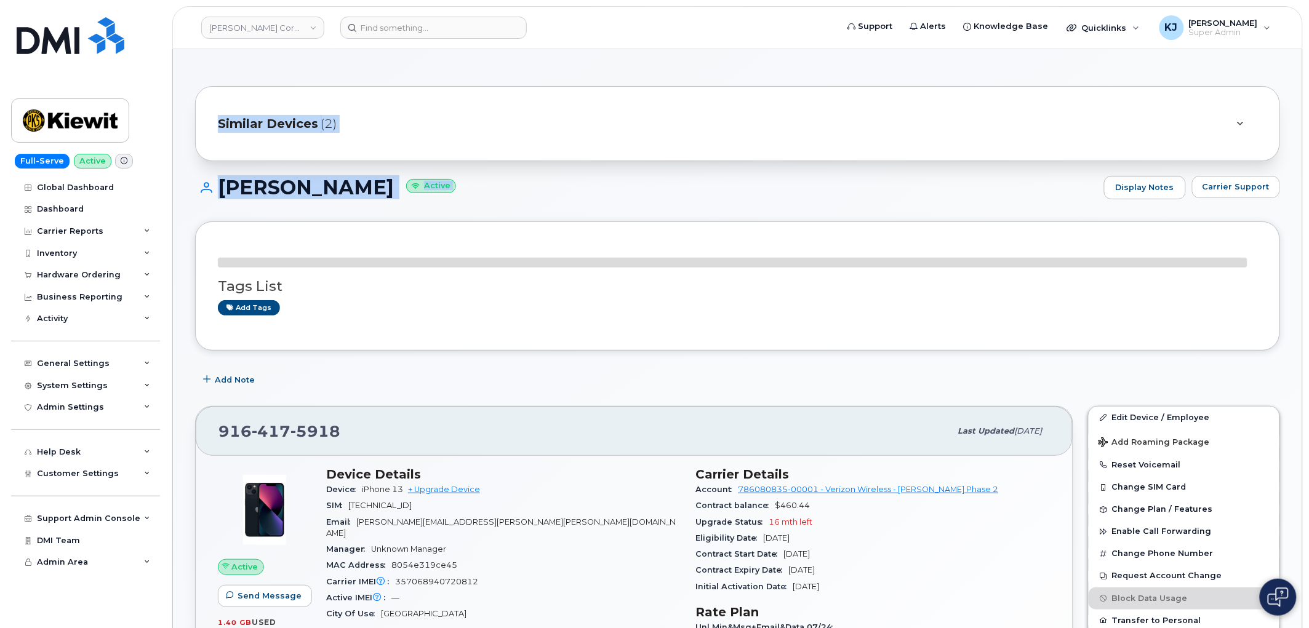
drag, startPoint x: 219, startPoint y: 82, endPoint x: 520, endPoint y: 254, distance: 346.2
click at [304, 217] on div "Brandon Risso Active Display Notes Carrier Support" at bounding box center [737, 199] width 1085 height 46
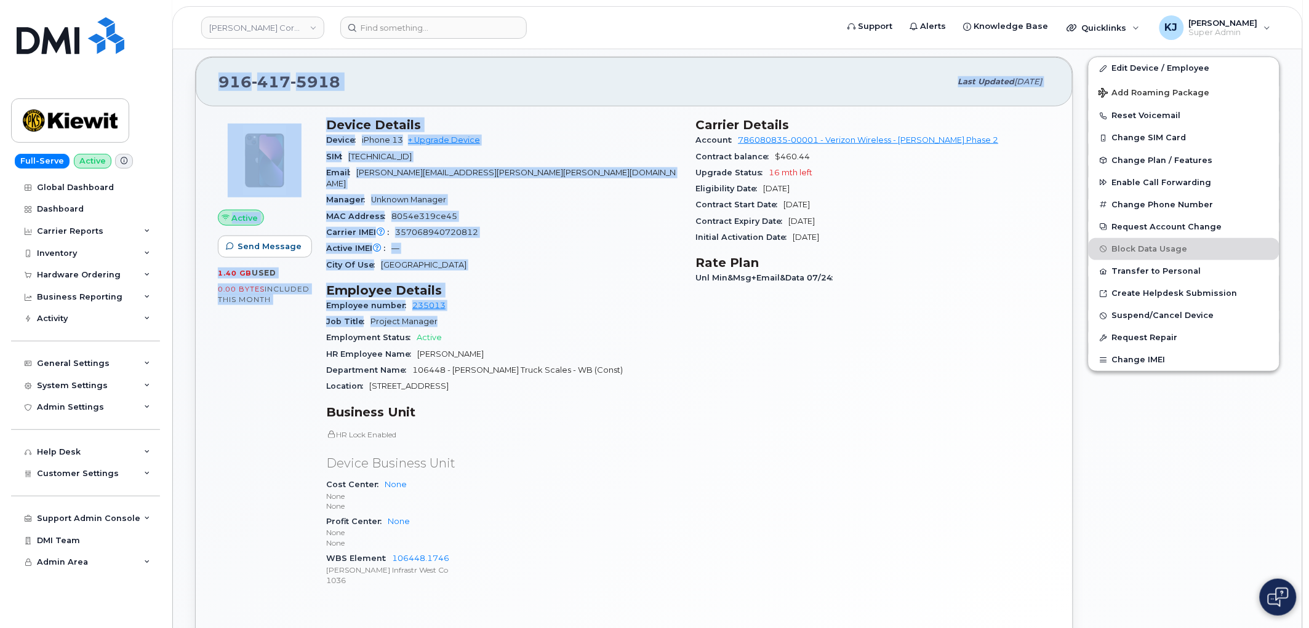
scroll to position [410, 0]
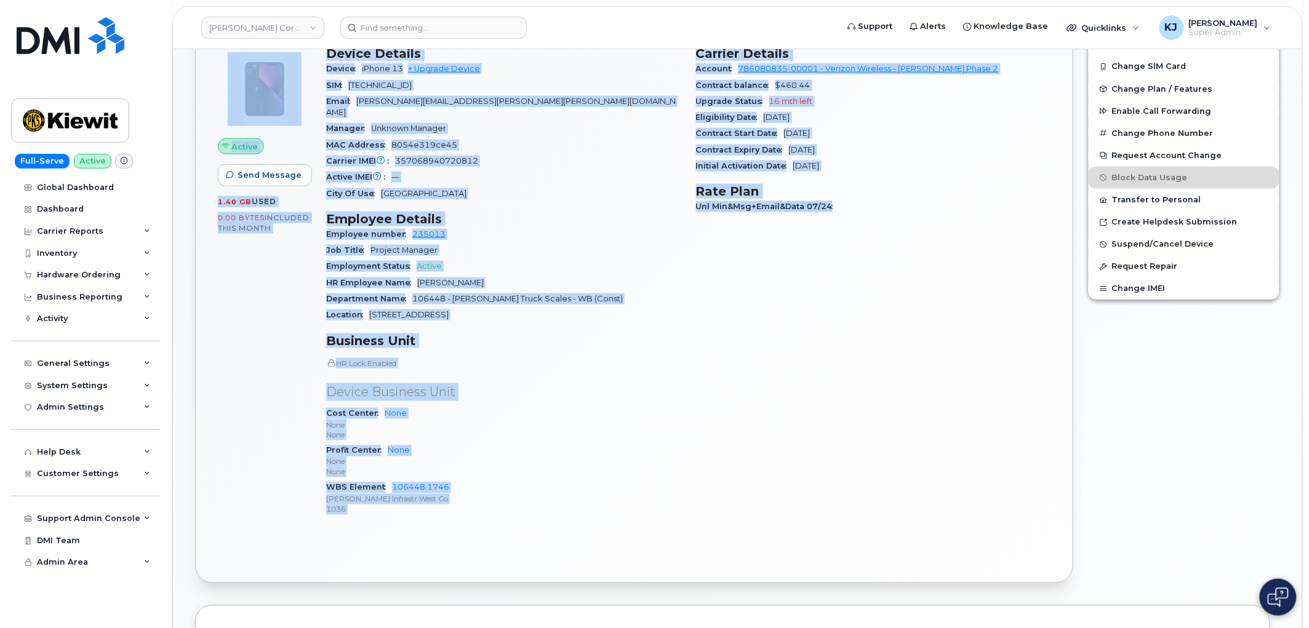
drag, startPoint x: 219, startPoint y: 186, endPoint x: 864, endPoint y: 425, distance: 687.2
click at [864, 425] on div "Similar Devices (2) Brandon Risso Active Display Notes Carrier Support Tags Lis…" at bounding box center [737, 574] width 1129 height 1871
copy div "Brandon Risso Active Display Notes Carrier Support Tags List Add tags Add Note …"
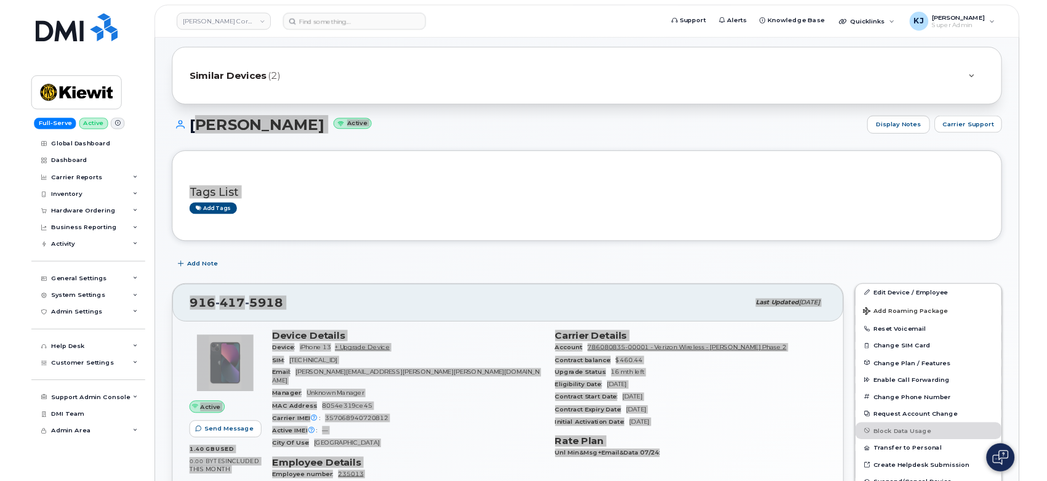
scroll to position [0, 0]
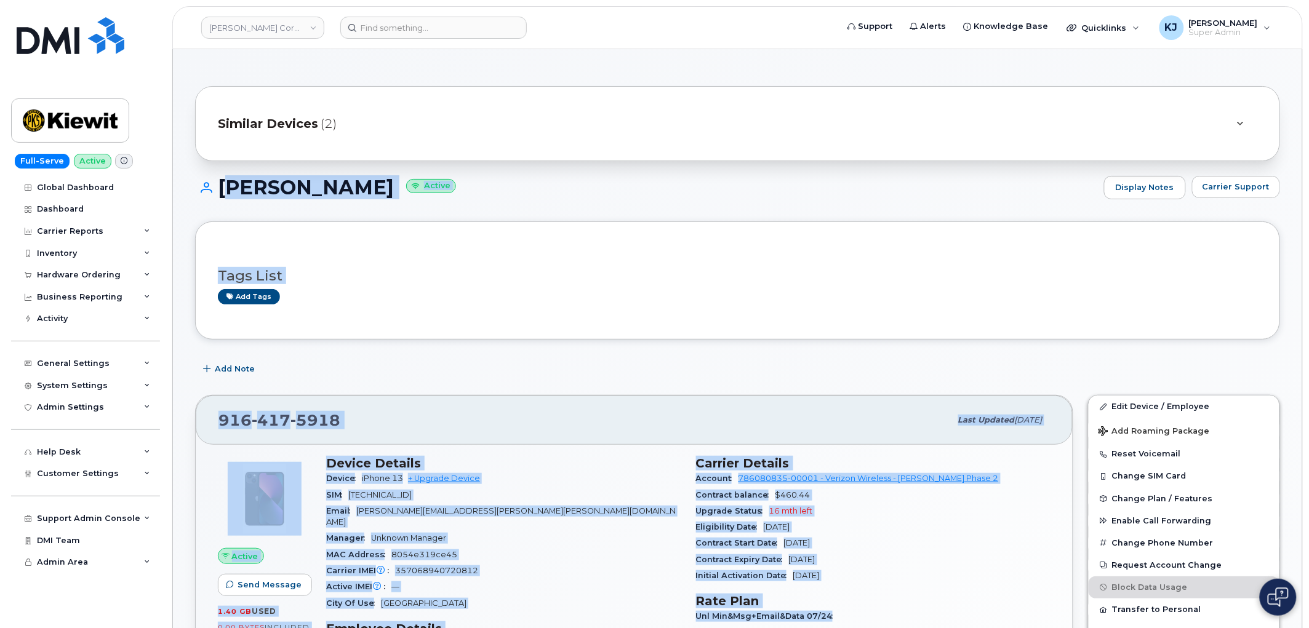
click at [582, 371] on div "Add Note" at bounding box center [737, 369] width 1085 height 22
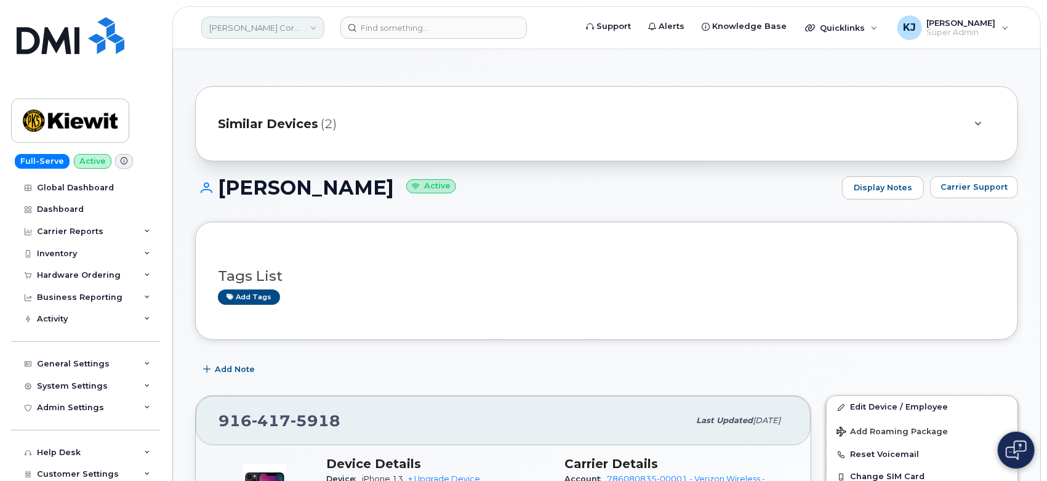
click at [271, 26] on link "Kiewit Corporation" at bounding box center [262, 28] width 123 height 22
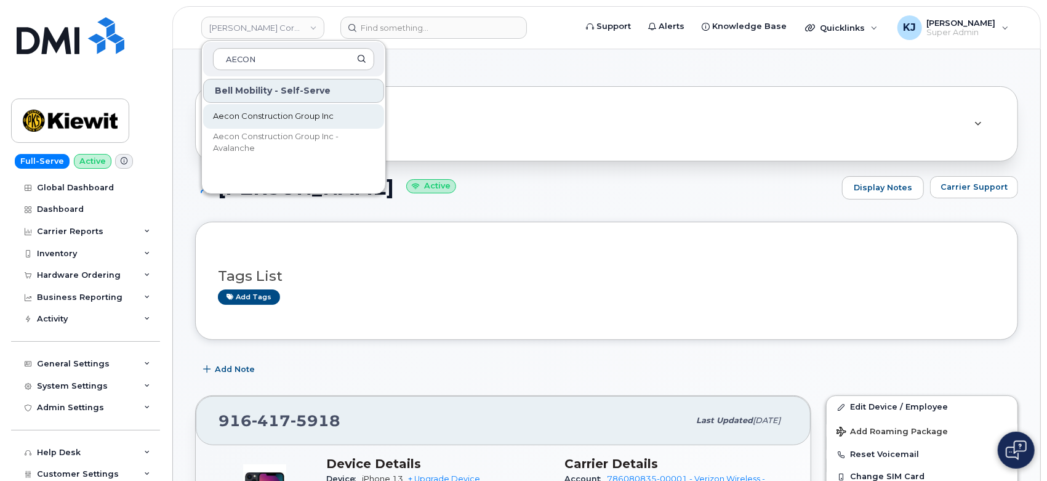
type input "AECON"
click at [308, 114] on span "Aecon Construction Group Inc" at bounding box center [273, 116] width 121 height 12
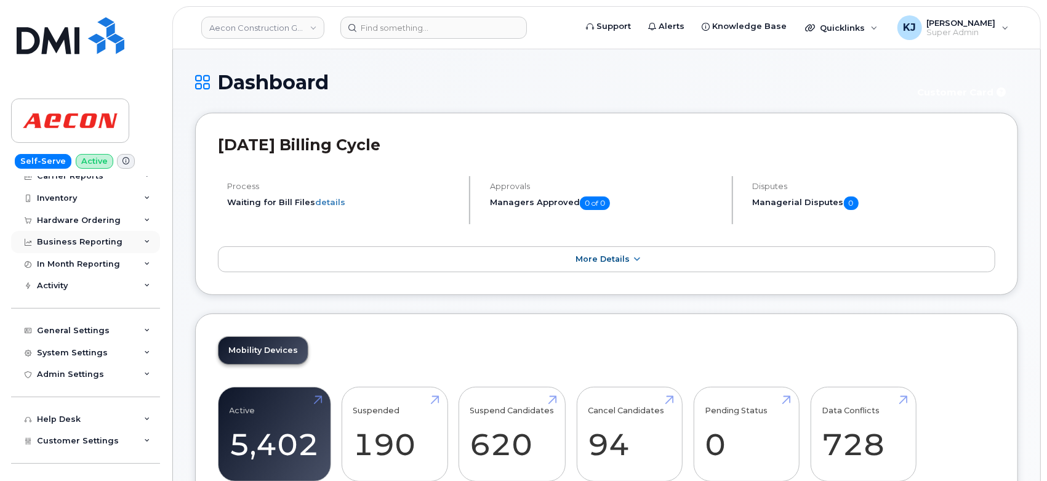
scroll to position [92, 0]
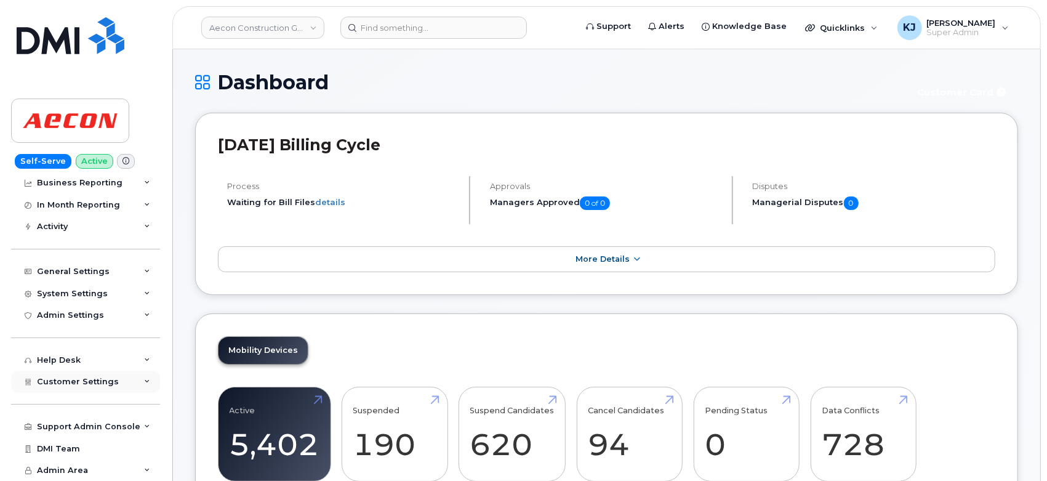
click at [107, 388] on div "Customer Settings" at bounding box center [85, 382] width 149 height 22
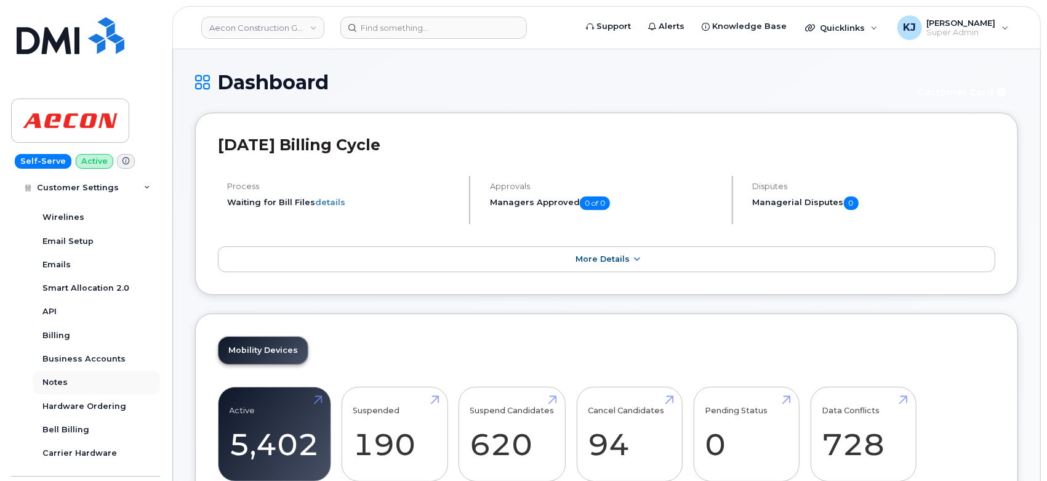
scroll to position [434, 0]
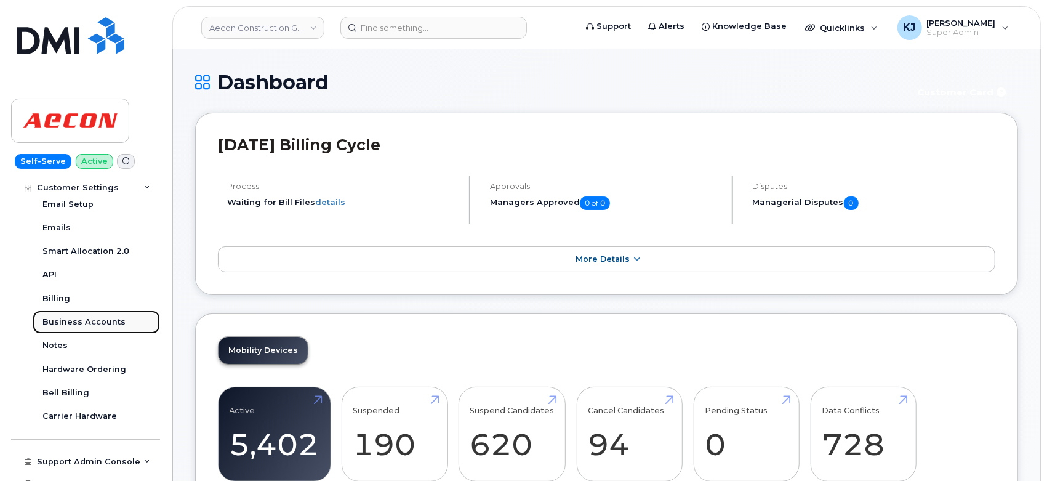
click at [92, 321] on div "Business Accounts" at bounding box center [83, 321] width 83 height 11
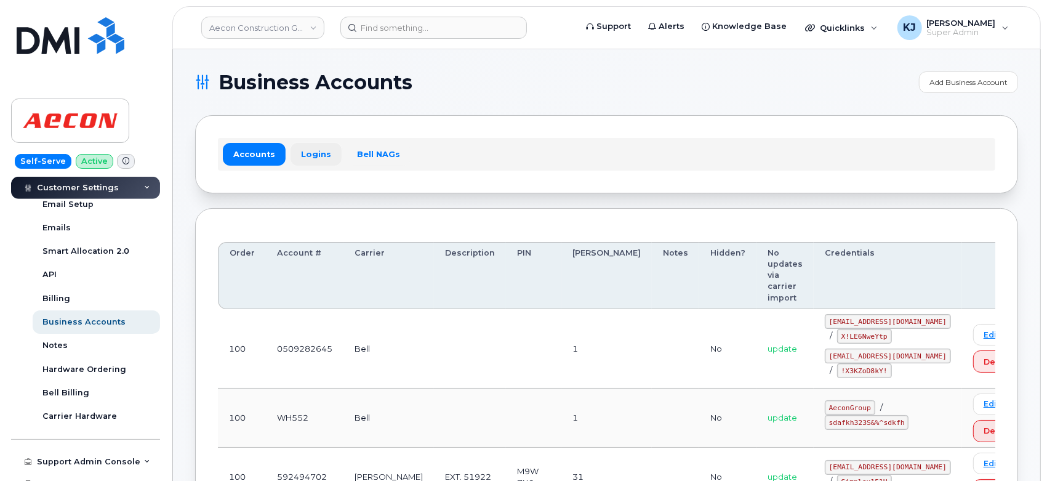
click at [321, 149] on link "Logins" at bounding box center [316, 154] width 51 height 22
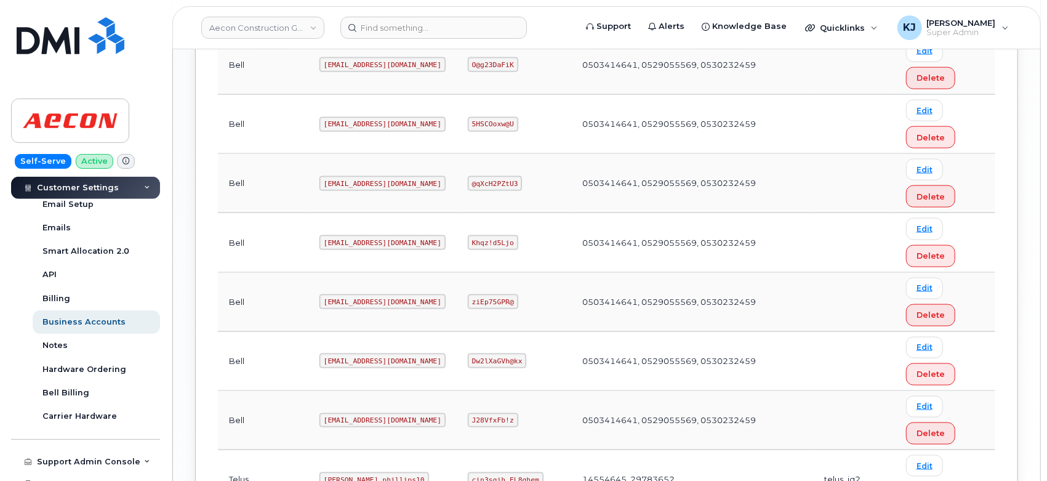
scroll to position [1158, 0]
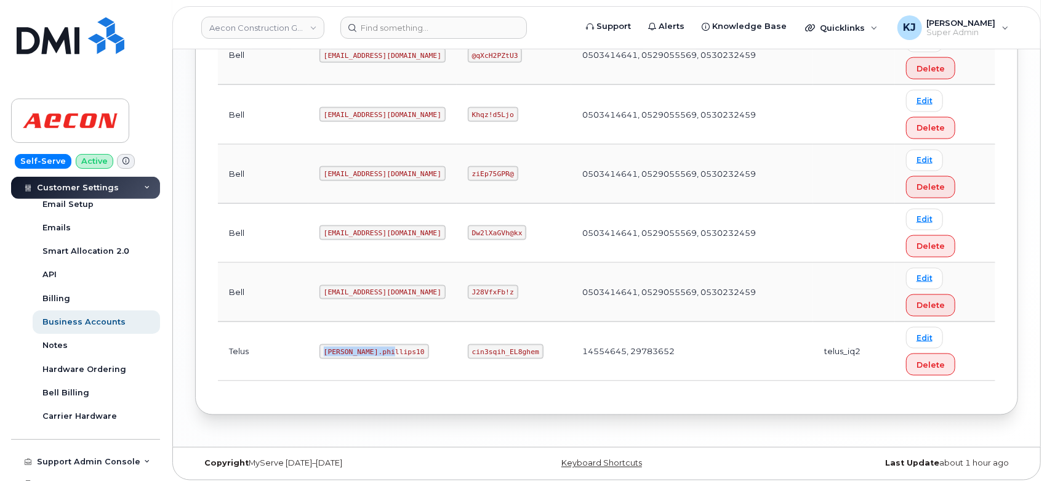
drag, startPoint x: 281, startPoint y: 343, endPoint x: 353, endPoint y: 350, distance: 72.3
click at [353, 350] on td "Taylor.phillips10" at bounding box center [382, 351] width 148 height 59
copy code "Taylor.phillips10"
drag, startPoint x: 447, startPoint y: 345, endPoint x: 537, endPoint y: 345, distance: 89.9
click at [537, 345] on td "cin3sqih_EL8ghem" at bounding box center [514, 351] width 114 height 59
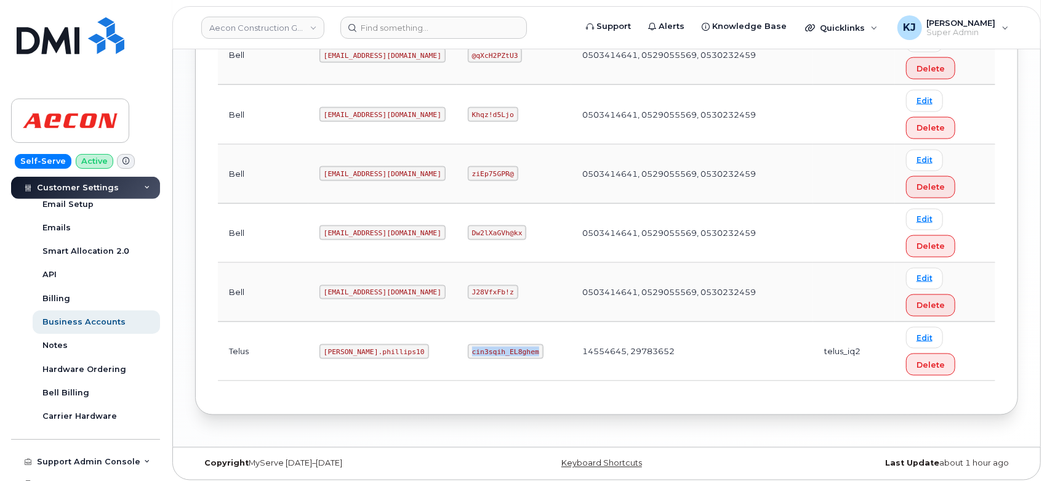
copy code "cin3sqih_EL8ghem"
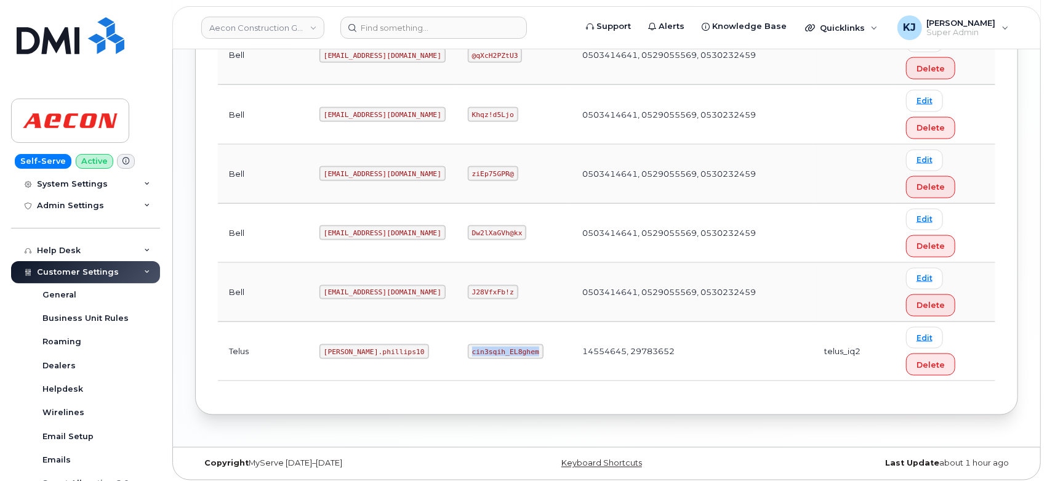
scroll to position [24, 0]
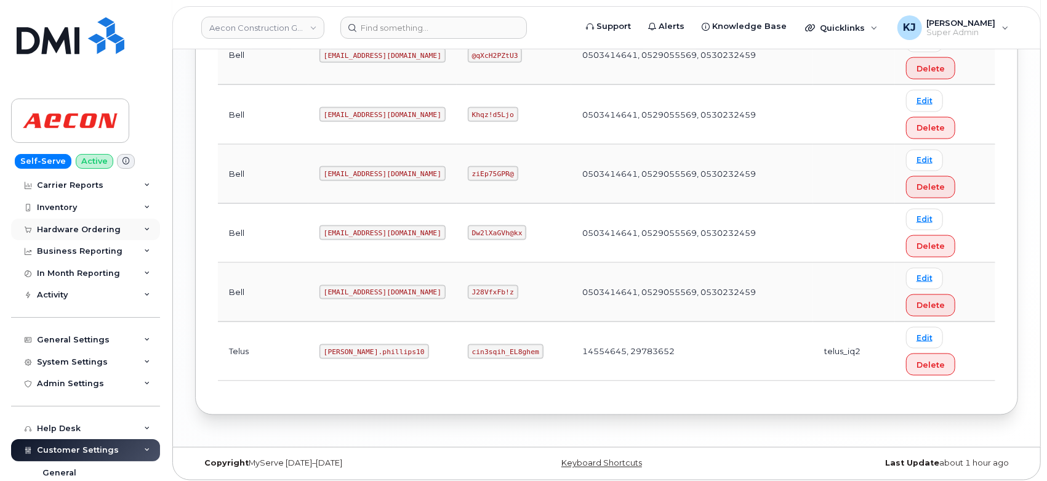
click at [83, 230] on div "Hardware Ordering" at bounding box center [79, 230] width 84 height 10
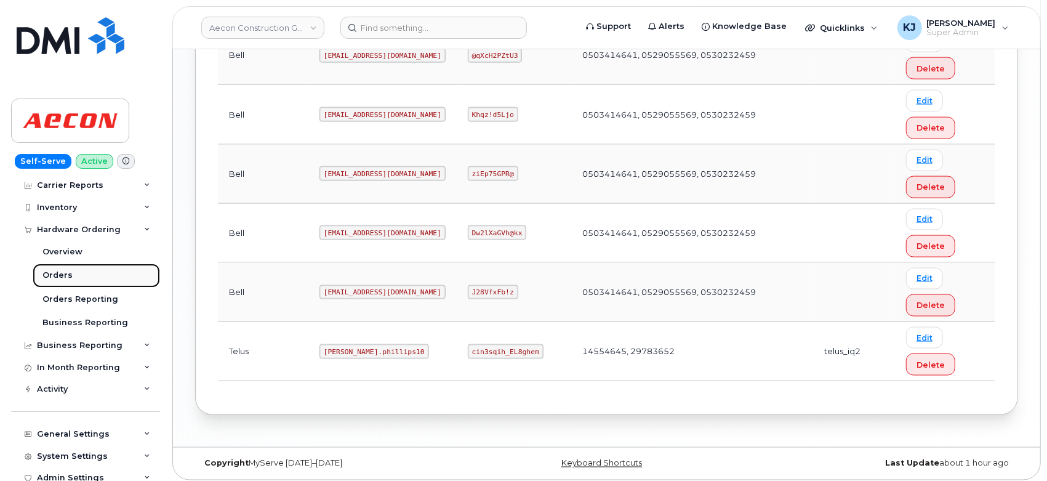
click at [75, 279] on link "Orders" at bounding box center [96, 274] width 127 height 23
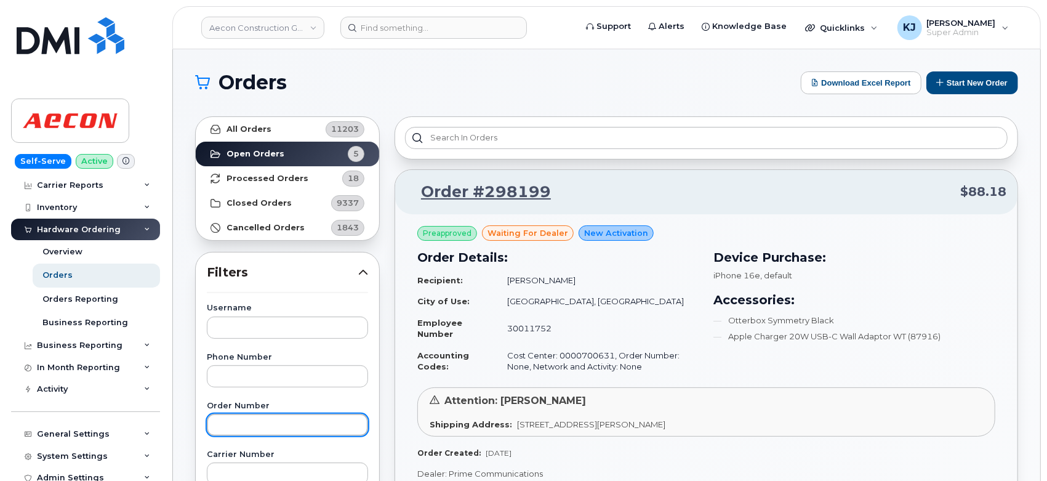
click at [270, 431] on input "text" at bounding box center [287, 425] width 161 height 22
paste input "297968"
type input "297968"
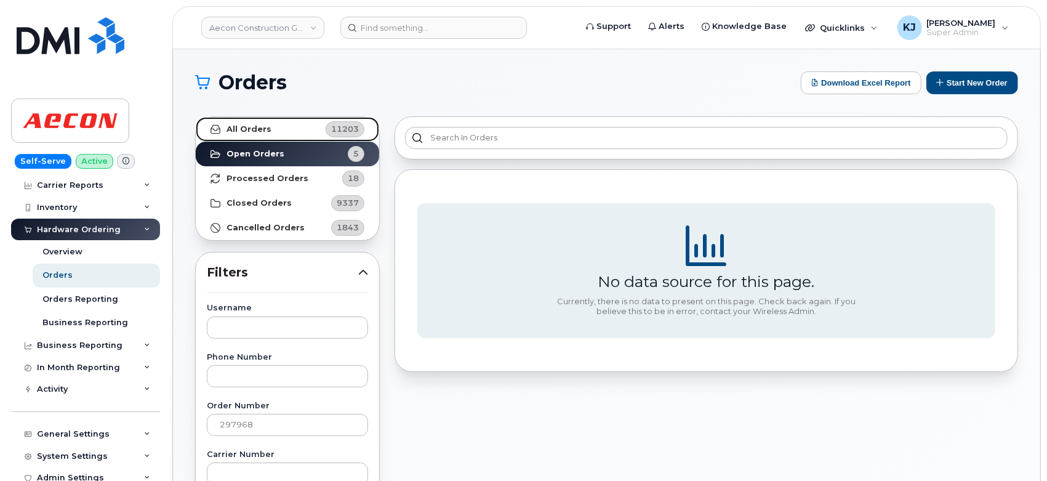
drag, startPoint x: 262, startPoint y: 135, endPoint x: 260, endPoint y: 148, distance: 13.2
click at [262, 134] on link "All Orders 11203" at bounding box center [287, 129] width 183 height 25
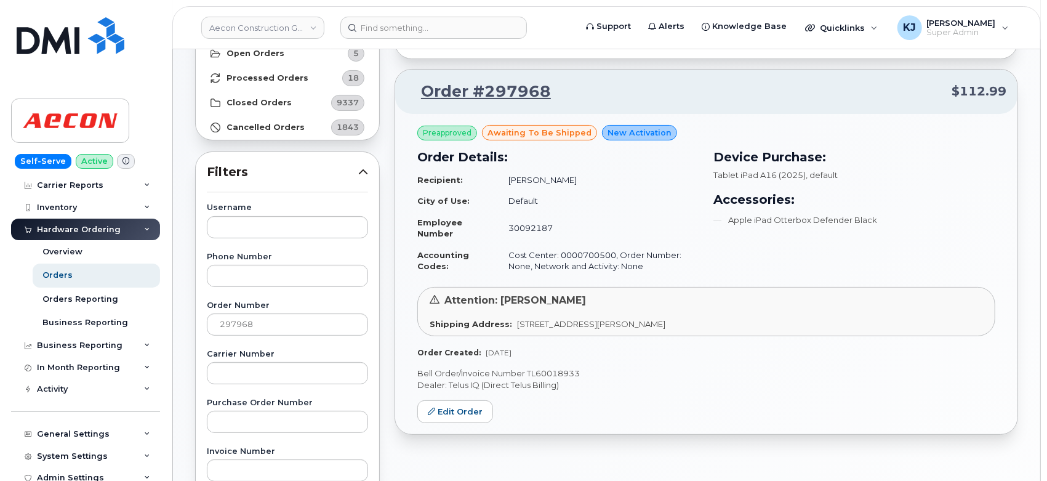
scroll to position [205, 0]
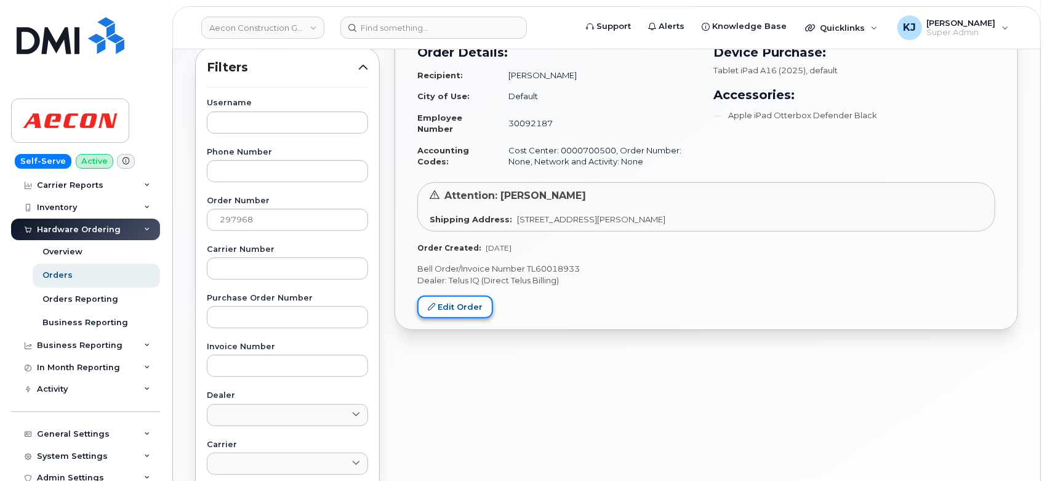
click at [448, 302] on link "Edit Order" at bounding box center [455, 306] width 76 height 23
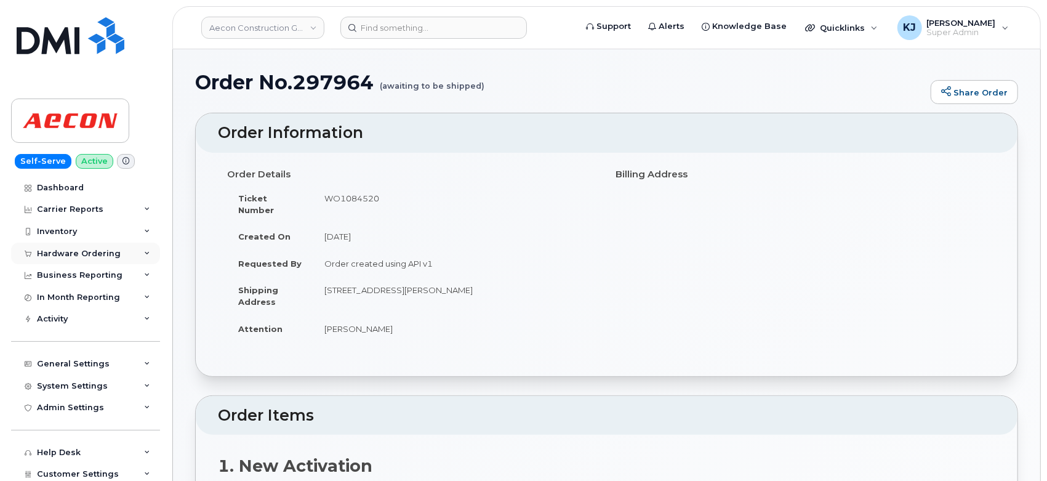
click at [101, 250] on div "Hardware Ordering" at bounding box center [79, 254] width 84 height 10
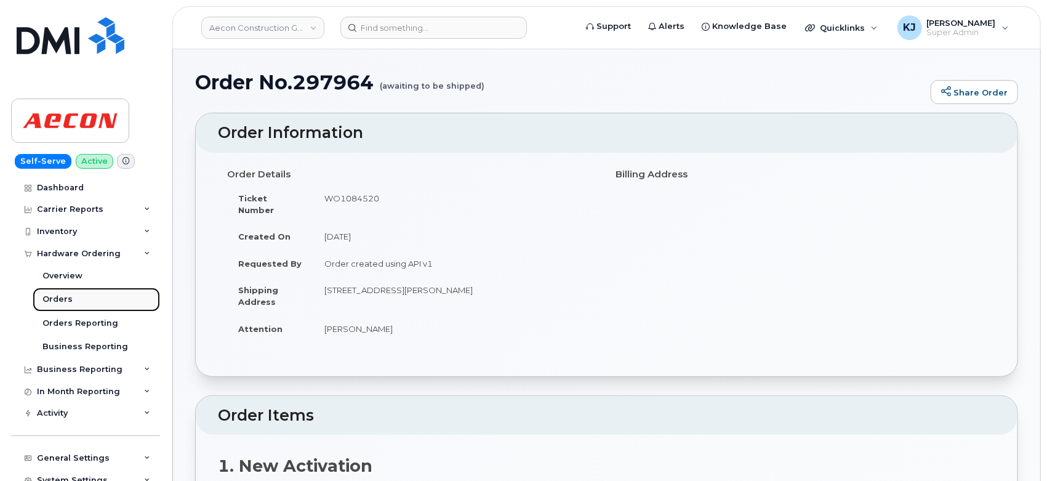
click at [77, 303] on link "Orders" at bounding box center [96, 298] width 127 height 23
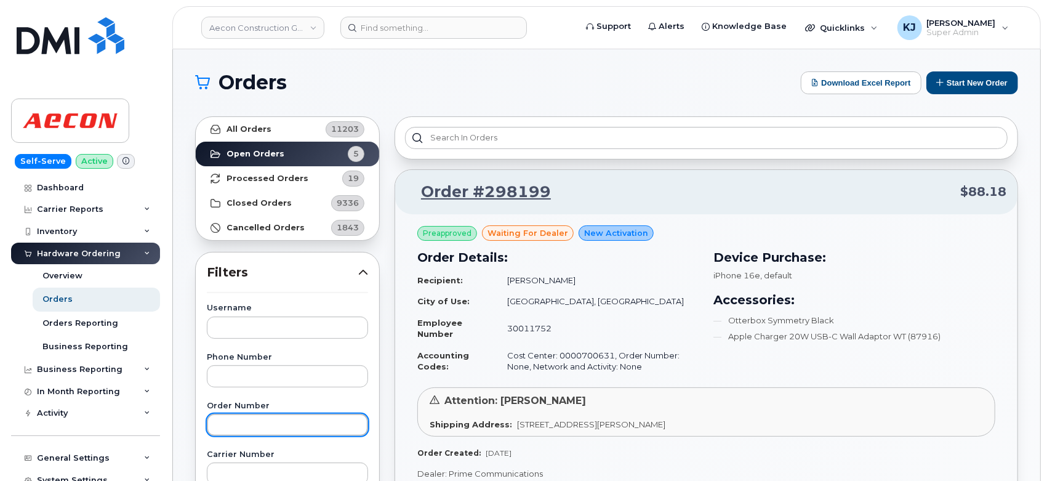
click at [262, 426] on input "text" at bounding box center [287, 425] width 161 height 22
paste input "297964"
click at [219, 425] on input "297964" at bounding box center [287, 425] width 161 height 22
type input "297964"
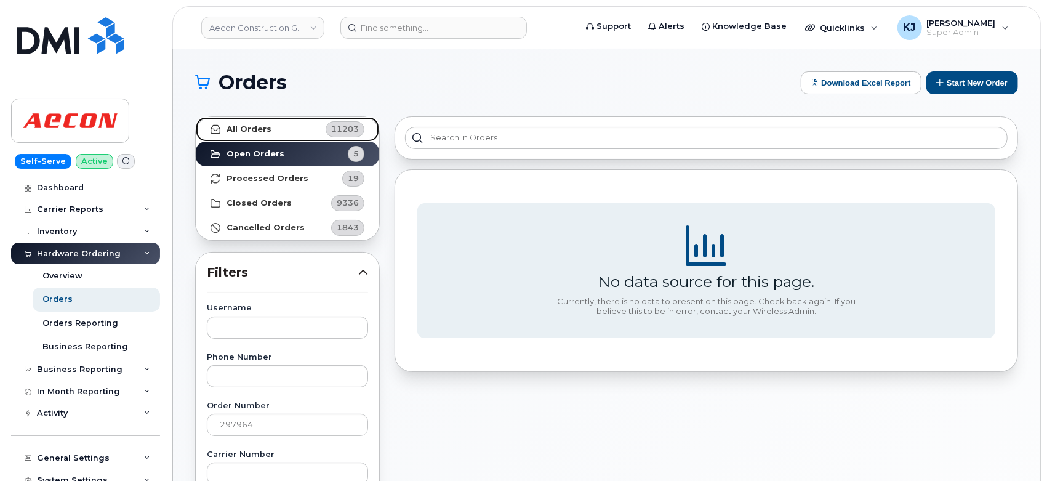
click at [279, 124] on link "All Orders 11203" at bounding box center [287, 129] width 183 height 25
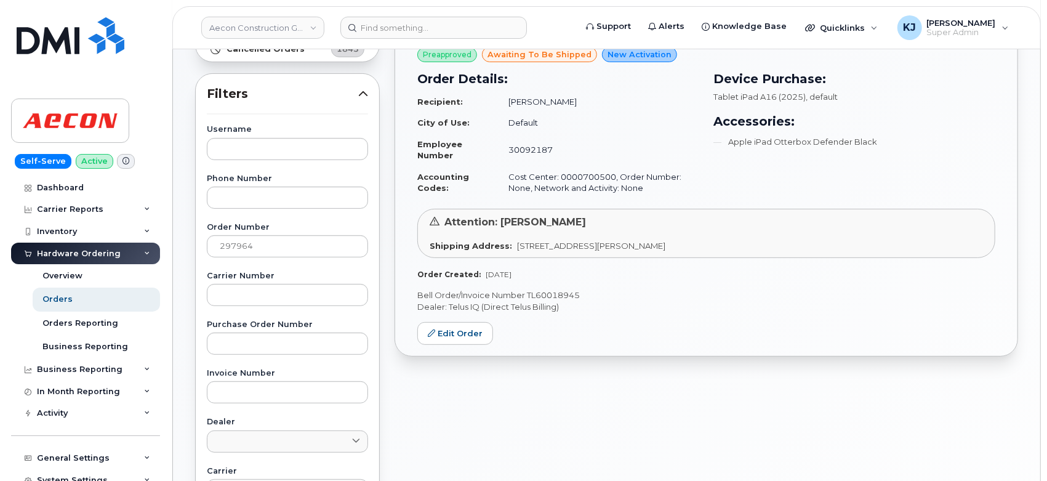
scroll to position [205, 0]
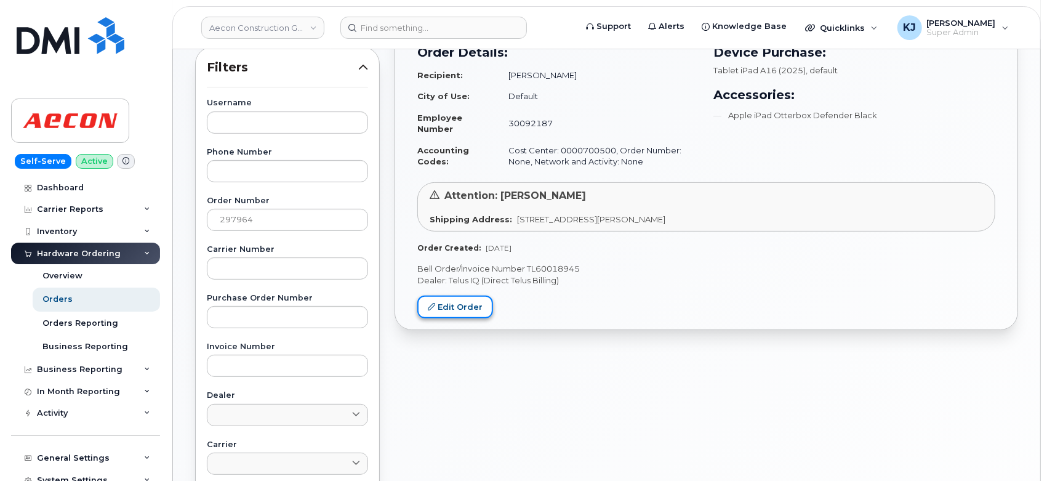
click at [451, 303] on link "Edit Order" at bounding box center [455, 306] width 76 height 23
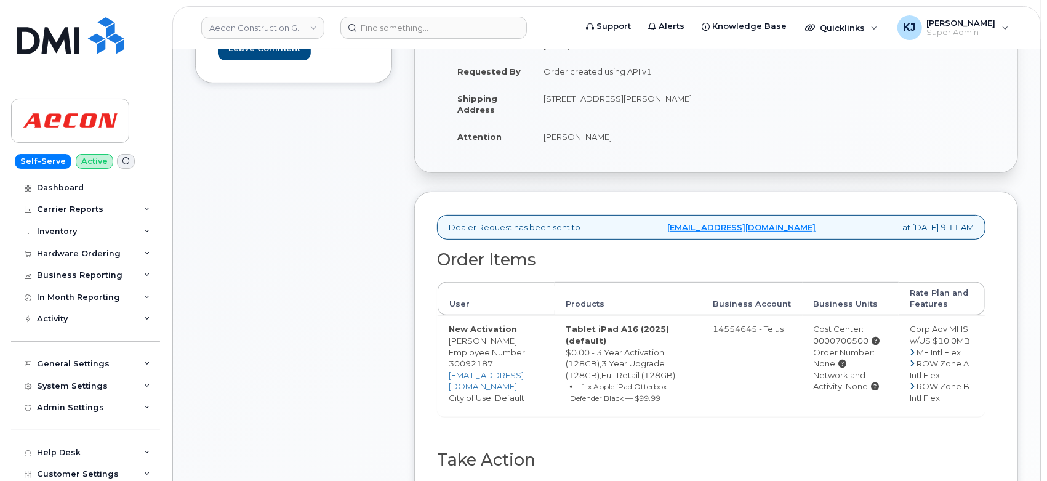
scroll to position [478, 0]
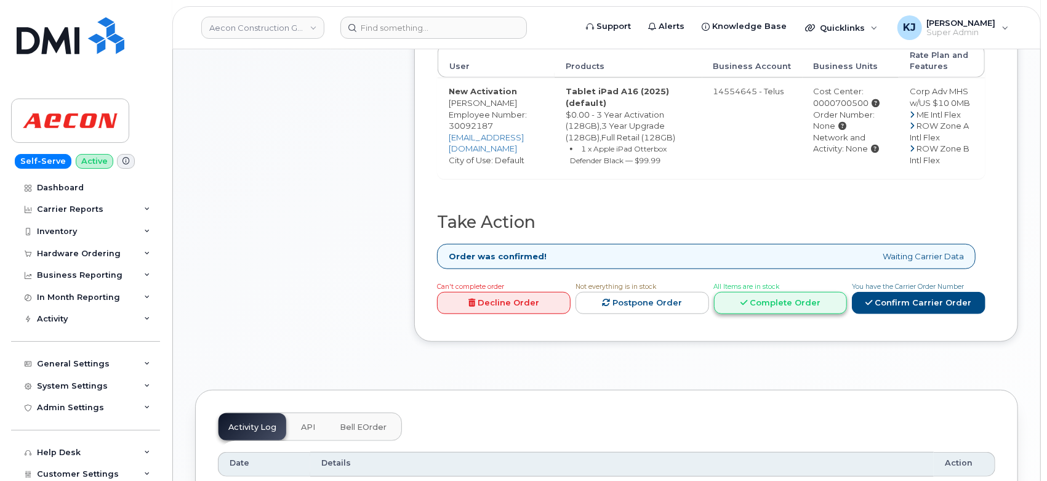
click at [808, 292] on link "Complete Order" at bounding box center [781, 303] width 134 height 23
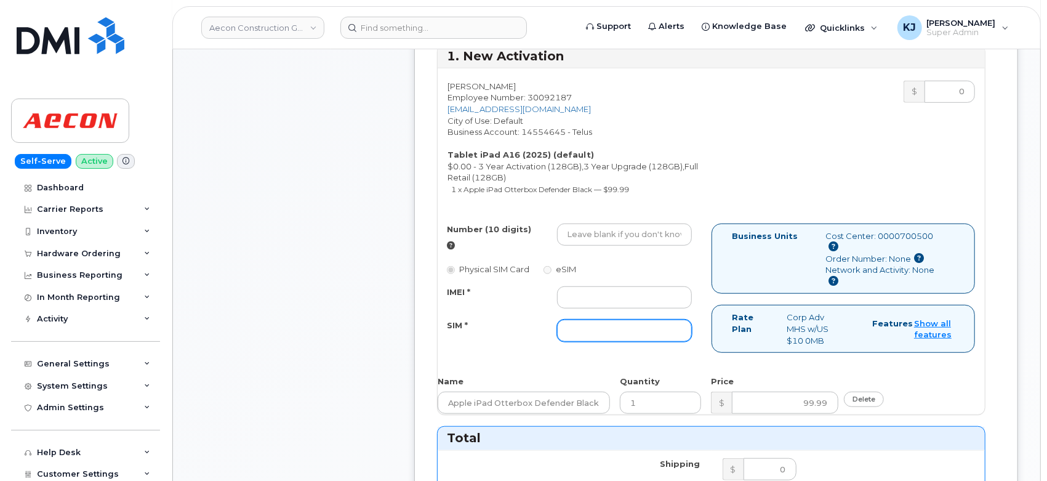
click at [603, 319] on input "SIM *" at bounding box center [624, 330] width 135 height 22
paste input "8912230200229625203"
click at [567, 319] on input "8912230200229625203" at bounding box center [624, 330] width 135 height 22
type input "8912230200229625203"
click at [615, 286] on input "IMEI *" at bounding box center [624, 297] width 135 height 22
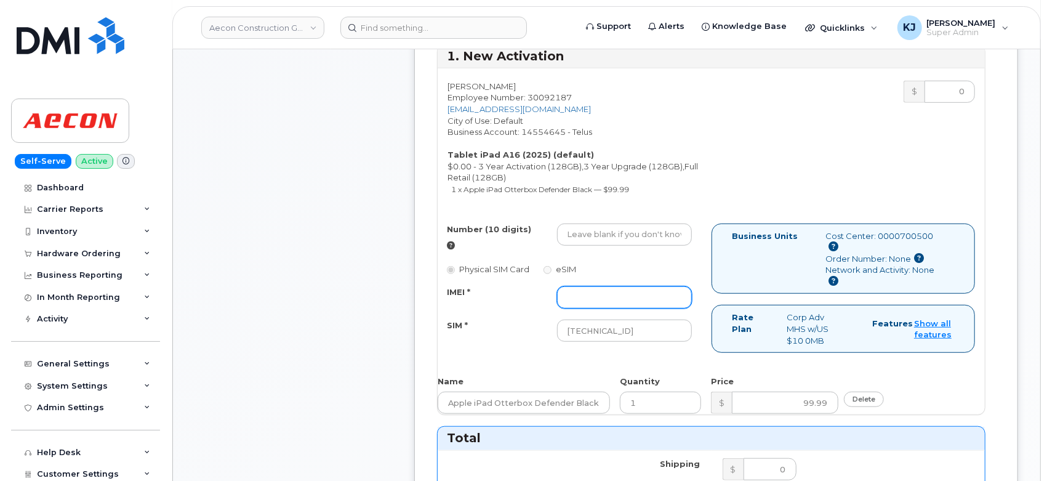
paste input "351159274299568"
click at [568, 286] on input "351159274299568" at bounding box center [624, 297] width 135 height 22
type input "351159274299568"
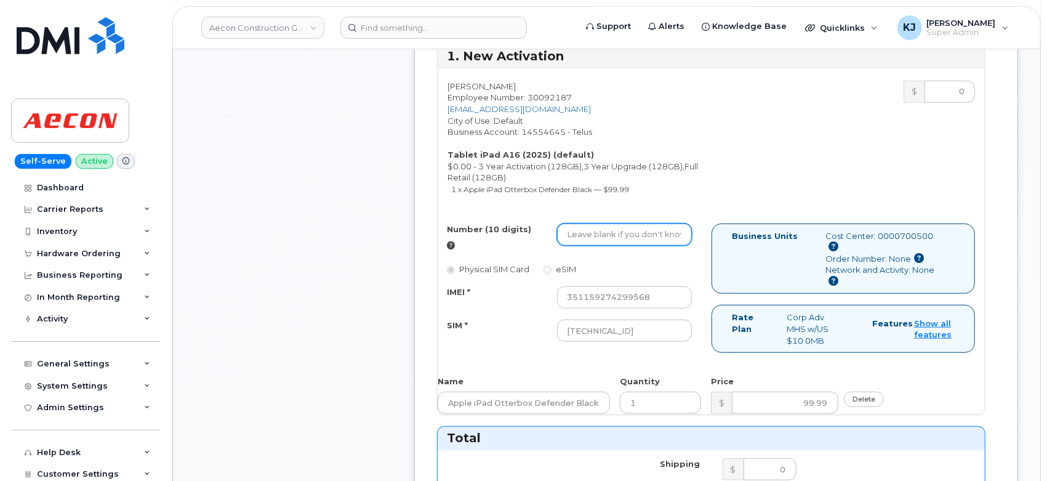
click at [622, 228] on input "Number (10 digits)" at bounding box center [624, 234] width 135 height 22
paste input "(289) 685-2471"
click at [567, 223] on input "(289) 685-2471" at bounding box center [624, 234] width 135 height 22
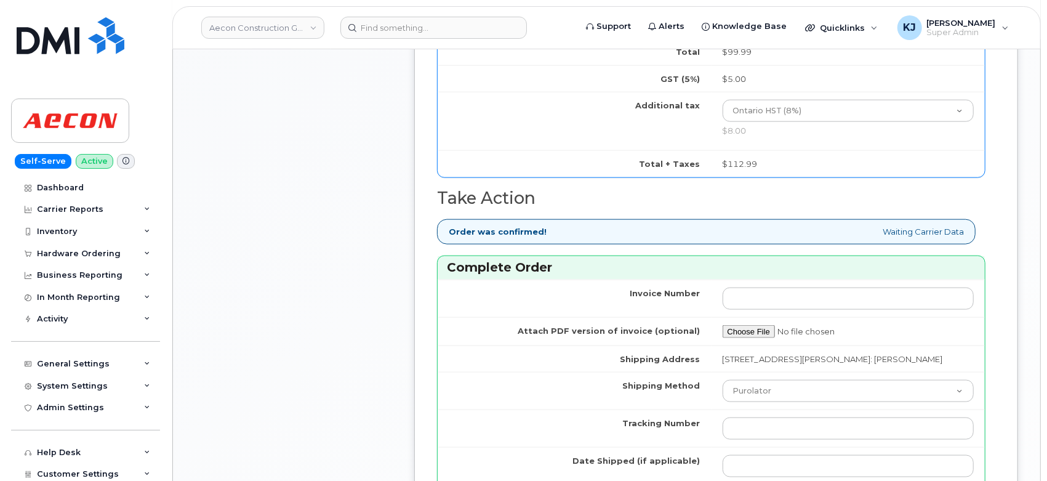
scroll to position [1025, 0]
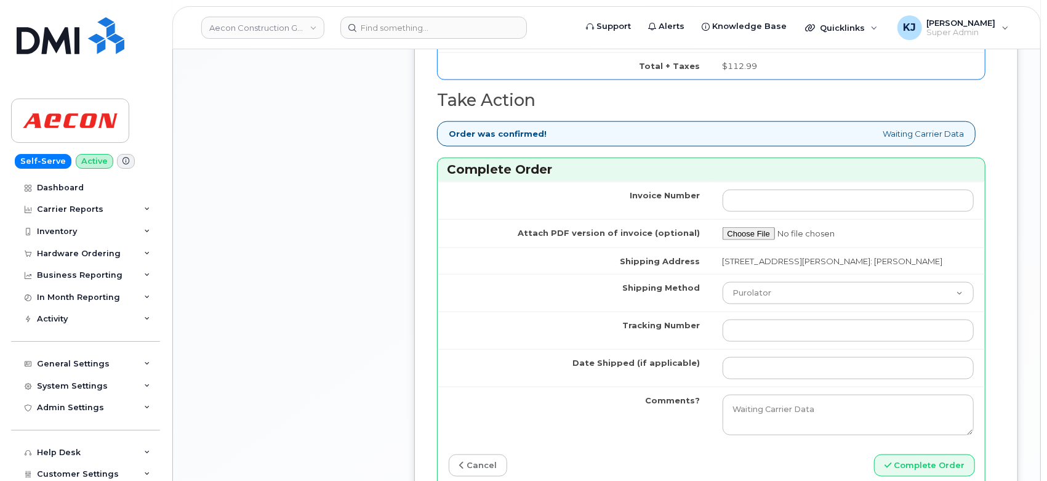
type input "(289) 685-2471"
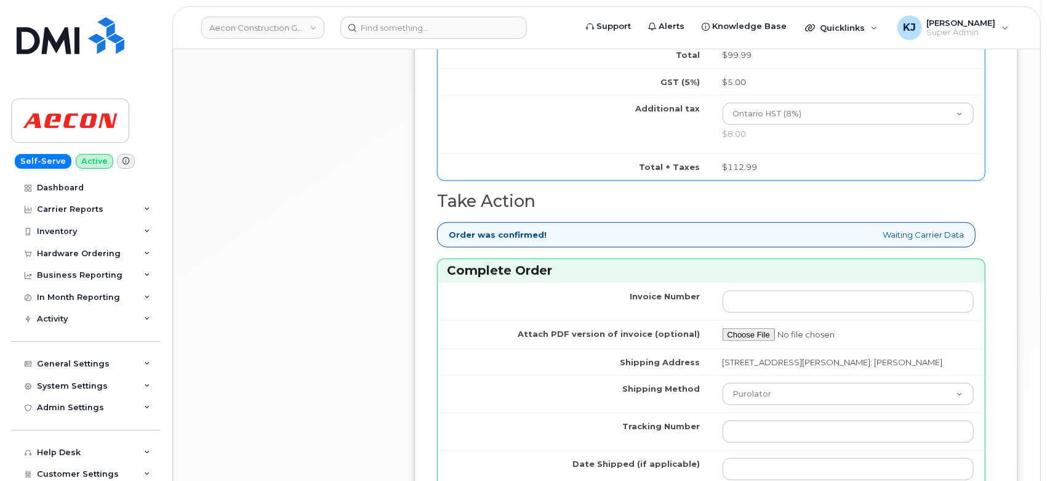
scroll to position [957, 0]
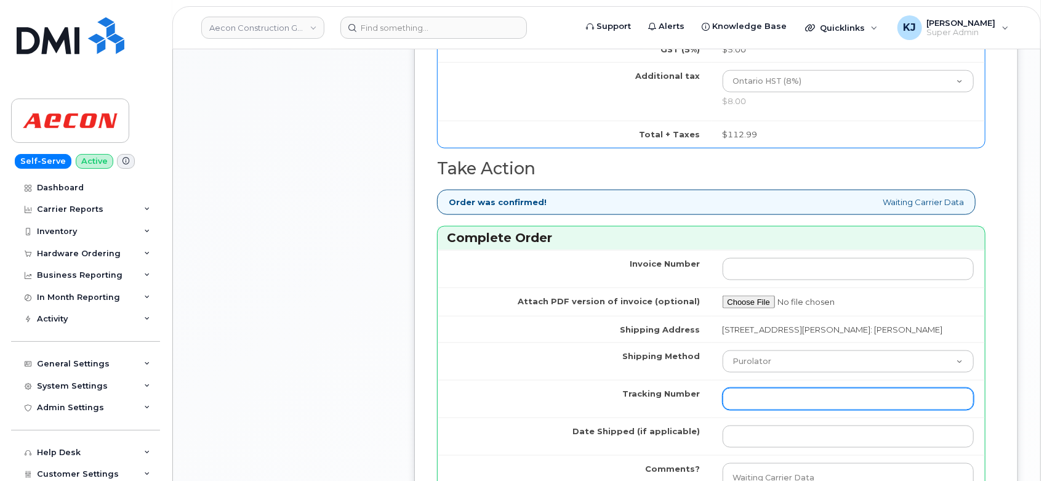
click at [862, 391] on input "Tracking Number" at bounding box center [849, 399] width 252 height 22
paste input "335629088402"
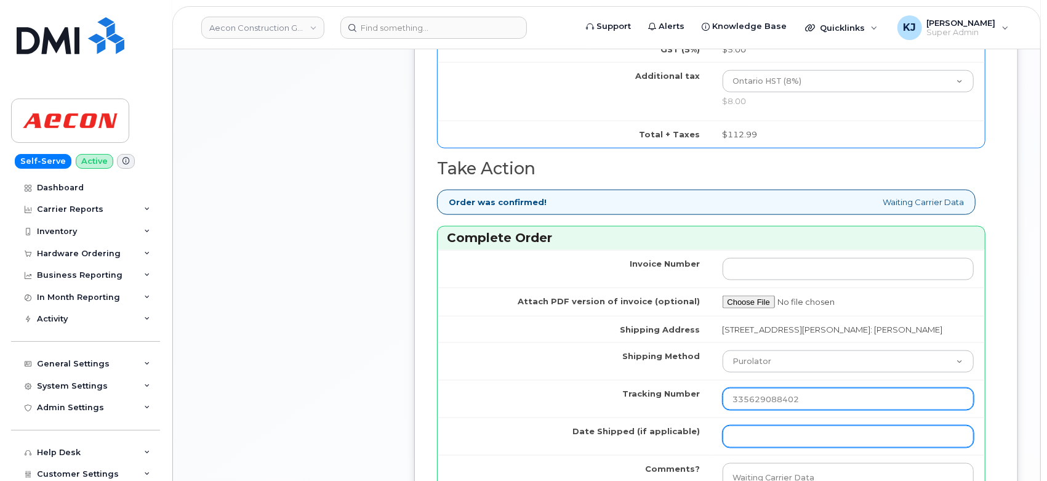
type input "335629088402"
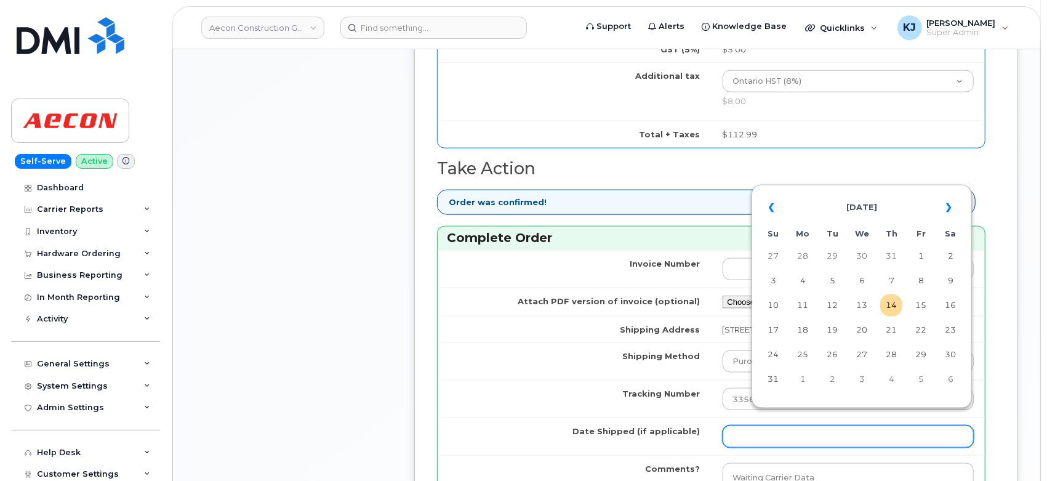
click at [789, 425] on input "Date Shipped (if applicable)" at bounding box center [849, 436] width 252 height 22
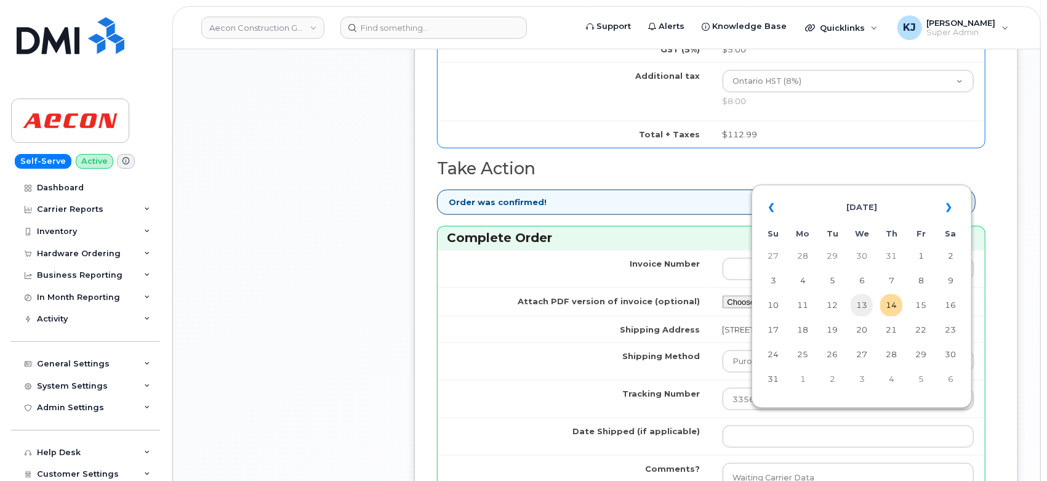
click at [861, 300] on td "13" at bounding box center [862, 305] width 22 height 22
type input "[DATE]"
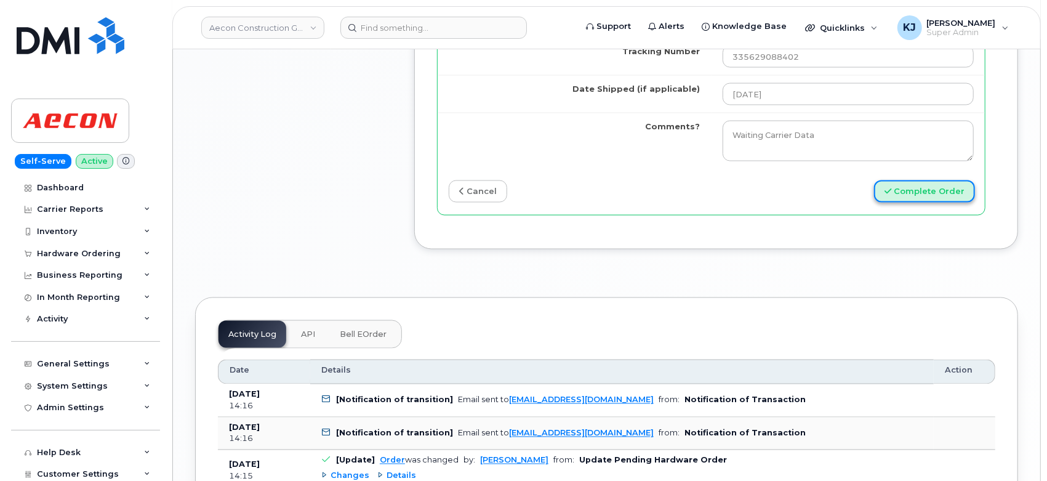
click at [927, 180] on button "Complete Order" at bounding box center [924, 191] width 101 height 23
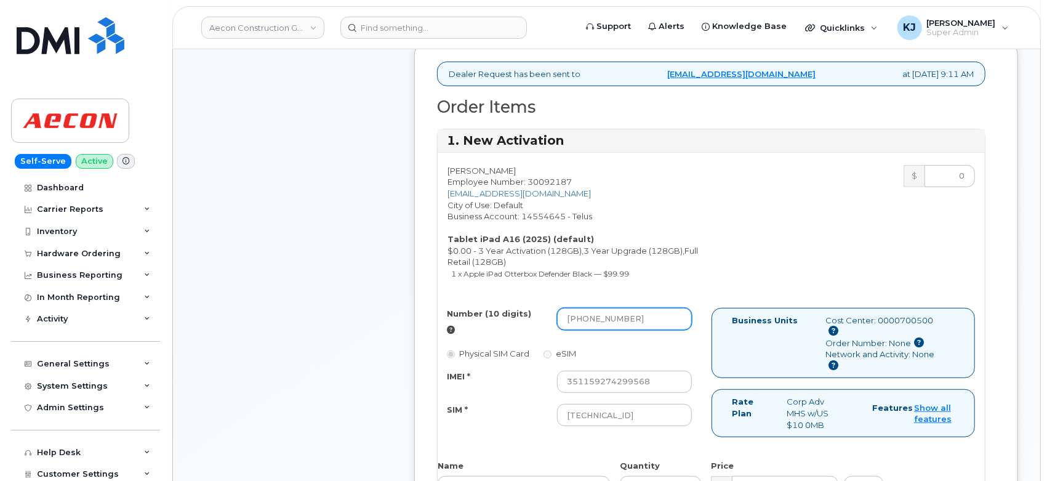
scroll to position [415, 0]
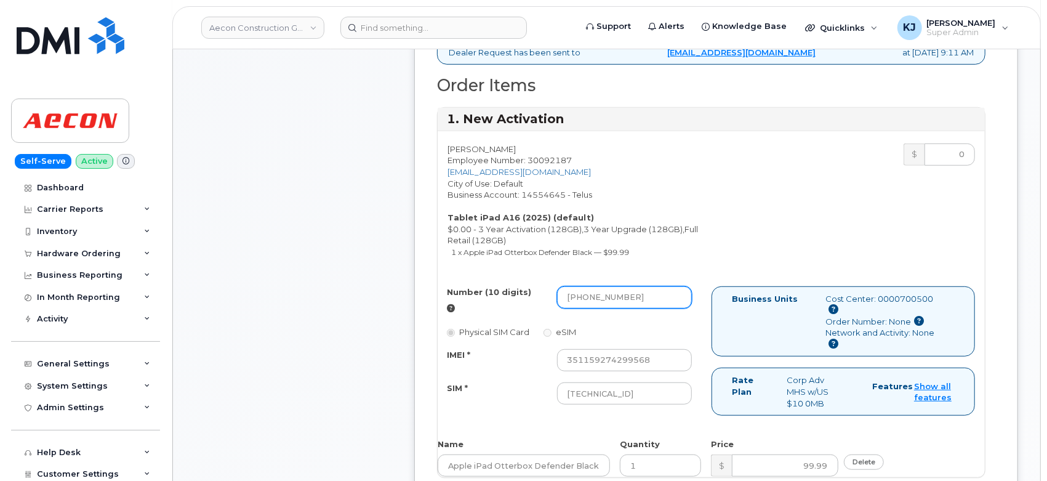
click at [612, 286] on input "(289) 685-2471" at bounding box center [624, 297] width 135 height 22
click at [593, 286] on input "(289) 6852471" at bounding box center [624, 297] width 135 height 22
click at [571, 286] on input "(2896852471" at bounding box center [624, 297] width 135 height 22
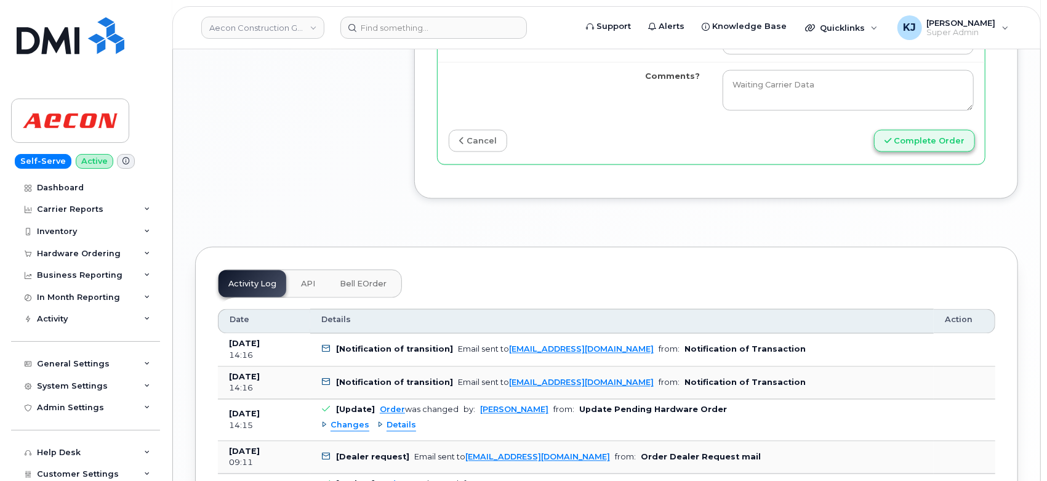
scroll to position [1236, 0]
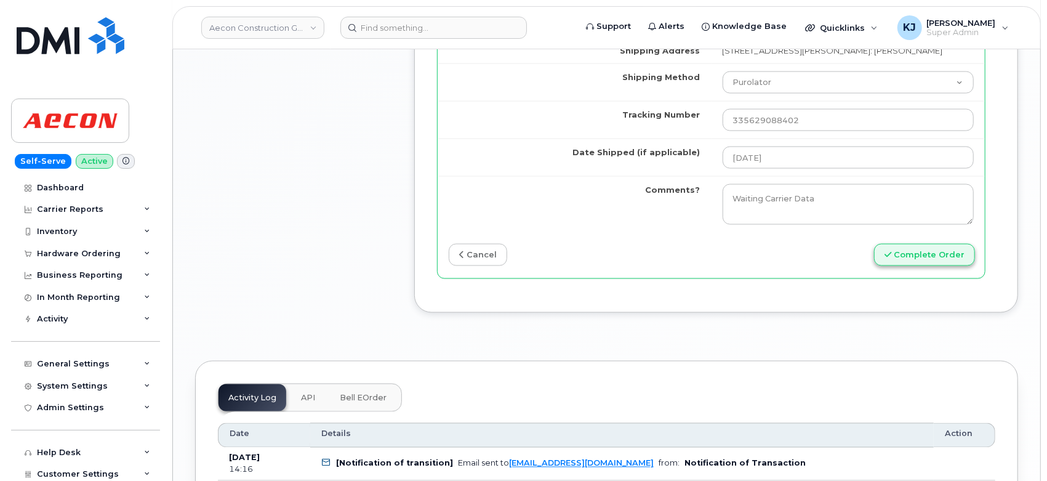
type input "2896852471"
click at [915, 247] on button "Complete Order" at bounding box center [924, 255] width 101 height 23
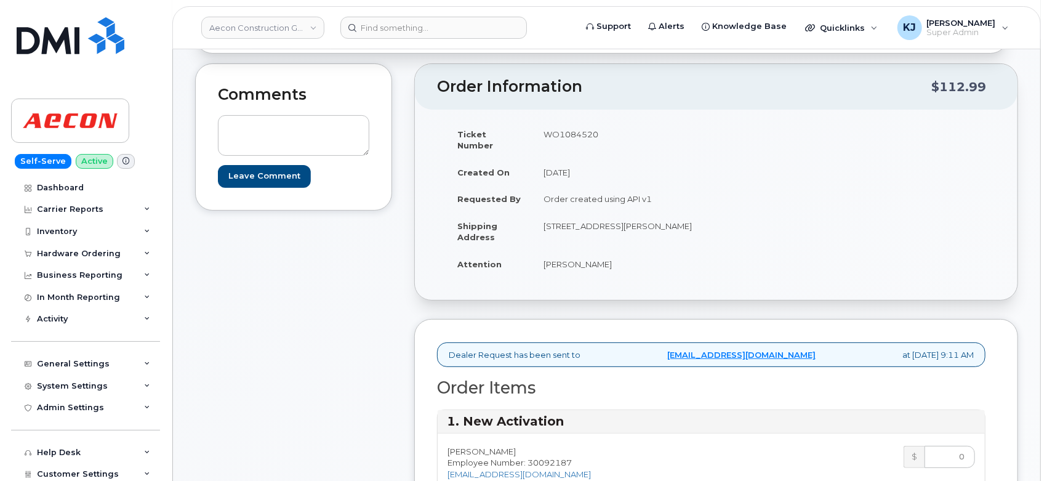
scroll to position [5, 0]
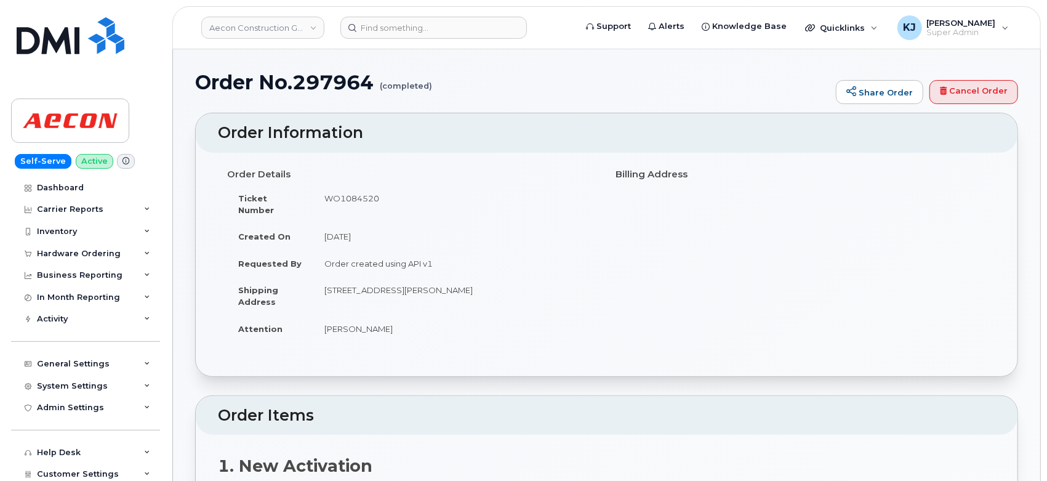
drag, startPoint x: 194, startPoint y: 76, endPoint x: 481, endPoint y: 323, distance: 378.4
copy div "Order No.297964 (completed) Share Order Cancel Order × Share This Order If you …"
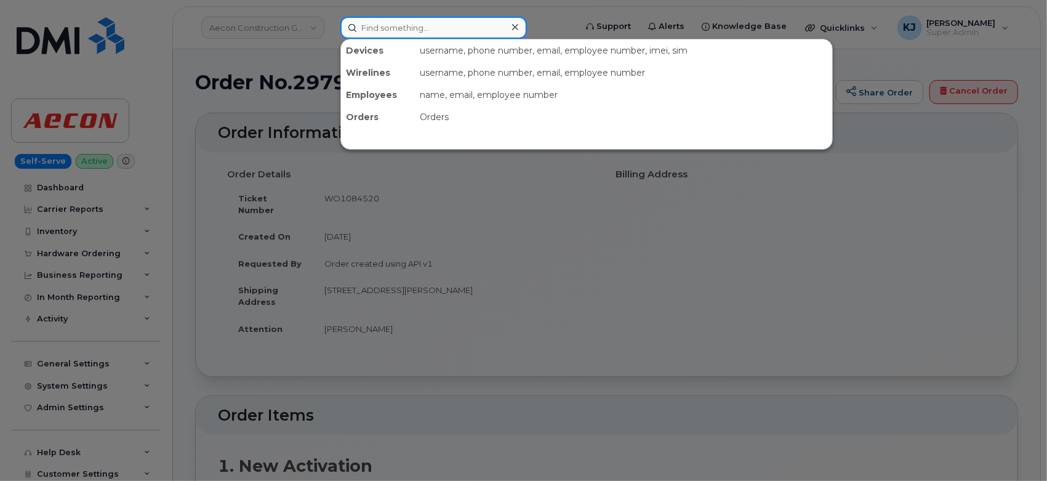
click at [414, 32] on input at bounding box center [433, 28] width 186 height 22
paste input "297968"
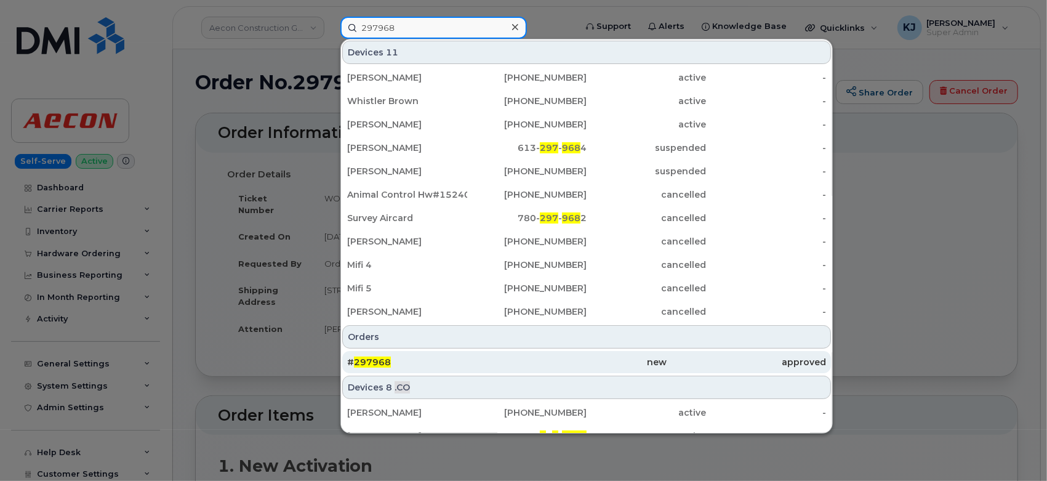
type input "297968"
click at [502, 357] on div "# 297968" at bounding box center [426, 362] width 159 height 12
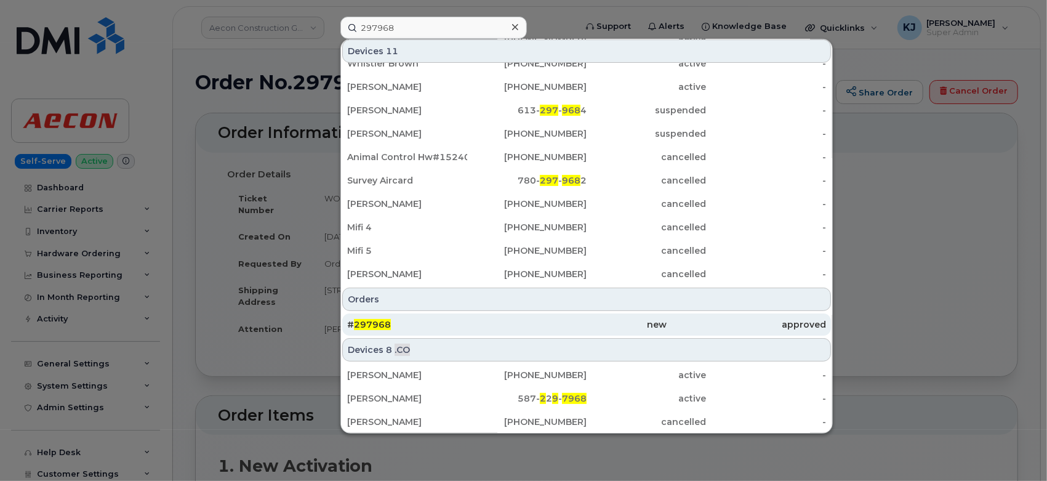
click at [507, 322] on div "new" at bounding box center [586, 324] width 159 height 12
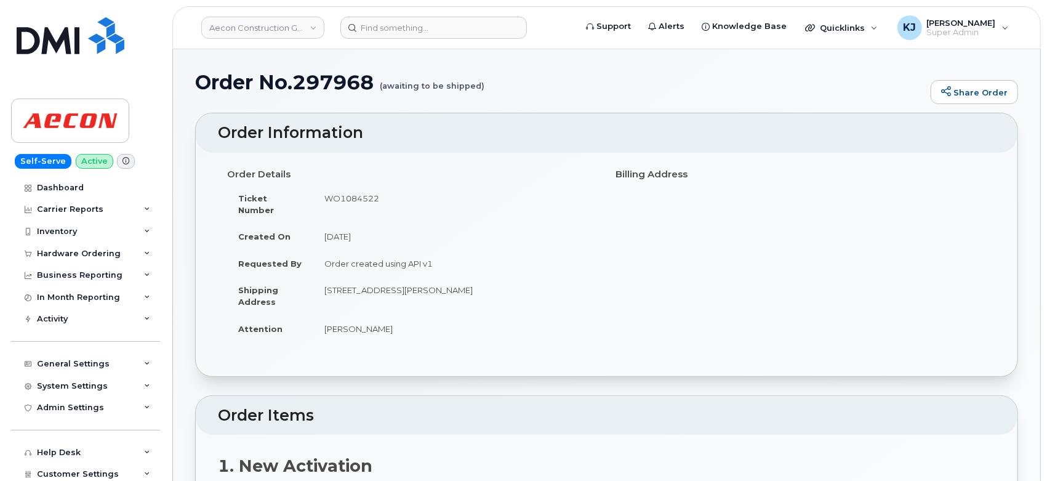
drag, startPoint x: 196, startPoint y: 78, endPoint x: 542, endPoint y: 195, distance: 364.8
click at [108, 257] on div "Hardware Ordering" at bounding box center [79, 254] width 84 height 10
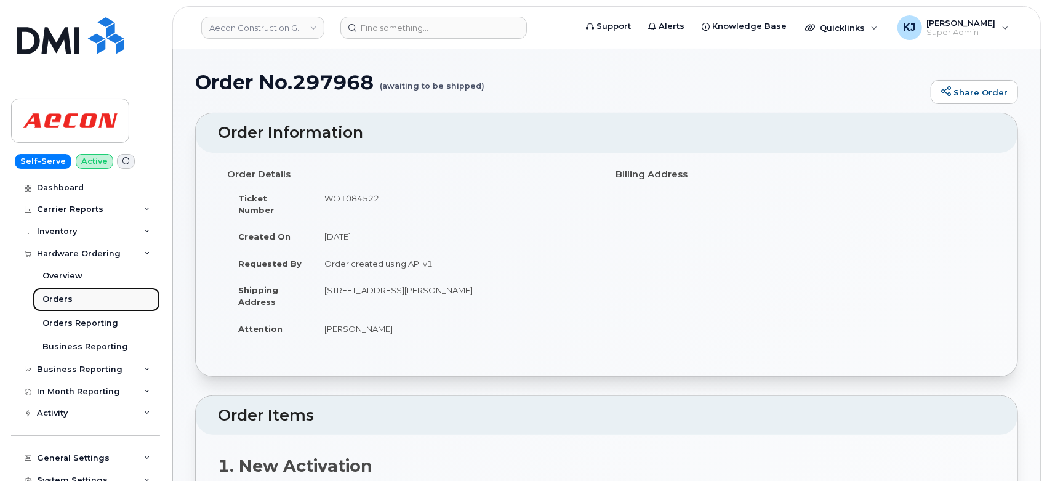
click at [73, 295] on link "Orders" at bounding box center [96, 298] width 127 height 23
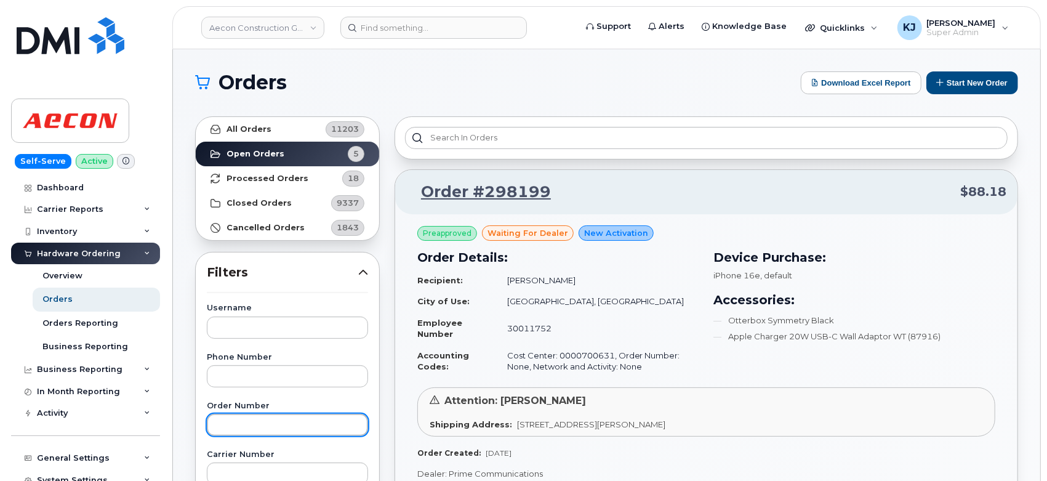
click at [236, 420] on input "text" at bounding box center [287, 425] width 161 height 22
paste input "297968"
click at [221, 428] on input "297968" at bounding box center [287, 425] width 161 height 22
type input "297968"
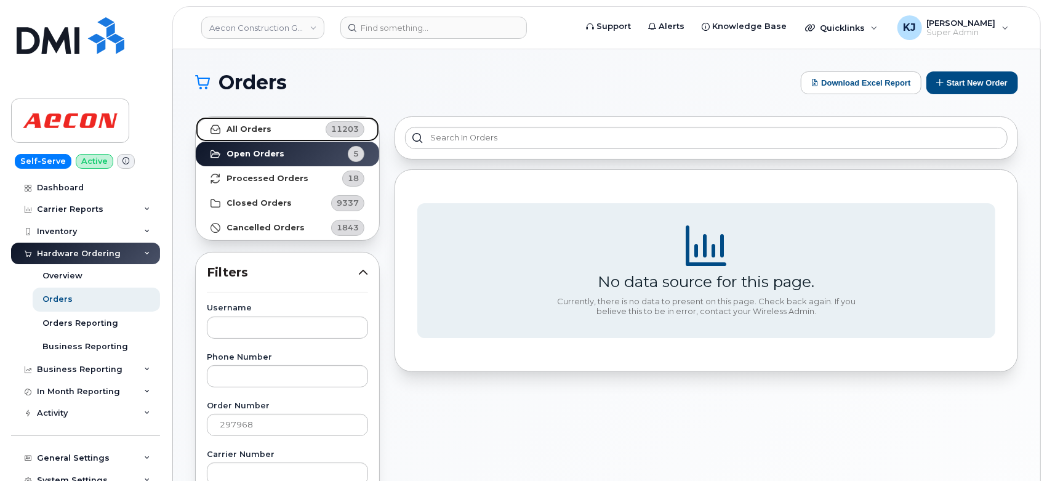
click at [250, 122] on link "All Orders 11203" at bounding box center [287, 129] width 183 height 25
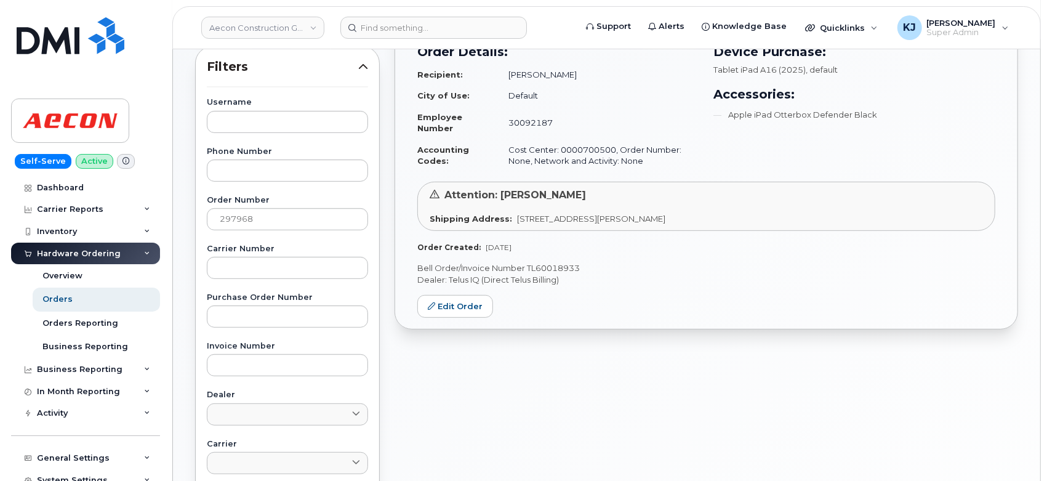
scroll to position [342, 0]
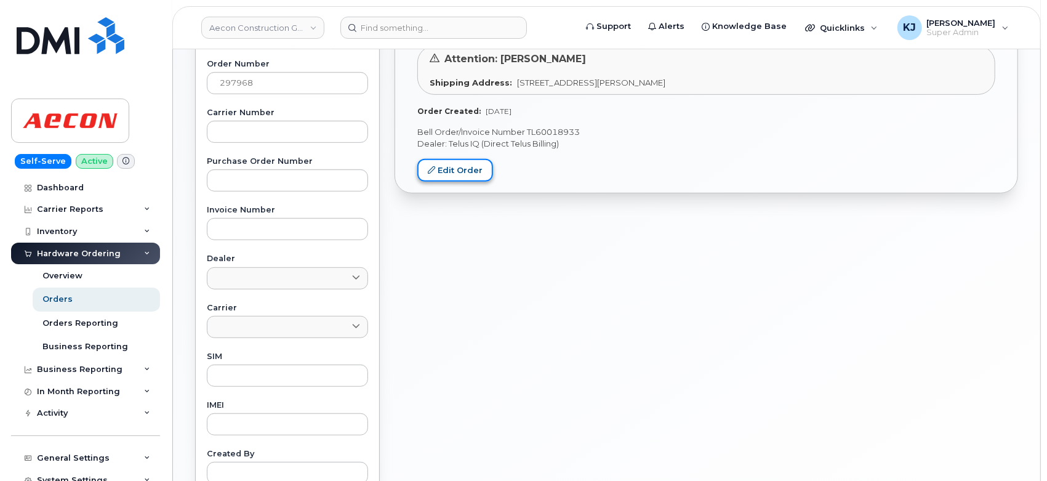
click at [460, 173] on link "Edit Order" at bounding box center [455, 170] width 76 height 23
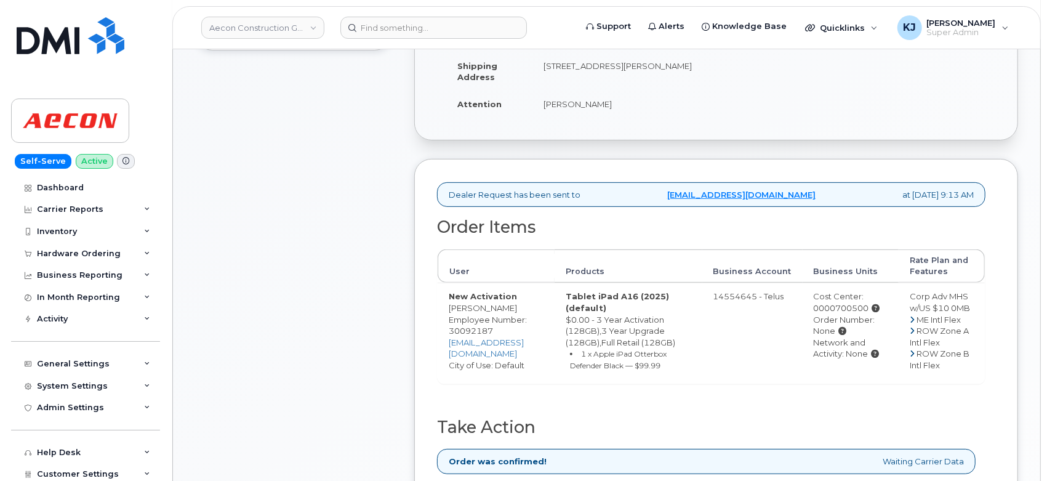
scroll to position [615, 0]
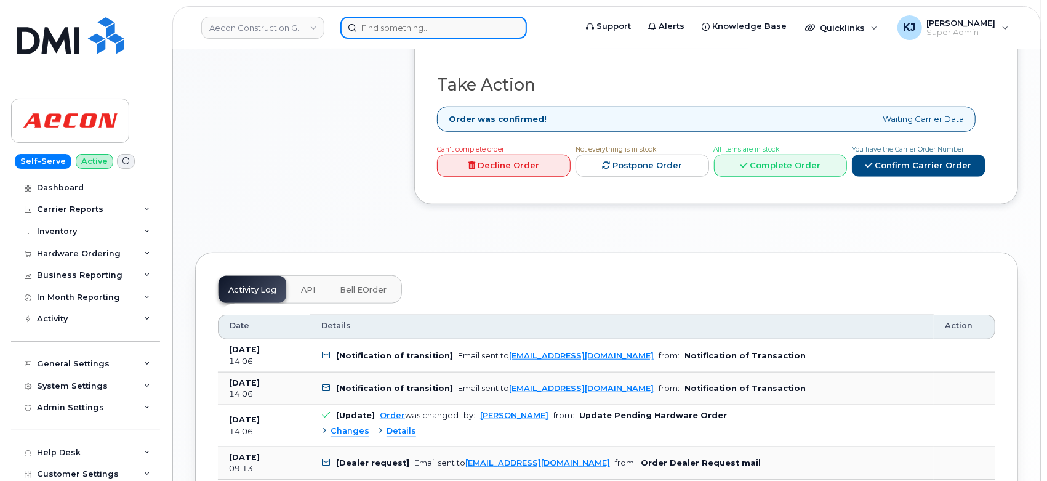
click at [393, 36] on input at bounding box center [433, 28] width 186 height 22
paste input "705-365-7757"
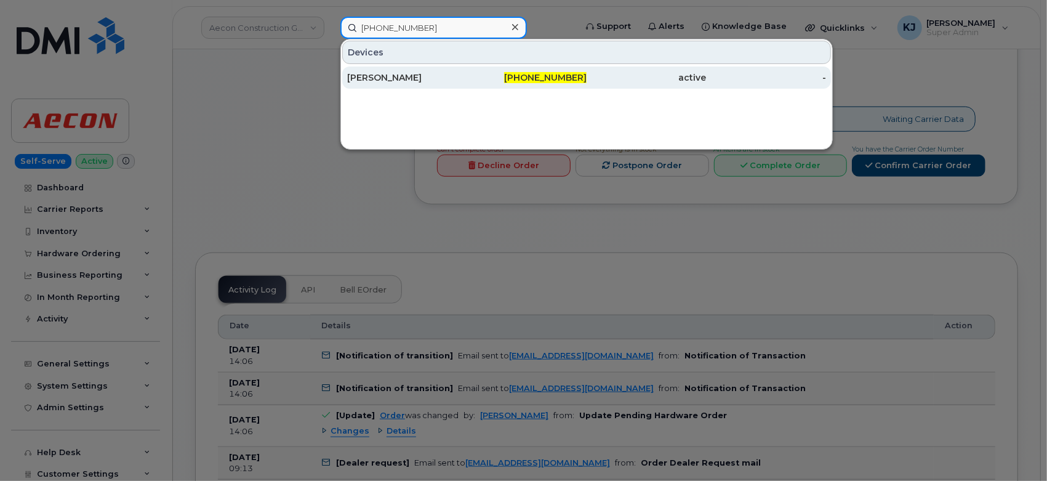
type input "705-365-7757"
click at [453, 72] on div "Tracey Walker" at bounding box center [407, 77] width 120 height 12
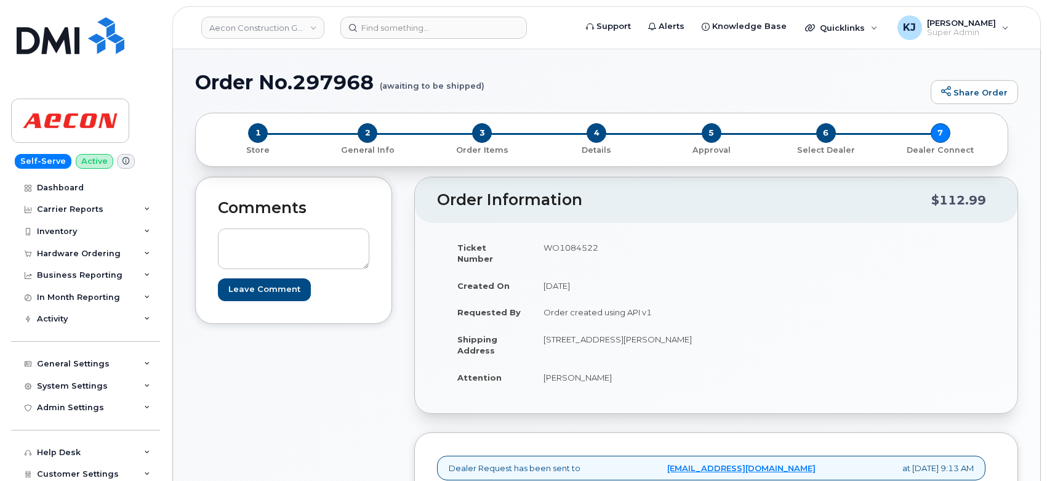
scroll to position [478, 0]
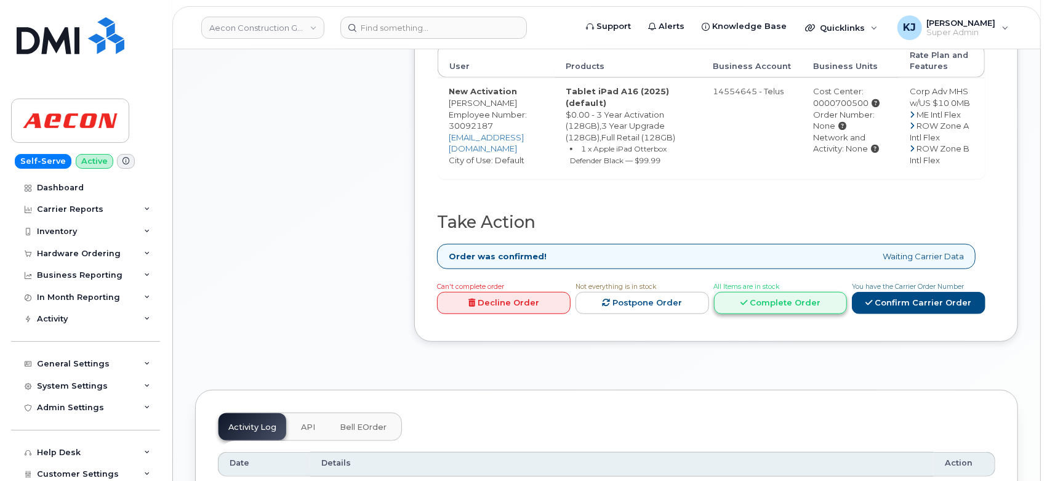
click at [774, 294] on link "Complete Order" at bounding box center [781, 303] width 134 height 23
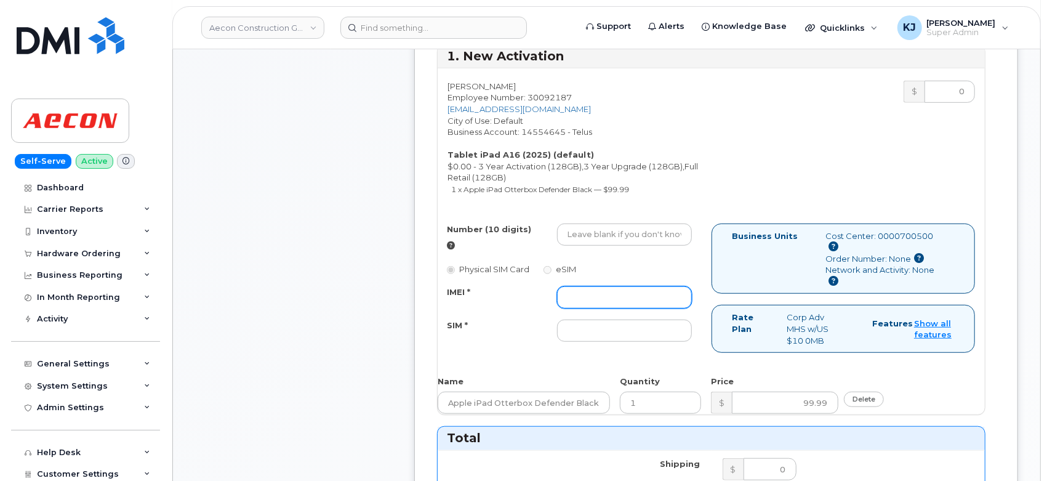
click at [601, 286] on input "IMEI *" at bounding box center [624, 297] width 135 height 22
click at [590, 319] on input "SIM *" at bounding box center [624, 330] width 135 height 22
paste input "[TECHNICAL_ID]"
type input "[TECHNICAL_ID]"
click at [628, 292] on div "IMEI * SIM * 8912230200229562547" at bounding box center [570, 314] width 264 height 56
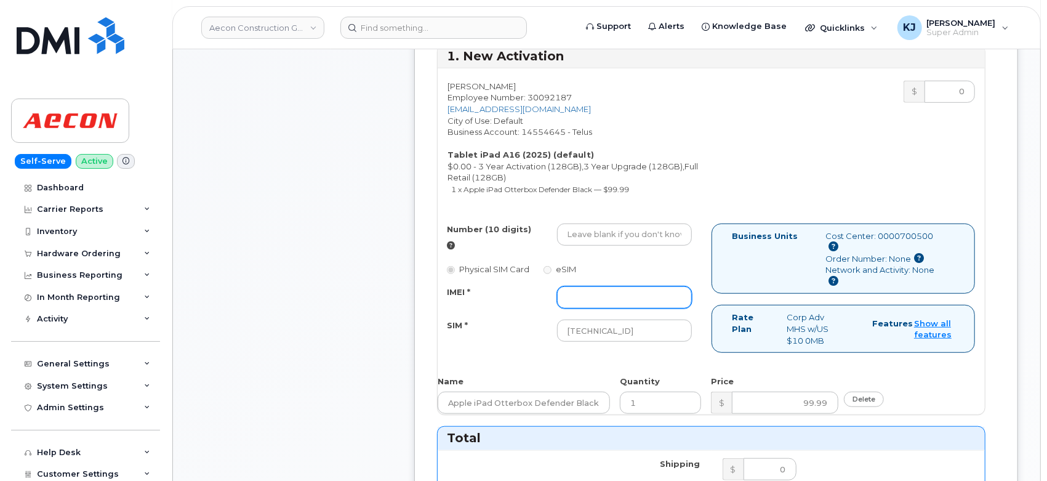
click at [627, 287] on input "IMEI *" at bounding box center [624, 297] width 135 height 22
paste input "351159273285899"
type input "351159273285899"
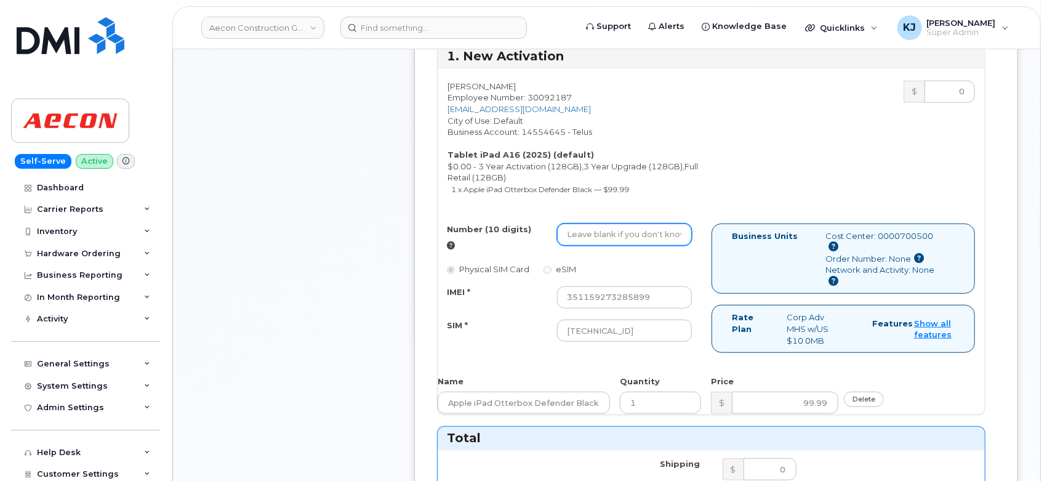
drag, startPoint x: 628, startPoint y: 220, endPoint x: 615, endPoint y: 223, distance: 13.9
click at [628, 223] on input "Number (10 digits)" at bounding box center [624, 234] width 135 height 22
paste input "(289) 685-0771"
click at [571, 224] on input "(289) 685-0771" at bounding box center [624, 234] width 135 height 22
click at [588, 223] on input "289) 685-0771" at bounding box center [624, 234] width 135 height 22
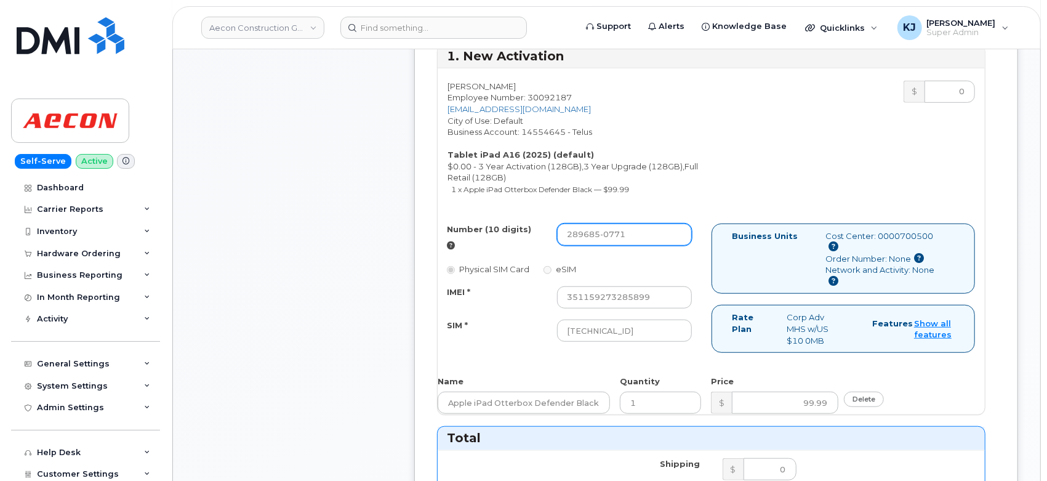
click at [604, 223] on input "289685-0771" at bounding box center [624, 234] width 135 height 22
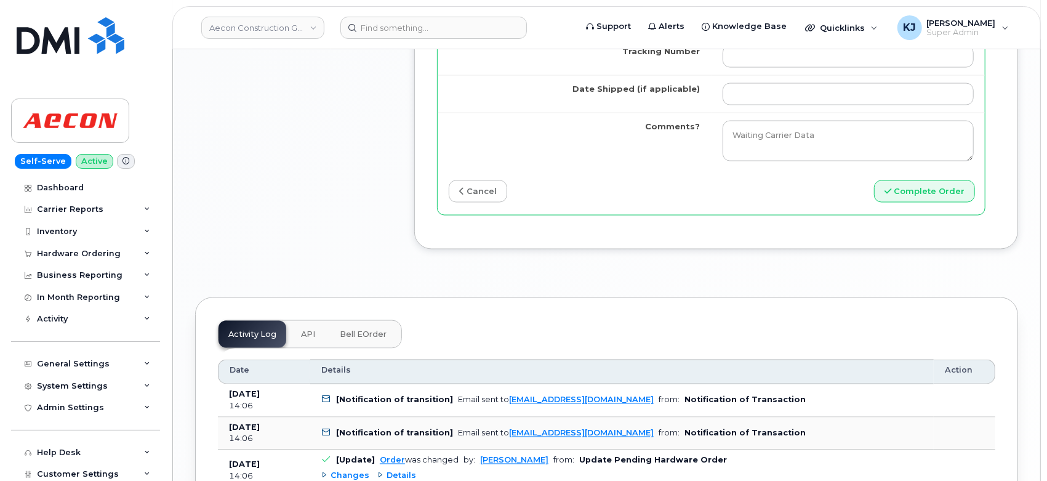
scroll to position [1094, 0]
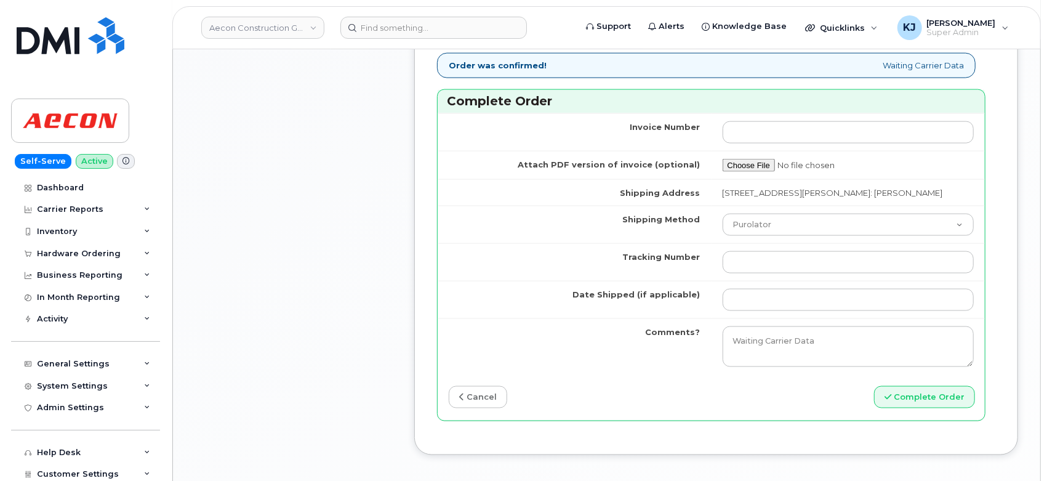
type input "2896850771"
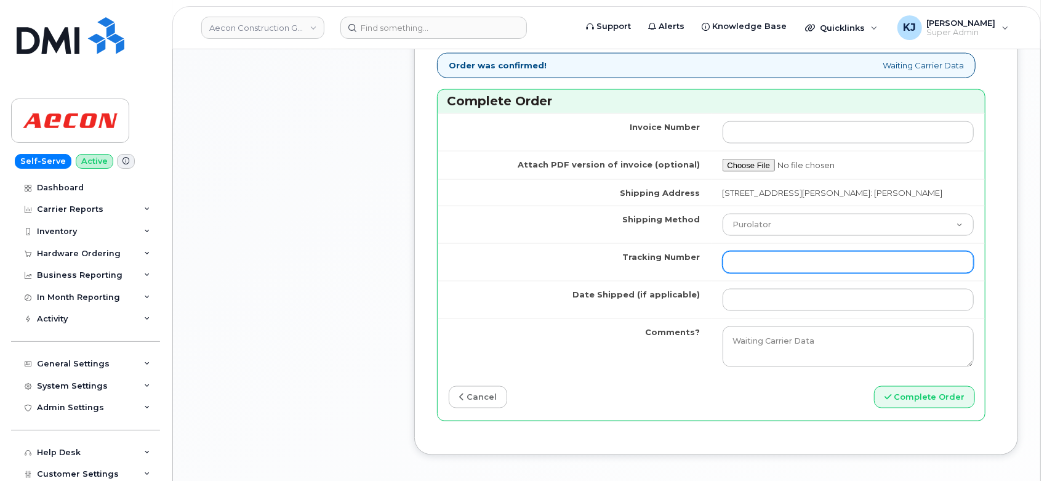
click at [787, 253] on input "Tracking Number" at bounding box center [849, 262] width 252 height 22
paste input "335629087701"
type input "335629087701"
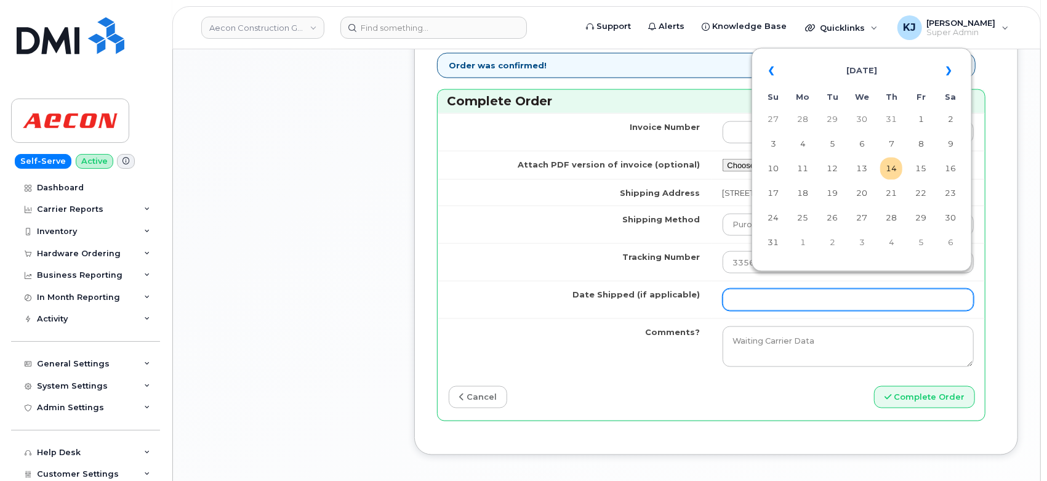
click at [762, 291] on input "Date Shipped (if applicable)" at bounding box center [849, 300] width 252 height 22
click at [860, 166] on td "13" at bounding box center [862, 169] width 22 height 22
type input "[DATE]"
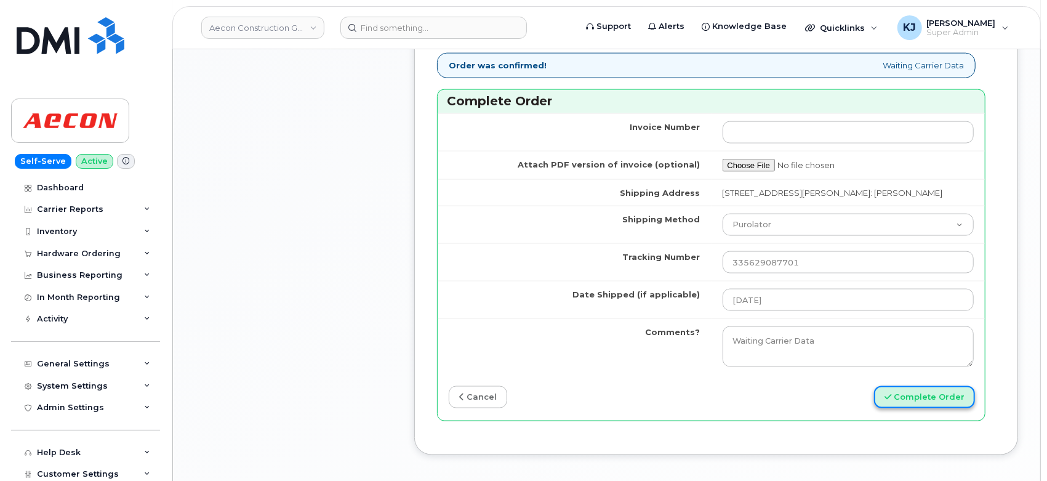
click at [908, 391] on button "Complete Order" at bounding box center [924, 397] width 101 height 23
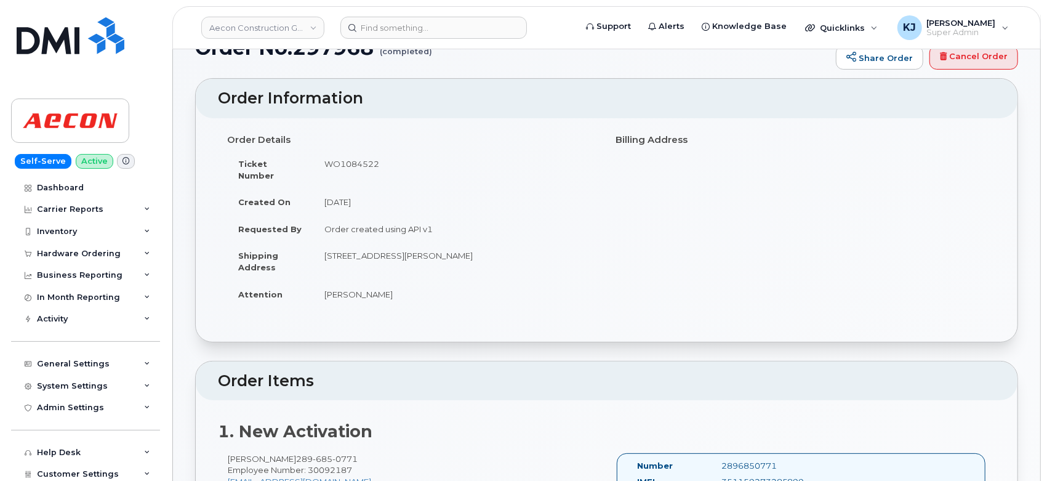
scroll to position [68, 0]
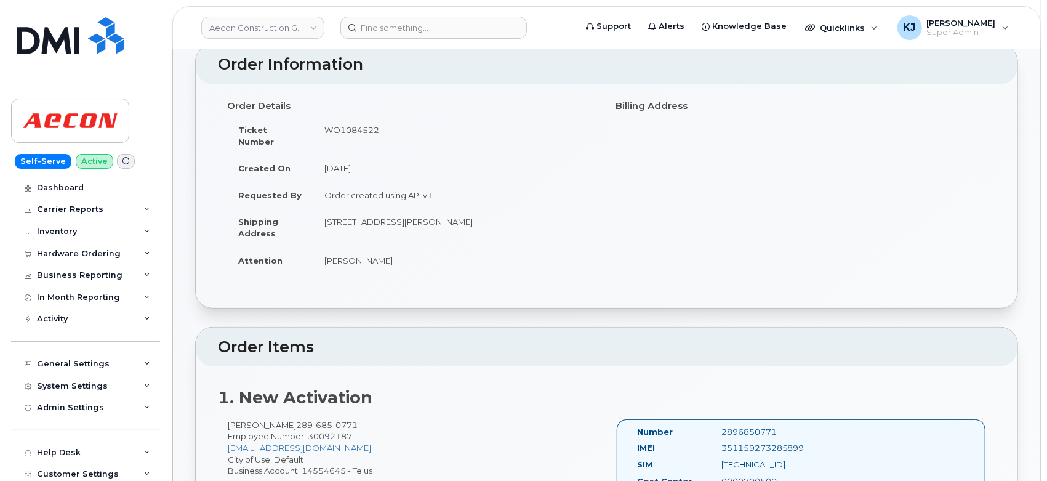
drag, startPoint x: 208, startPoint y: 86, endPoint x: 516, endPoint y: 246, distance: 347.1
copy div "Order No.297968 (completed) Share Order Cancel Order × Share This Order If you …"
click at [98, 251] on div "Hardware Ordering" at bounding box center [79, 254] width 84 height 10
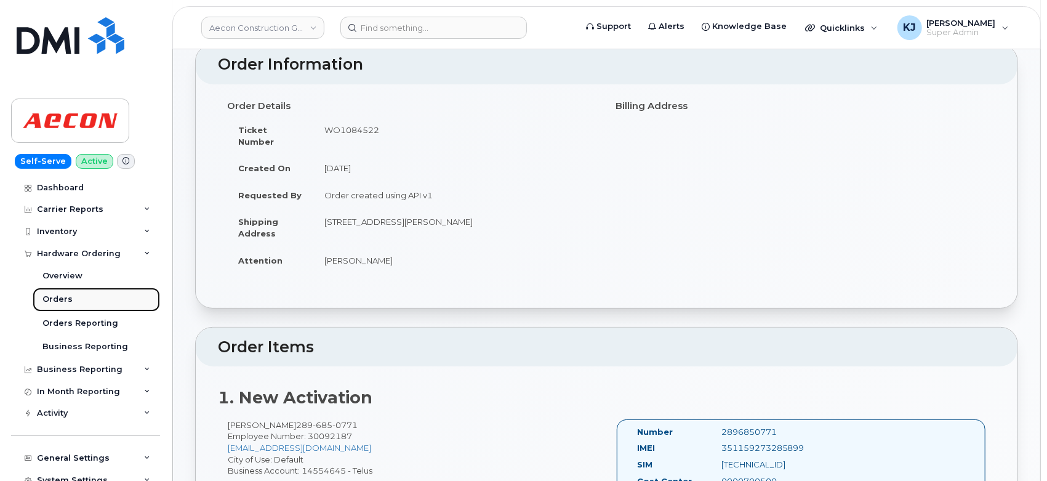
click at [74, 297] on link "Orders" at bounding box center [96, 298] width 127 height 23
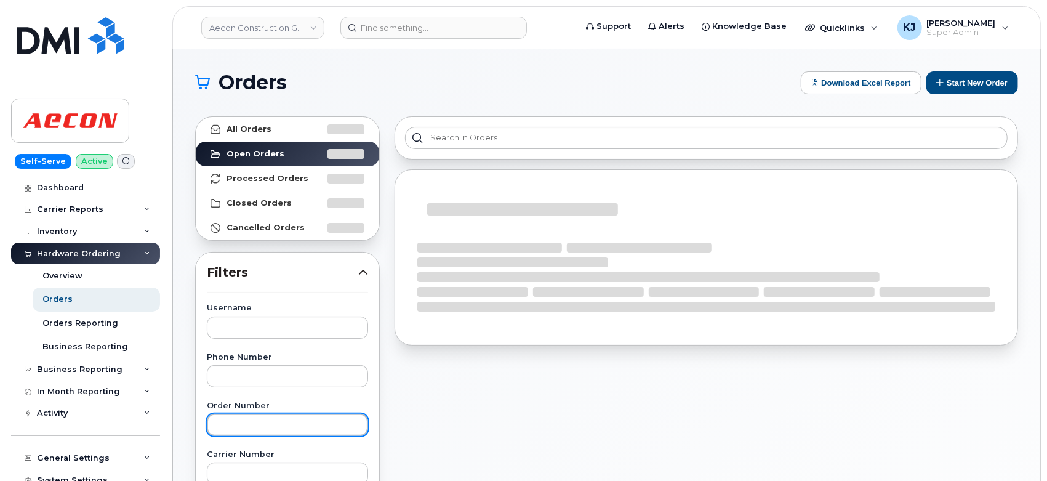
click at [244, 429] on input "text" at bounding box center [287, 425] width 161 height 22
paste input "297969"
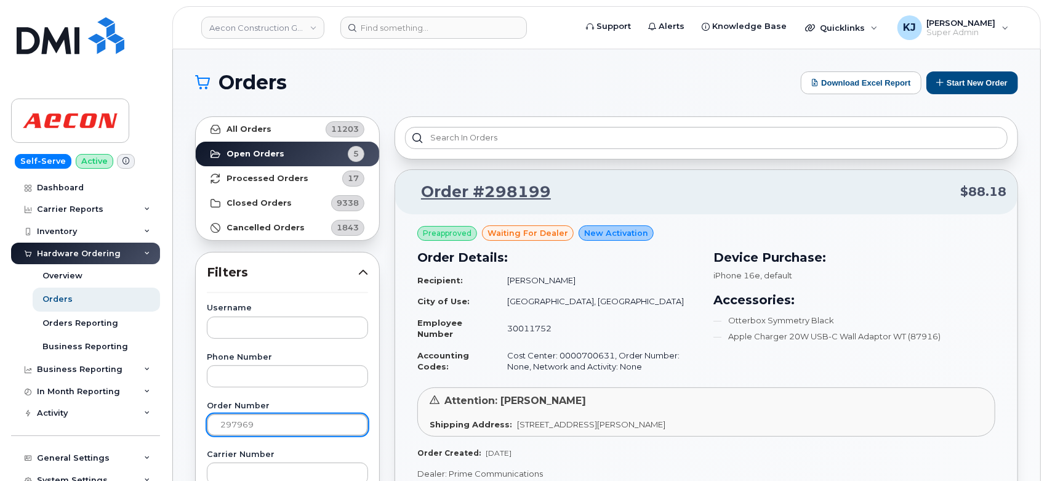
type input "297969"
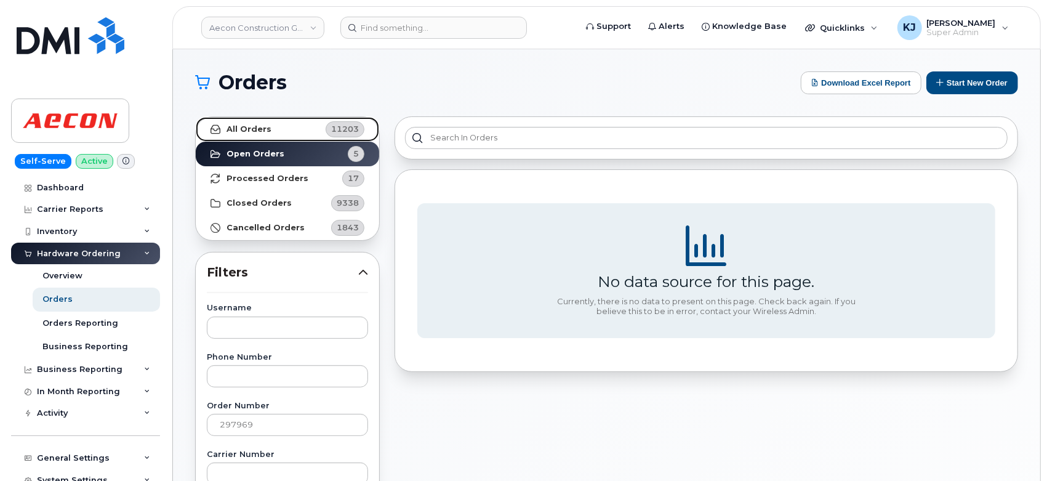
click at [278, 132] on link "All Orders 11203" at bounding box center [287, 129] width 183 height 25
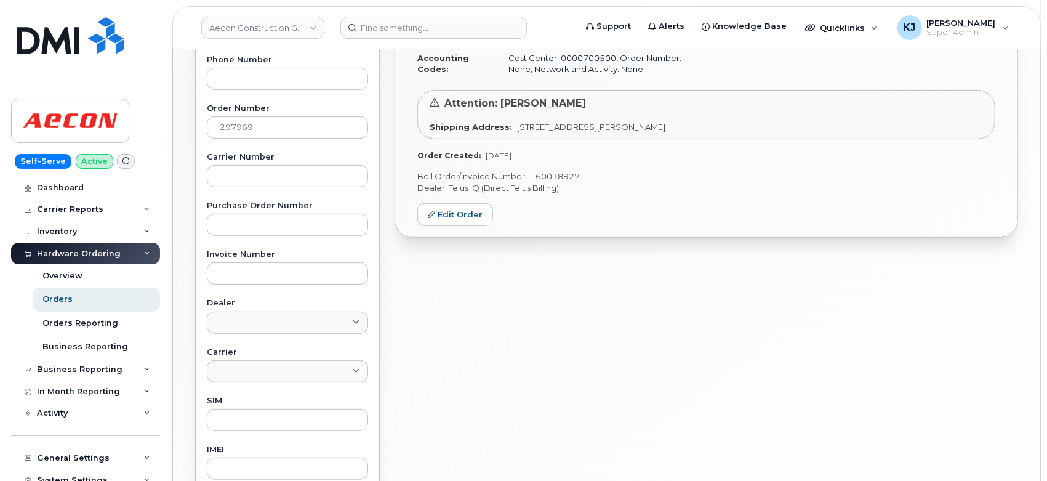
scroll to position [273, 0]
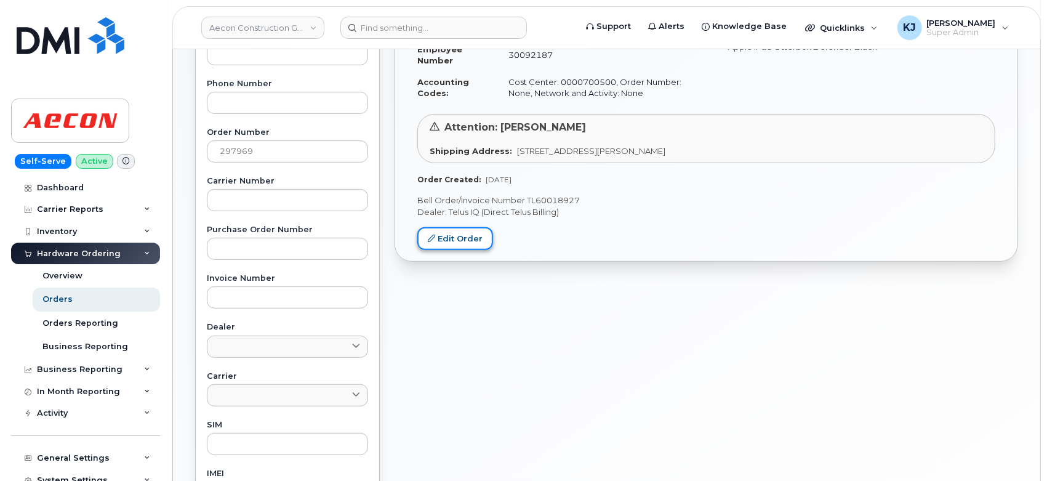
click at [455, 236] on link "Edit Order" at bounding box center [455, 238] width 76 height 23
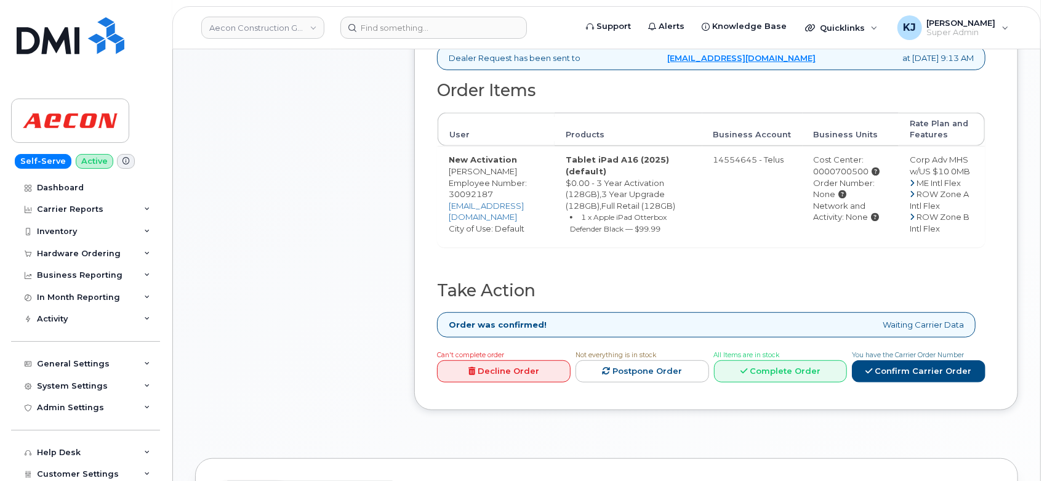
scroll to position [615, 0]
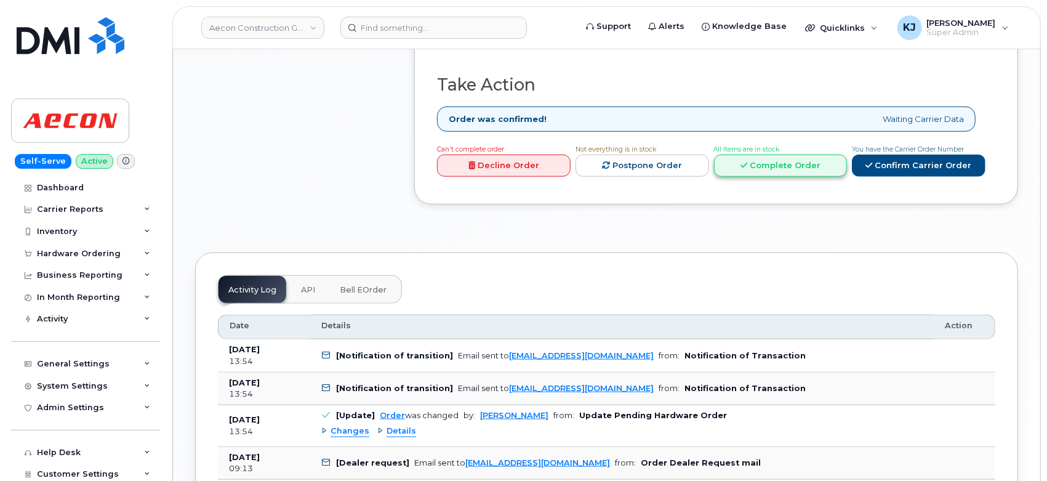
click at [804, 156] on link "Complete Order" at bounding box center [781, 165] width 134 height 23
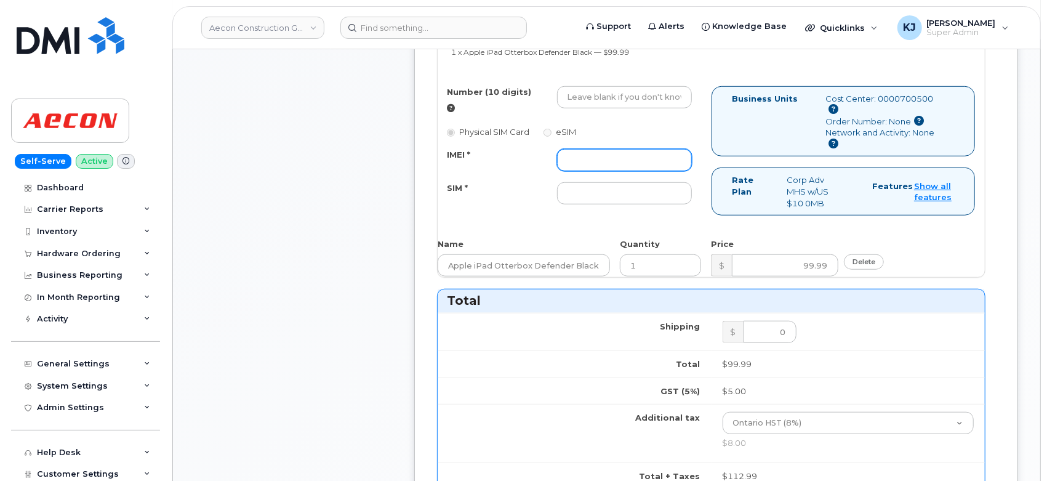
click at [631, 149] on input "IMEI *" at bounding box center [624, 160] width 135 height 22
paste input "[TECHNICAL_ID]"
type input "[TECHNICAL_ID]"
click at [591, 185] on input "SIM *" at bounding box center [624, 193] width 135 height 22
paste input "351159272773945"
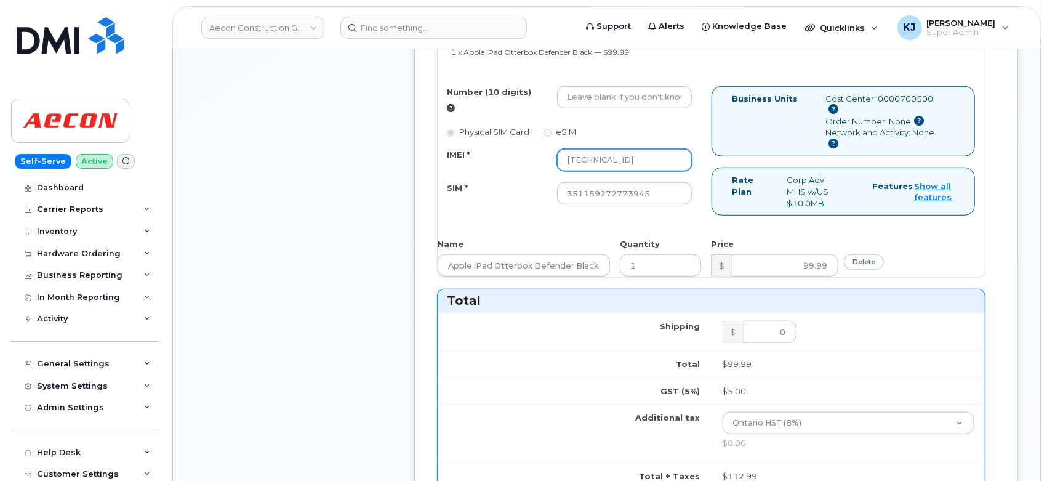
click at [439, 149] on div "IMEI * 8912230200229524174" at bounding box center [570, 160] width 264 height 22
drag, startPoint x: 655, startPoint y: 174, endPoint x: 327, endPoint y: 178, distance: 328.1
click at [327, 178] on div "Comments Leave Comment Order Information $112.99 Ticket Number WO1084523 Create…" at bounding box center [606, 256] width 823 height 1391
paste input "[TECHNICAL_ID]"
type input "[TECHNICAL_ID]"
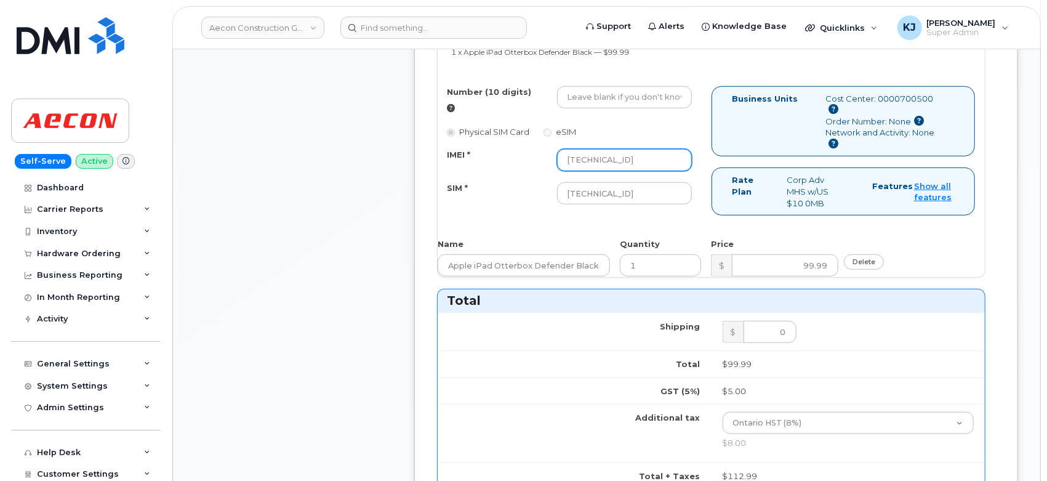
drag, startPoint x: 674, startPoint y: 139, endPoint x: 411, endPoint y: 168, distance: 265.0
click at [411, 168] on div "Comments Leave Comment Order Information $112.99 Ticket Number WO1084523 Create…" at bounding box center [606, 256] width 823 height 1391
paste input "351159272773945"
type input "351159272773945"
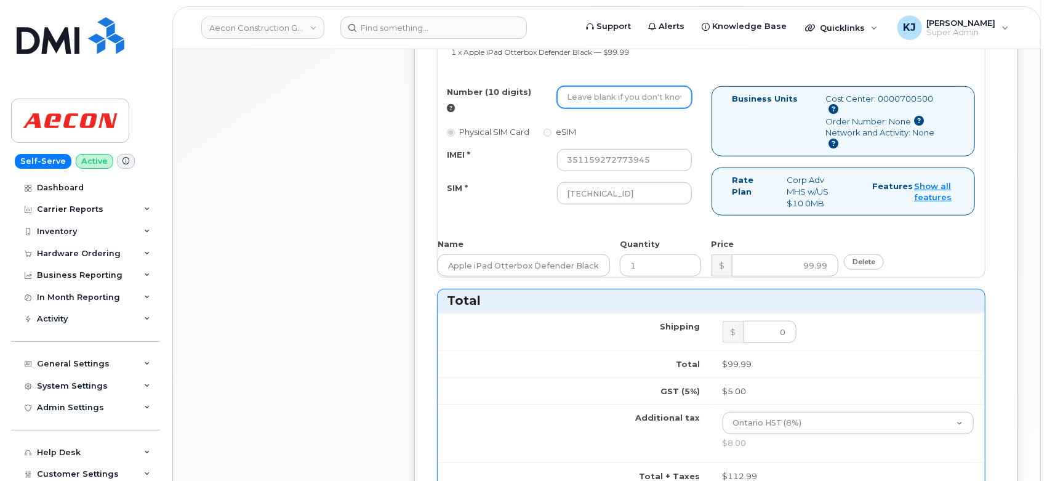
click at [587, 86] on input "Number (10 digits)" at bounding box center [624, 97] width 135 height 22
paste input "(289) 685-4517"
click at [571, 86] on input "(289) 685-4517" at bounding box center [624, 97] width 135 height 22
click at [586, 86] on input "289) 685-4517" at bounding box center [624, 97] width 135 height 22
click at [586, 86] on input "289 685-4517" at bounding box center [624, 97] width 135 height 22
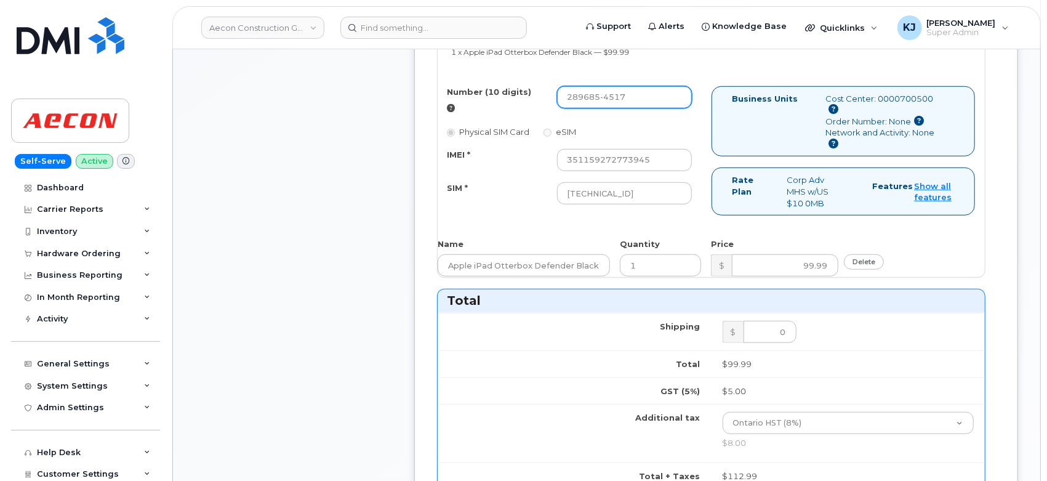
click at [604, 86] on input "289685-4517" at bounding box center [624, 97] width 135 height 22
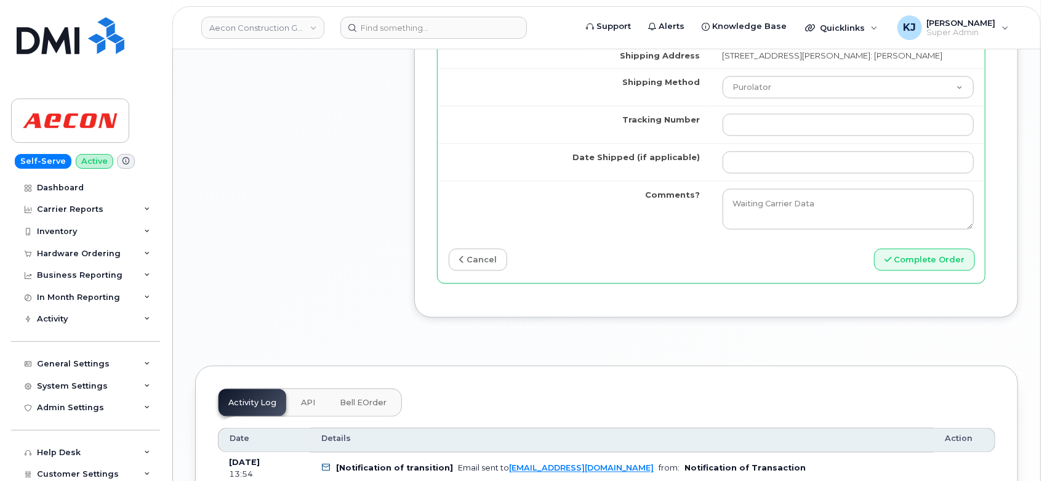
scroll to position [1162, 0]
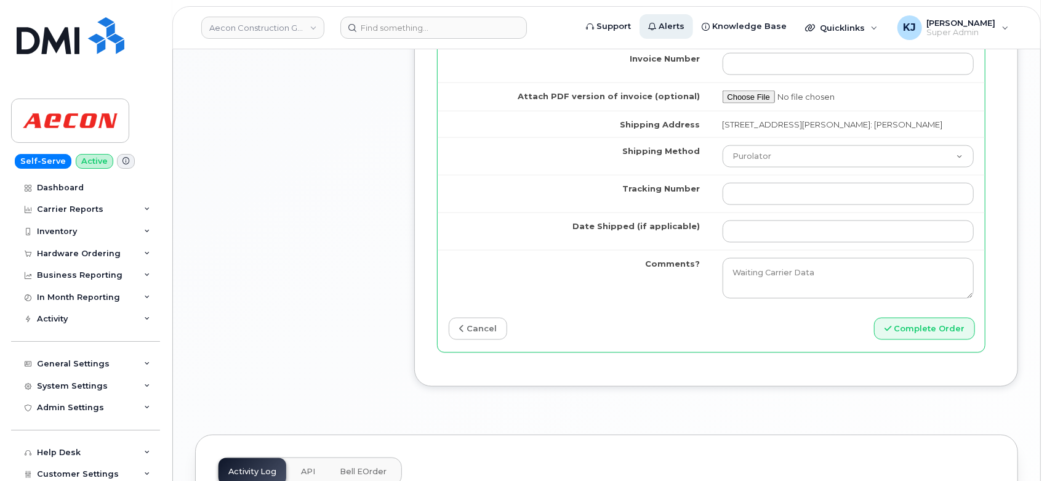
type input "2896854517"
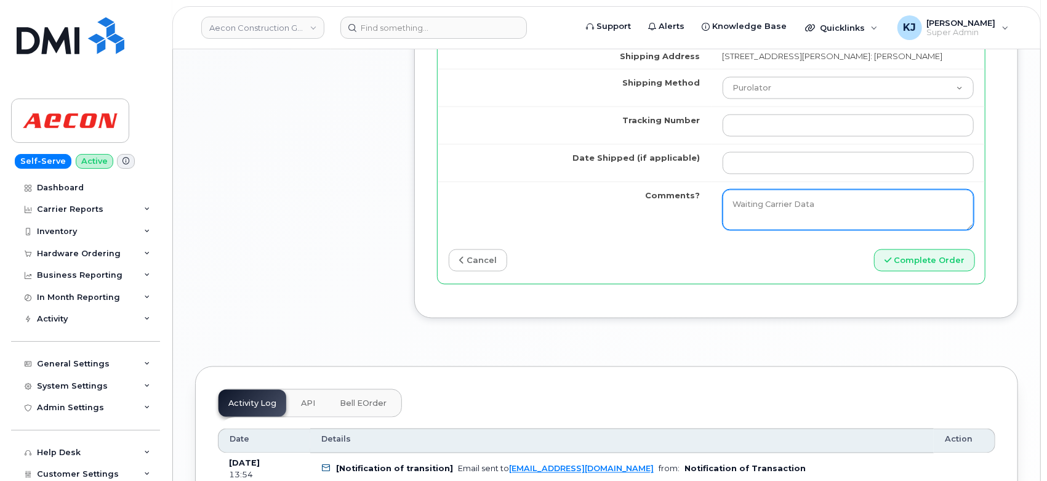
scroll to position [1231, 0]
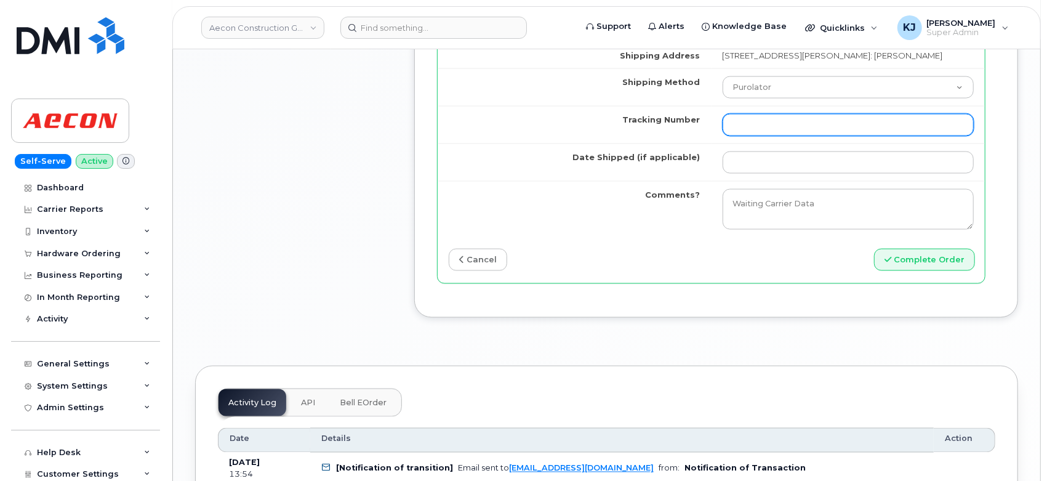
click at [753, 114] on input "Tracking Number" at bounding box center [849, 125] width 252 height 22
paste input "335629089178"
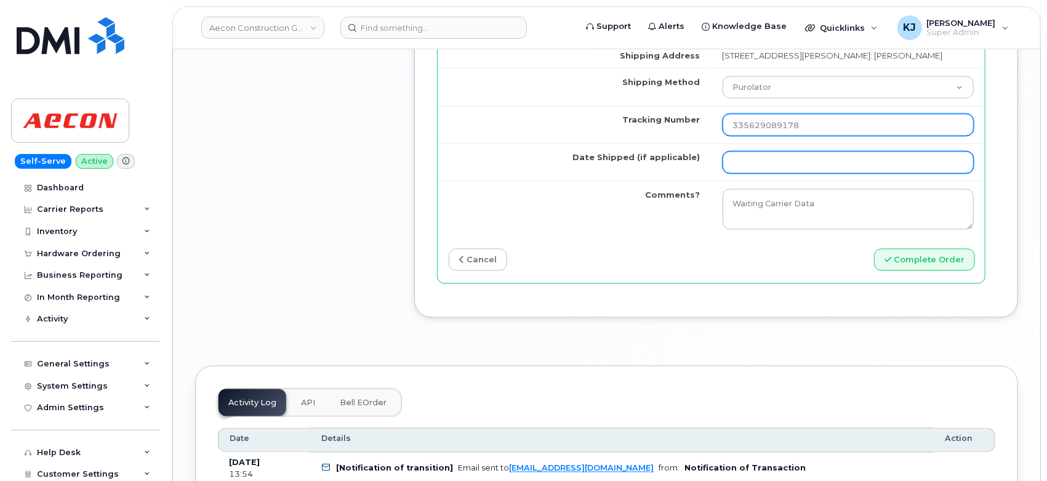
type input "335629089178"
click at [775, 151] on input "Date Shipped (if applicable)" at bounding box center [849, 162] width 252 height 22
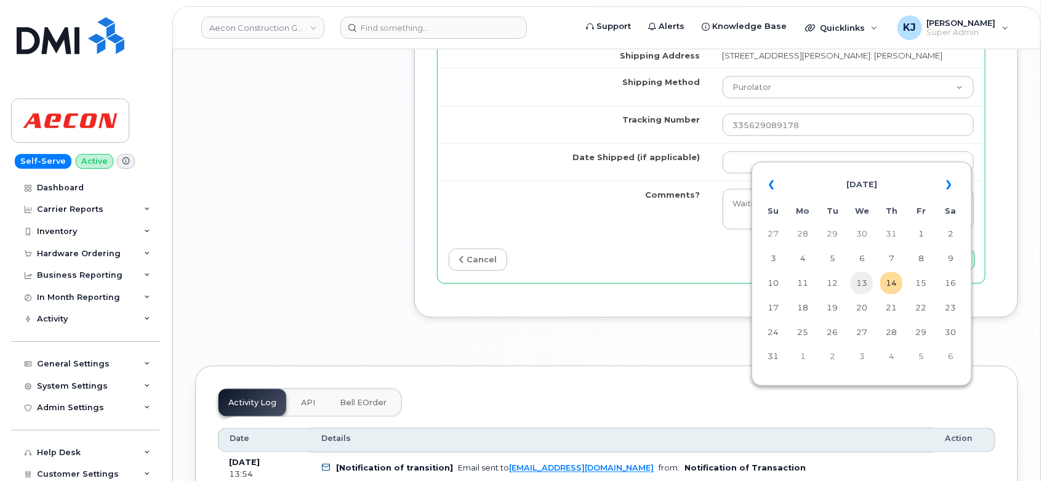
click at [858, 289] on td "13" at bounding box center [862, 283] width 22 height 22
type input "[DATE]"
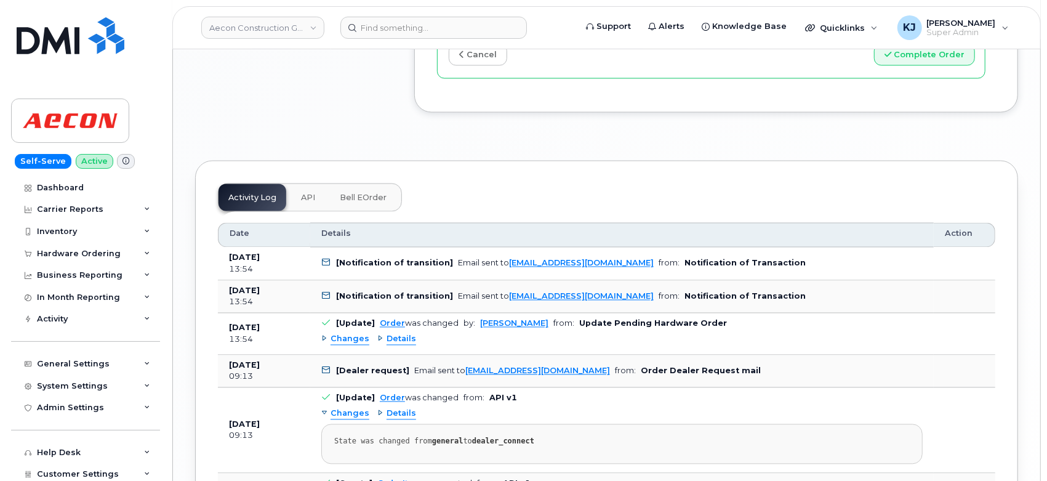
scroll to position [1299, 0]
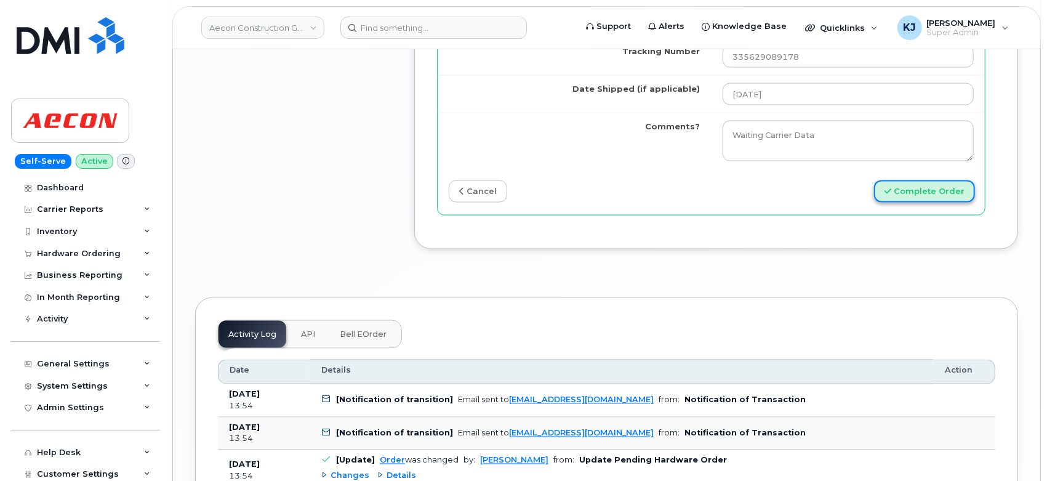
click at [932, 180] on button "Complete Order" at bounding box center [924, 191] width 101 height 23
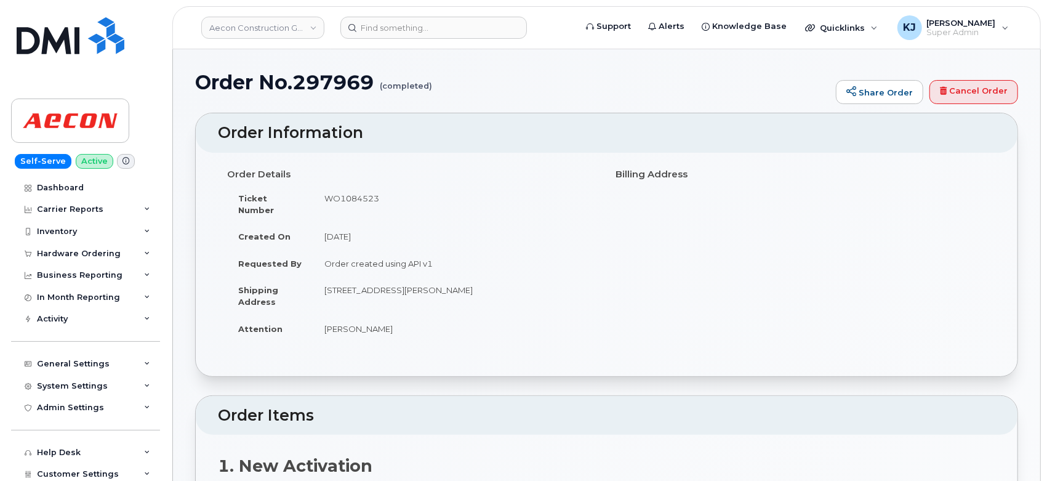
drag, startPoint x: 198, startPoint y: 84, endPoint x: 471, endPoint y: 316, distance: 358.0
copy div "Order No.297969 (completed) Share Order Cancel Order × Share This Order If you …"
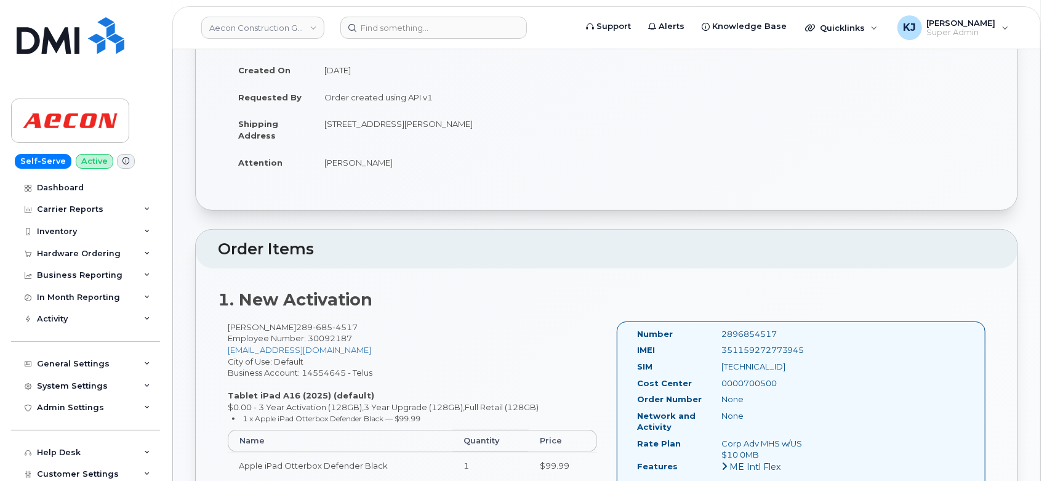
scroll to position [342, 0]
